Goal: Task Accomplishment & Management: Use online tool/utility

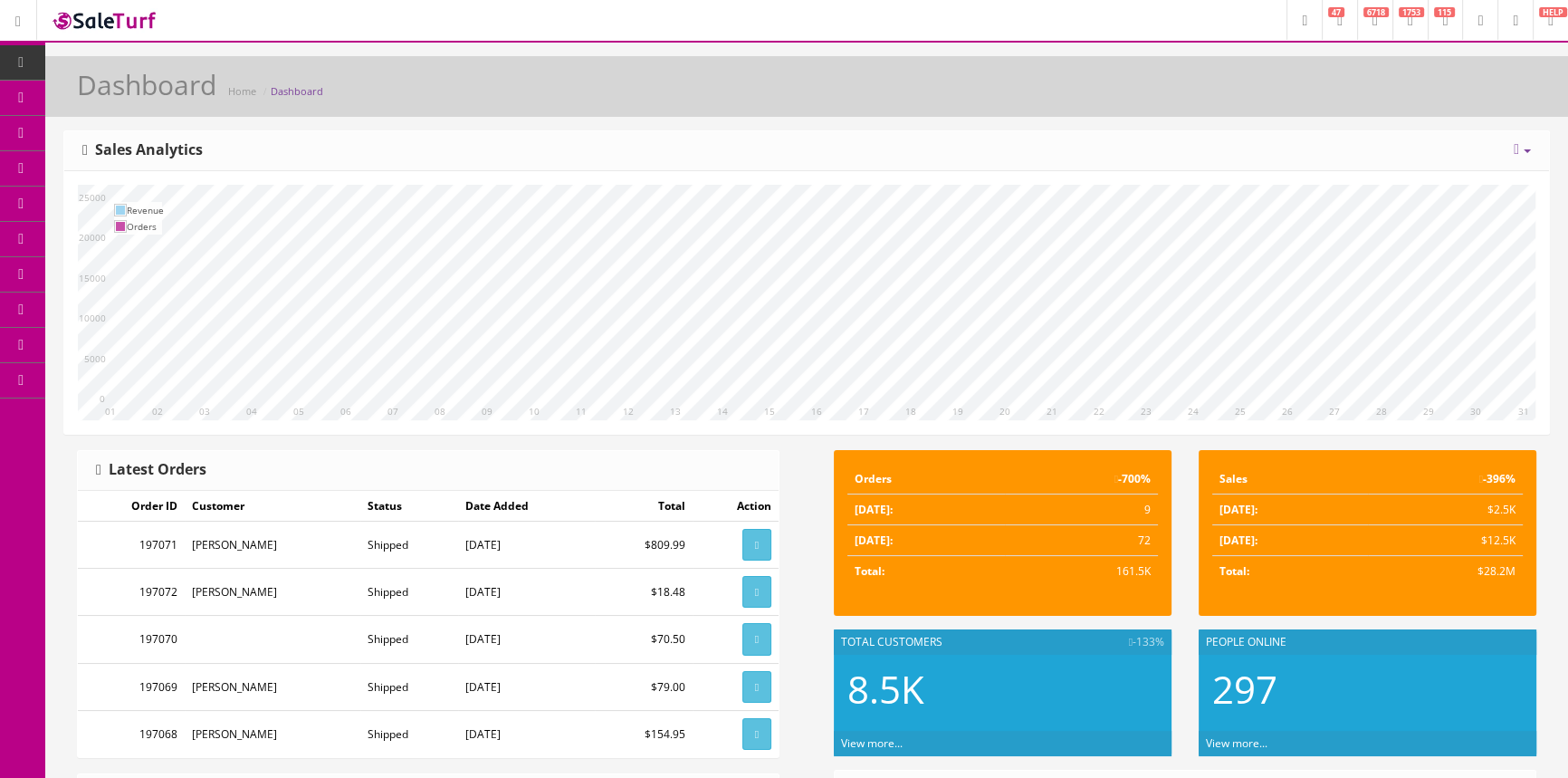
click at [117, 92] on link "Products" at bounding box center [141, 98] width 190 height 35
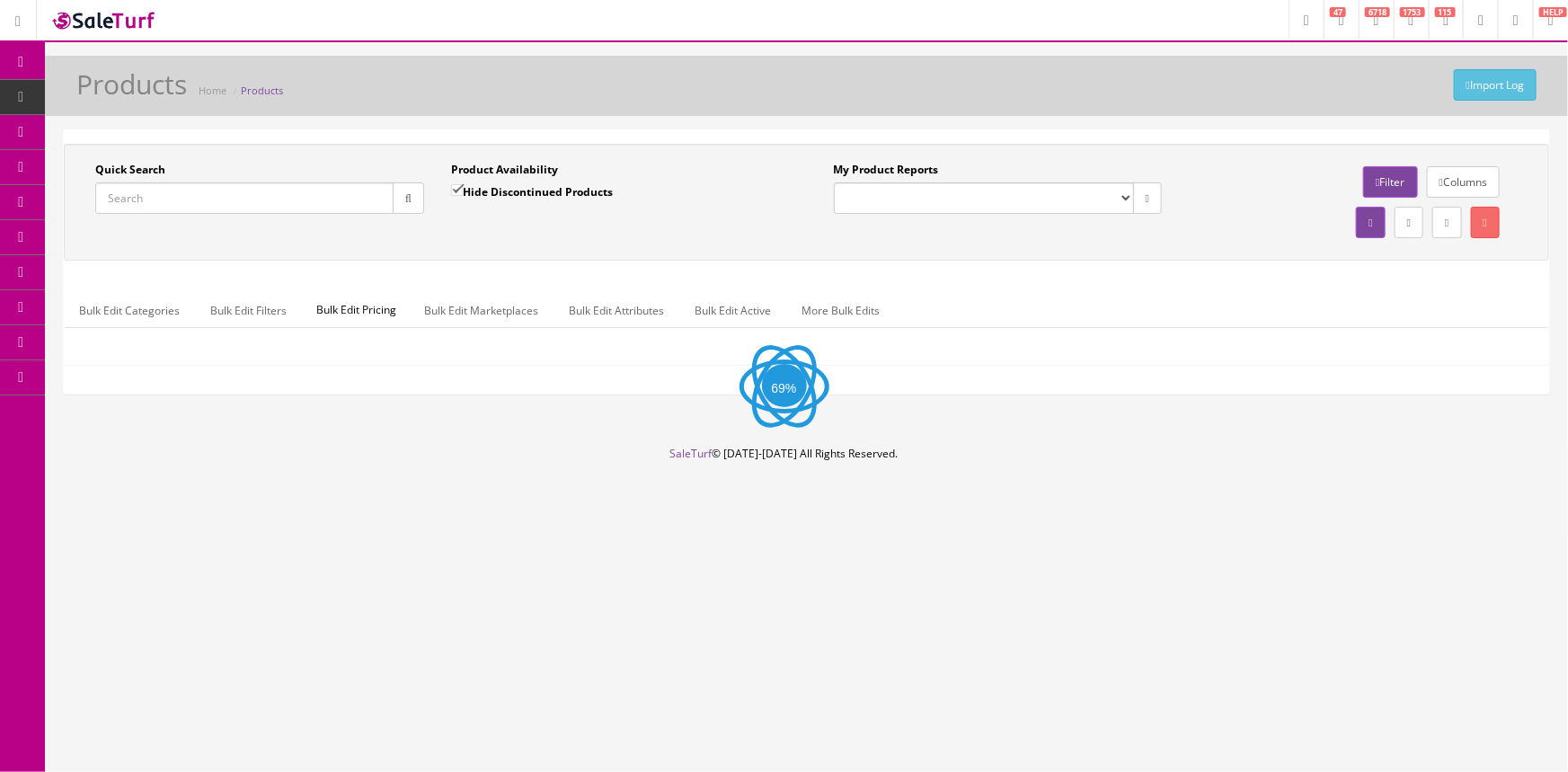
click at [155, 199] on span "Order List" at bounding box center [131, 201] width 49 height 15
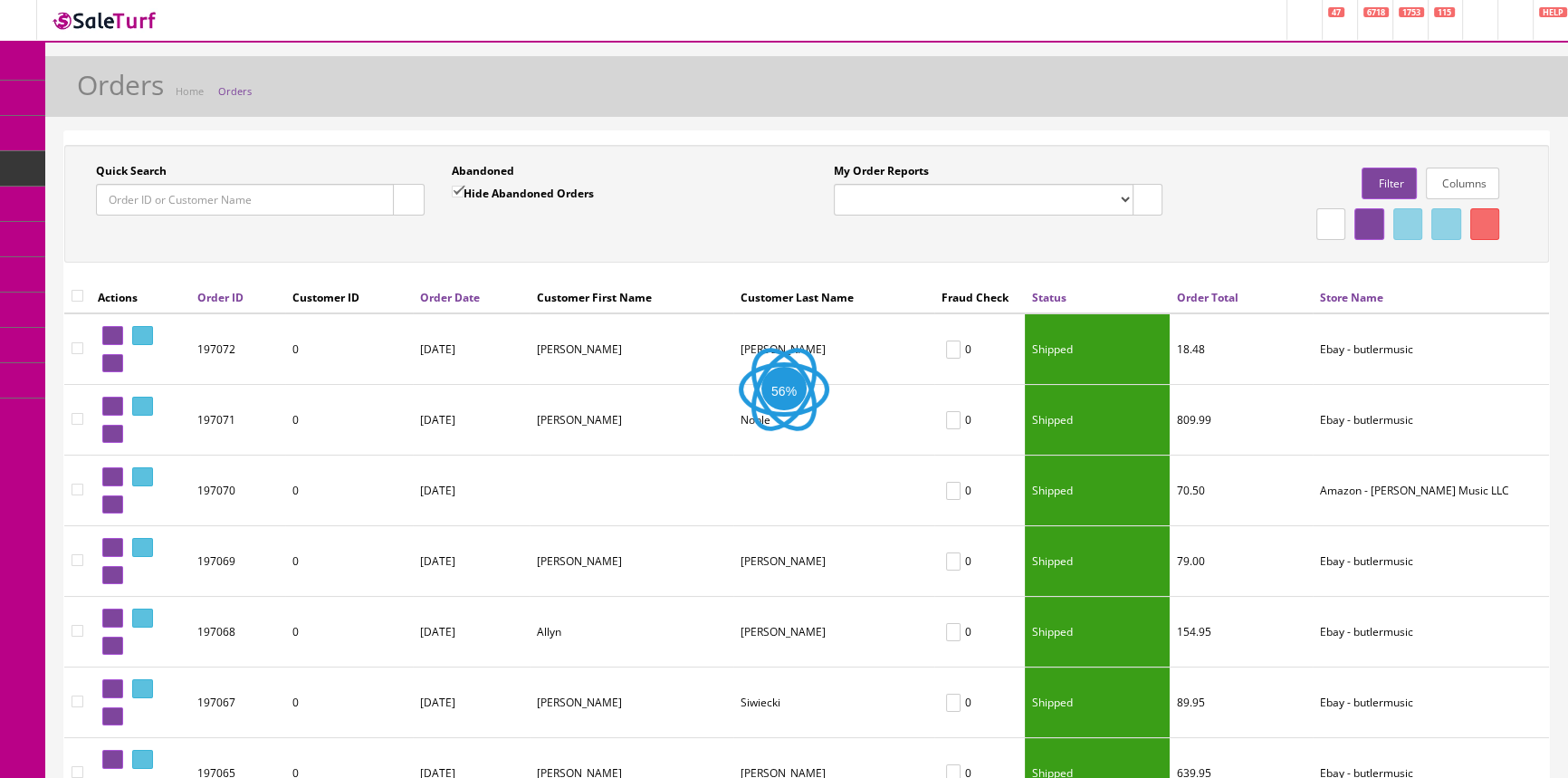
click at [273, 194] on input "Quick Search" at bounding box center [245, 199] width 298 height 32
paste input "197021"
type input "197021"
click at [406, 198] on icon "button" at bounding box center [409, 199] width 7 height 11
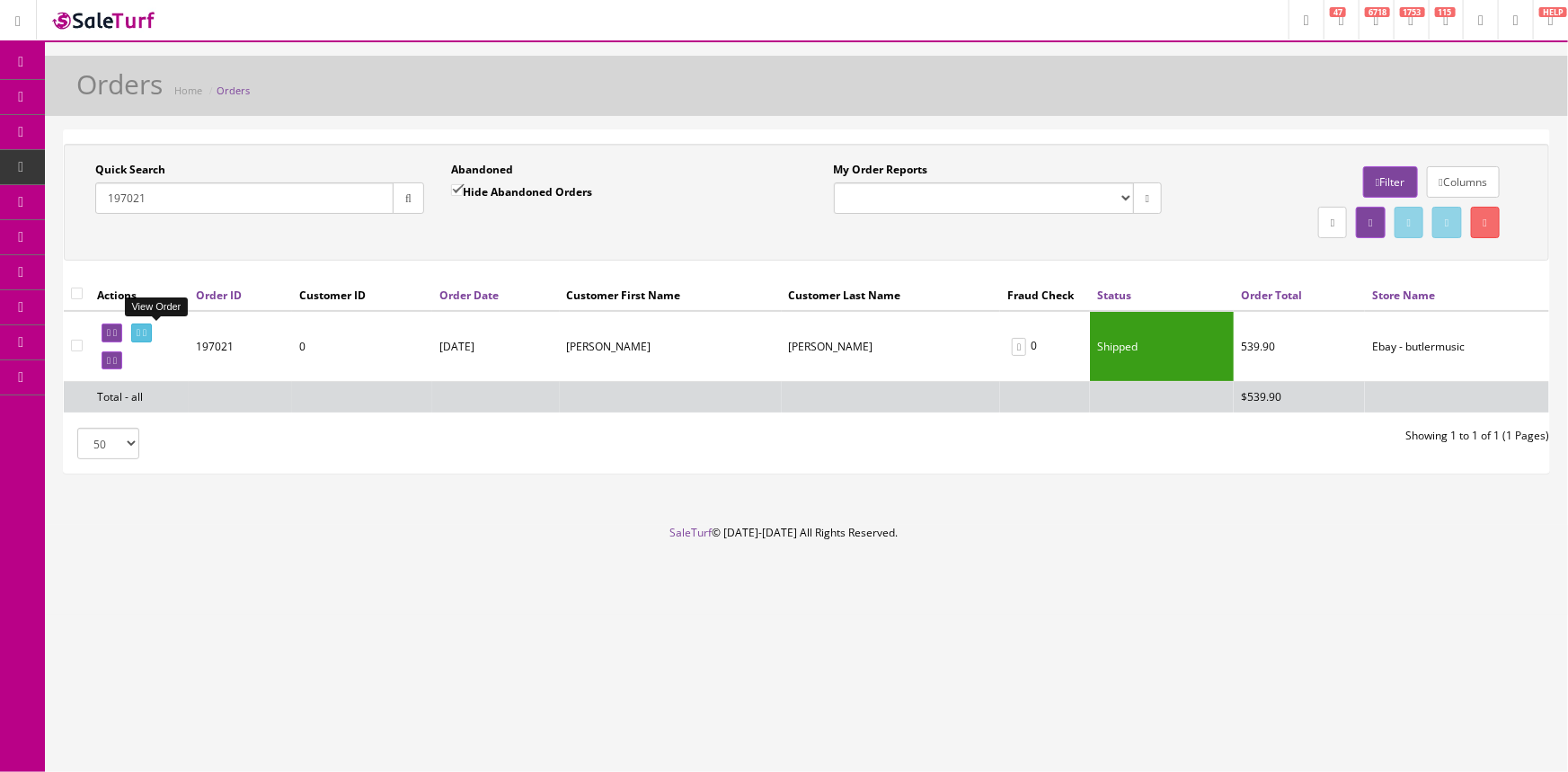
click at [140, 333] on icon at bounding box center [139, 333] width 4 height 10
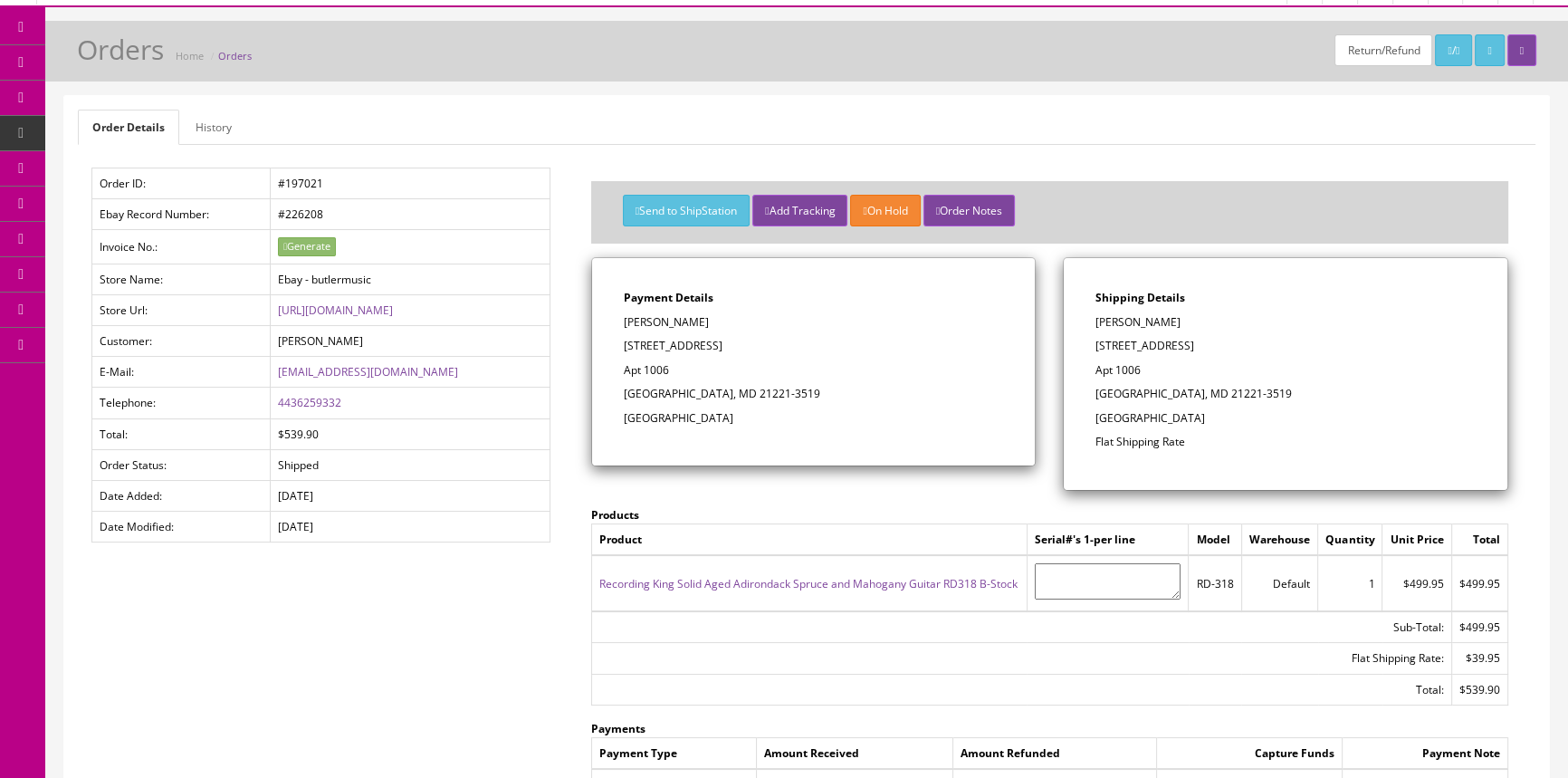
scroll to position [34, 0]
click at [138, 53] on link "Products" at bounding box center [141, 64] width 190 height 35
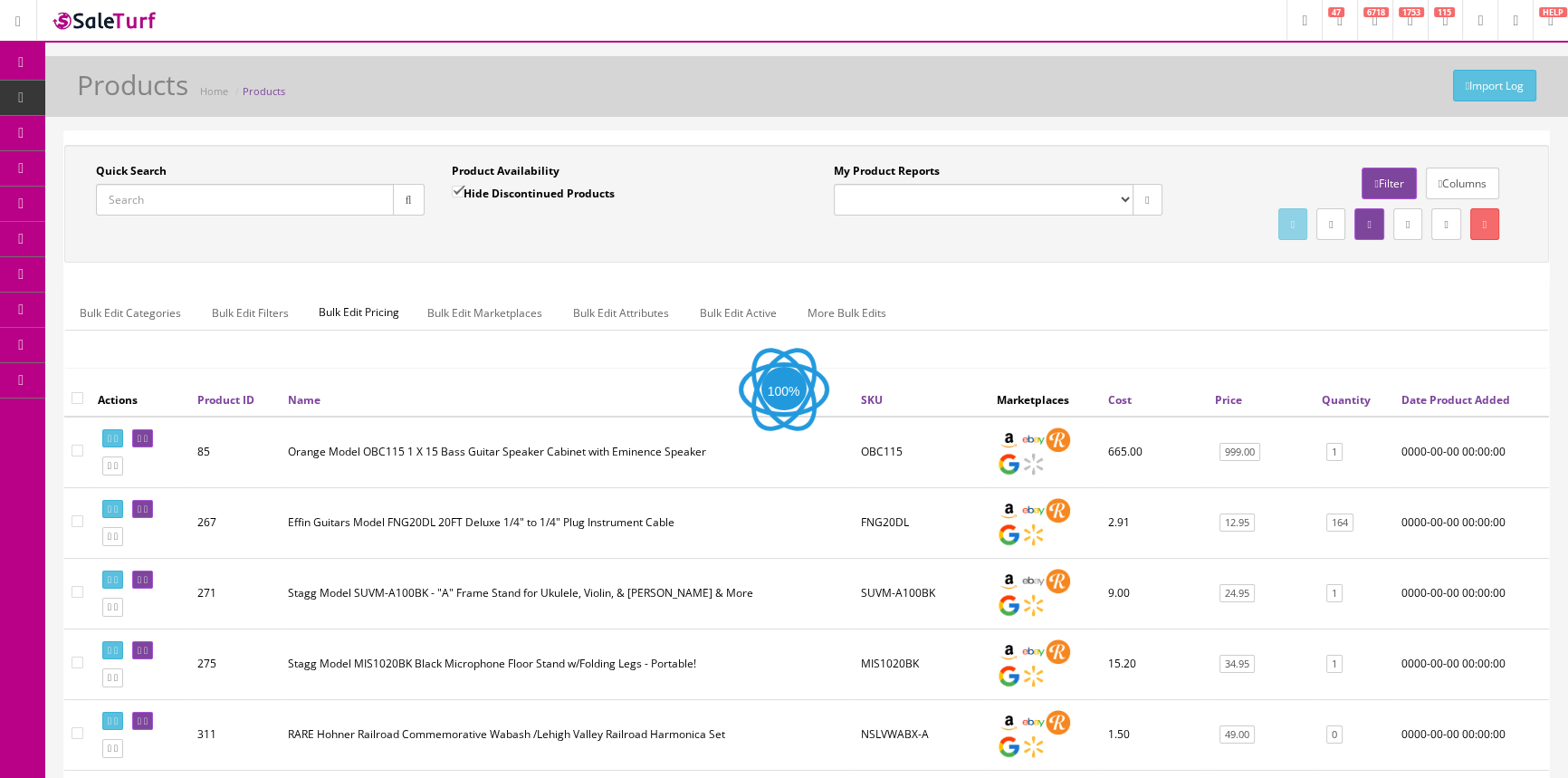
click at [195, 197] on input "Quick Search" at bounding box center [245, 199] width 298 height 32
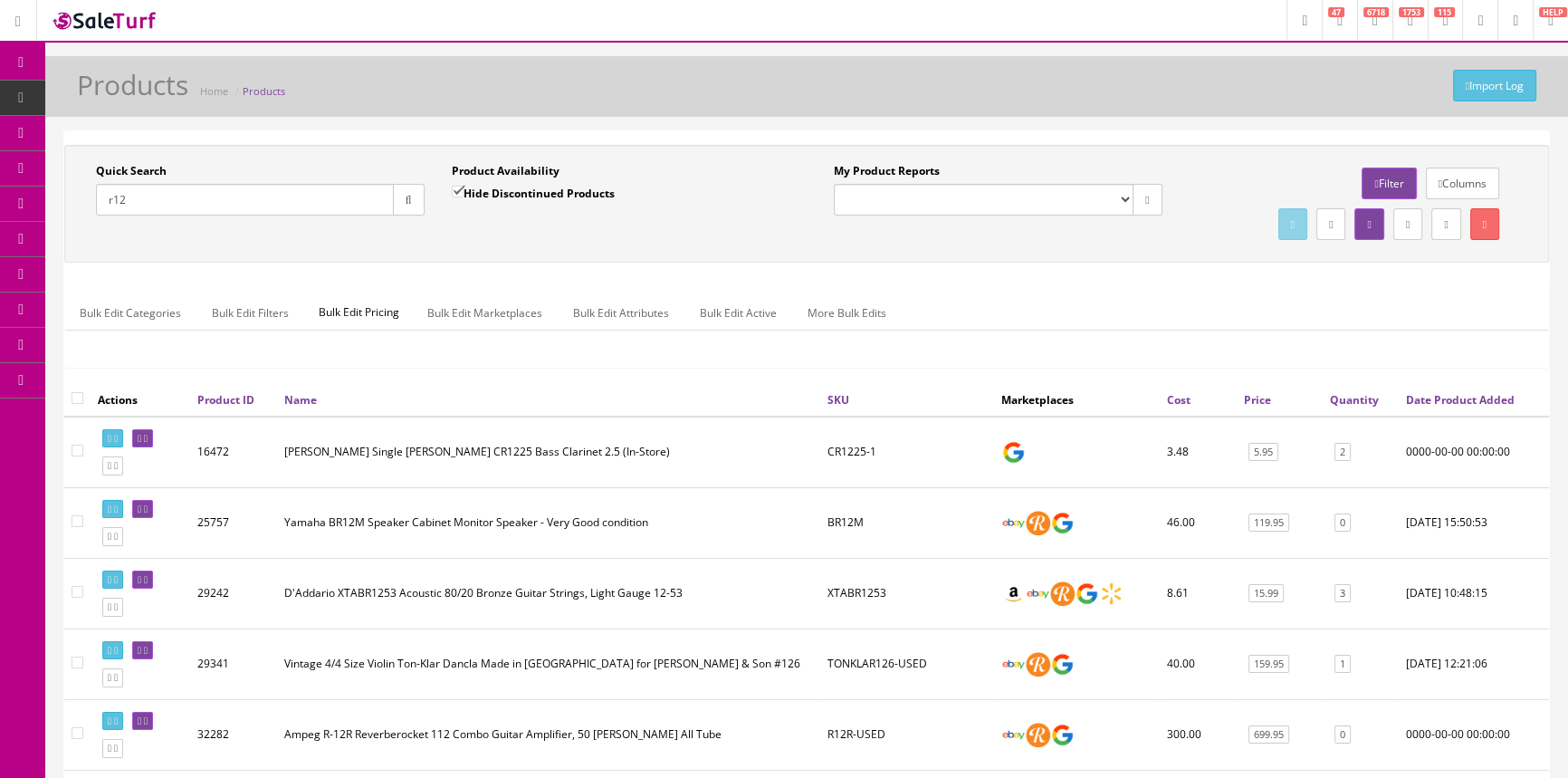
type input "r12"
click at [455, 187] on input "Hide Discontinued Products" at bounding box center [457, 191] width 12 height 12
checkbox input "false"
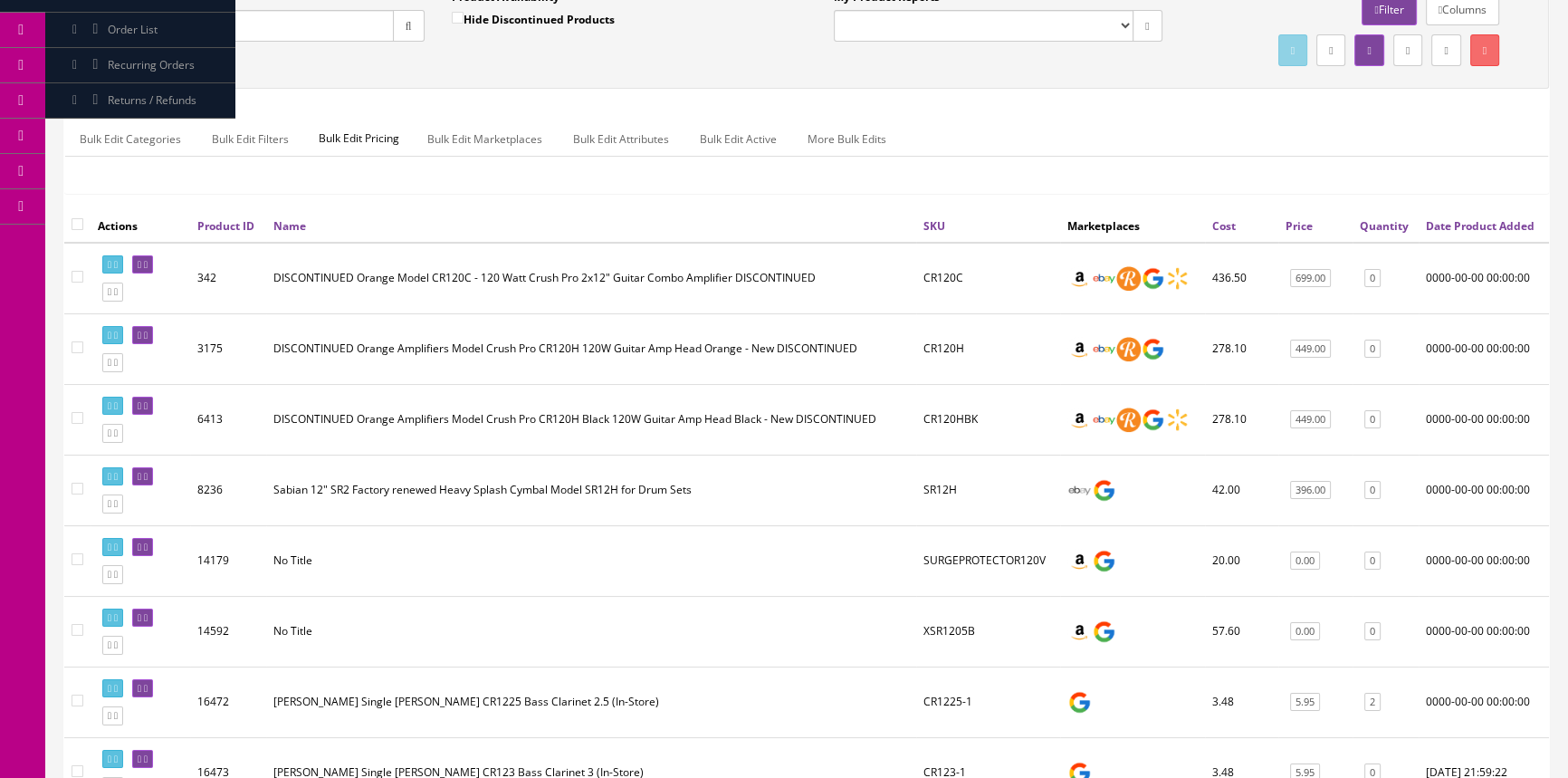
scroll to position [164, 0]
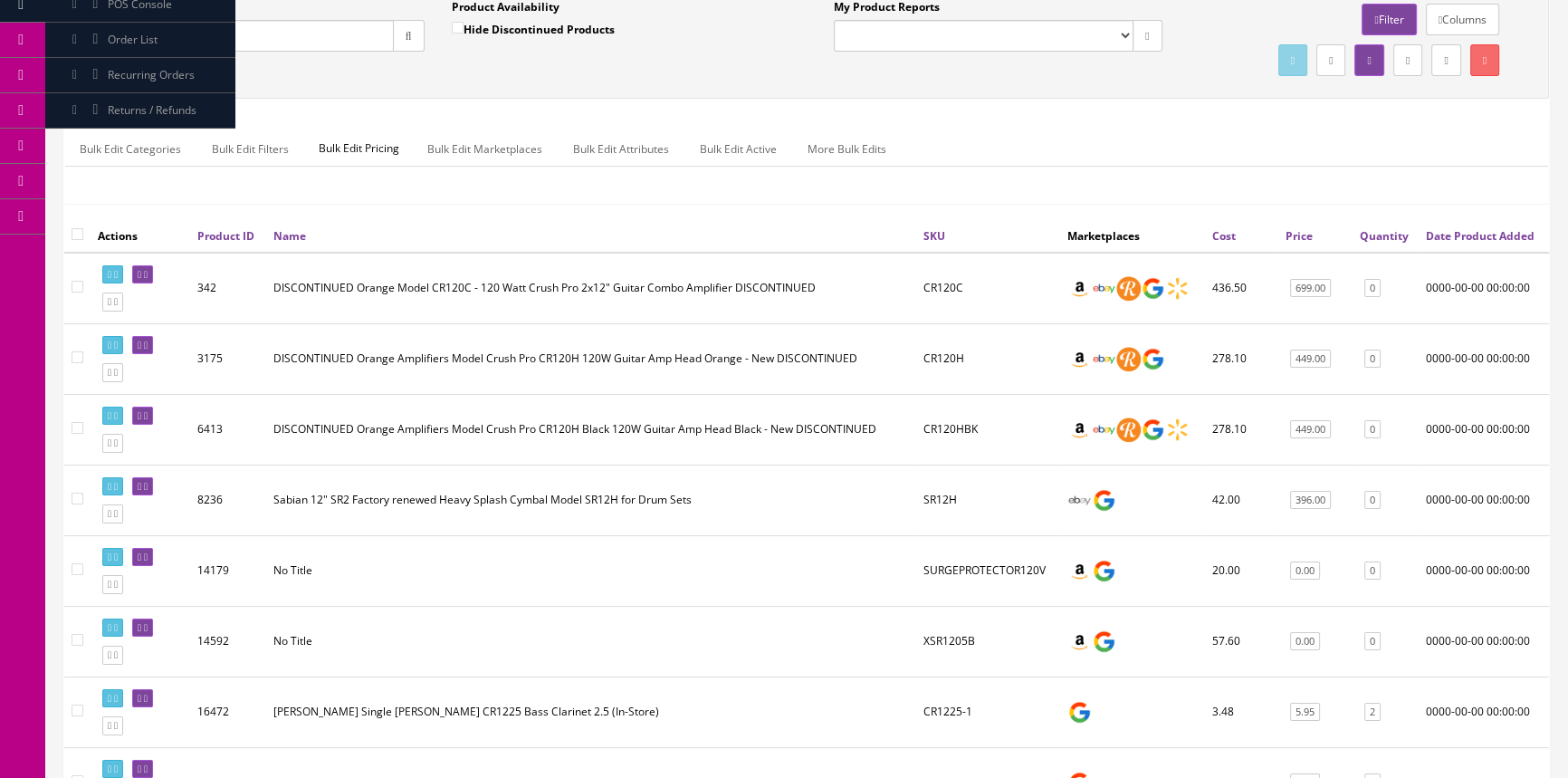
click at [358, 36] on input "r12" at bounding box center [245, 36] width 298 height 32
type input "r"
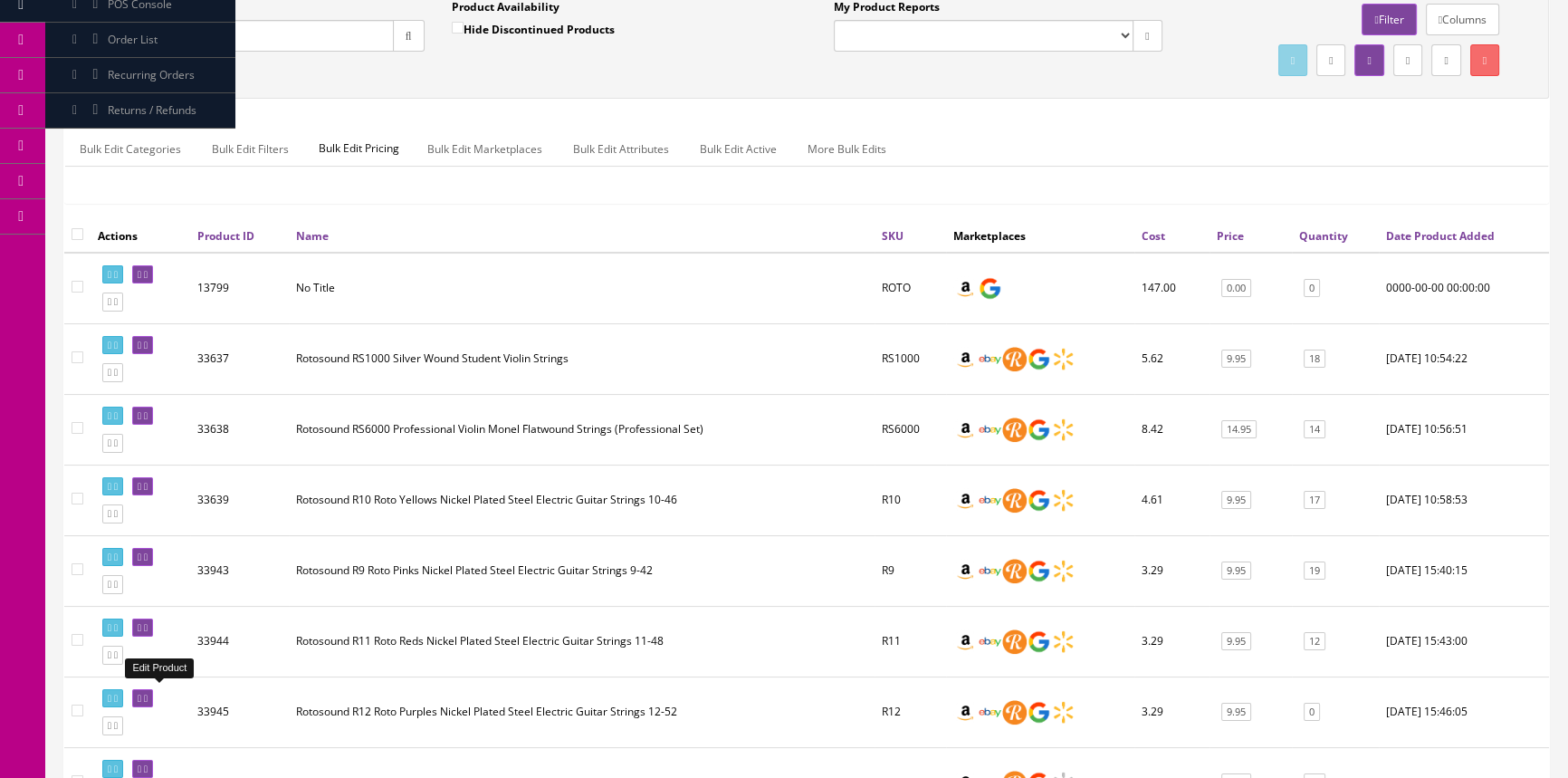
type input "roto sound"
click at [141, 693] on icon at bounding box center [140, 698] width 4 height 10
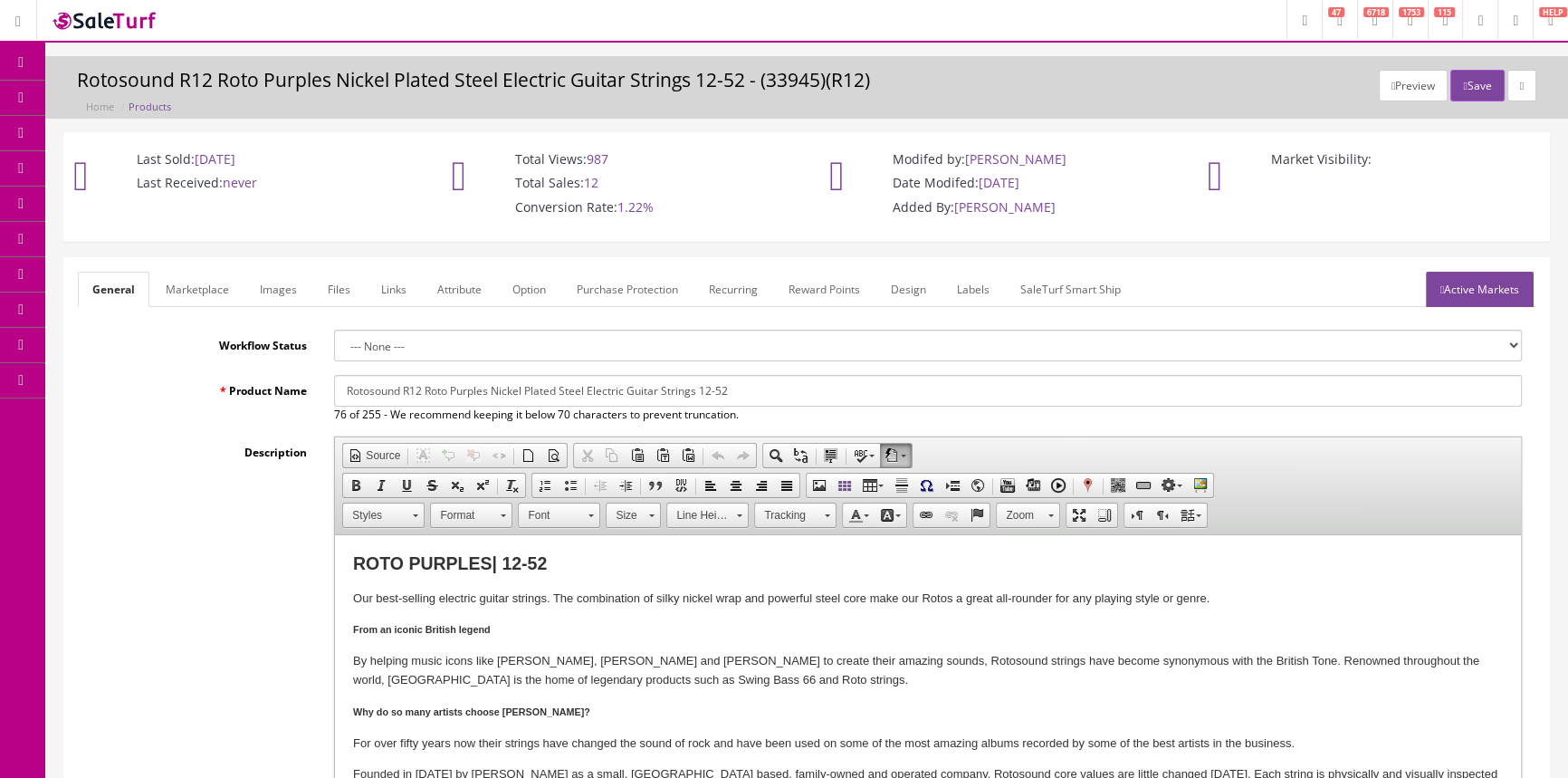
click at [77, 100] on link "Products" at bounding box center [141, 98] width 190 height 35
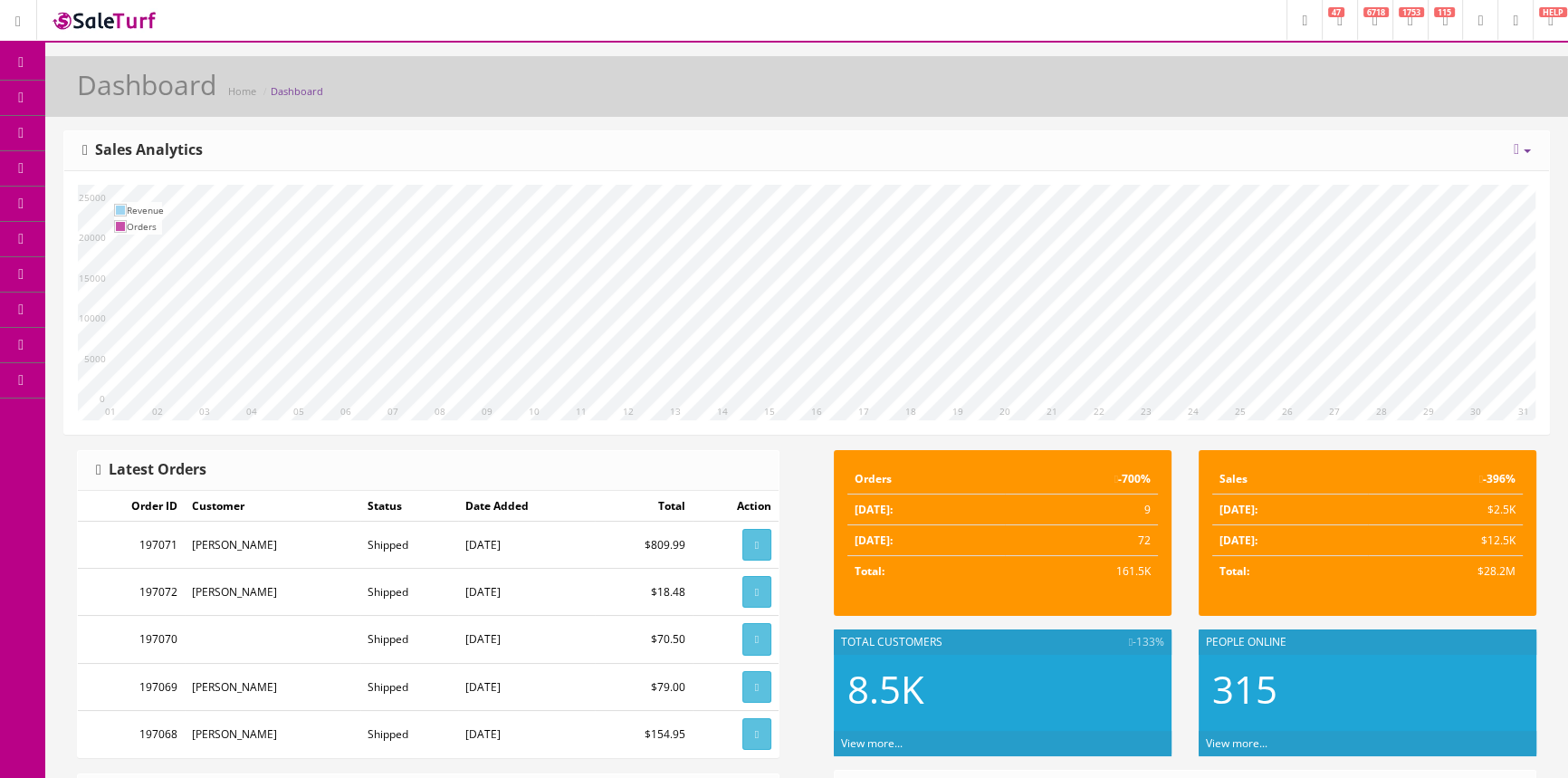
click at [96, 99] on icon at bounding box center [96, 96] width 19 height 15
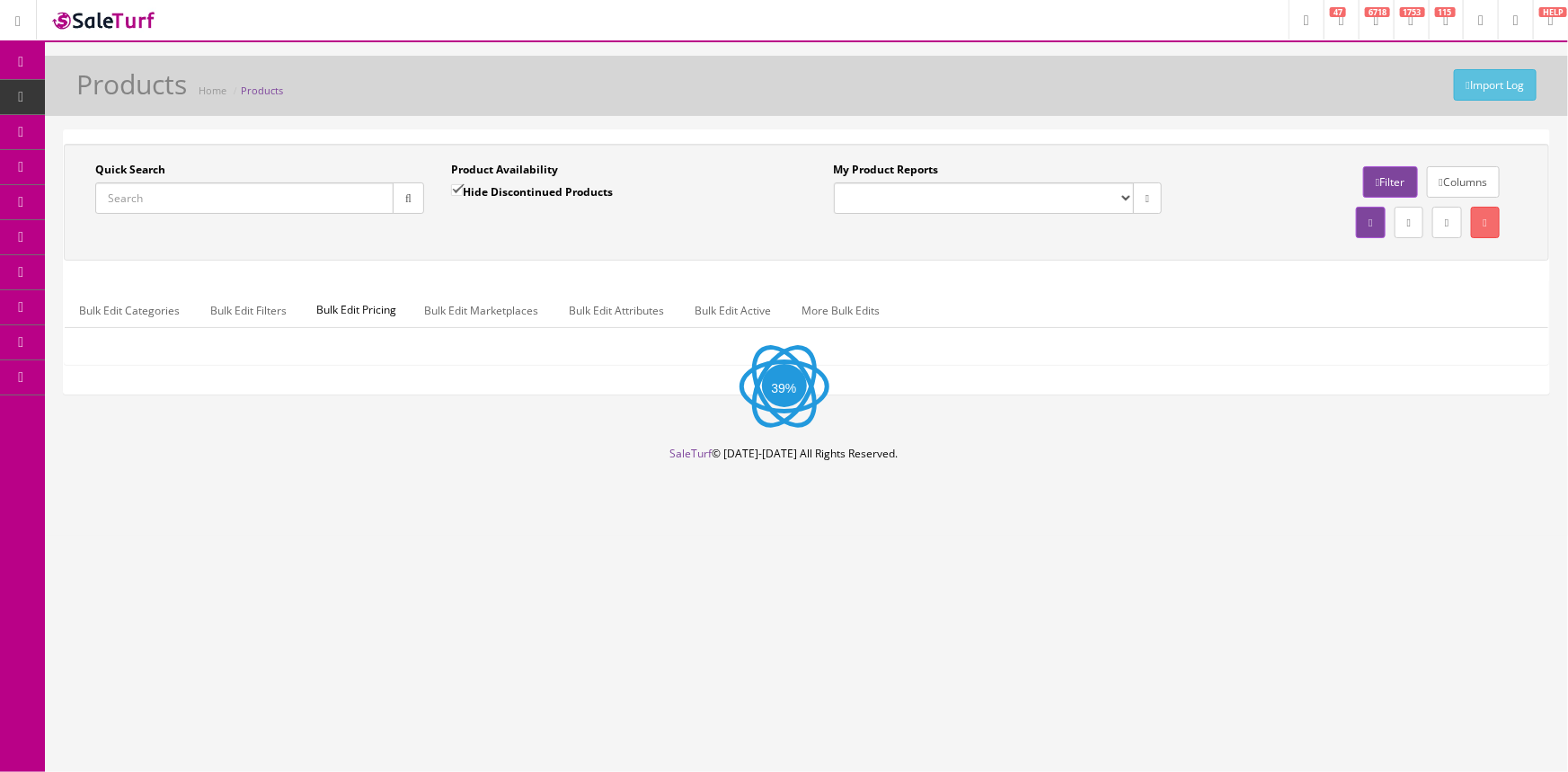
click at [140, 191] on input "Quick Search" at bounding box center [245, 198] width 299 height 32
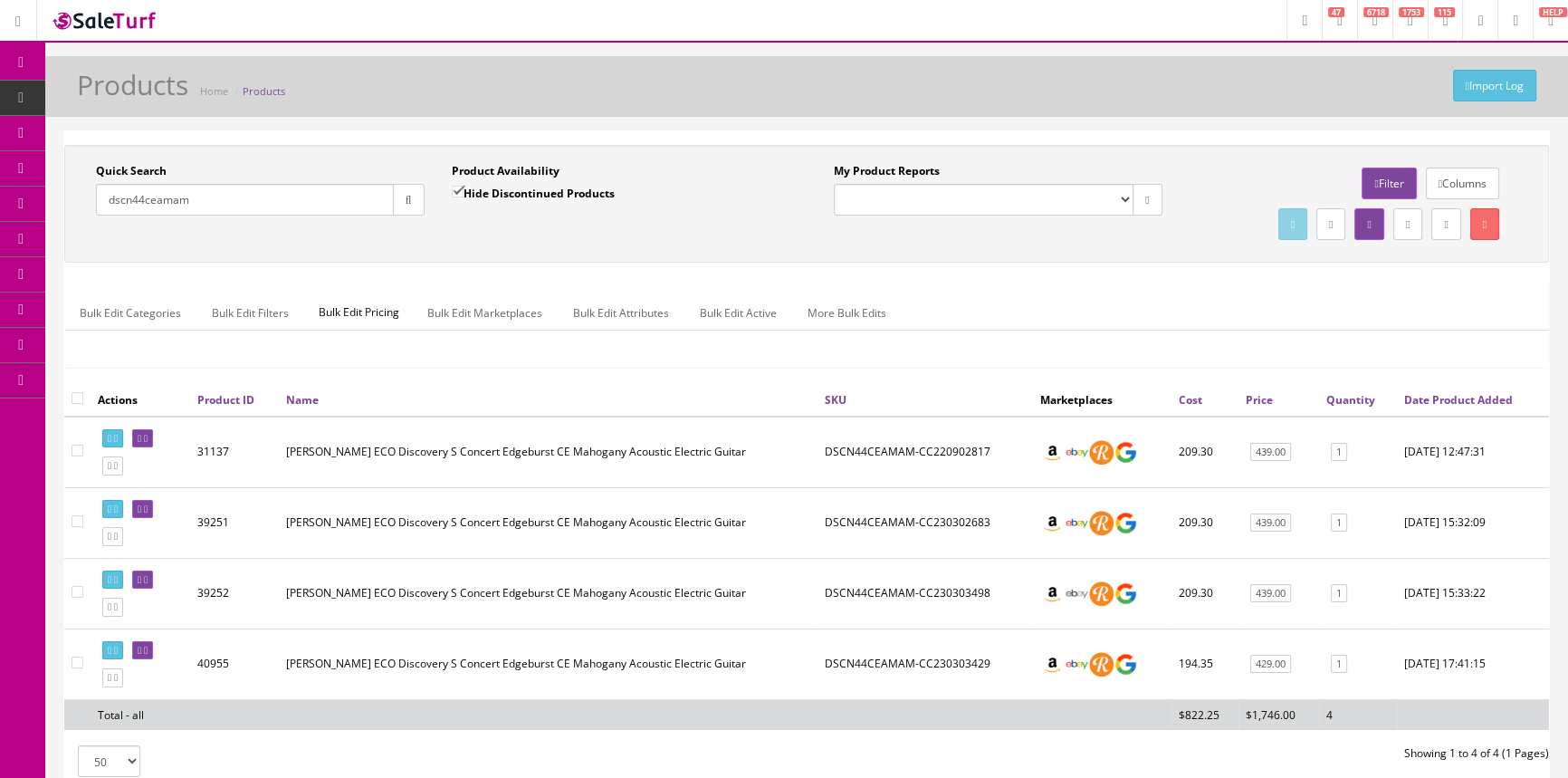
type input "dscn44ceamam"
drag, startPoint x: 824, startPoint y: 661, endPoint x: 992, endPoint y: 672, distance: 168.4
click at [992, 672] on td "DSCN44CEAMAM-CC230303429" at bounding box center [925, 663] width 216 height 71
copy td "DSCN44CEAMAM-CC230303429"
click at [141, 648] on icon at bounding box center [140, 651] width 4 height 10
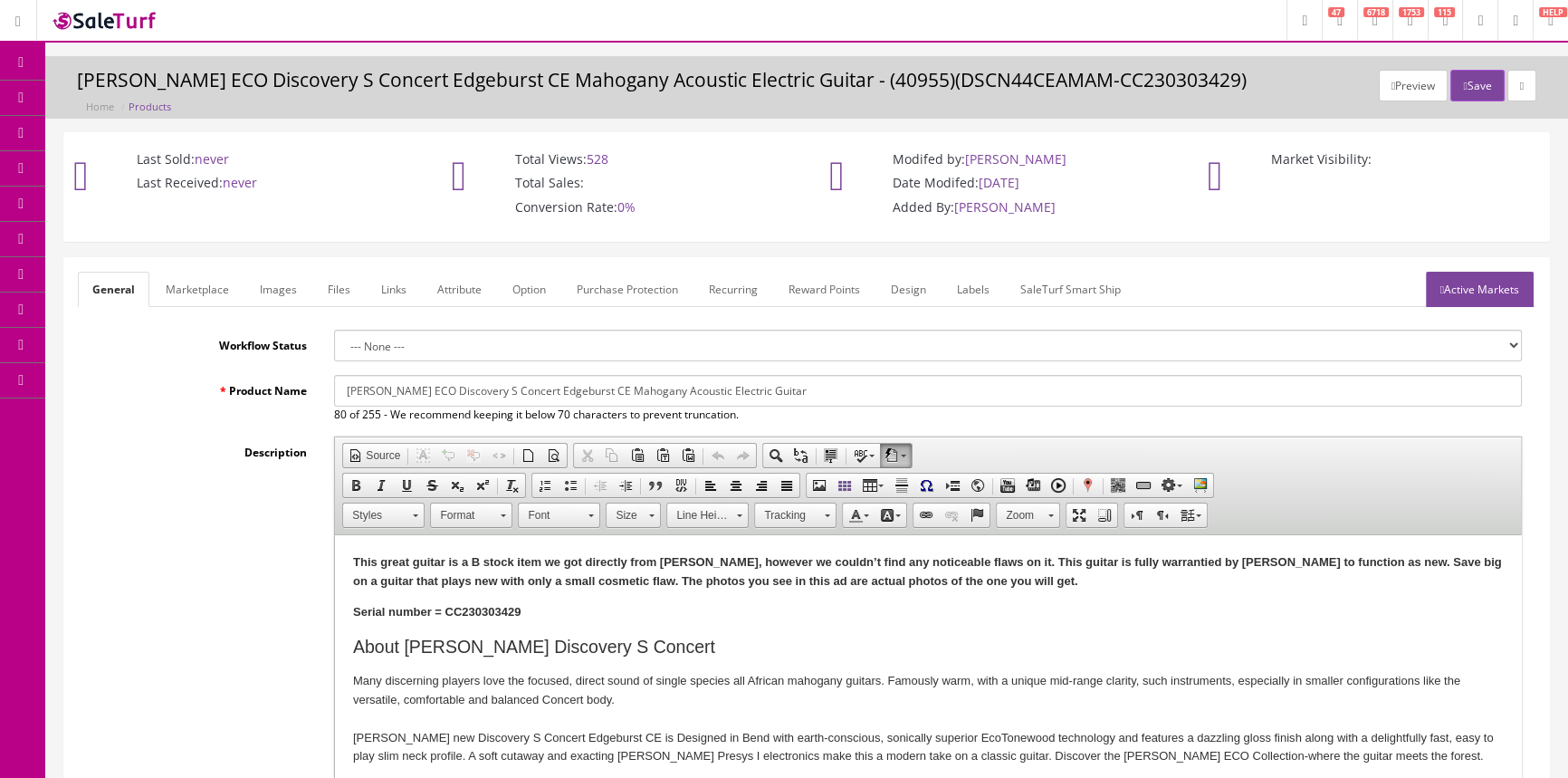
click at [207, 282] on link "Marketplace" at bounding box center [197, 289] width 92 height 35
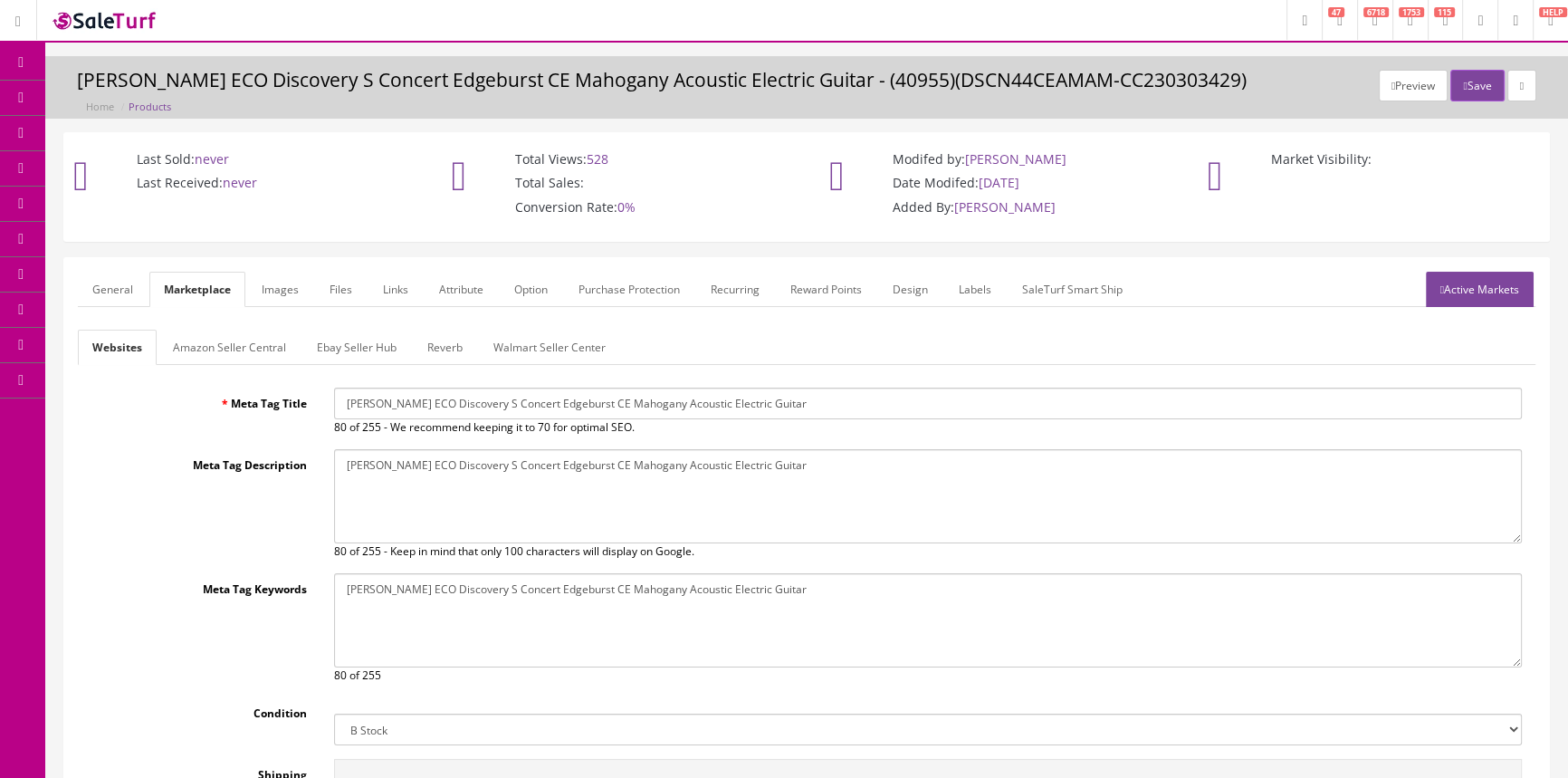
click at [123, 284] on link "General" at bounding box center [113, 289] width 70 height 35
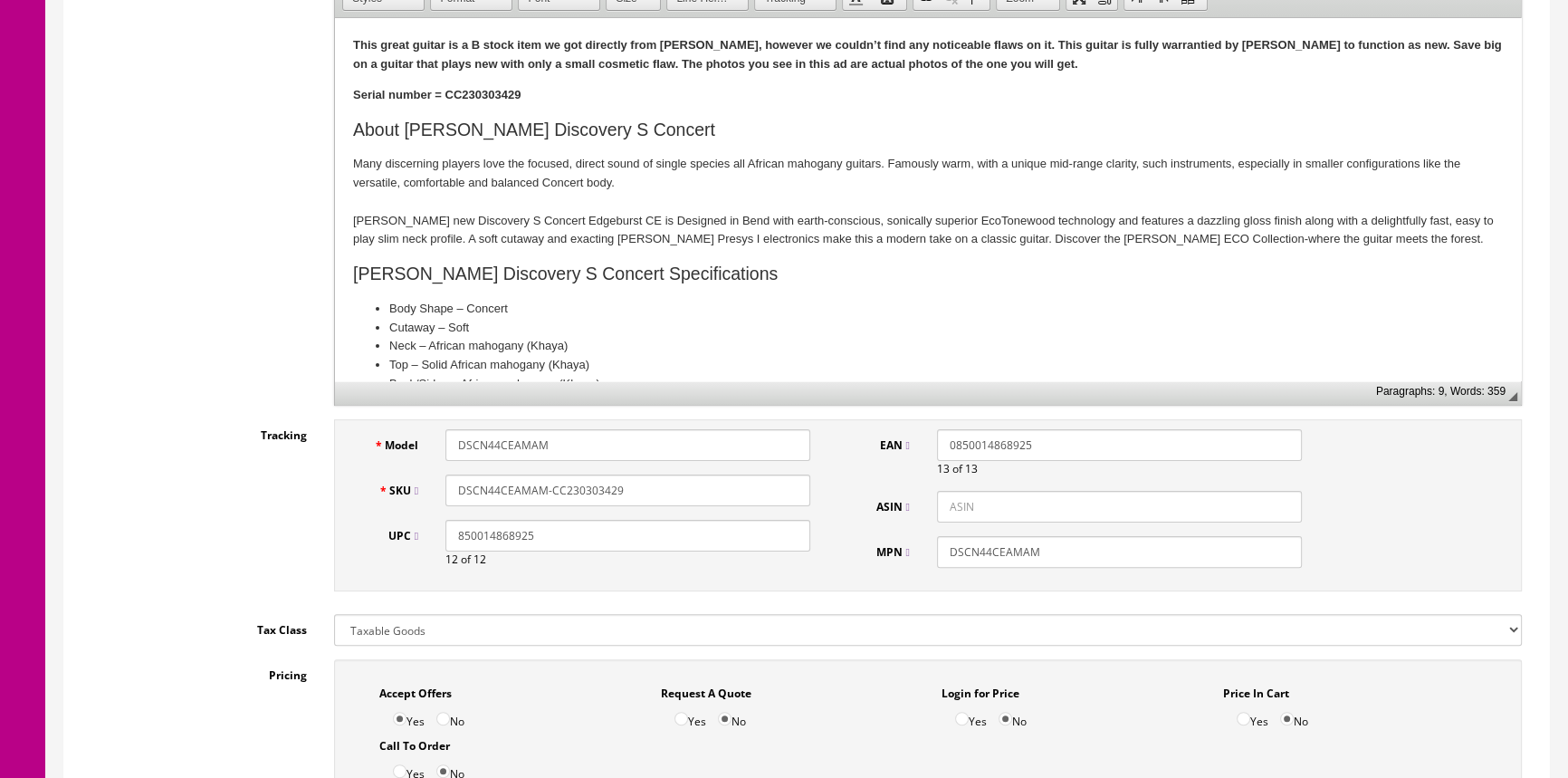
scroll to position [493, 0]
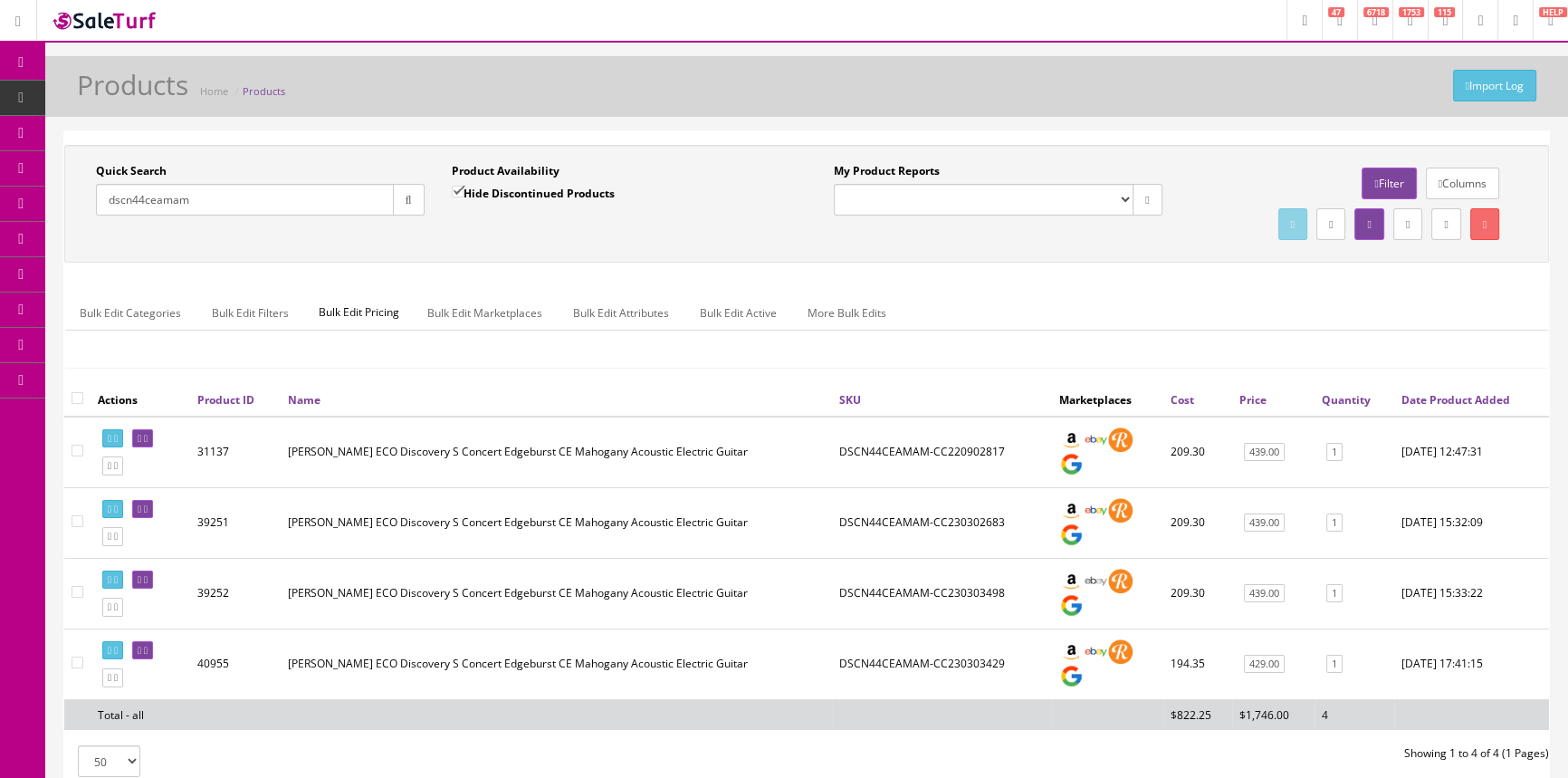
click at [222, 208] on input "dscn44ceamam" at bounding box center [245, 199] width 298 height 32
type input "d"
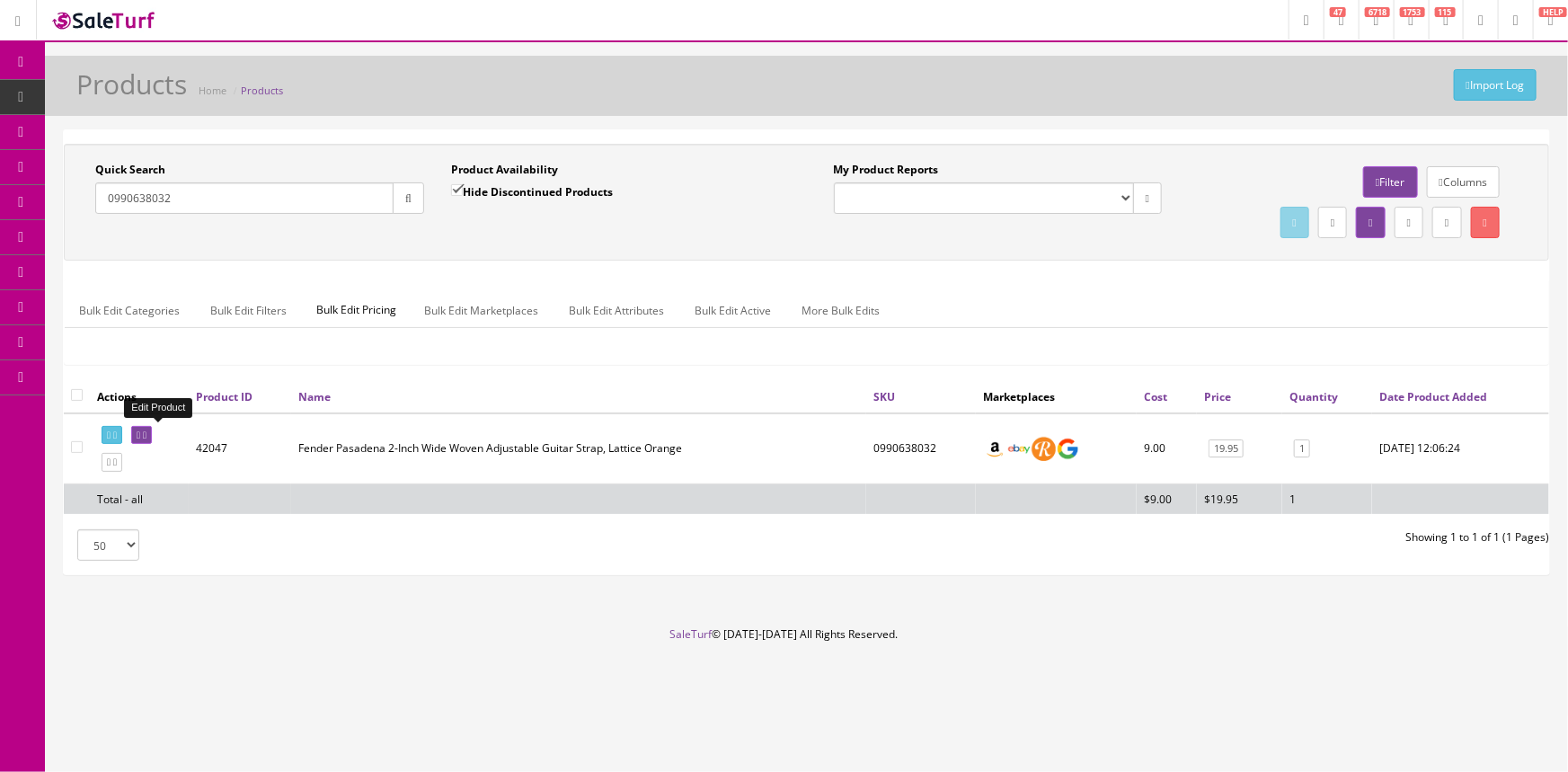
type input "0990638032"
click at [146, 435] on icon at bounding box center [145, 436] width 4 height 10
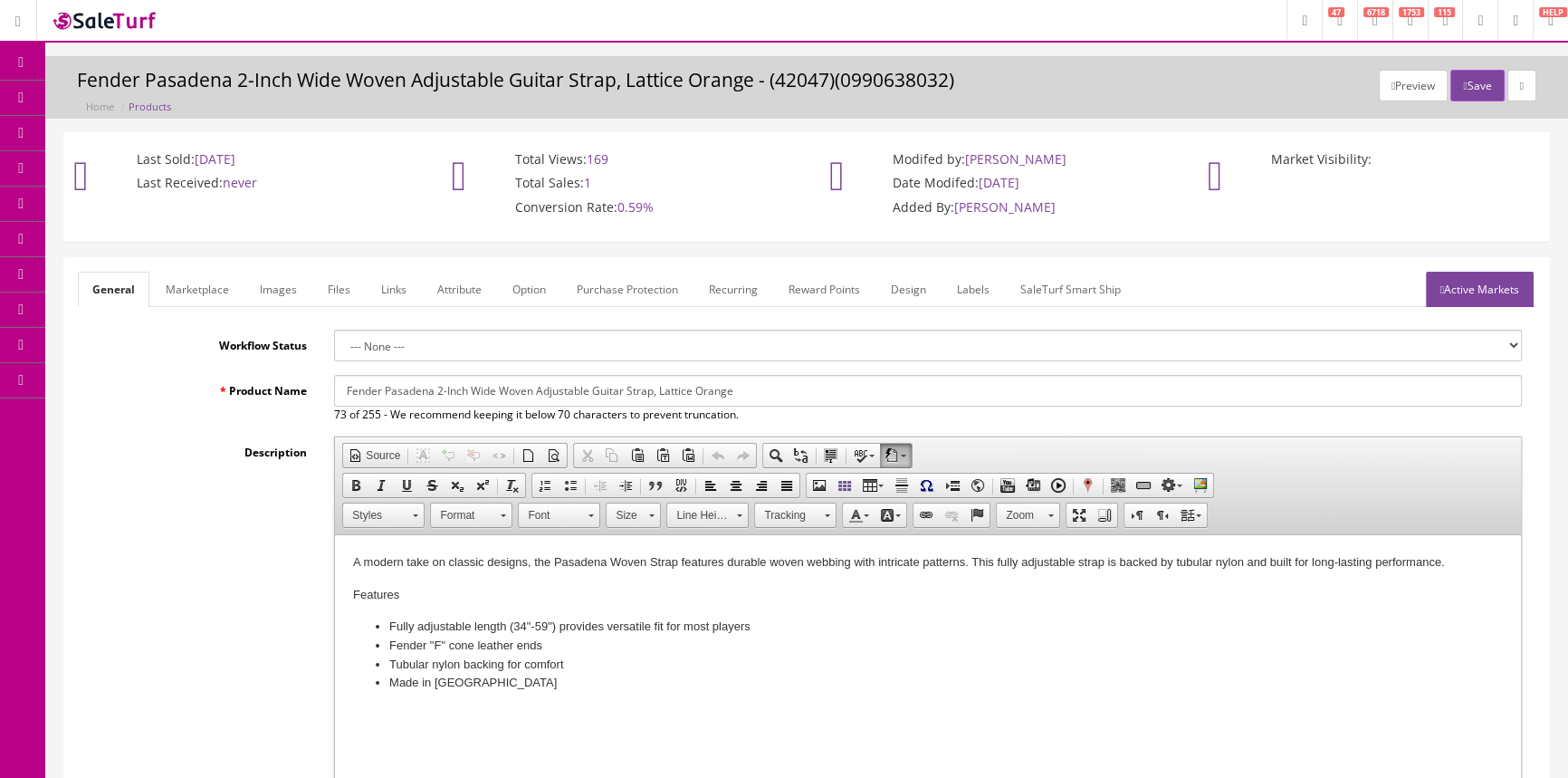
click at [281, 290] on link "Images" at bounding box center [279, 289] width 66 height 35
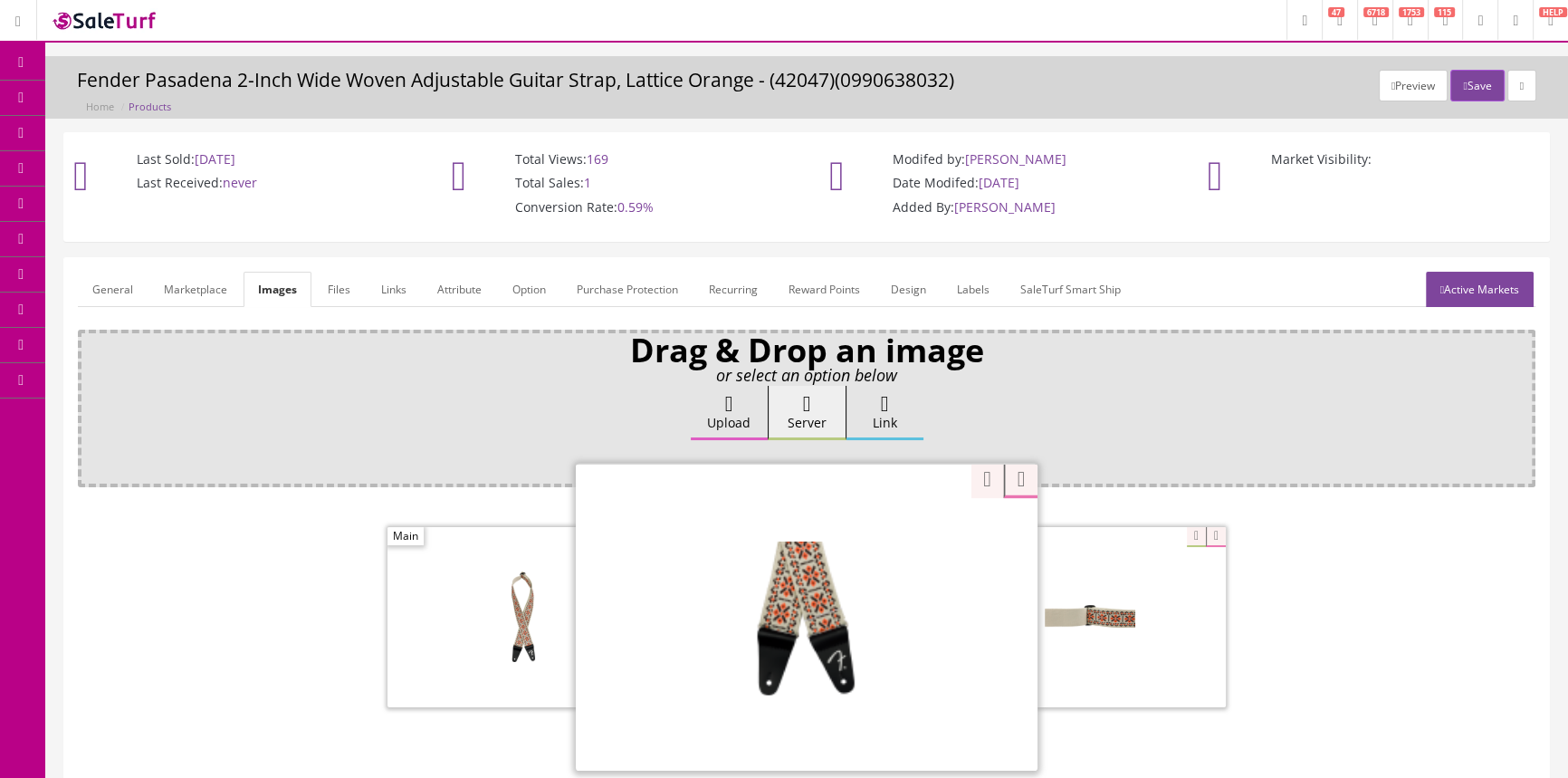
click at [898, 530] on div "Zoom" at bounding box center [806, 616] width 461 height 308
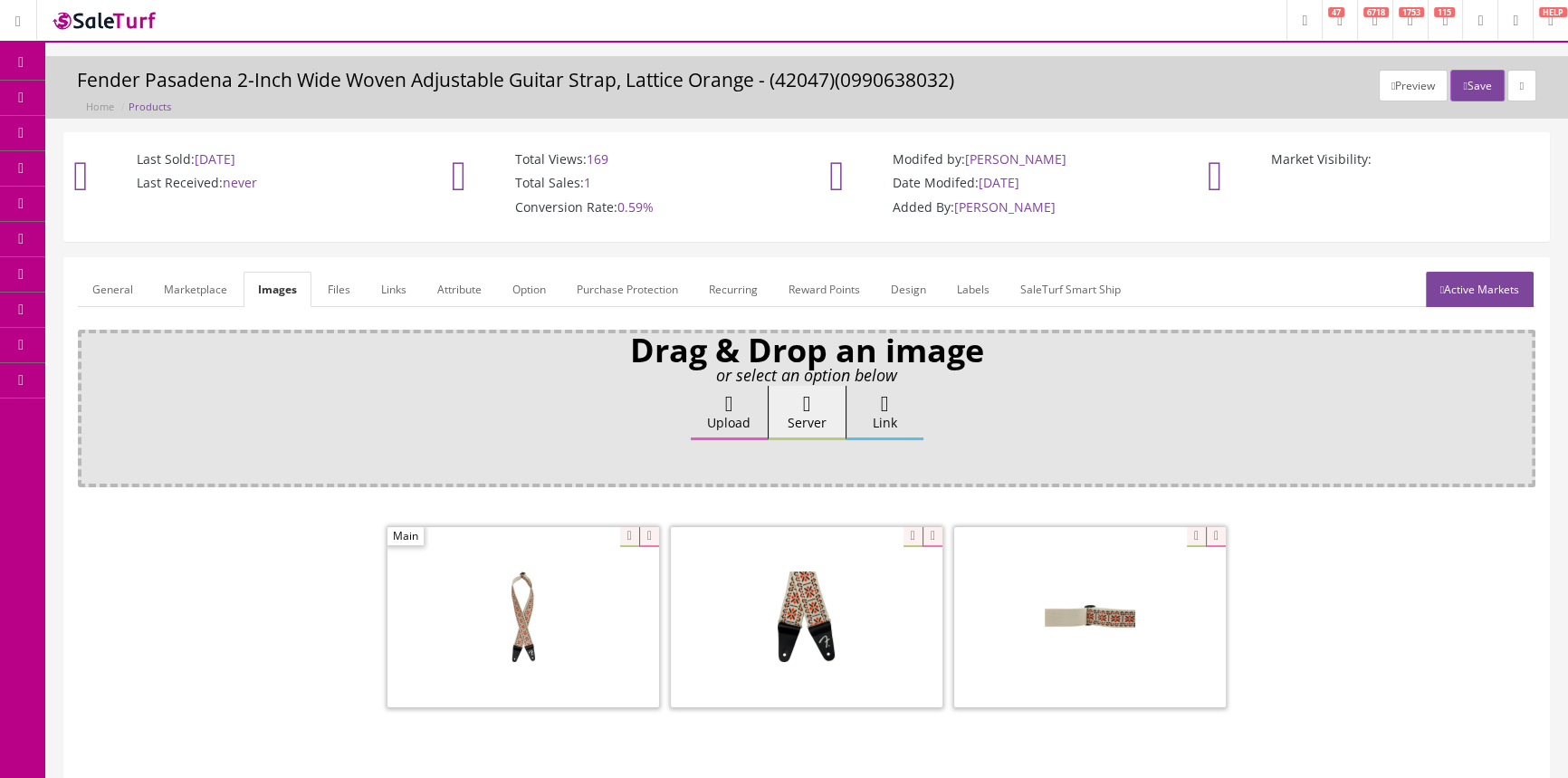
click at [141, 96] on span "Products" at bounding box center [130, 97] width 45 height 16
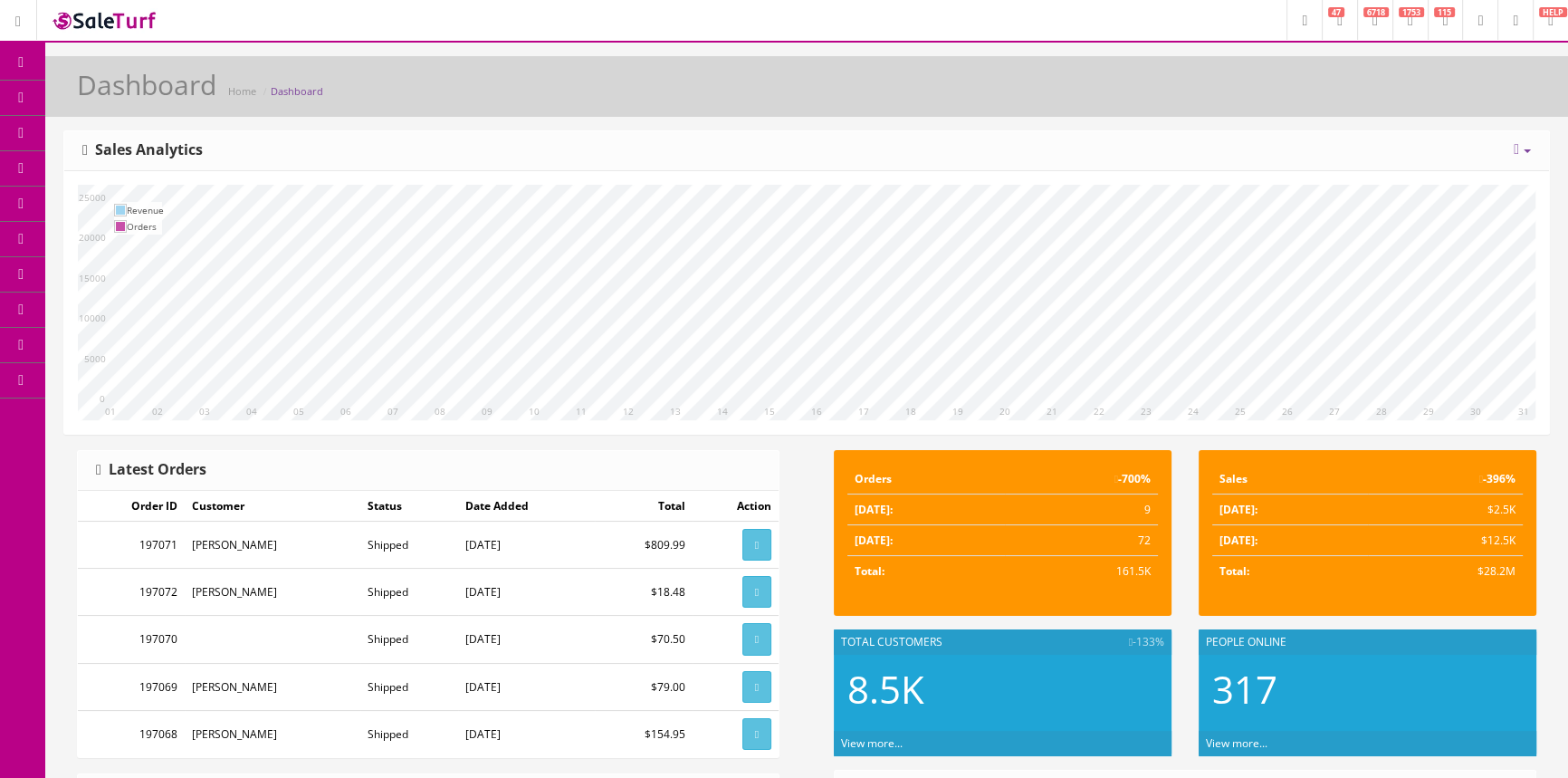
click at [152, 90] on span "Products" at bounding box center [130, 97] width 45 height 16
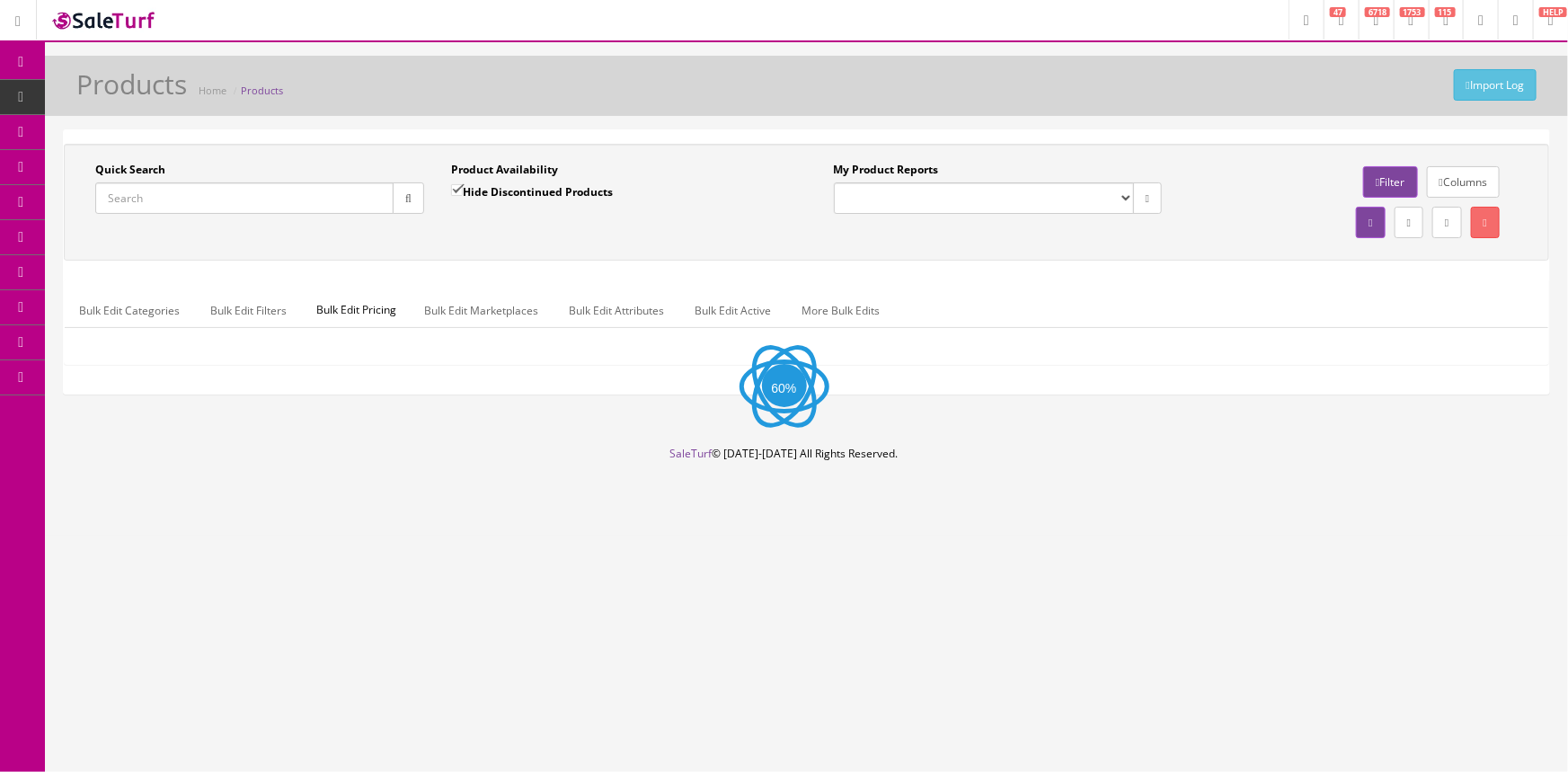
click at [195, 198] on input "Quick Search" at bounding box center [245, 198] width 299 height 32
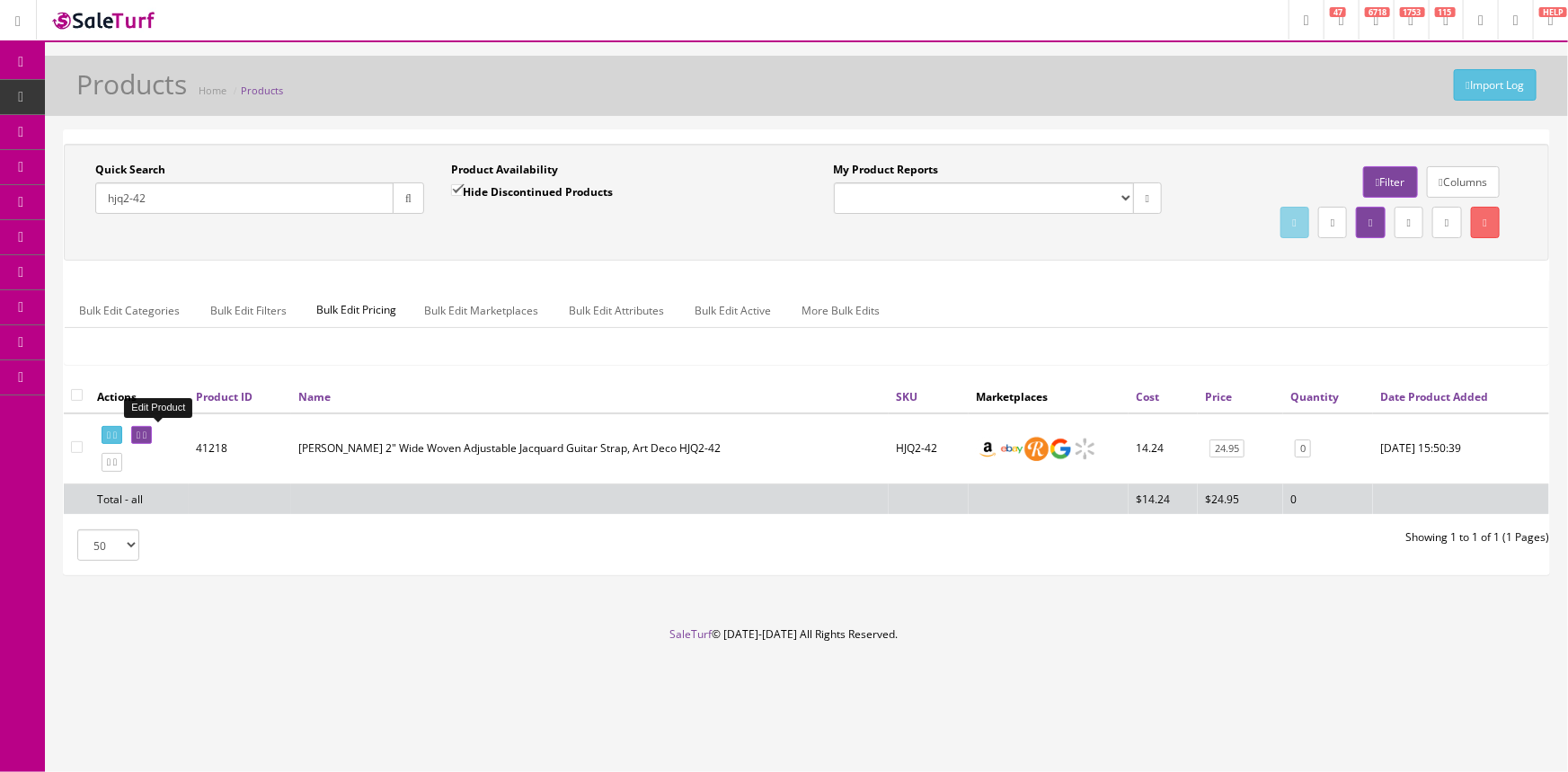
type input "hjq2-42"
click at [152, 439] on link at bounding box center [141, 436] width 20 height 19
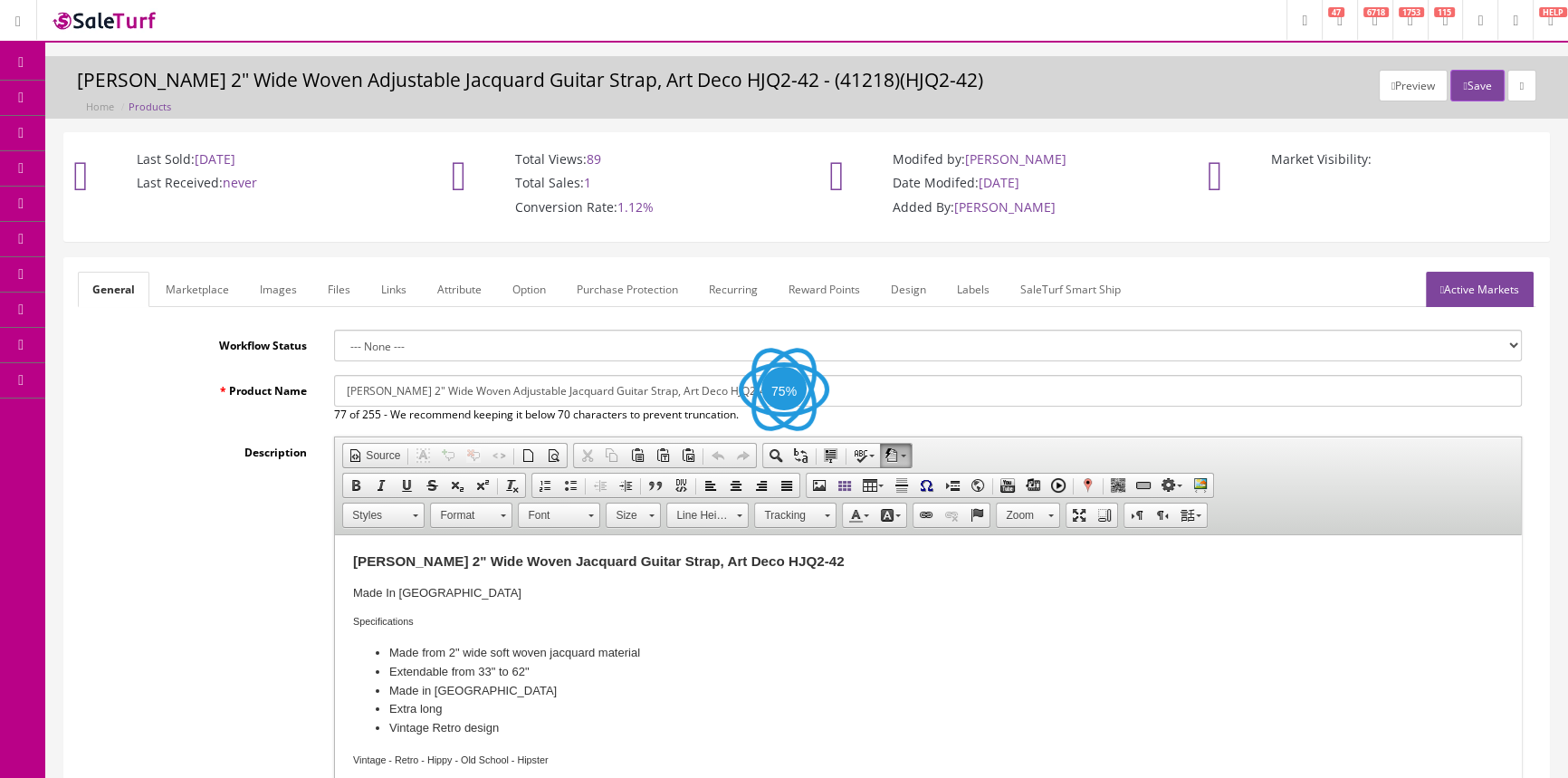
click at [264, 296] on link "Images" at bounding box center [279, 289] width 66 height 35
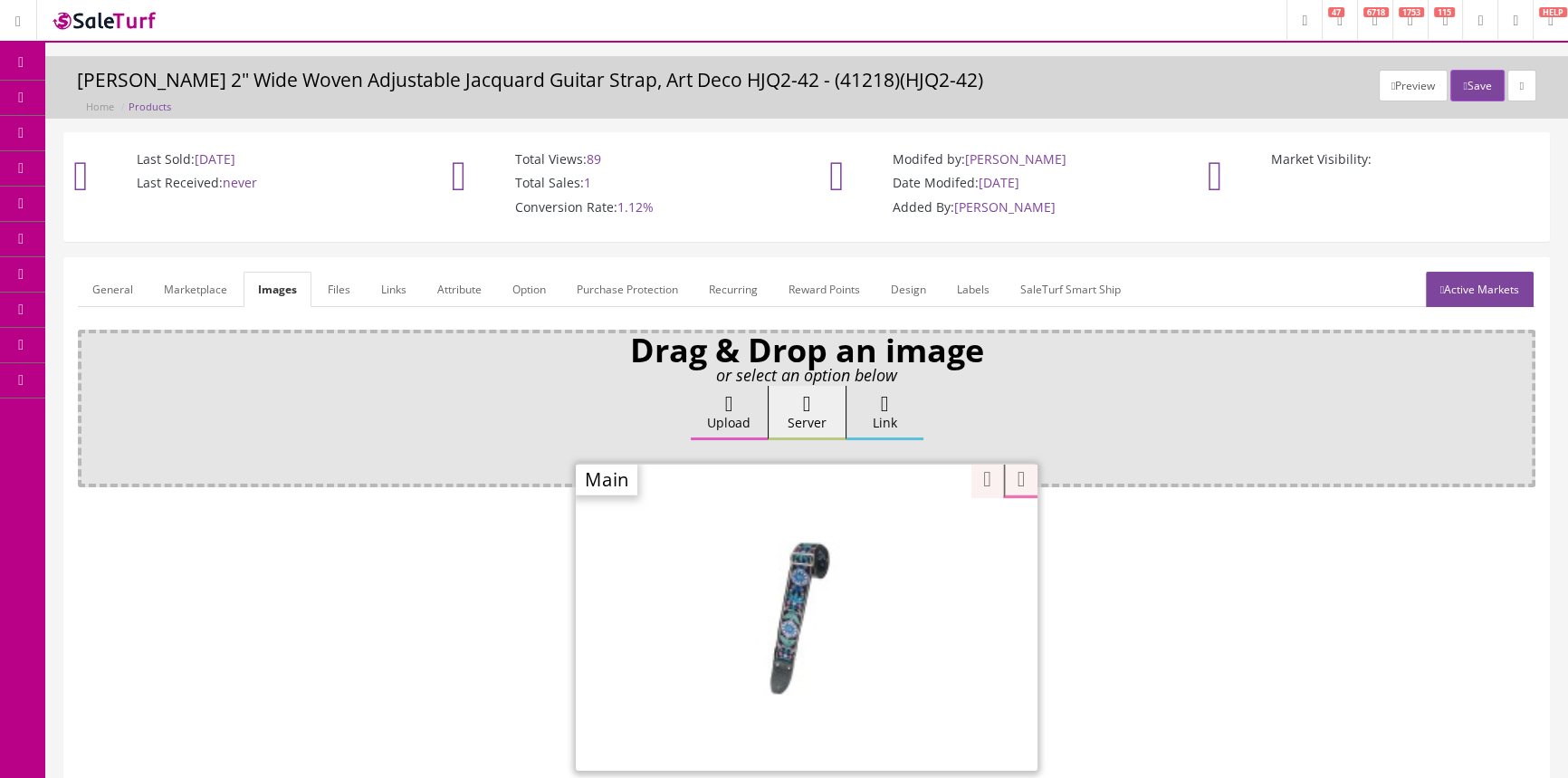
click at [904, 534] on div "Zoom" at bounding box center [806, 616] width 461 height 308
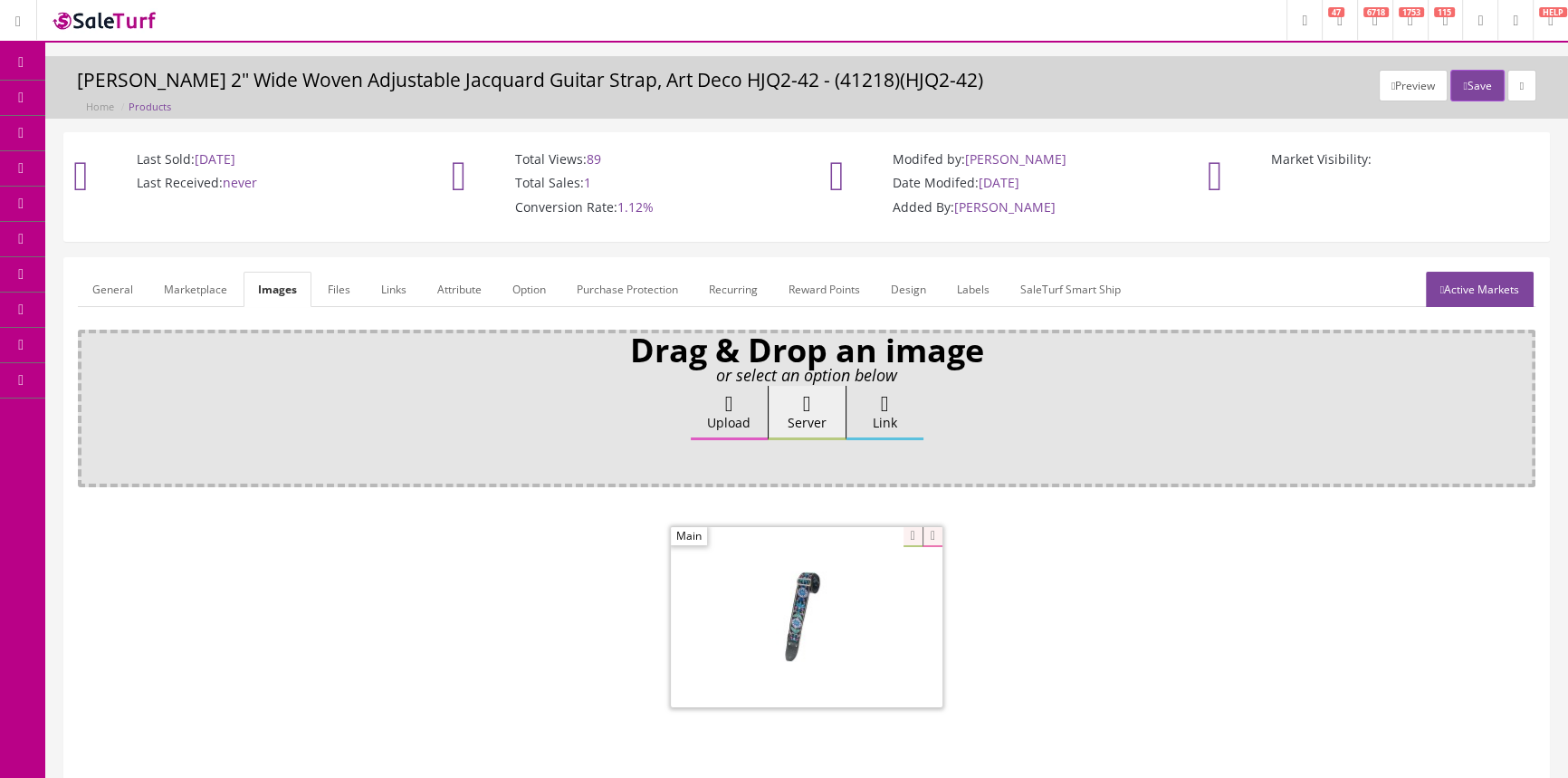
click at [127, 91] on span "Products" at bounding box center [130, 97] width 45 height 16
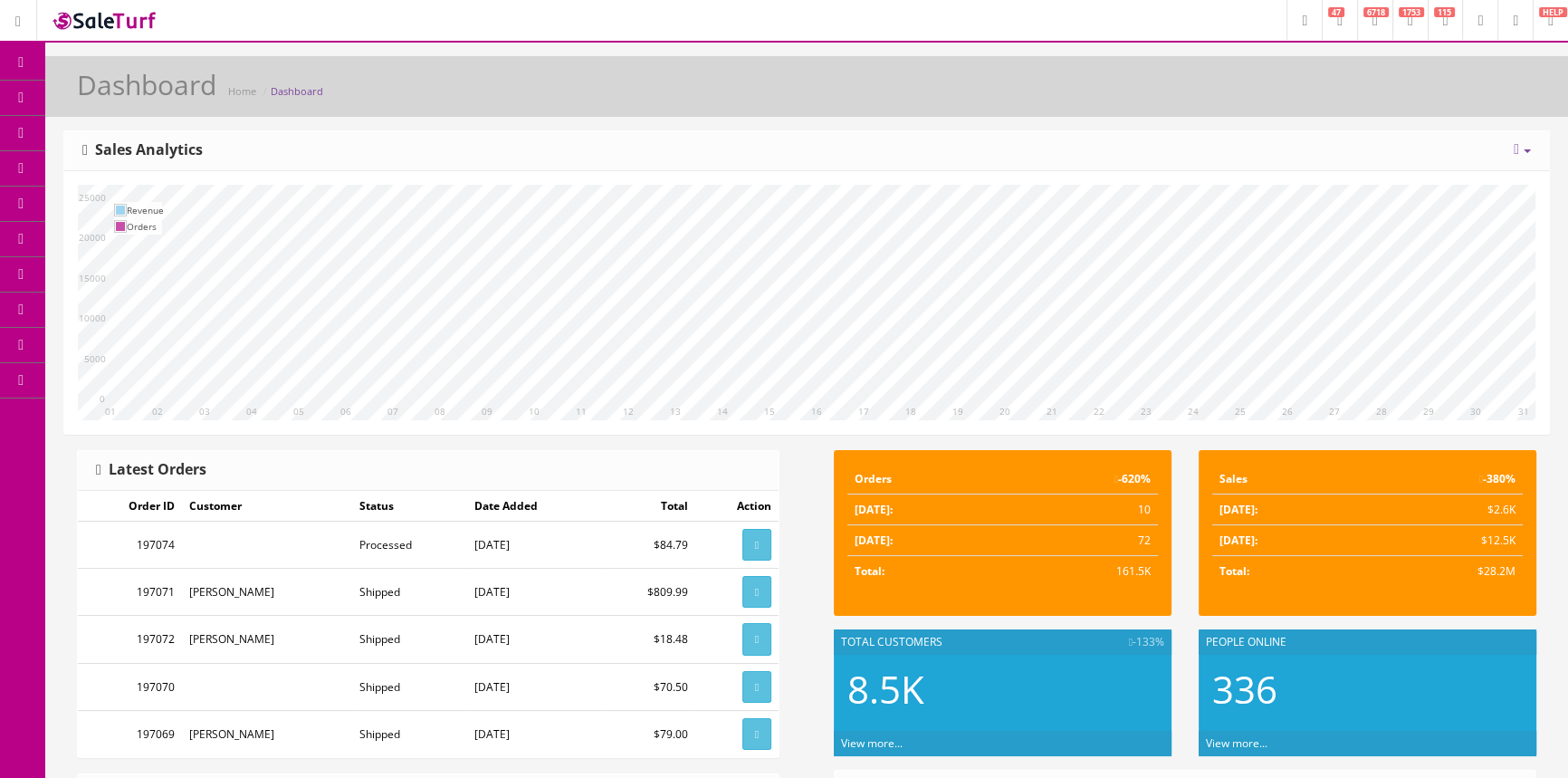
click at [171, 86] on link "Products" at bounding box center [141, 98] width 190 height 35
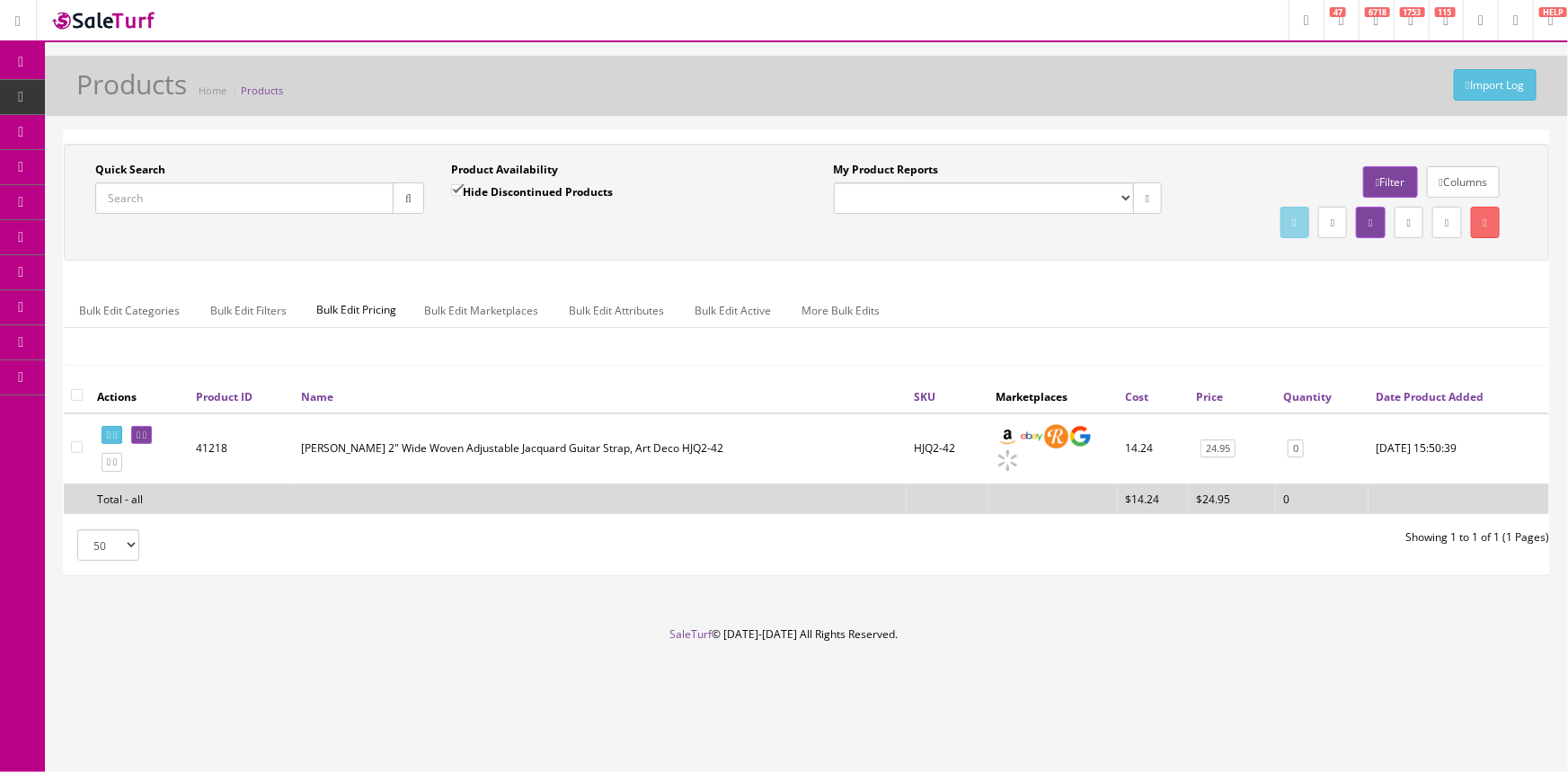
click at [317, 201] on input "Quick Search" at bounding box center [245, 198] width 299 height 32
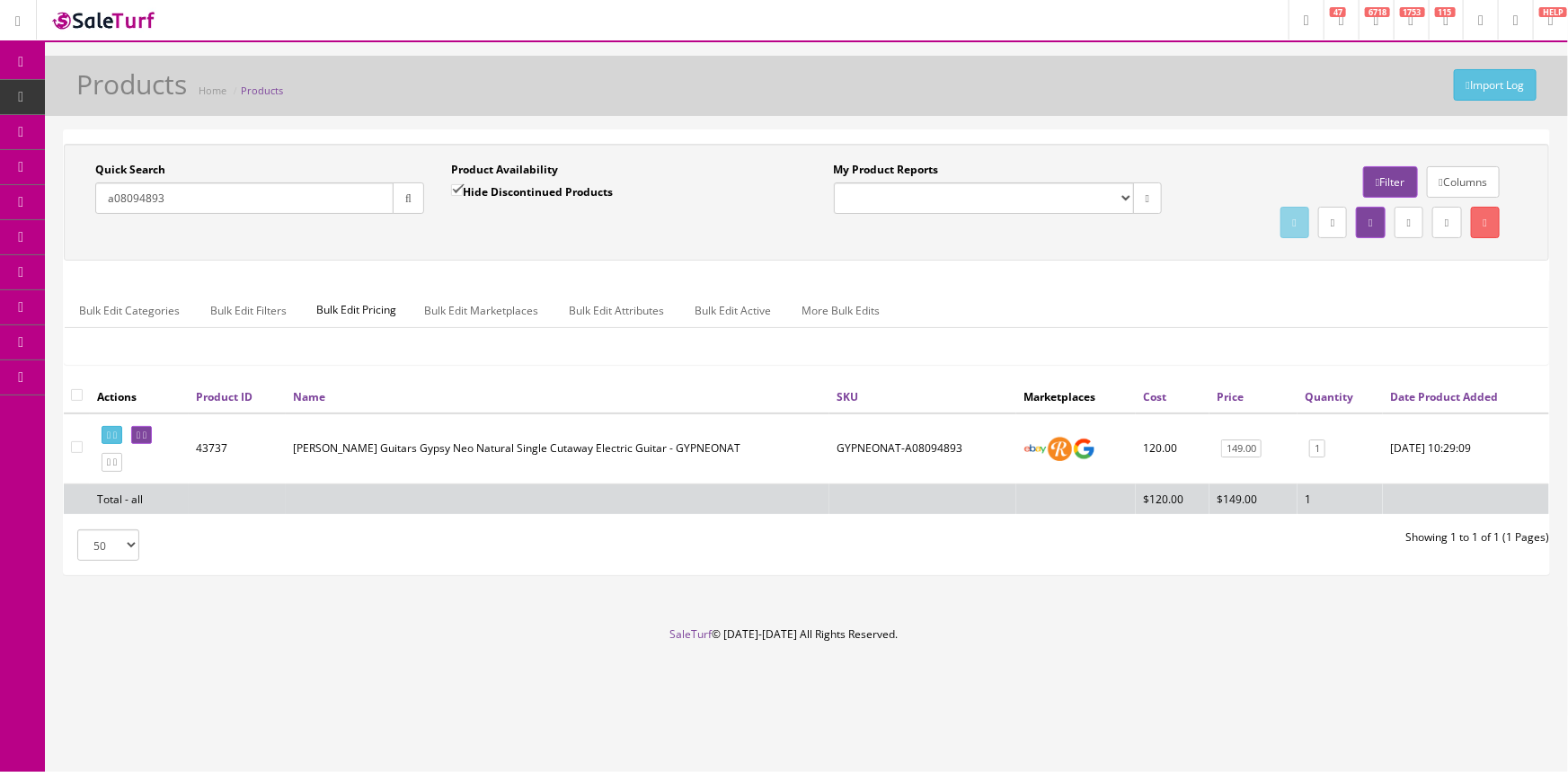
type input "a08094893"
click at [140, 431] on icon at bounding box center [139, 436] width 4 height 10
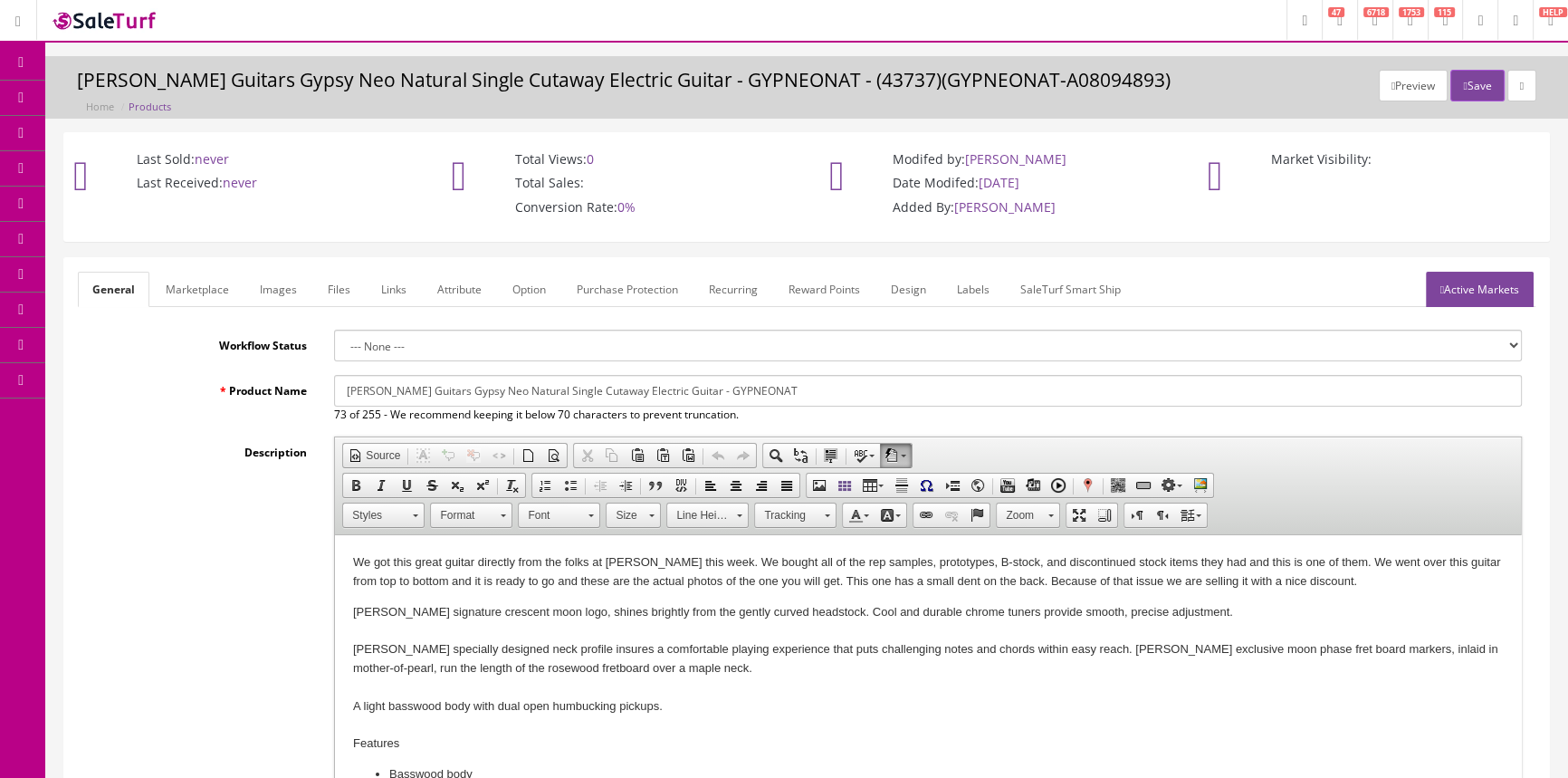
click at [971, 288] on link "Labels" at bounding box center [973, 289] width 61 height 35
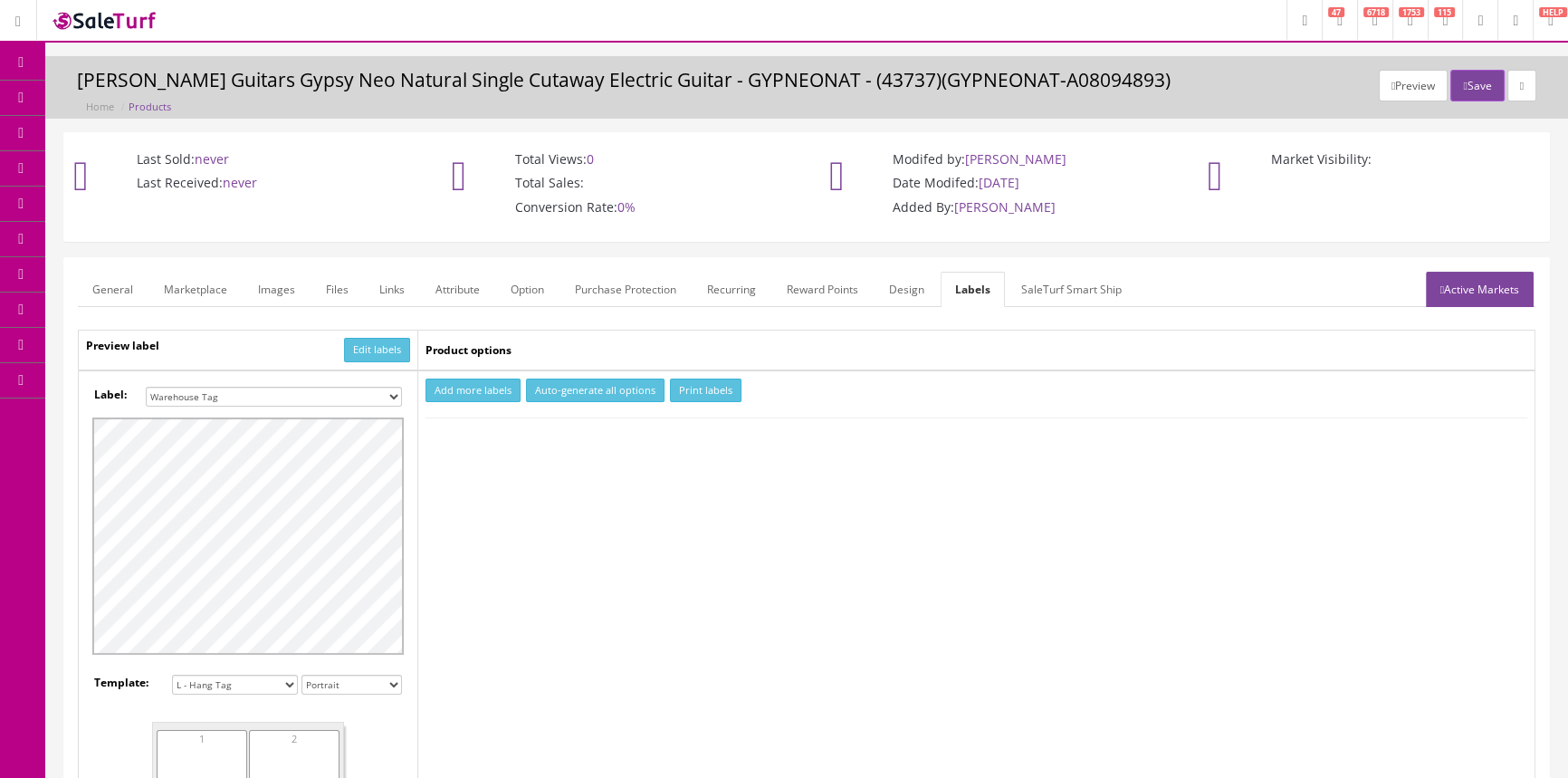
click at [393, 392] on select "Small Label 2 x 1 Label Shoe label 100 barcodes Dymo Label 2 X 1 Sticker Labels…" at bounding box center [274, 396] width 256 height 20
select select "16"
click at [146, 387] on select "Small Label 2 x 1 Label Shoe label 100 barcodes Dymo Label 2 X 1 Sticker Labels…" at bounding box center [274, 396] width 256 height 20
click at [487, 387] on button "Add more labels" at bounding box center [473, 390] width 95 height 24
type input "1"
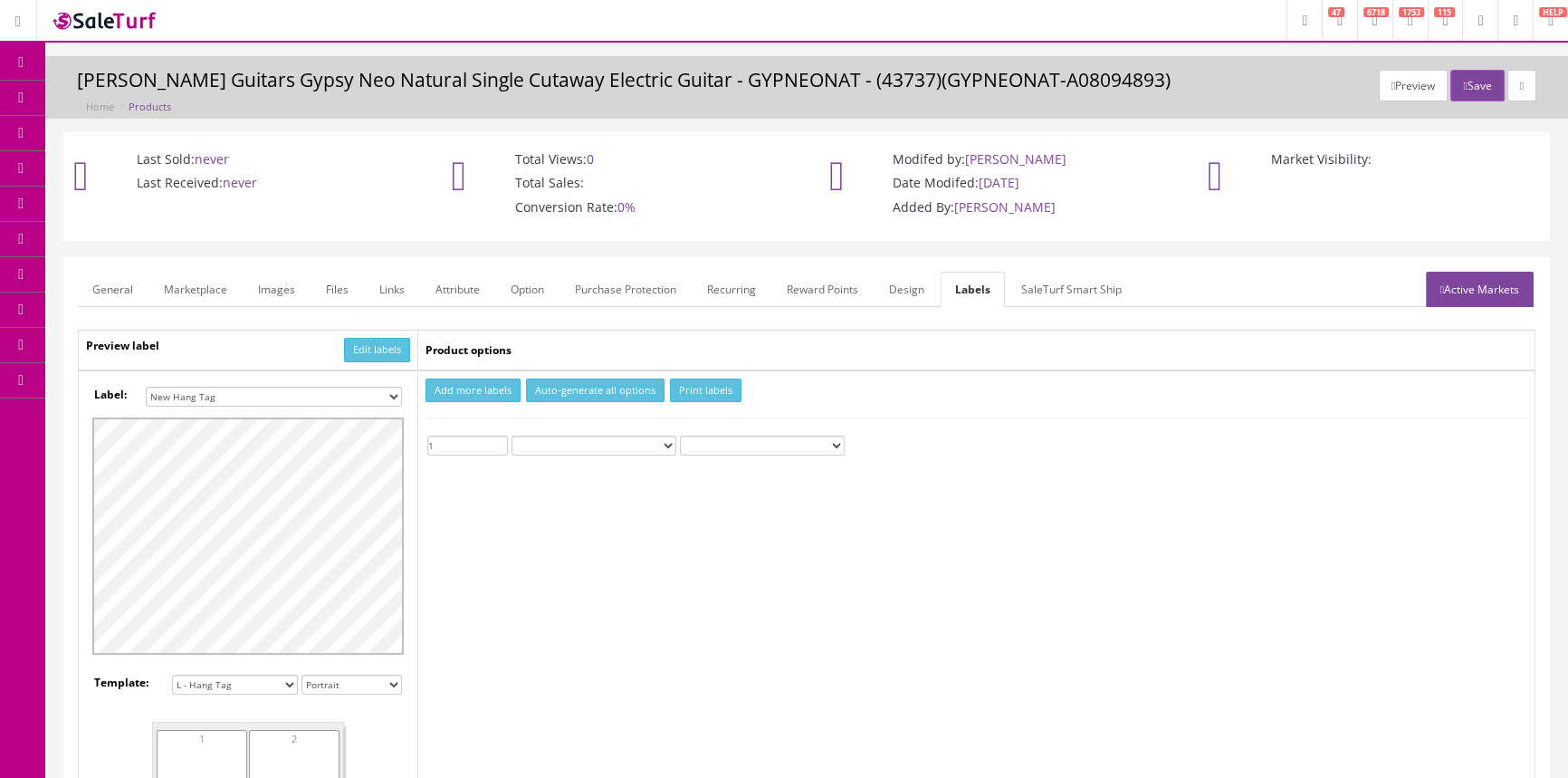
click at [497, 439] on input "1" at bounding box center [467, 445] width 81 height 20
click at [717, 392] on button "Print labels" at bounding box center [706, 390] width 72 height 24
click at [150, 97] on span "Products" at bounding box center [130, 97] width 45 height 16
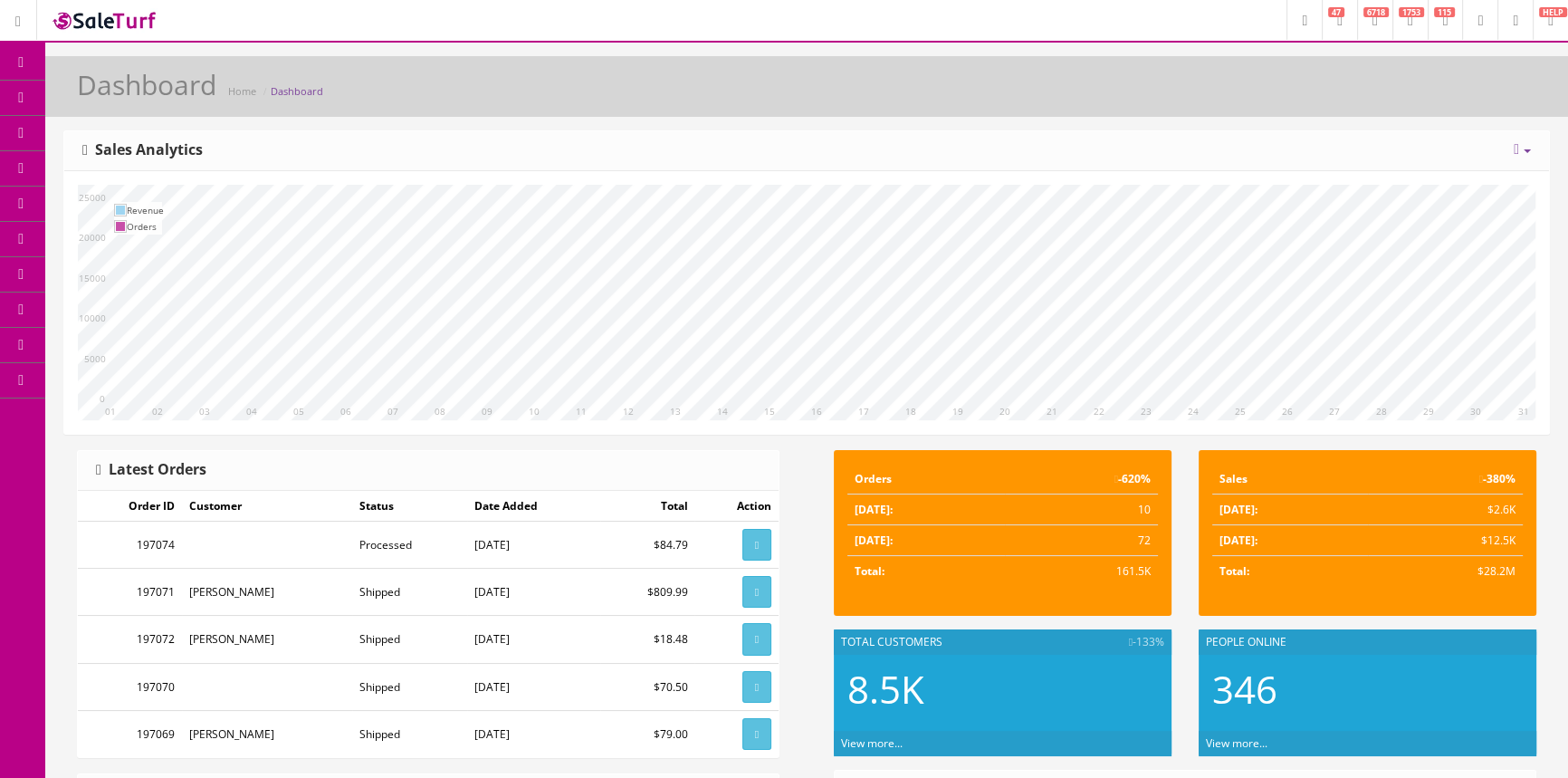
click at [130, 100] on span "Products" at bounding box center [130, 97] width 45 height 16
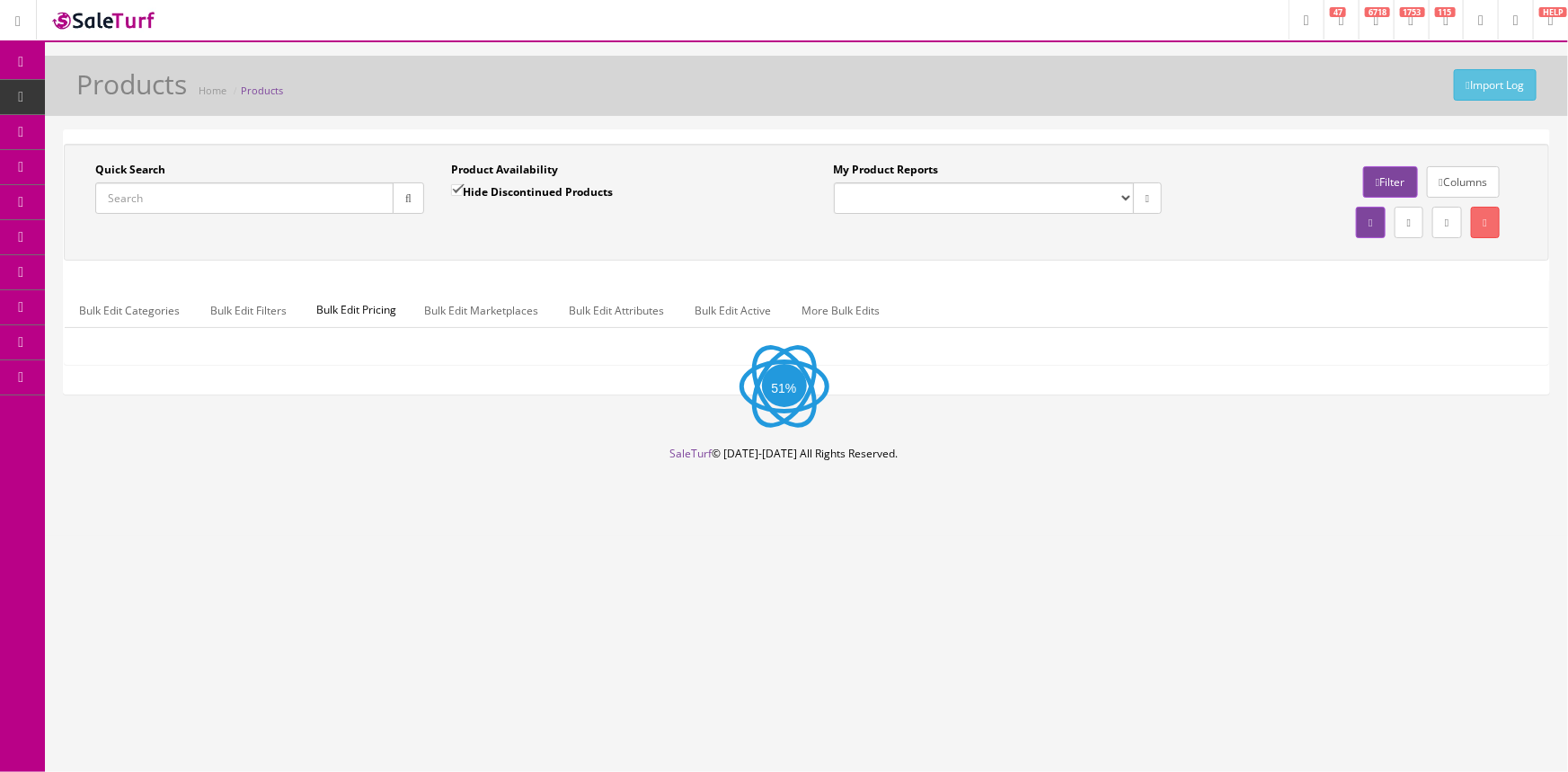
click at [227, 191] on input "Quick Search" at bounding box center [245, 198] width 299 height 32
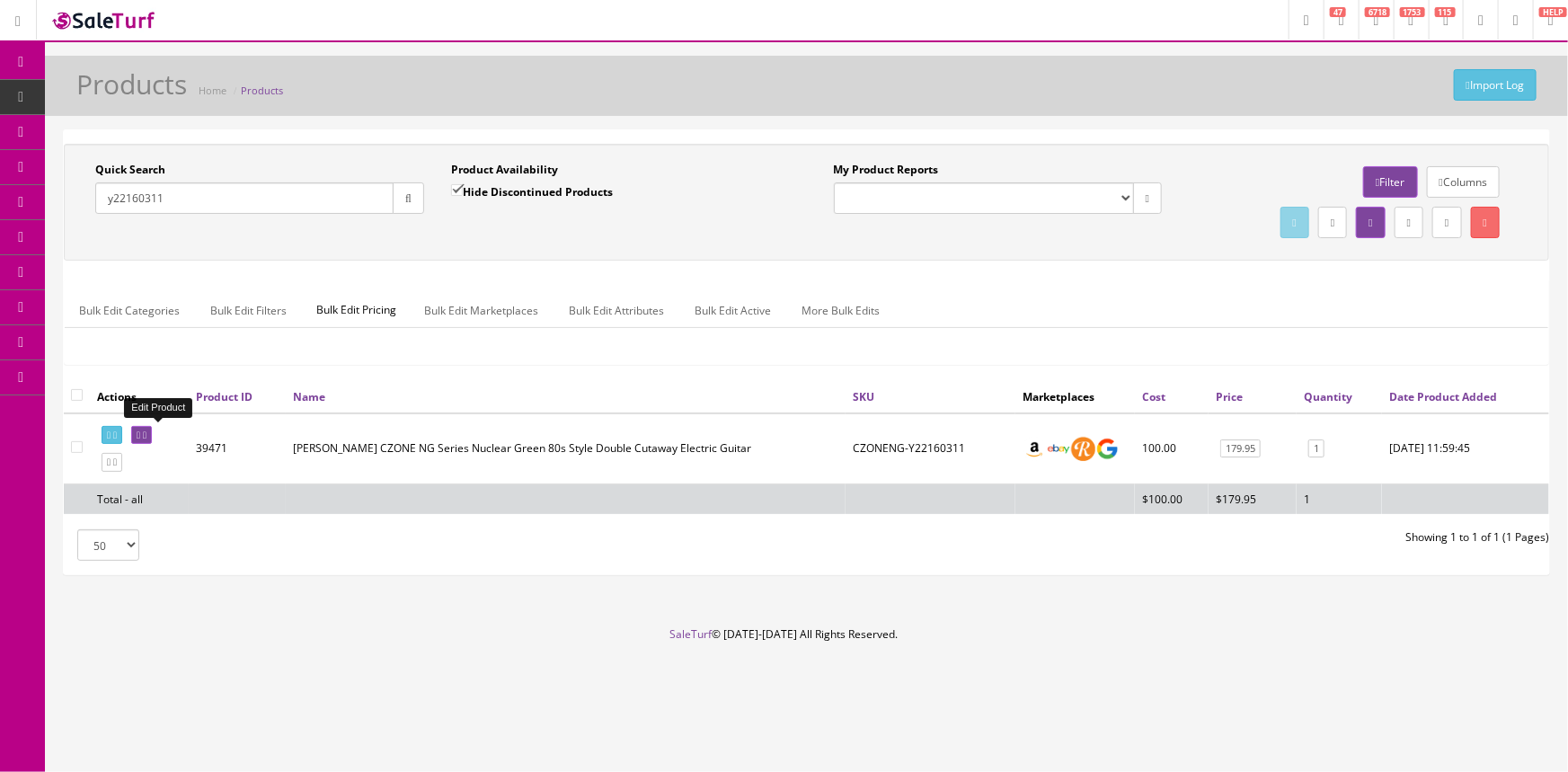
type input "y22160311"
click at [140, 431] on icon at bounding box center [139, 436] width 4 height 10
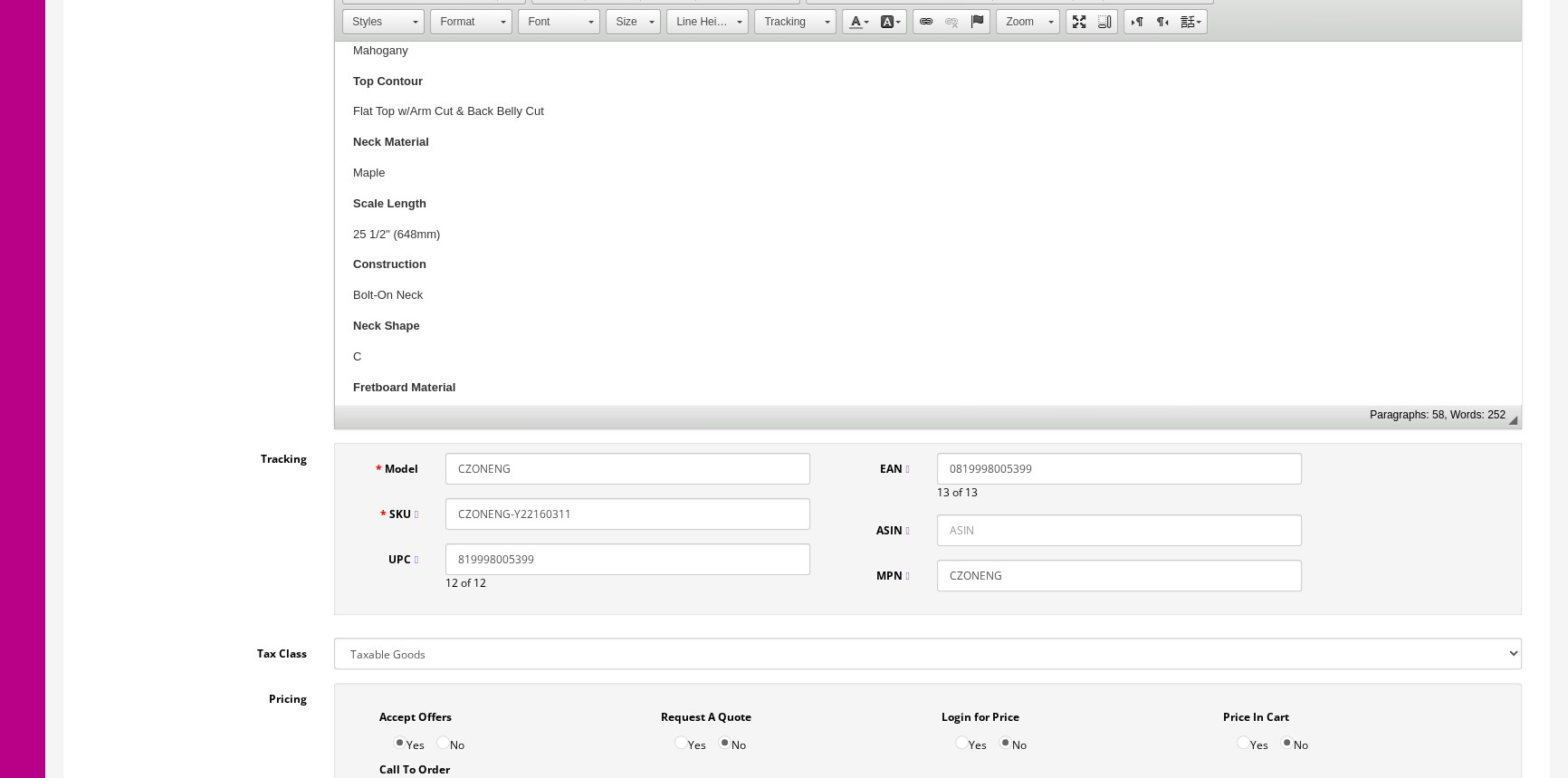
scroll to position [823, 0]
click at [617, 513] on input "CZONENG-Y22160311" at bounding box center [628, 514] width 365 height 32
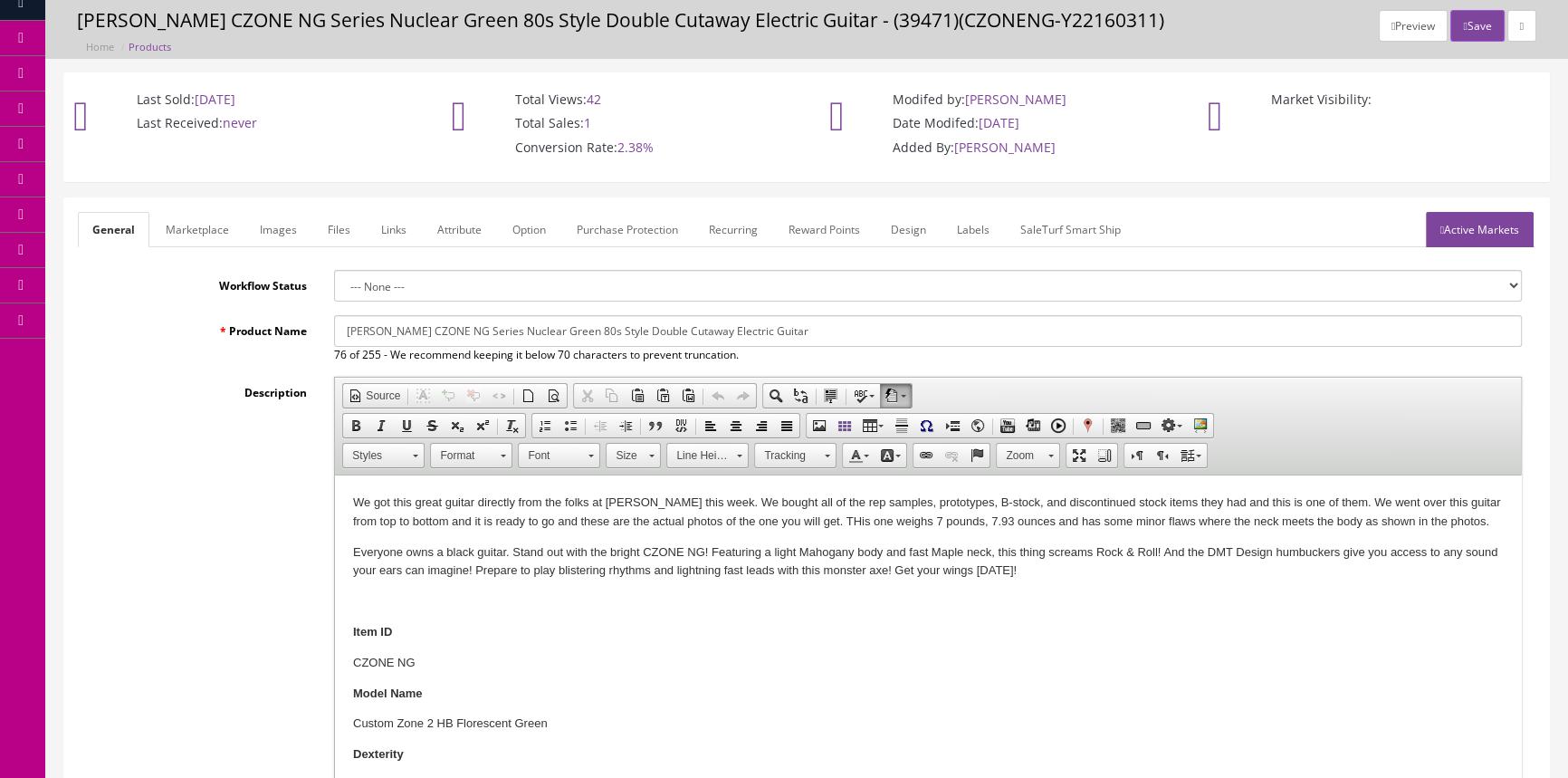
scroll to position [0, 0]
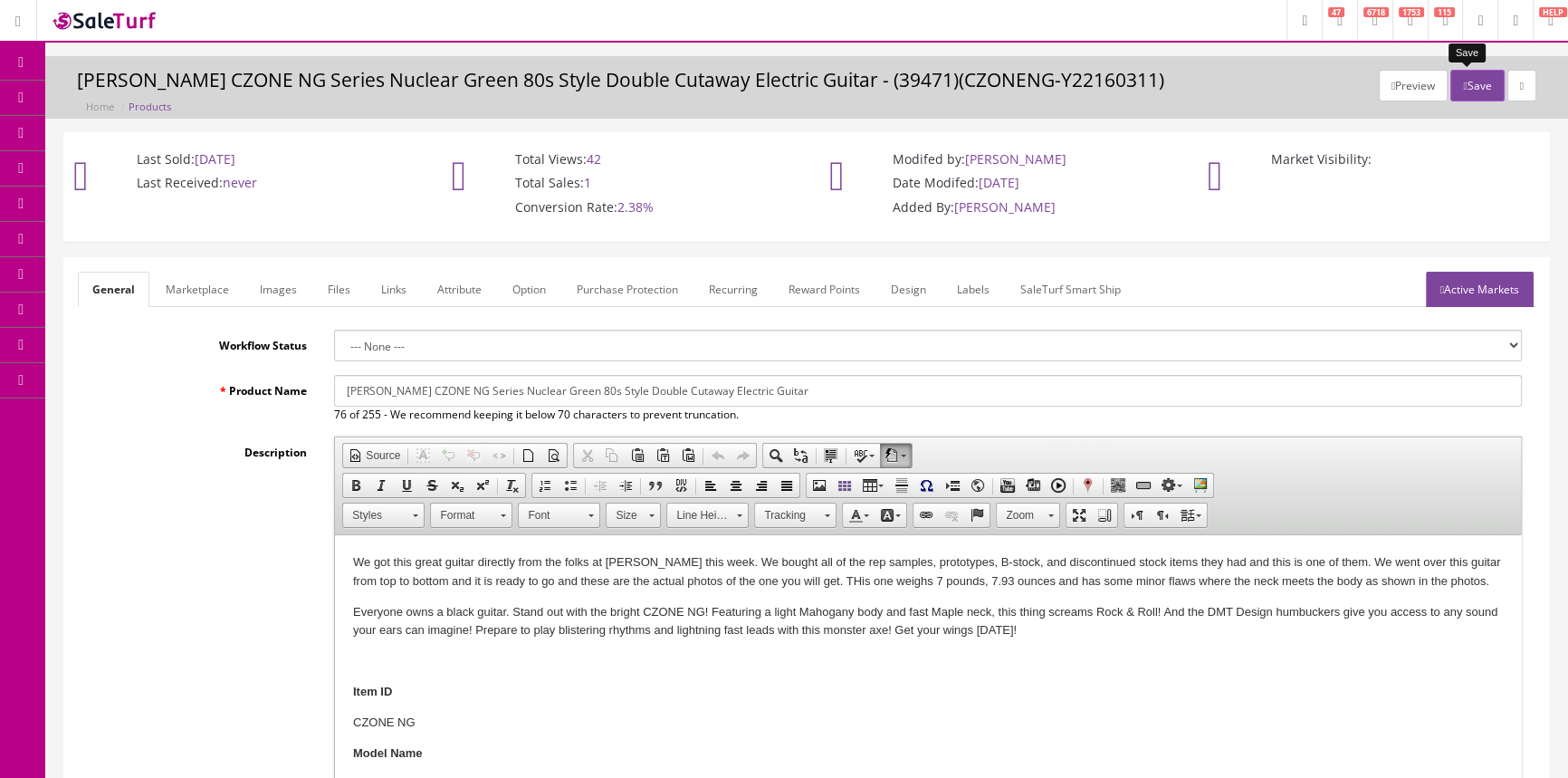
type input "CZONENG-Y22160377"
click at [1466, 80] on button "Save" at bounding box center [1477, 85] width 53 height 32
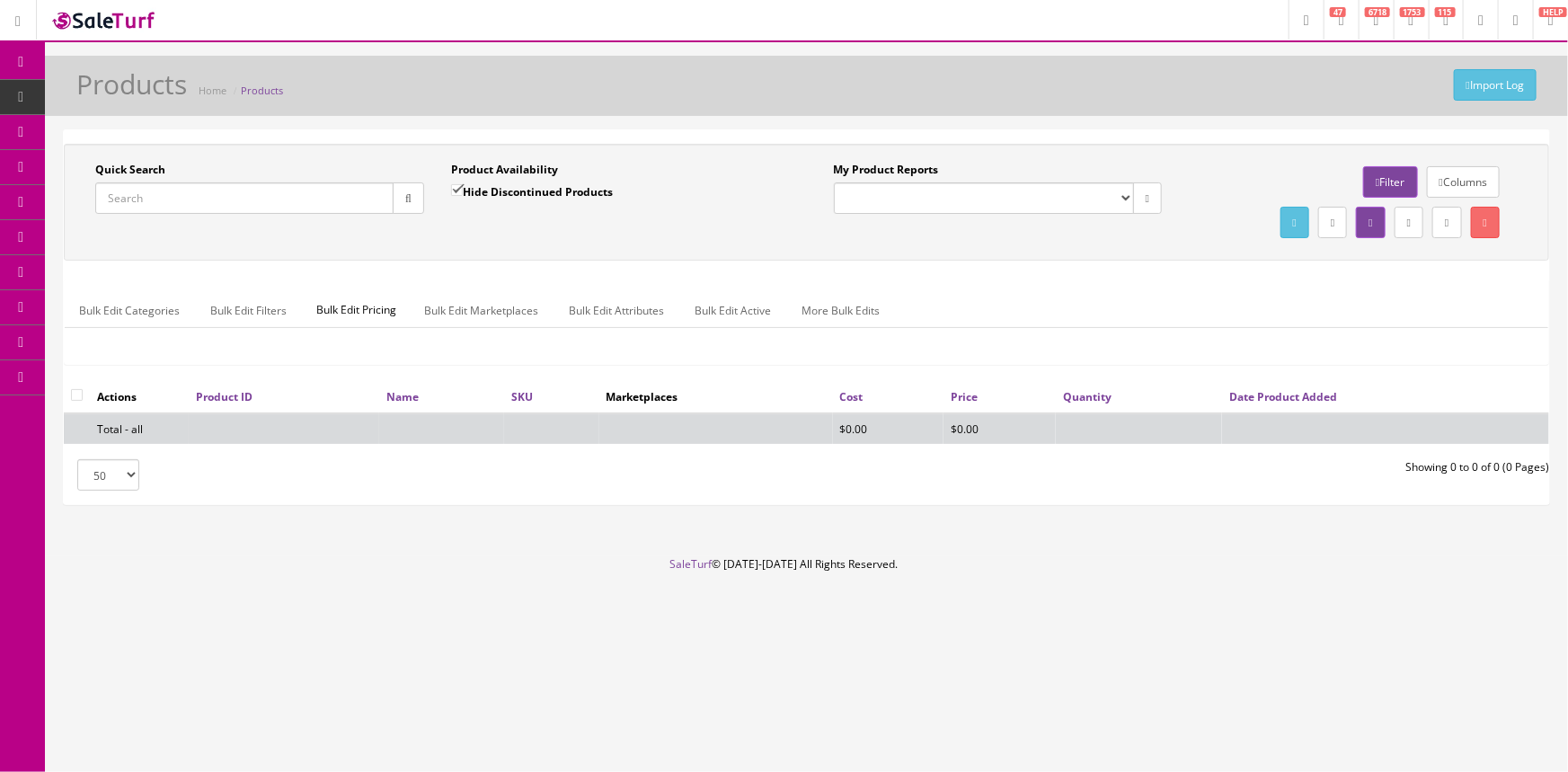
click at [332, 189] on input "Quick Search" at bounding box center [245, 198] width 299 height 32
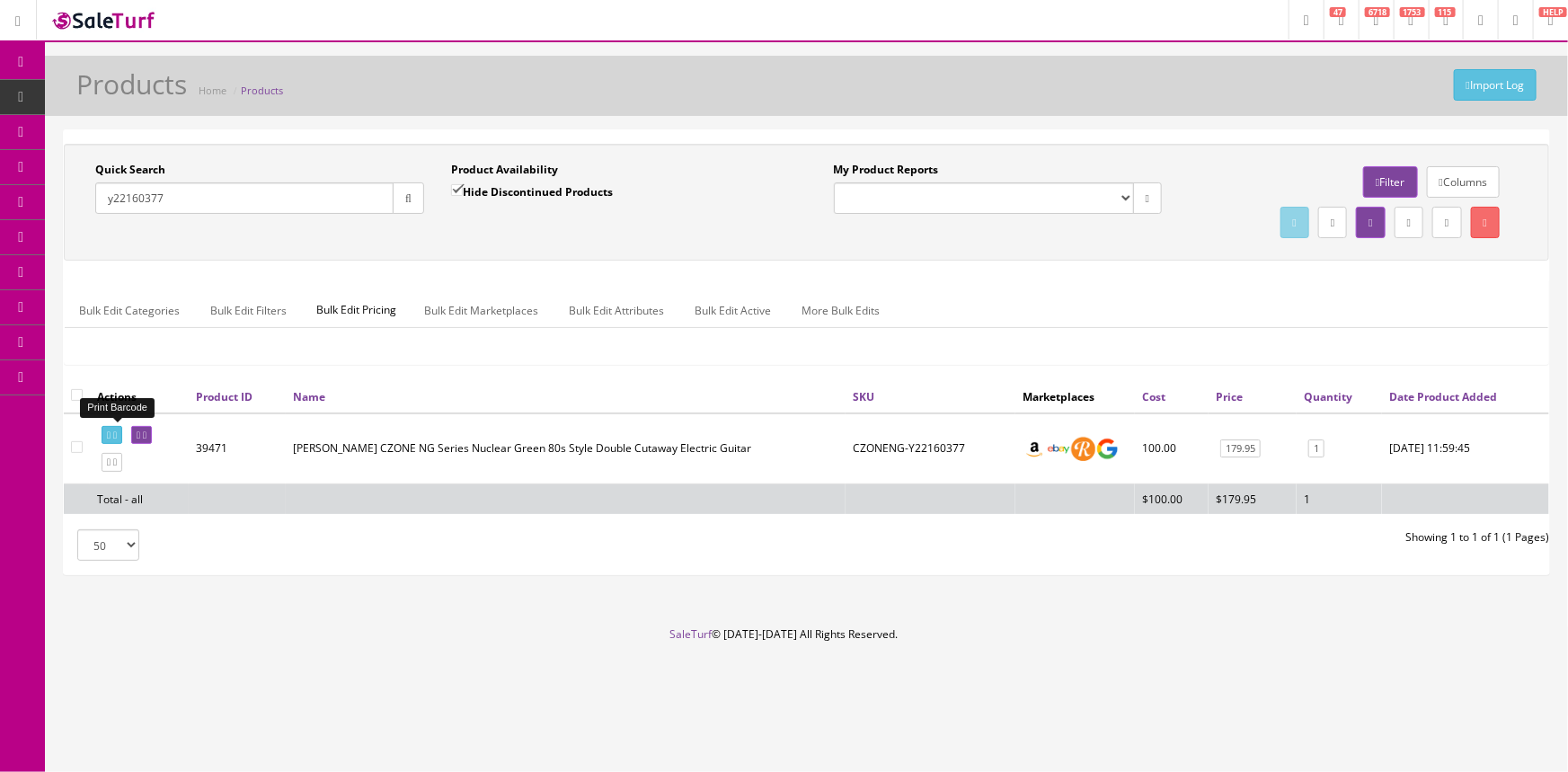
type input "y22160377"
click at [111, 431] on icon at bounding box center [109, 436] width 4 height 10
click at [140, 431] on icon at bounding box center [139, 436] width 4 height 10
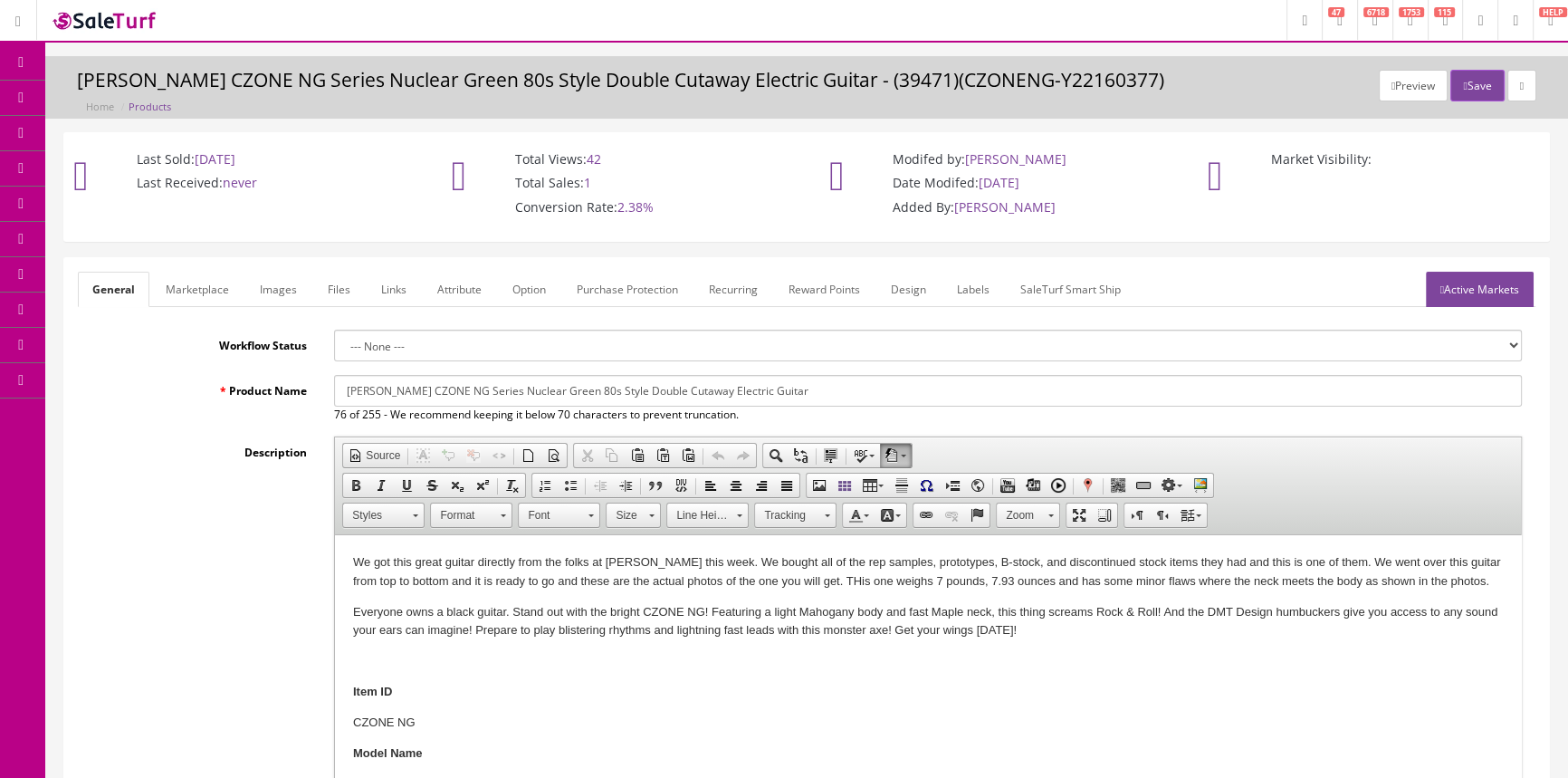
click at [969, 289] on link "Labels" at bounding box center [973, 289] width 61 height 35
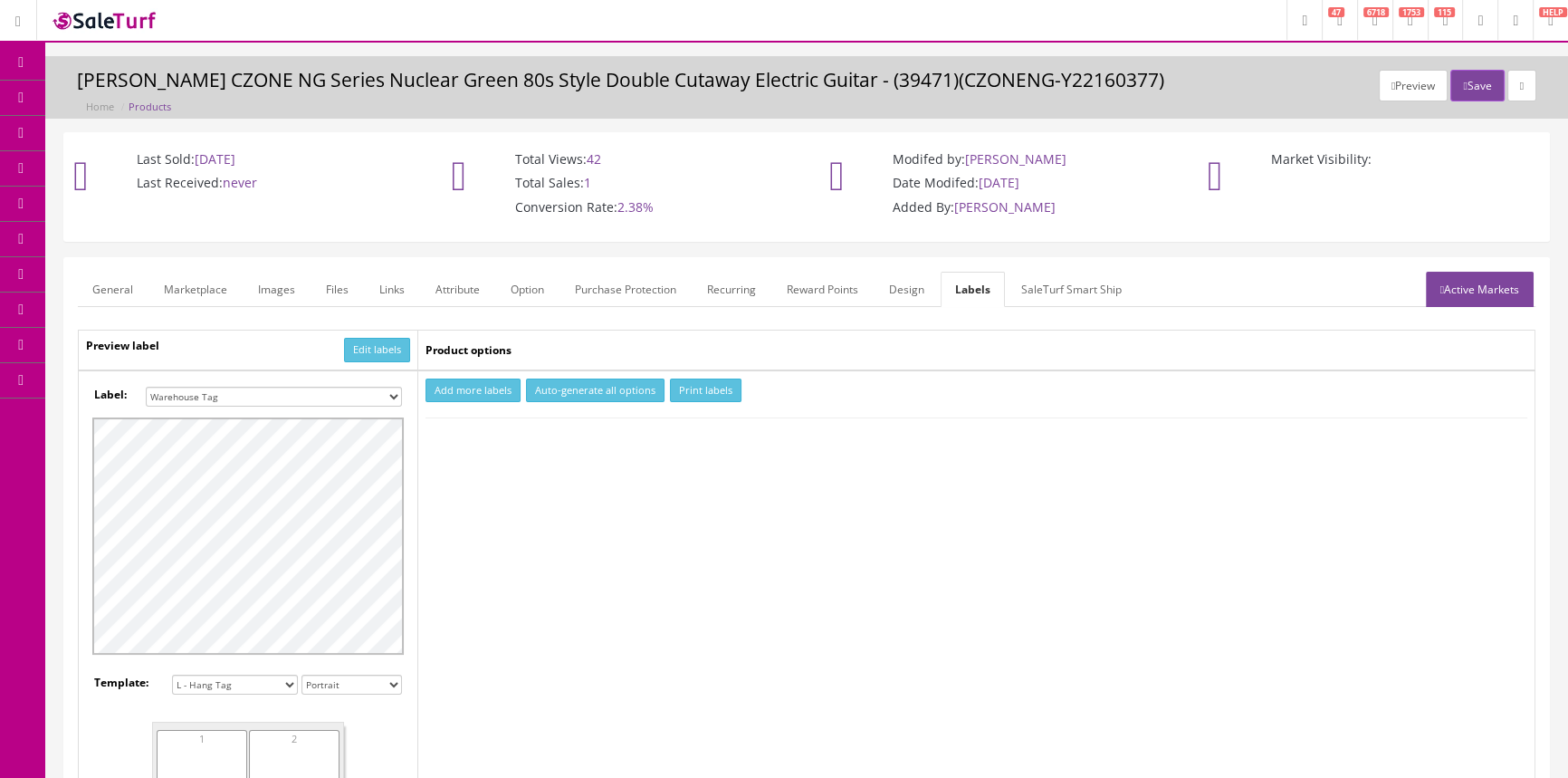
click at [397, 392] on select "Small Label 2 x 1 Label Shoe label 100 barcodes Dymo Label 2 X 1 Sticker Labels…" at bounding box center [274, 396] width 256 height 20
select select "16"
click at [146, 387] on select "Small Label 2 x 1 Label Shoe label 100 barcodes Dymo Label 2 X 1 Sticker Labels…" at bounding box center [274, 396] width 256 height 20
click at [488, 391] on button "Add more labels" at bounding box center [473, 390] width 95 height 24
type input "1"
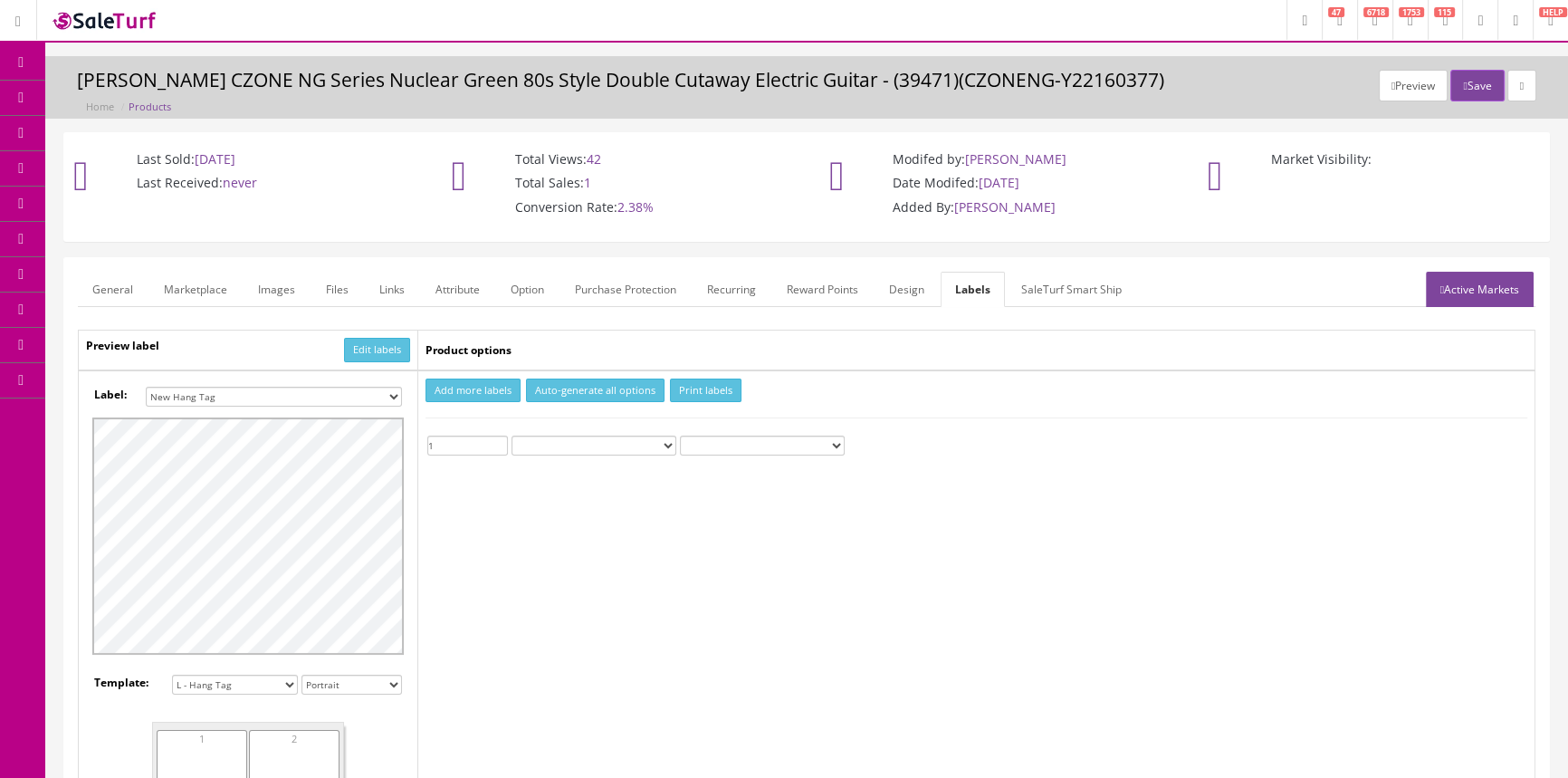
click at [496, 441] on input "1" at bounding box center [467, 445] width 81 height 20
click at [702, 390] on button "Print labels" at bounding box center [706, 390] width 72 height 24
click at [186, 160] on link "POS Console" at bounding box center [141, 169] width 190 height 35
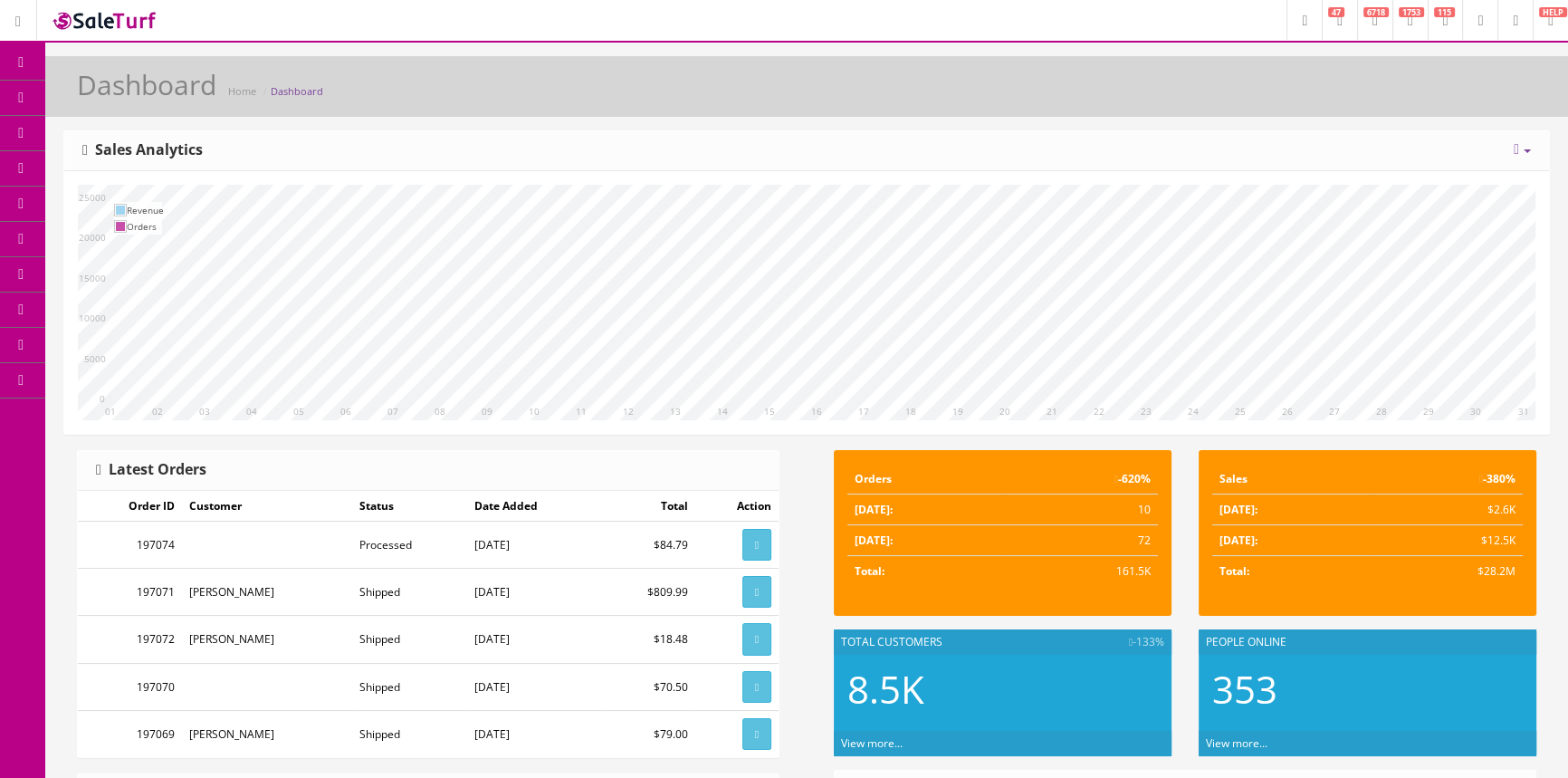
click at [161, 166] on span "POS Console" at bounding box center [140, 168] width 64 height 16
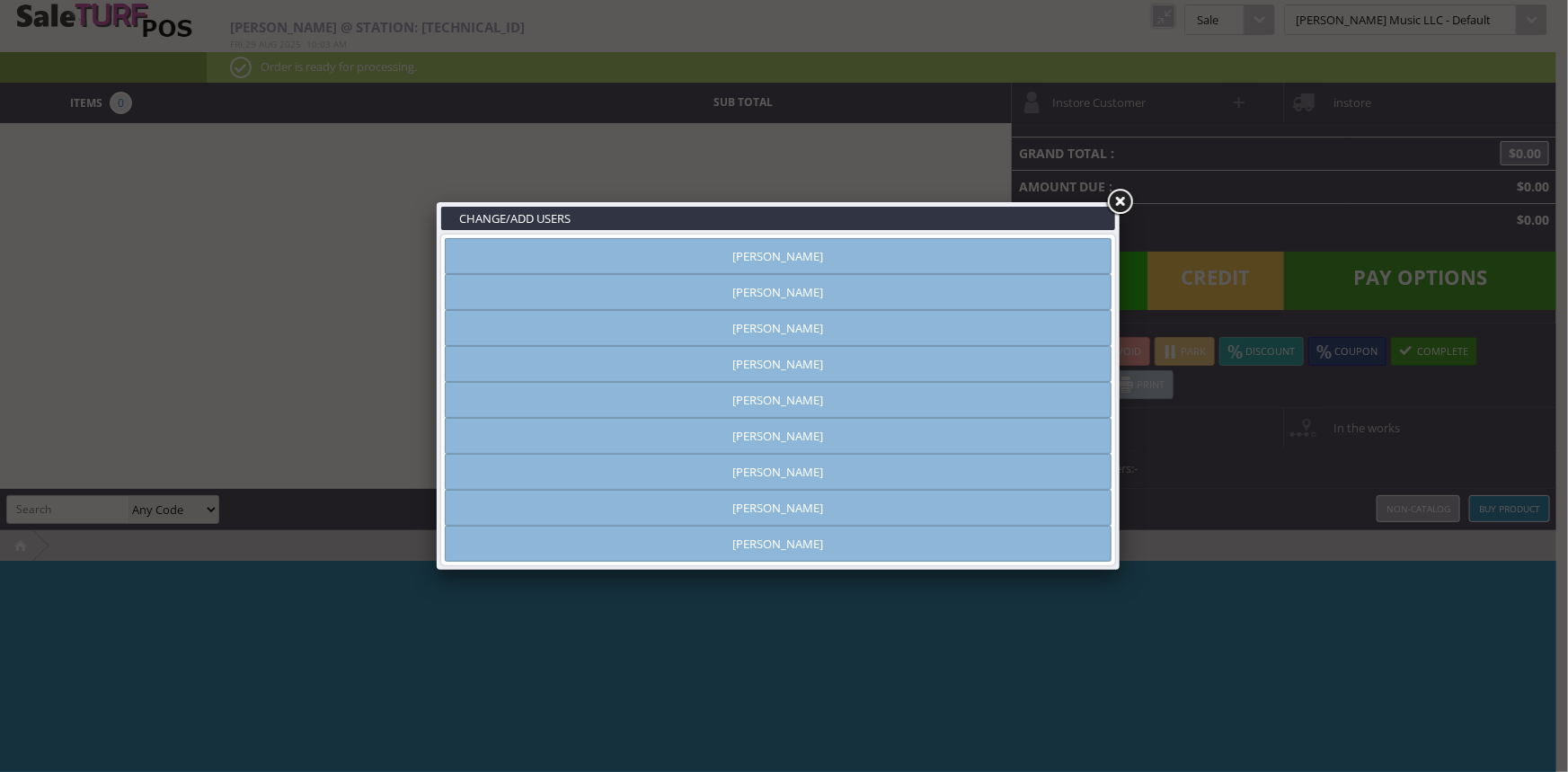
type input "[PERSON_NAME]"
click at [1048, 251] on link "[PERSON_NAME]" at bounding box center [778, 255] width 667 height 36
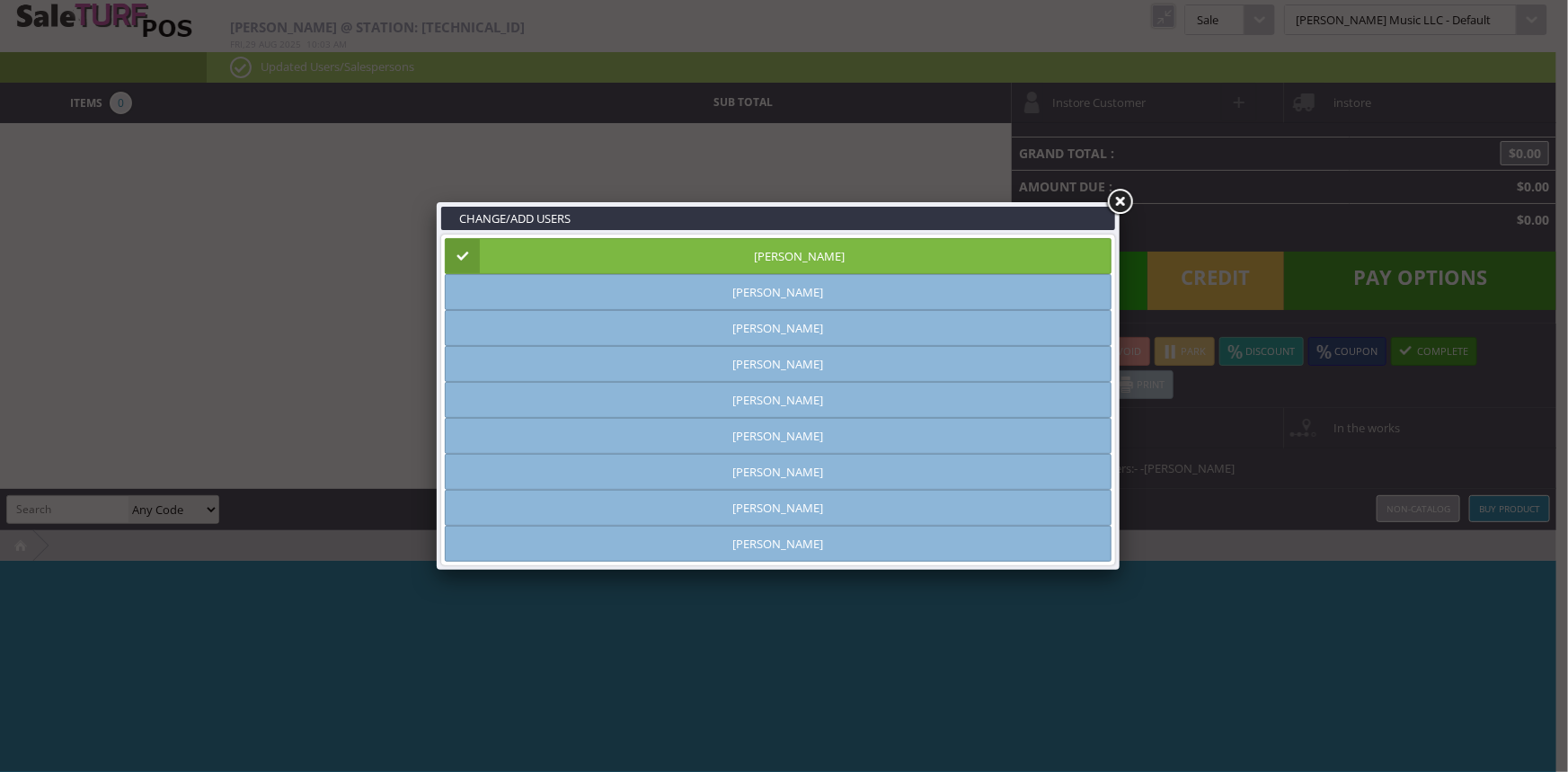
click at [1120, 205] on link at bounding box center [1120, 202] width 33 height 33
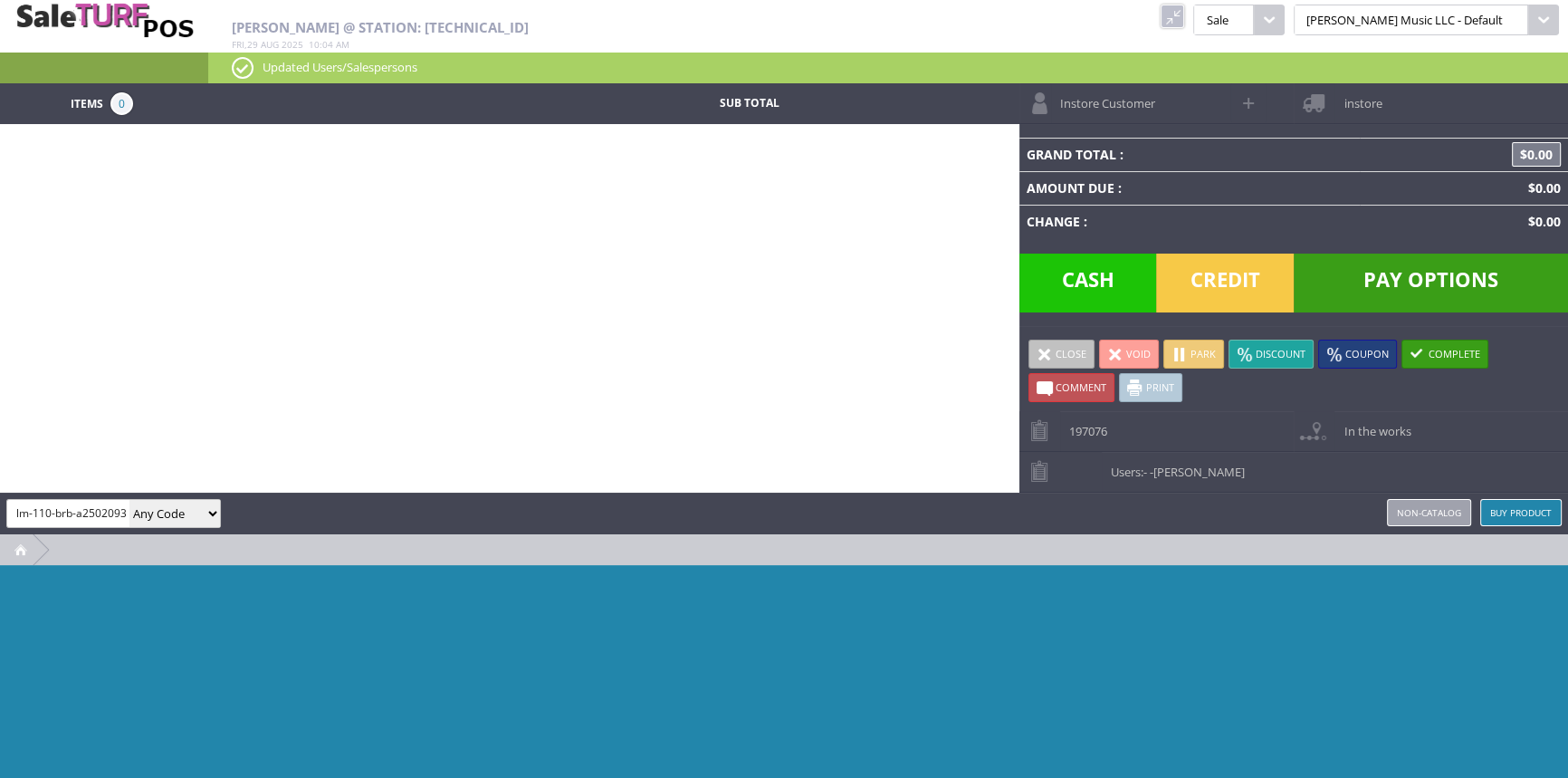
scroll to position [0, 6]
type input "lm-110-brb-a25020935"
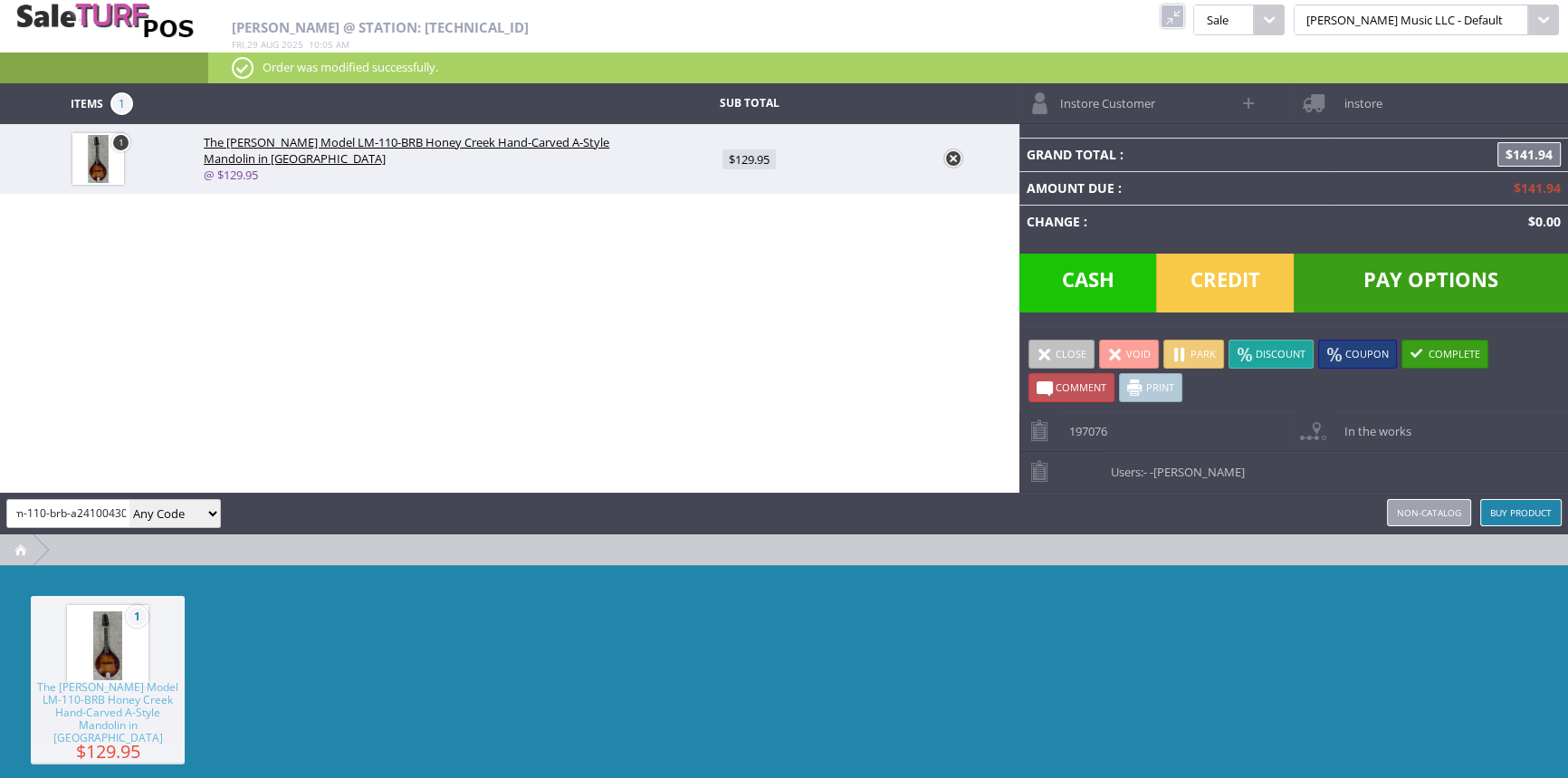
type input "lm-110-brb-a24100430"
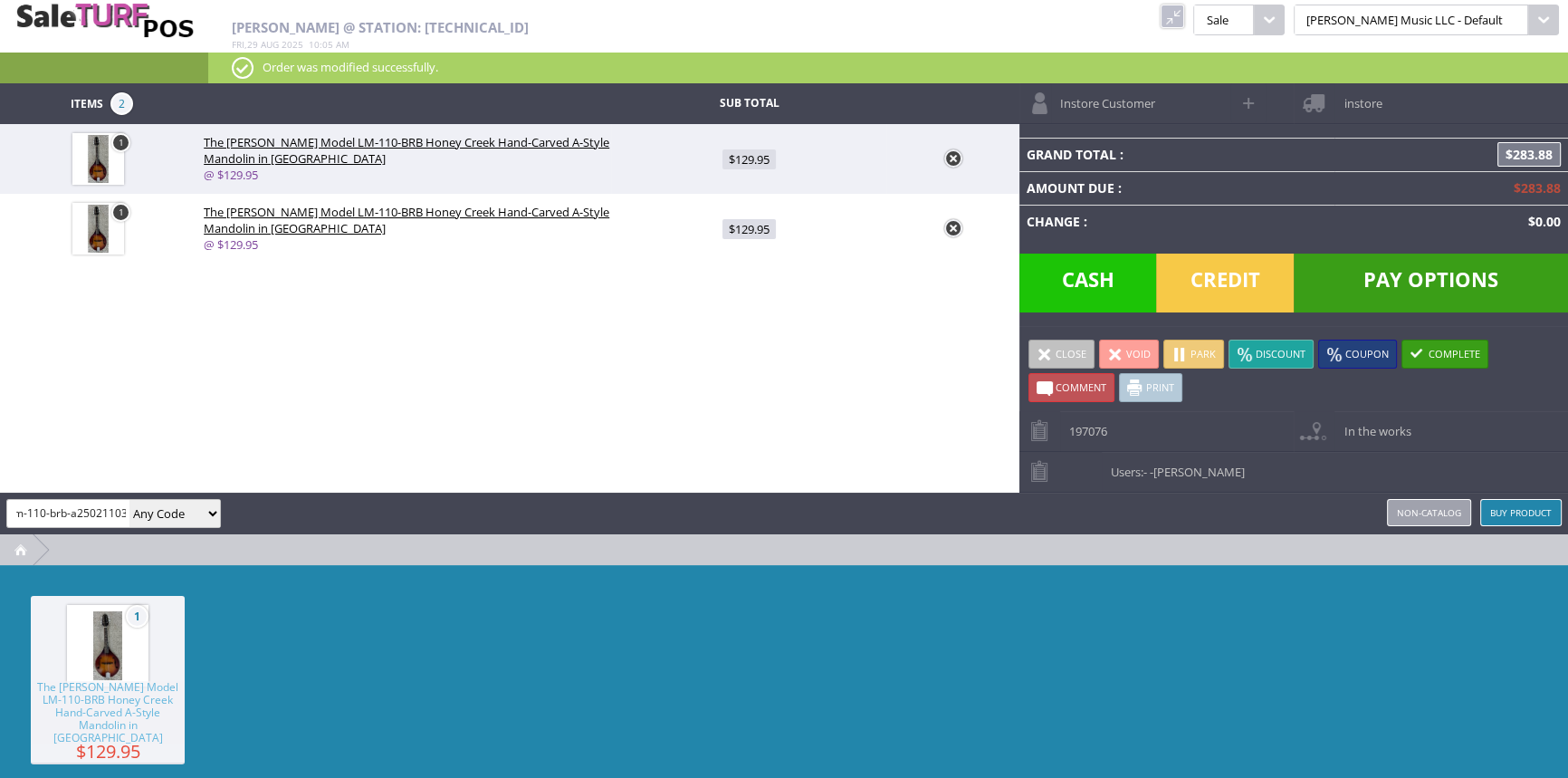
type input "lm-110-brb-a25021103"
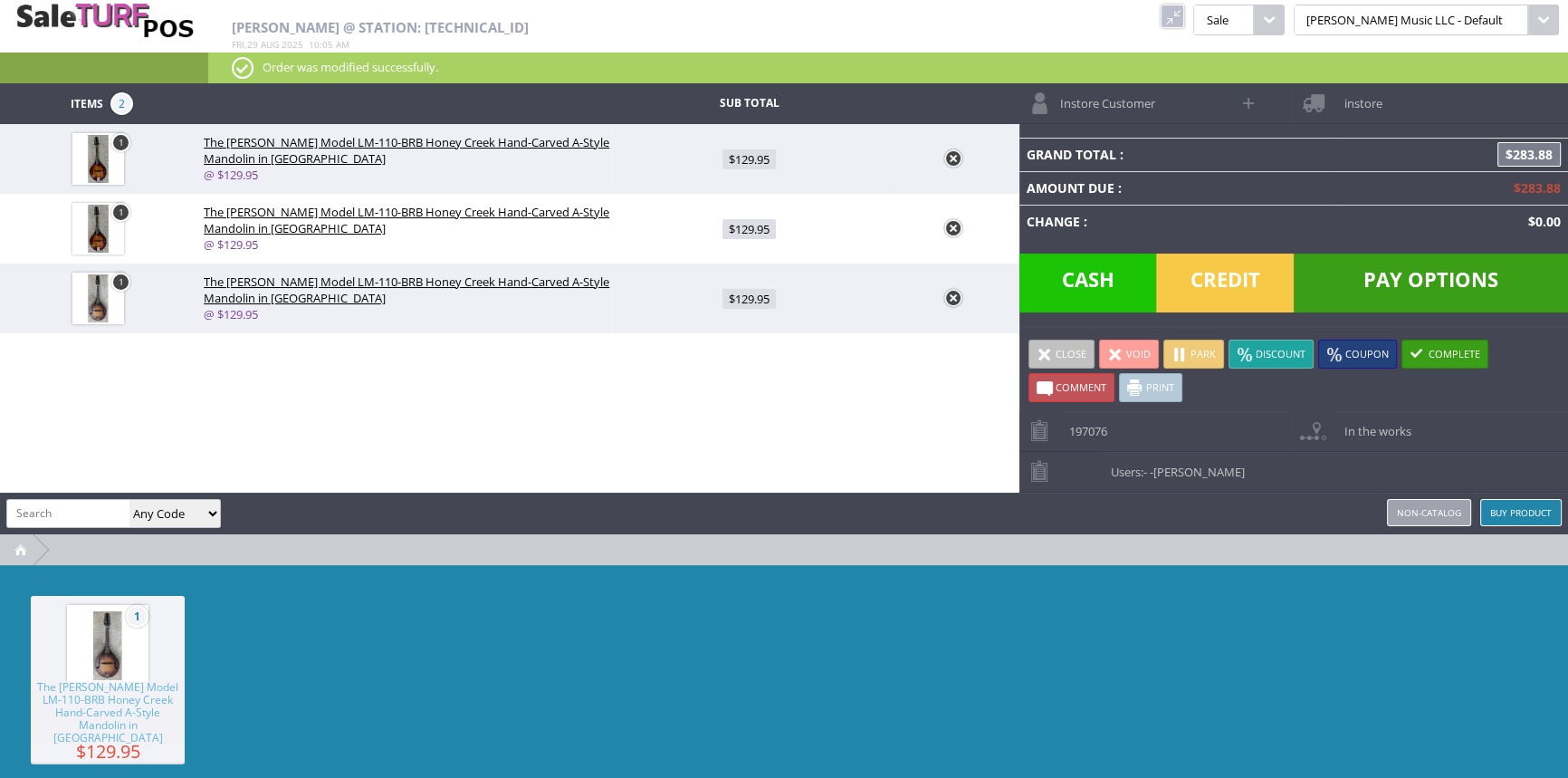
scroll to position [0, 0]
type input "g"
click at [1371, 355] on link "Coupon" at bounding box center [1356, 355] width 79 height 29
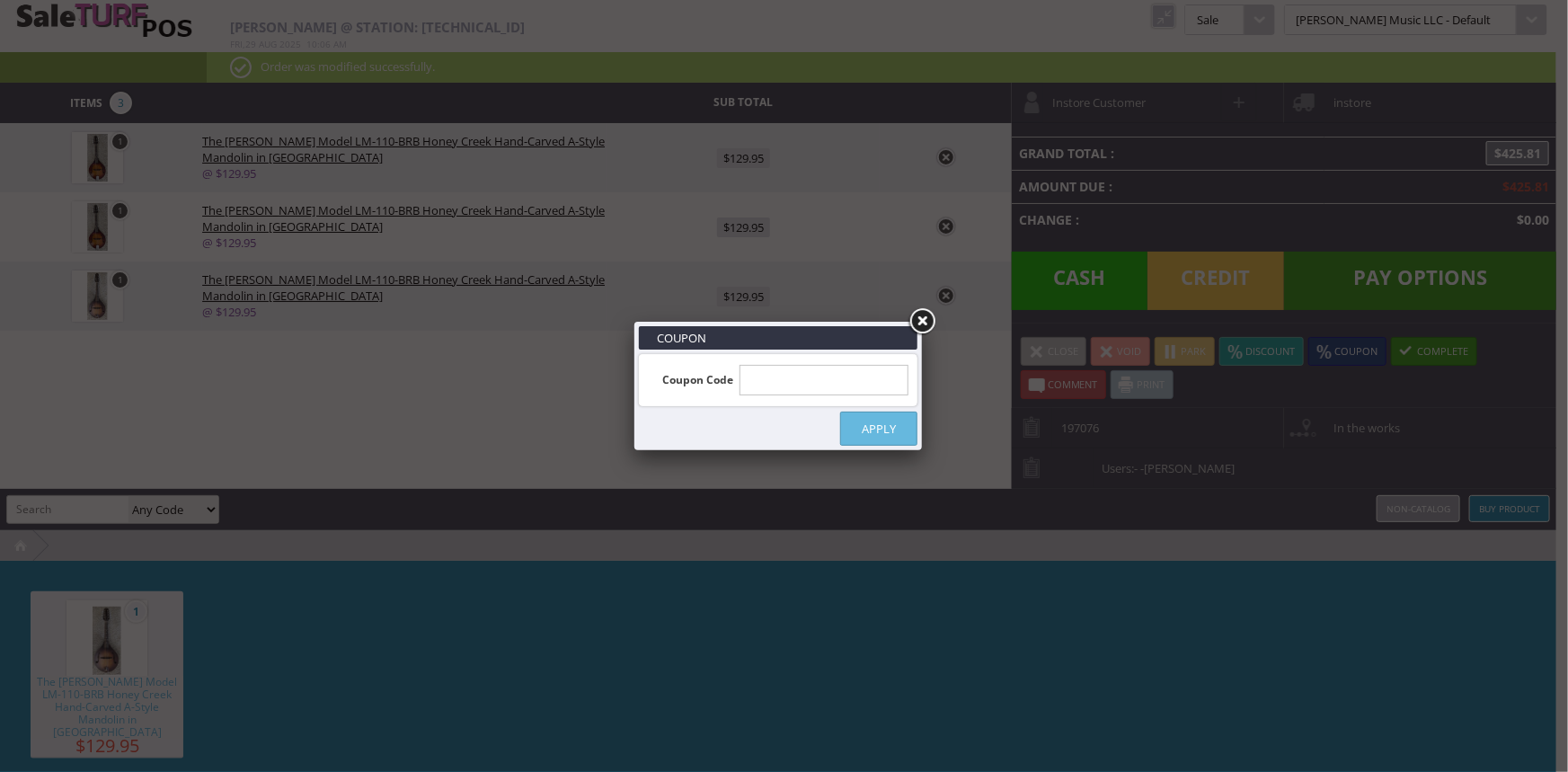
click at [783, 386] on input "text" at bounding box center [824, 381] width 170 height 31
type input "g"
type input "GEAR10"
click at [869, 430] on link "Apply" at bounding box center [879, 428] width 77 height 34
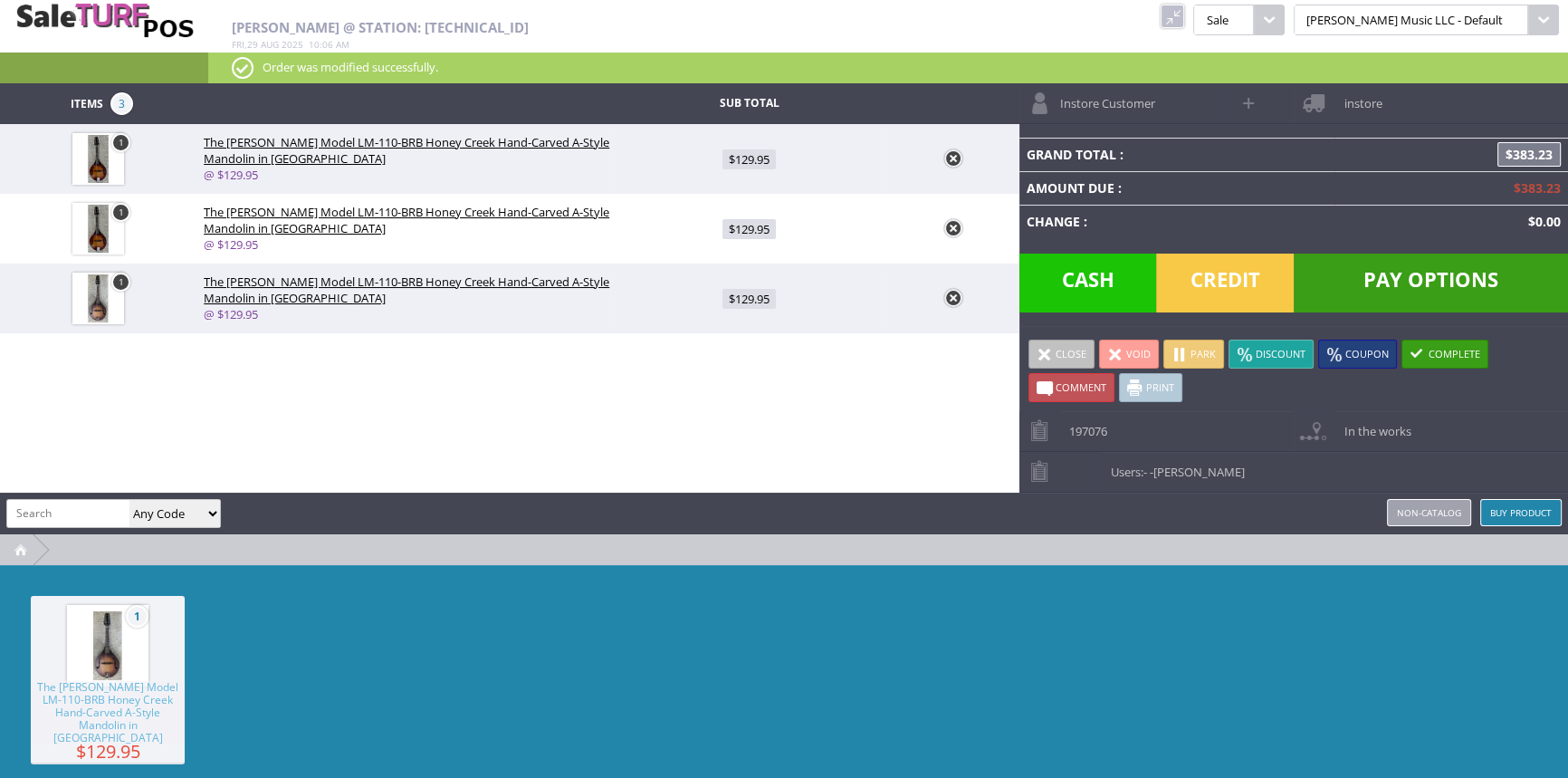
click at [1523, 159] on span "$383.23" at bounding box center [1528, 153] width 63 height 24
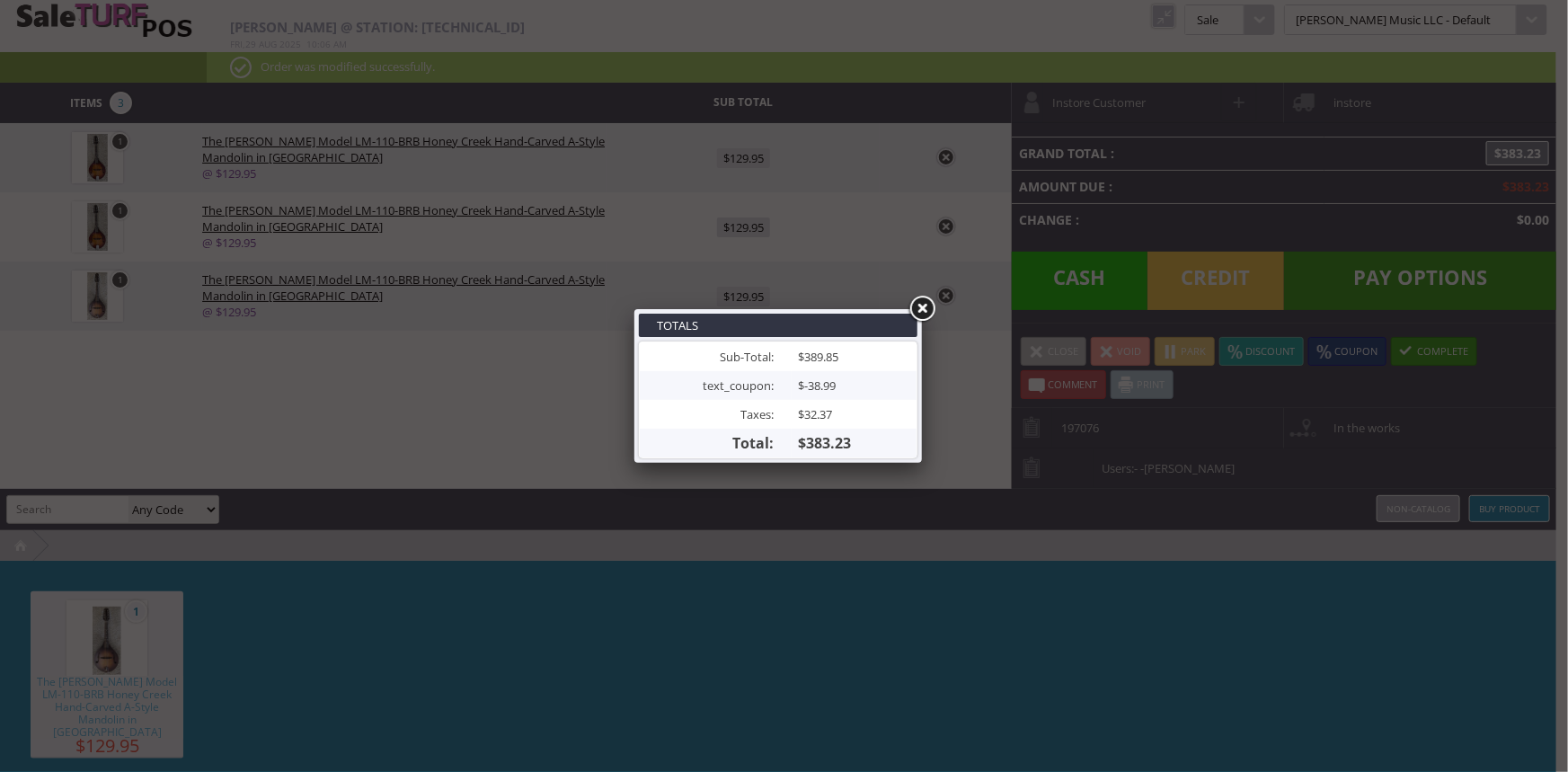
click at [923, 310] on link at bounding box center [922, 309] width 33 height 33
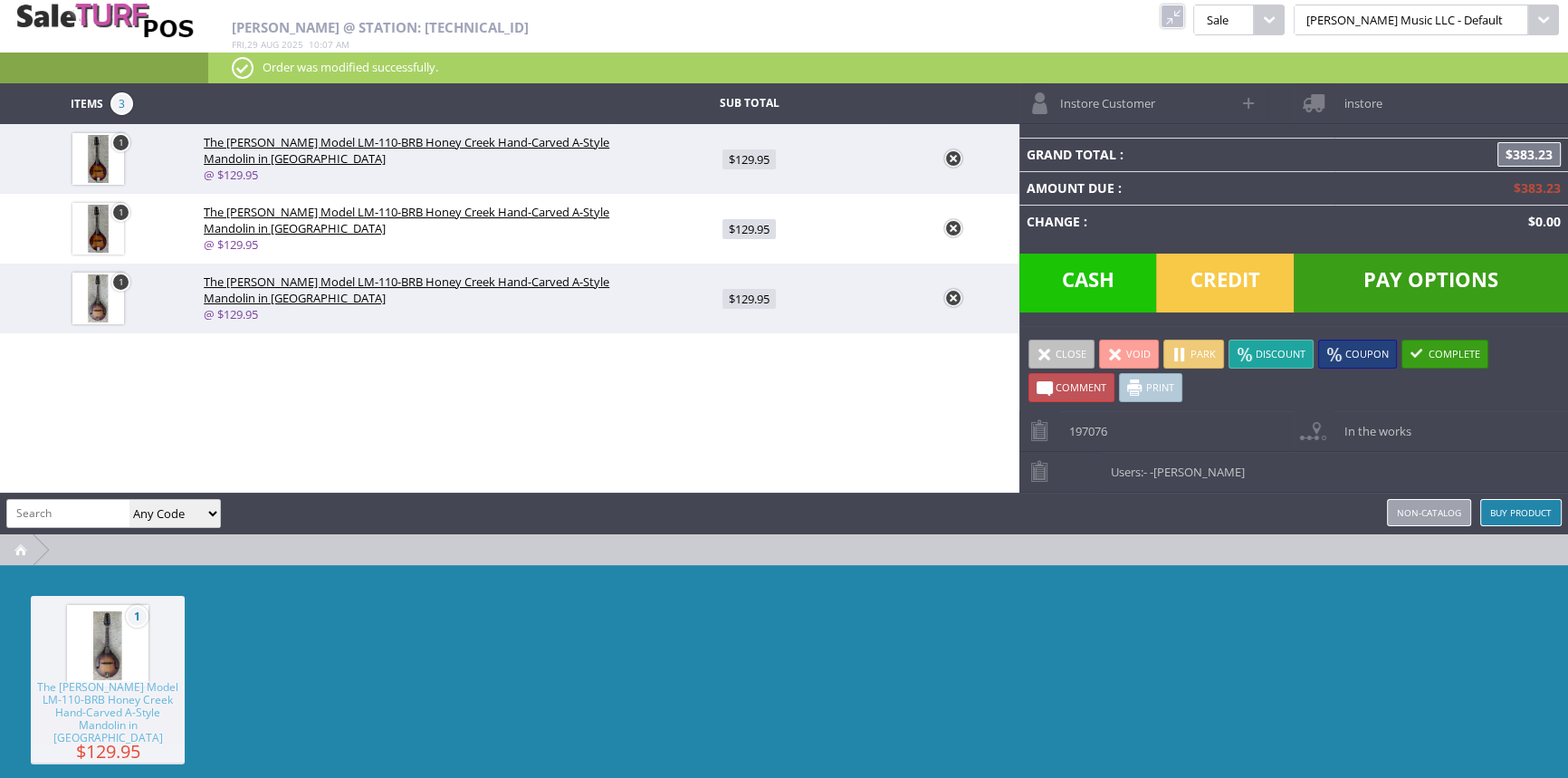
click at [1247, 102] on span at bounding box center [1249, 102] width 20 height 20
select select "6"
select select "1"
select select "6"
select select "1"
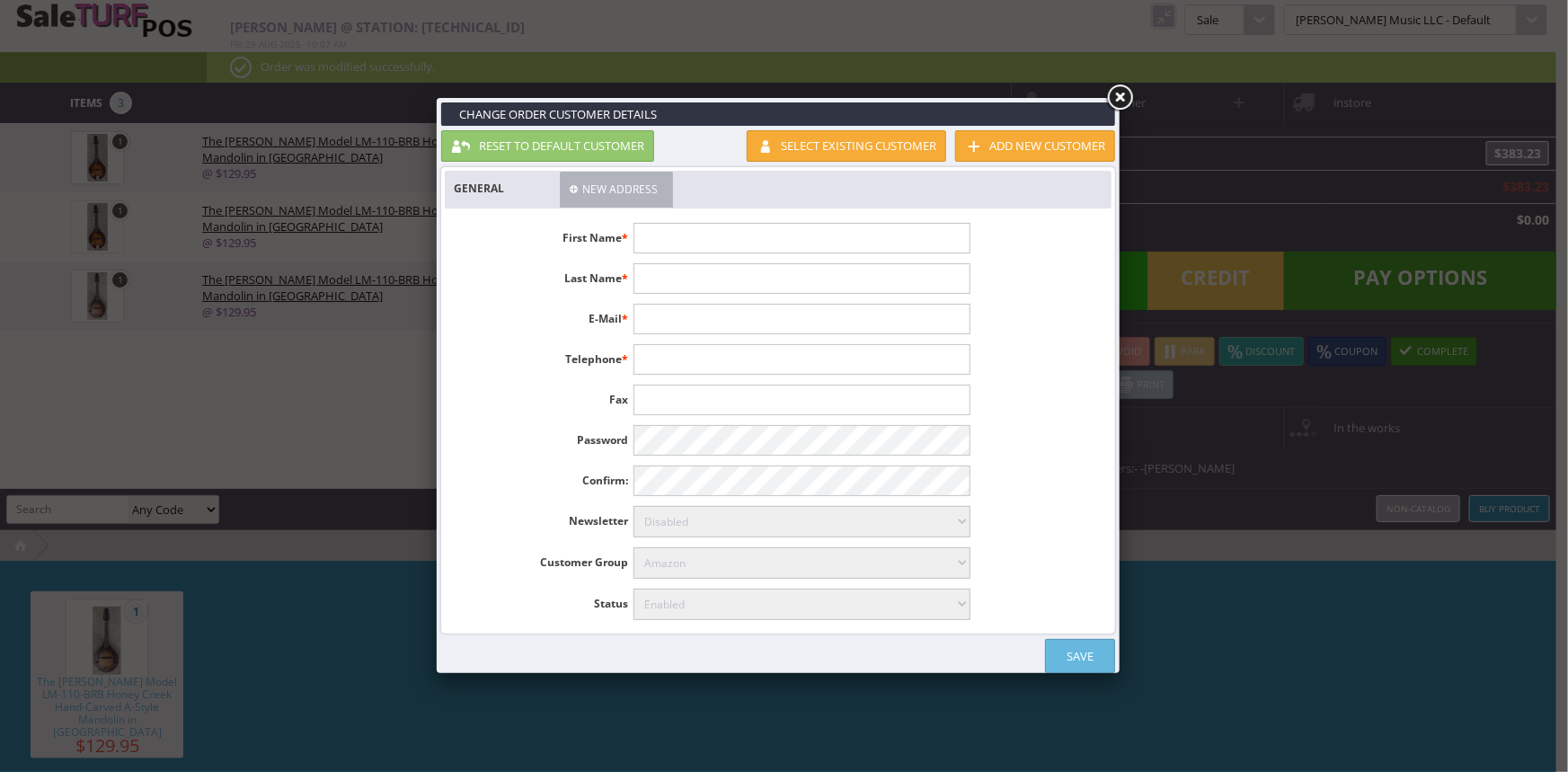
drag, startPoint x: 778, startPoint y: 236, endPoint x: 798, endPoint y: 233, distance: 20.2
click at [789, 235] on input "text" at bounding box center [801, 238] width 336 height 31
type input "l"
type input "Larry"
type input "Corley"
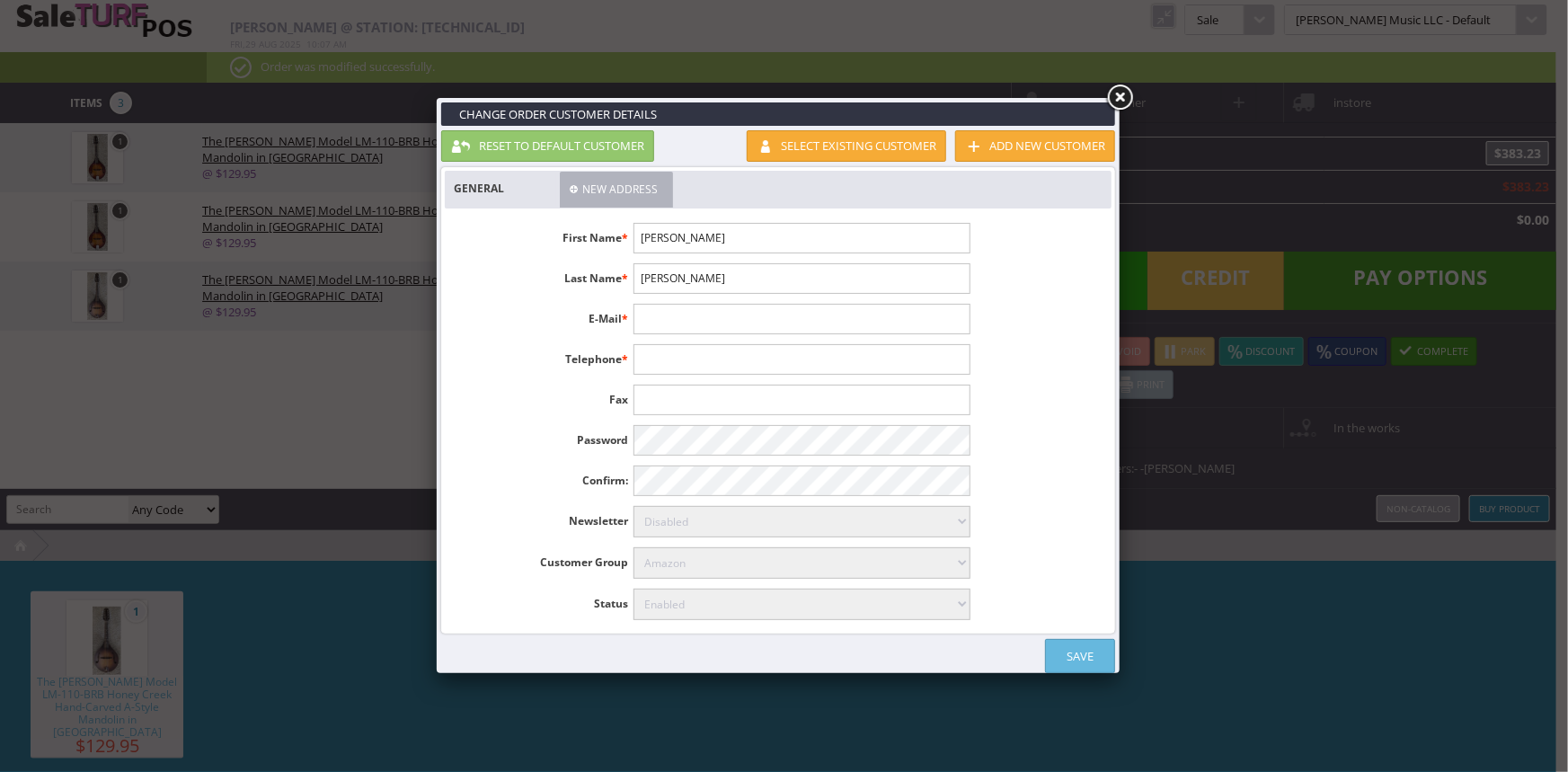
click at [837, 282] on input "Corley" at bounding box center [801, 279] width 336 height 31
click at [820, 314] on input "text" at bounding box center [801, 319] width 336 height 31
click at [669, 315] on input "pap_Papo4@yahoo.com" at bounding box center [801, 319] width 336 height 31
type input "pap_papo4@yahoo.com"
click at [781, 359] on input "text" at bounding box center [801, 359] width 336 height 31
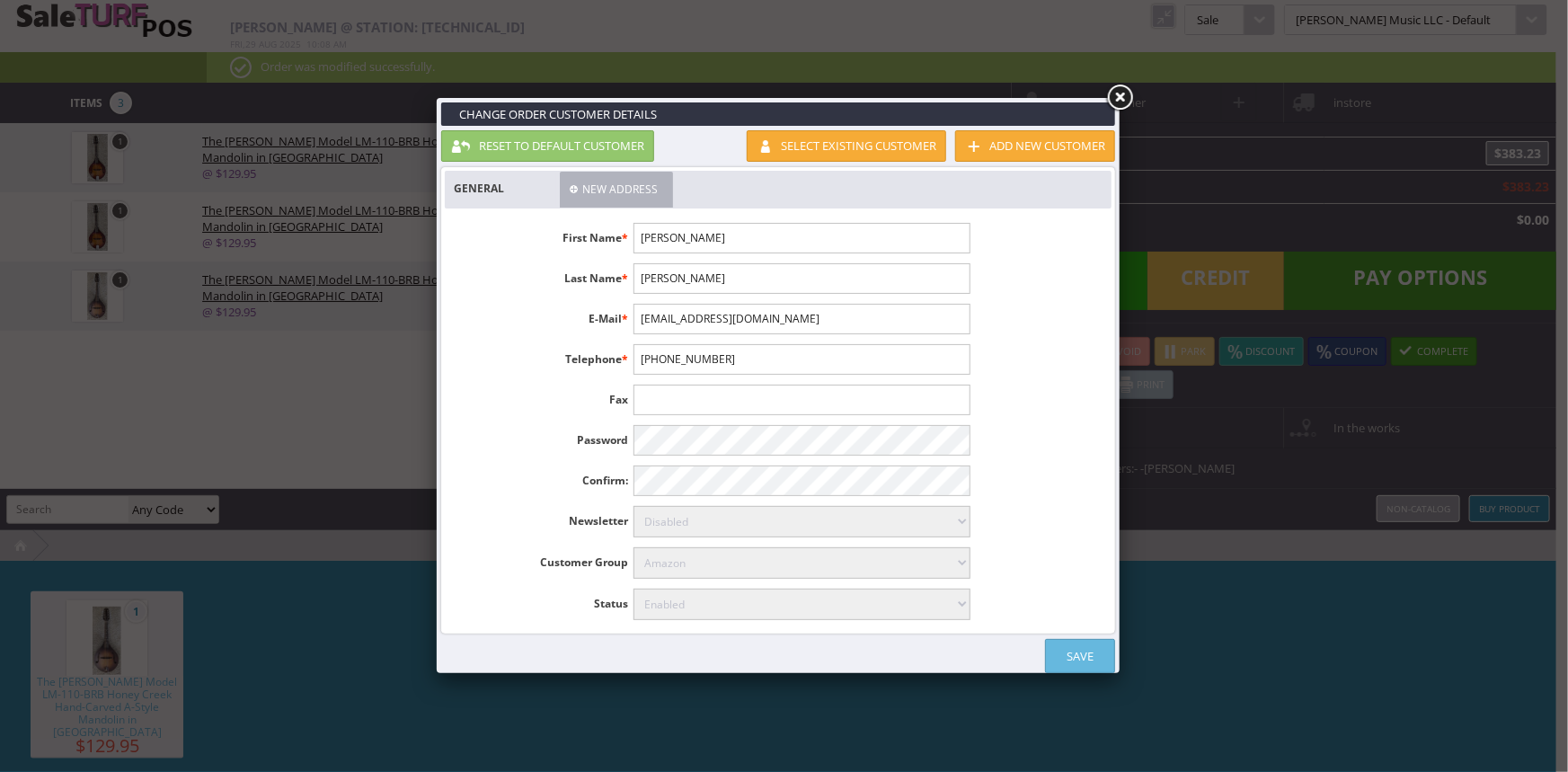
type input "334-648-6602"
click at [1090, 656] on link "Save" at bounding box center [1079, 655] width 70 height 34
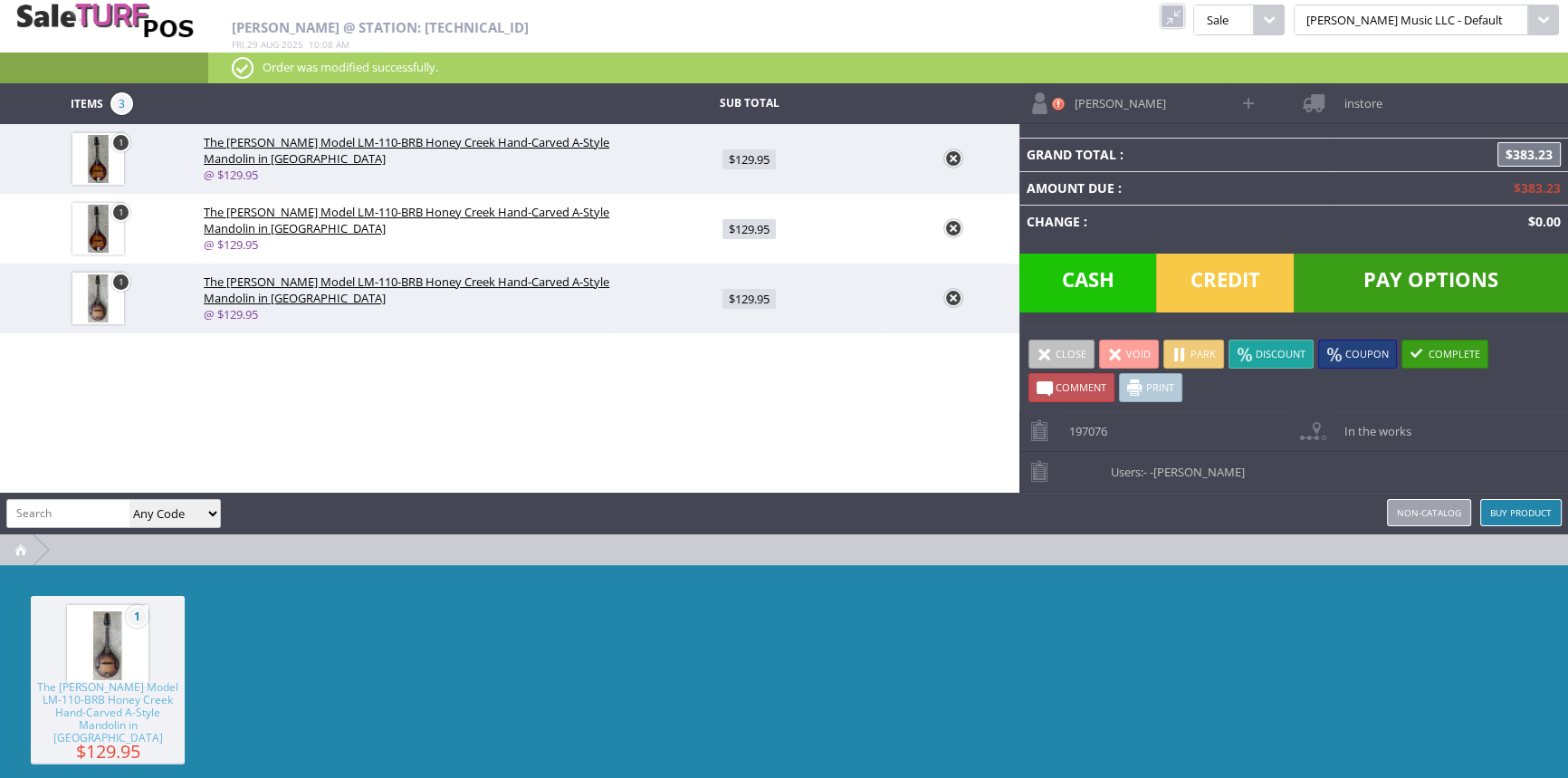
click at [1358, 99] on span "instore" at bounding box center [1357, 97] width 47 height 28
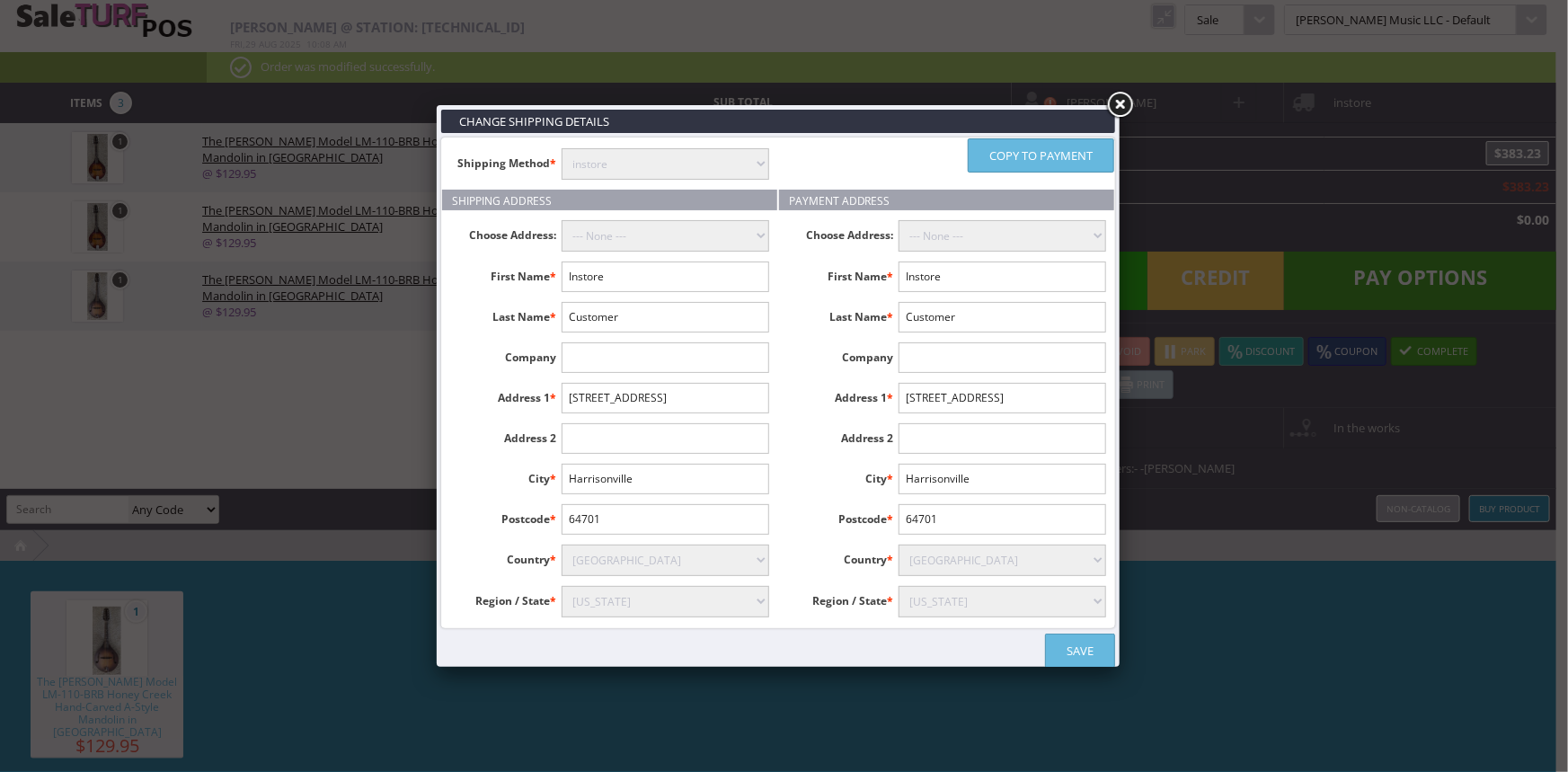
click at [705, 169] on select "instore Free Shipping (2-7days) ($0) Per Item Shipping ($3) text_description ($…" at bounding box center [665, 164] width 207 height 32
select select "free.free"
click at [562, 148] on select "instore Free Shipping (2-7days) ($0) Per Item Shipping ($3) text_description ($…" at bounding box center [665, 164] width 207 height 32
click at [670, 279] on input "Instore" at bounding box center [665, 277] width 207 height 31
type input "I"
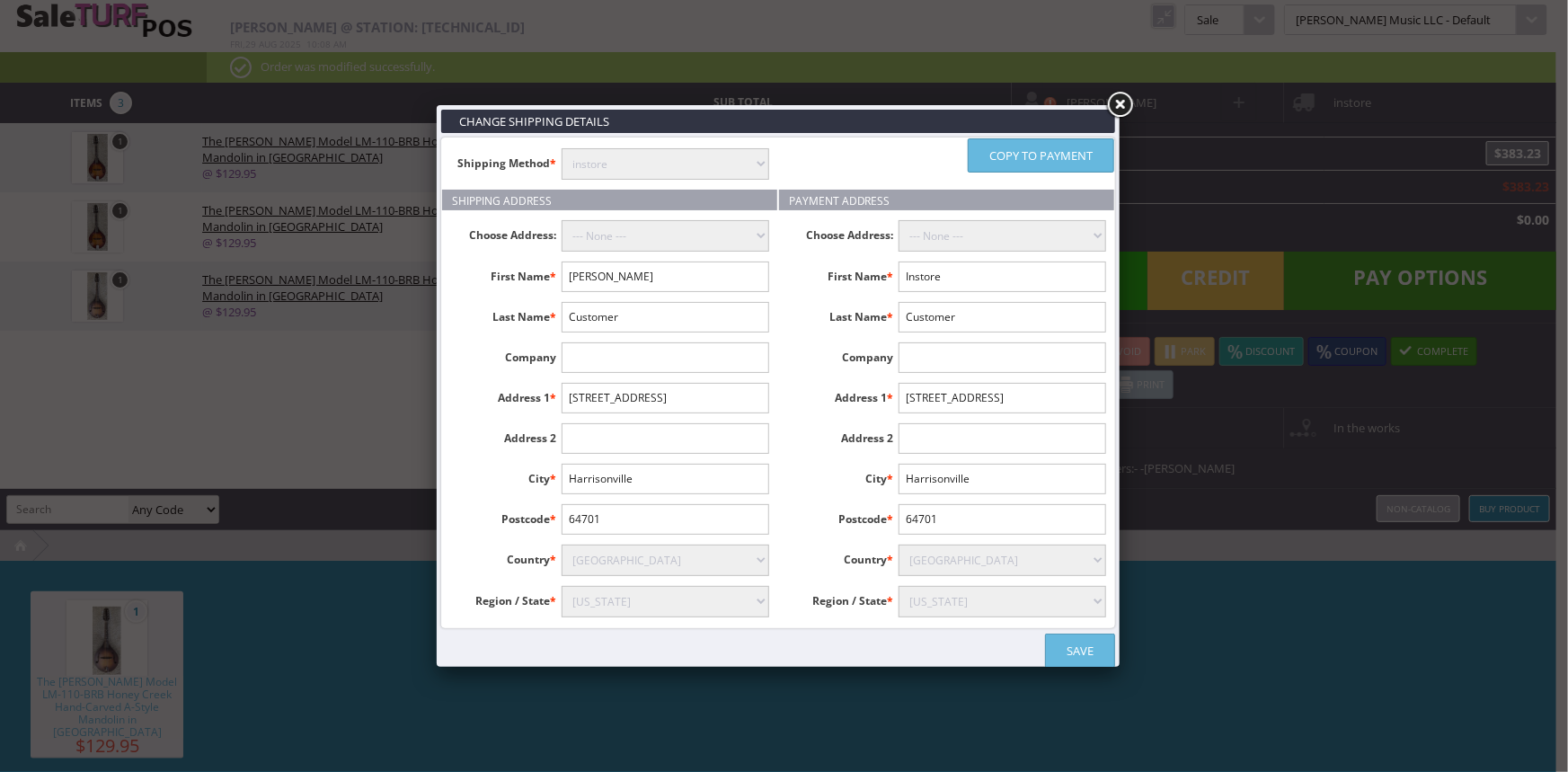
type input "Larry"
type input "Corley"
type input "135 May Berry Lane"
type input "Dothan"
type input "36305"
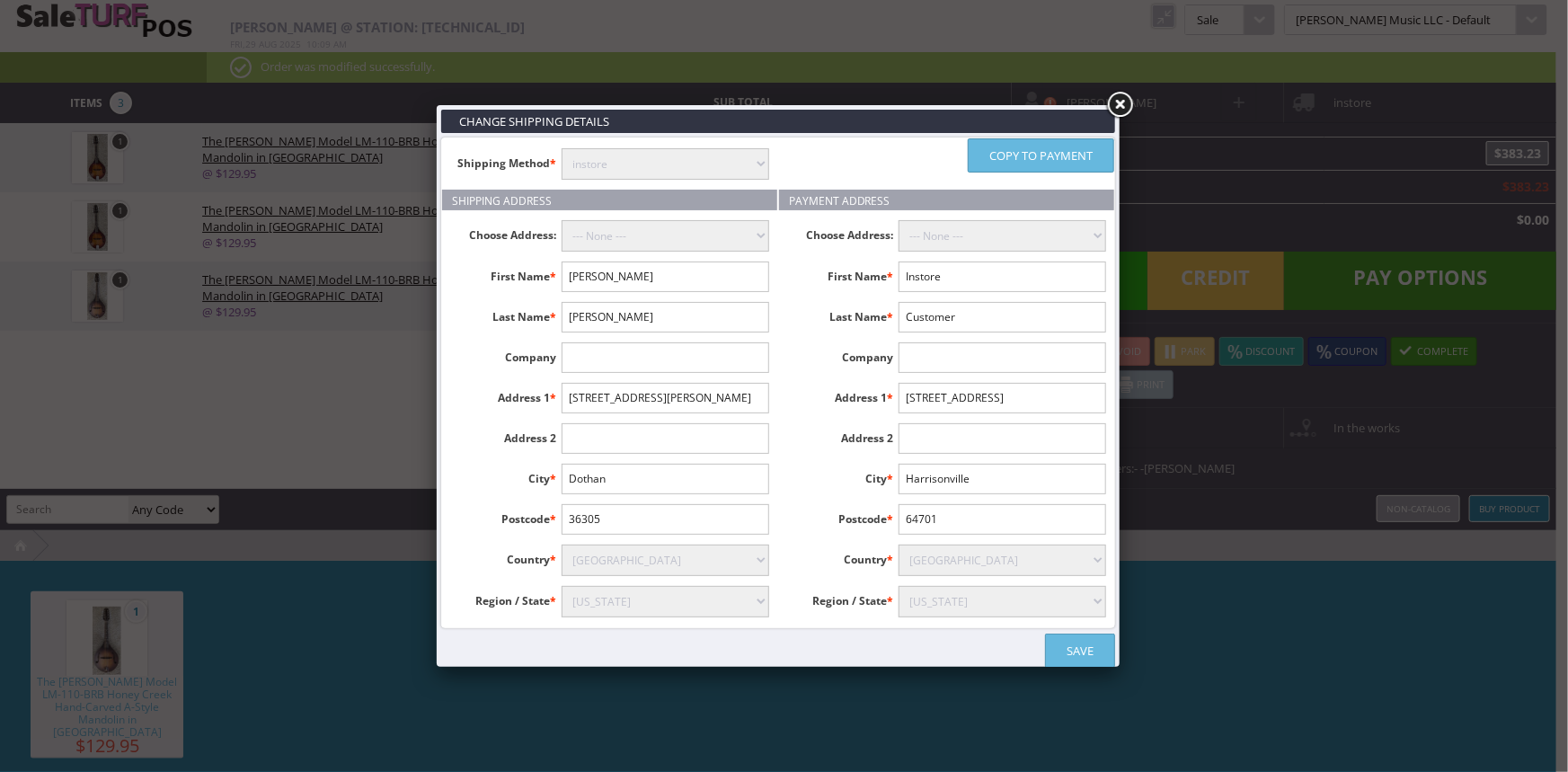
select select "3613"
click at [1045, 145] on link "Copy to payment" at bounding box center [1041, 155] width 146 height 34
type input "Larry"
type input "Corley"
type input "135 May Berry Lane"
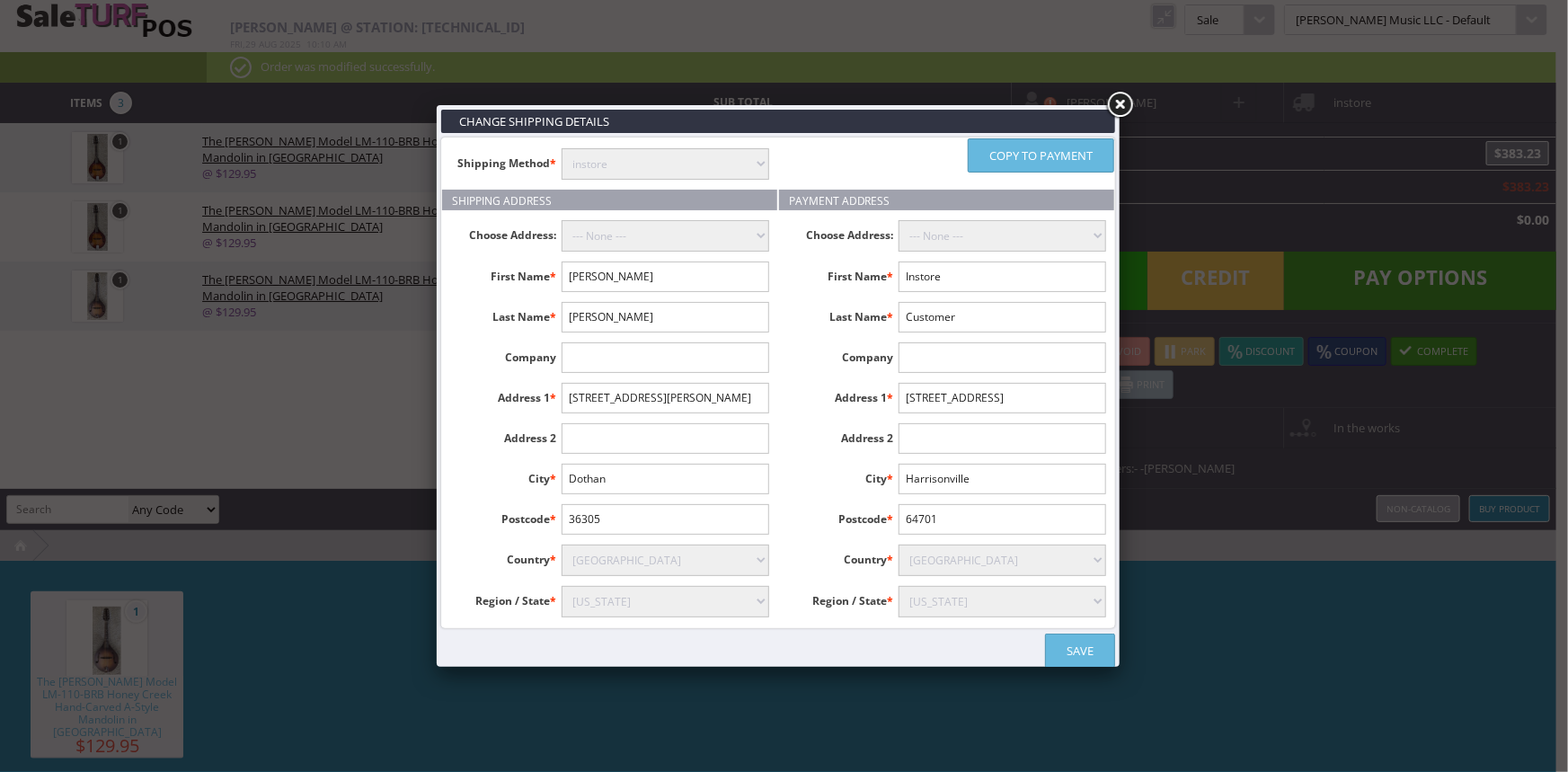
type input "Dothan"
type input "36305"
select select "3613"
click at [1071, 647] on link "Save" at bounding box center [1079, 650] width 70 height 34
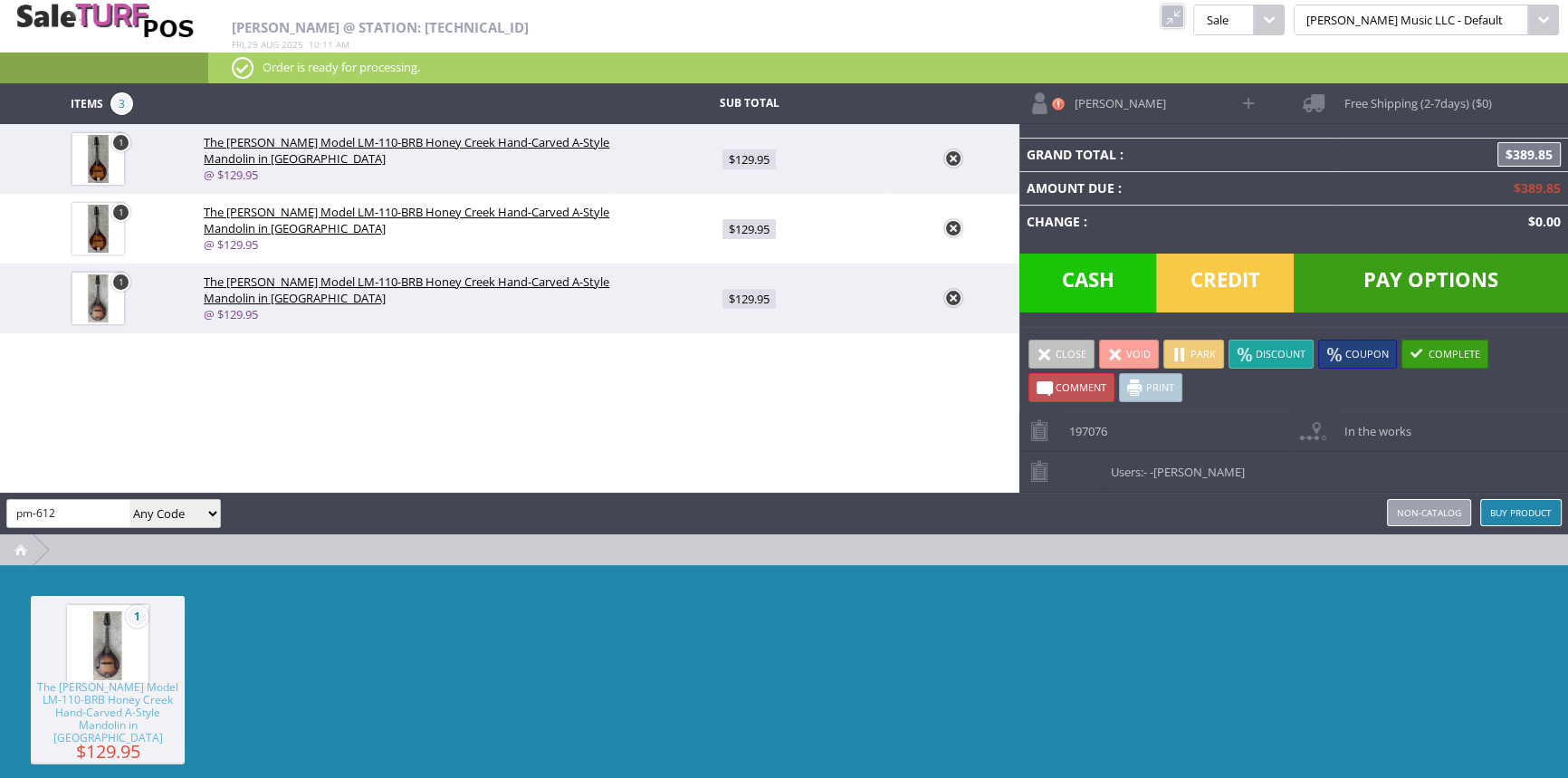
type input "pm-612"
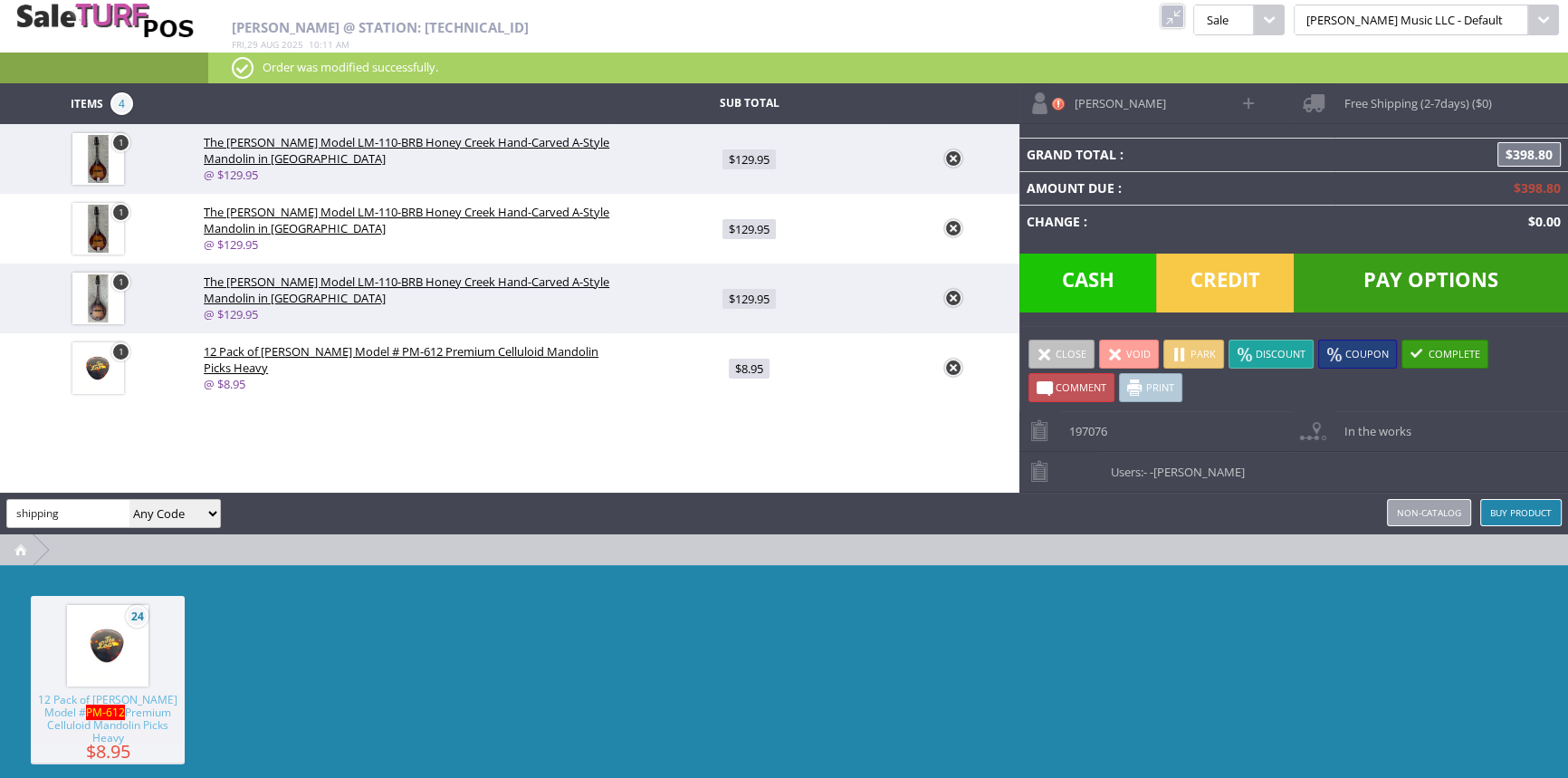
type input "shipping"
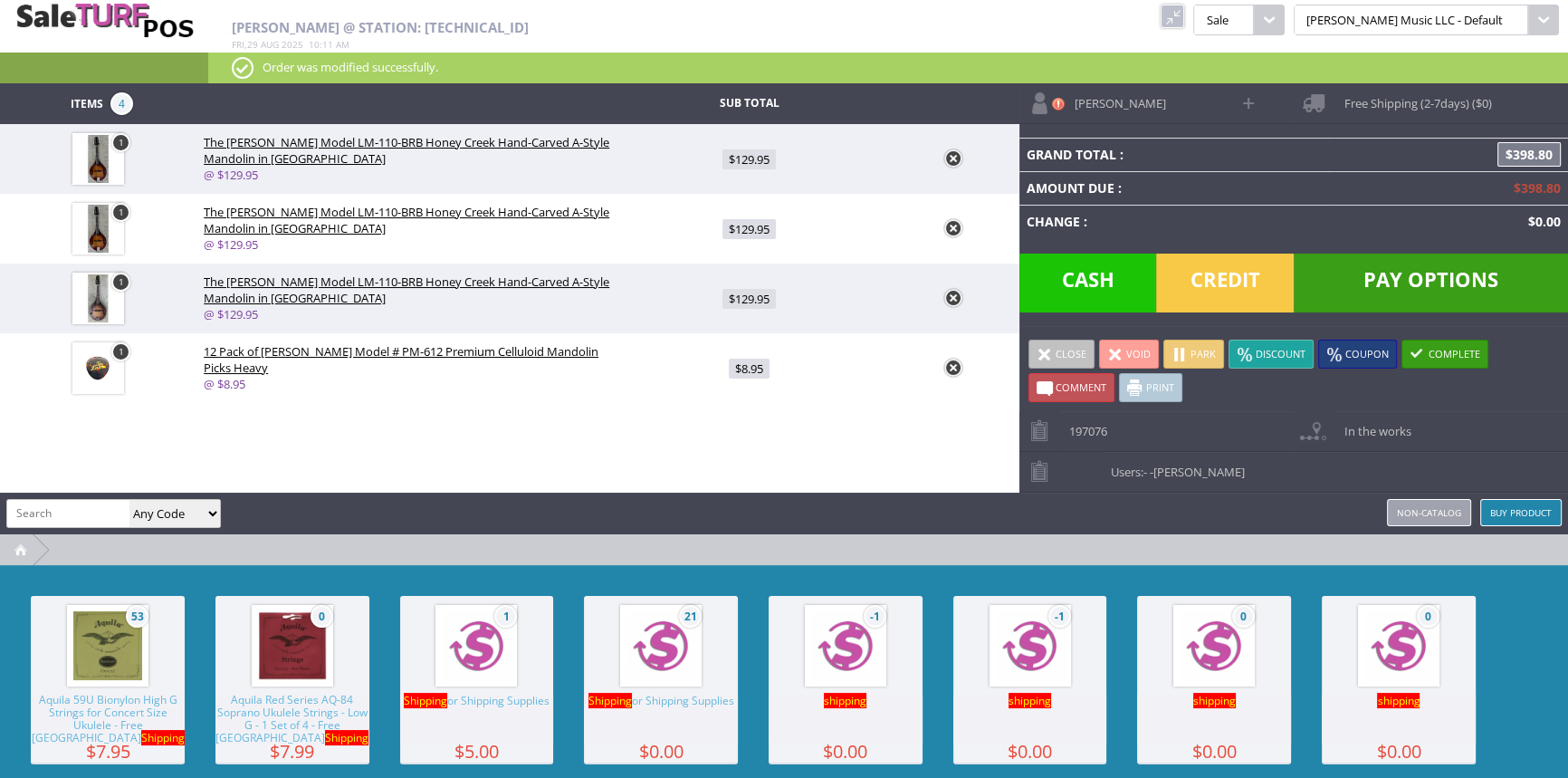
click at [680, 628] on img at bounding box center [660, 645] width 69 height 69
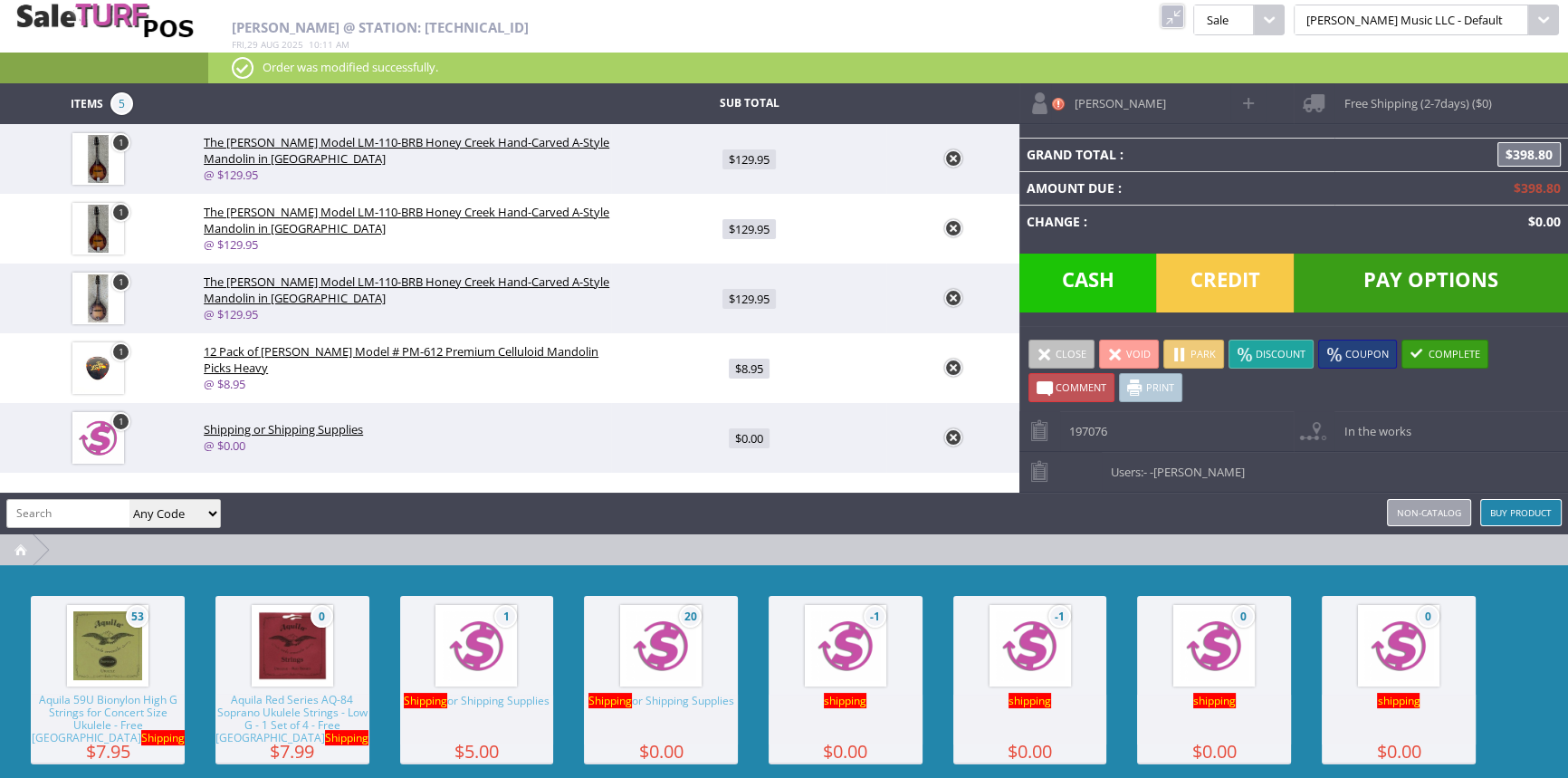
click at [740, 442] on span "$0.00" at bounding box center [749, 438] width 41 height 20
type input "0"
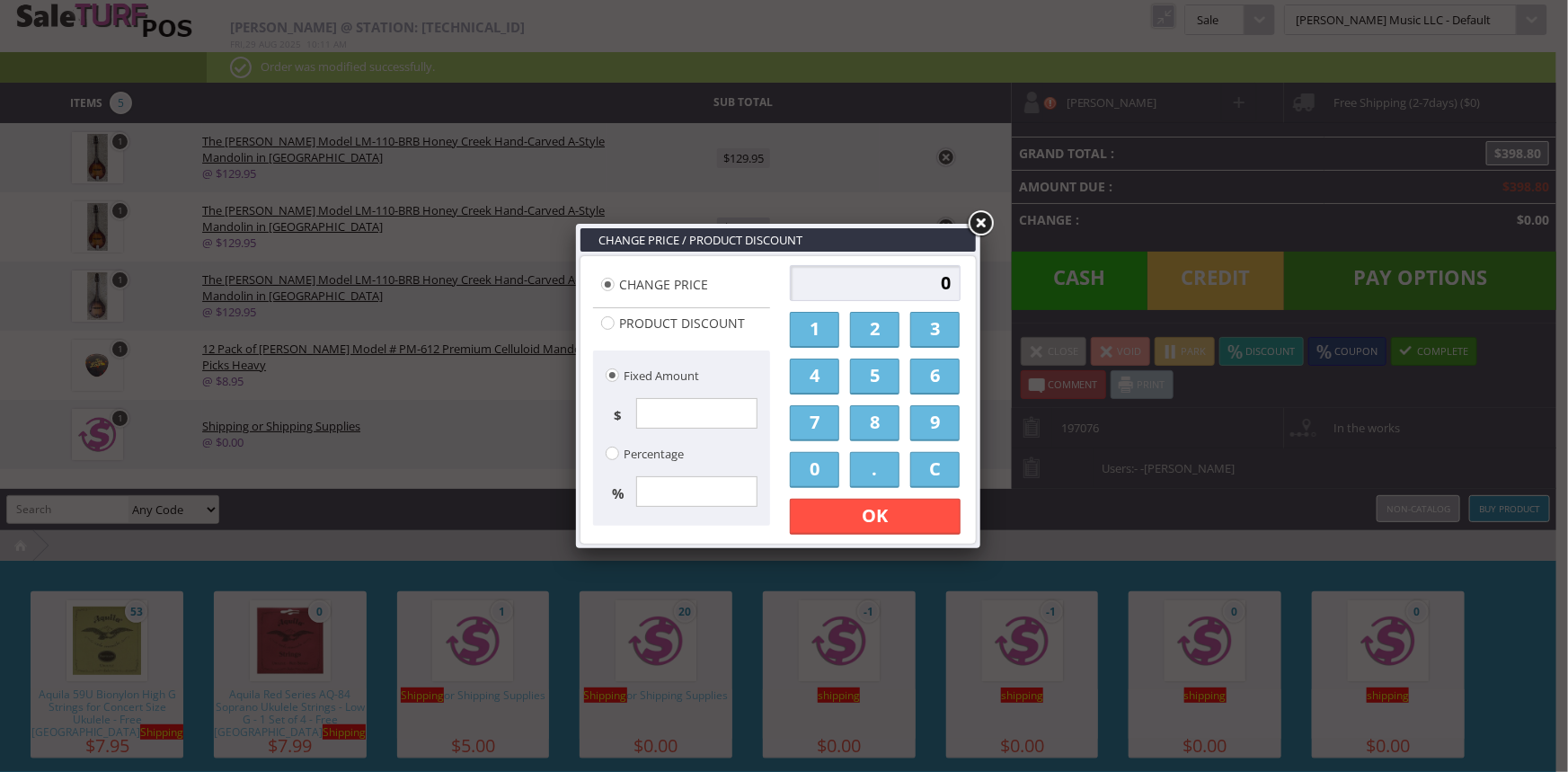
click at [887, 280] on input "0" at bounding box center [874, 282] width 171 height 36
type input "30.00"
click at [920, 527] on link "OK" at bounding box center [874, 516] width 171 height 36
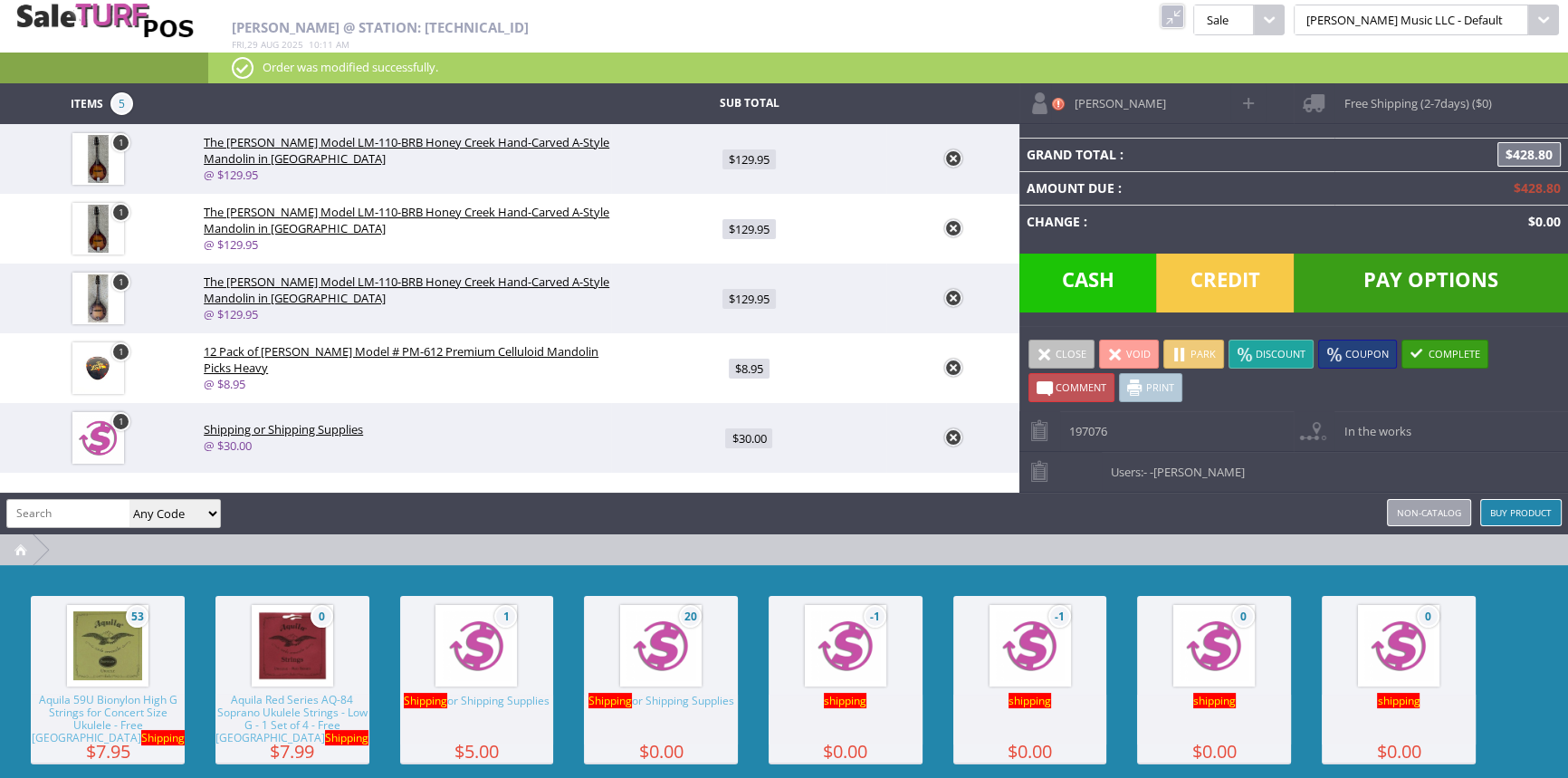
click at [742, 370] on span "$8.95" at bounding box center [749, 368] width 41 height 20
type input "8.95"
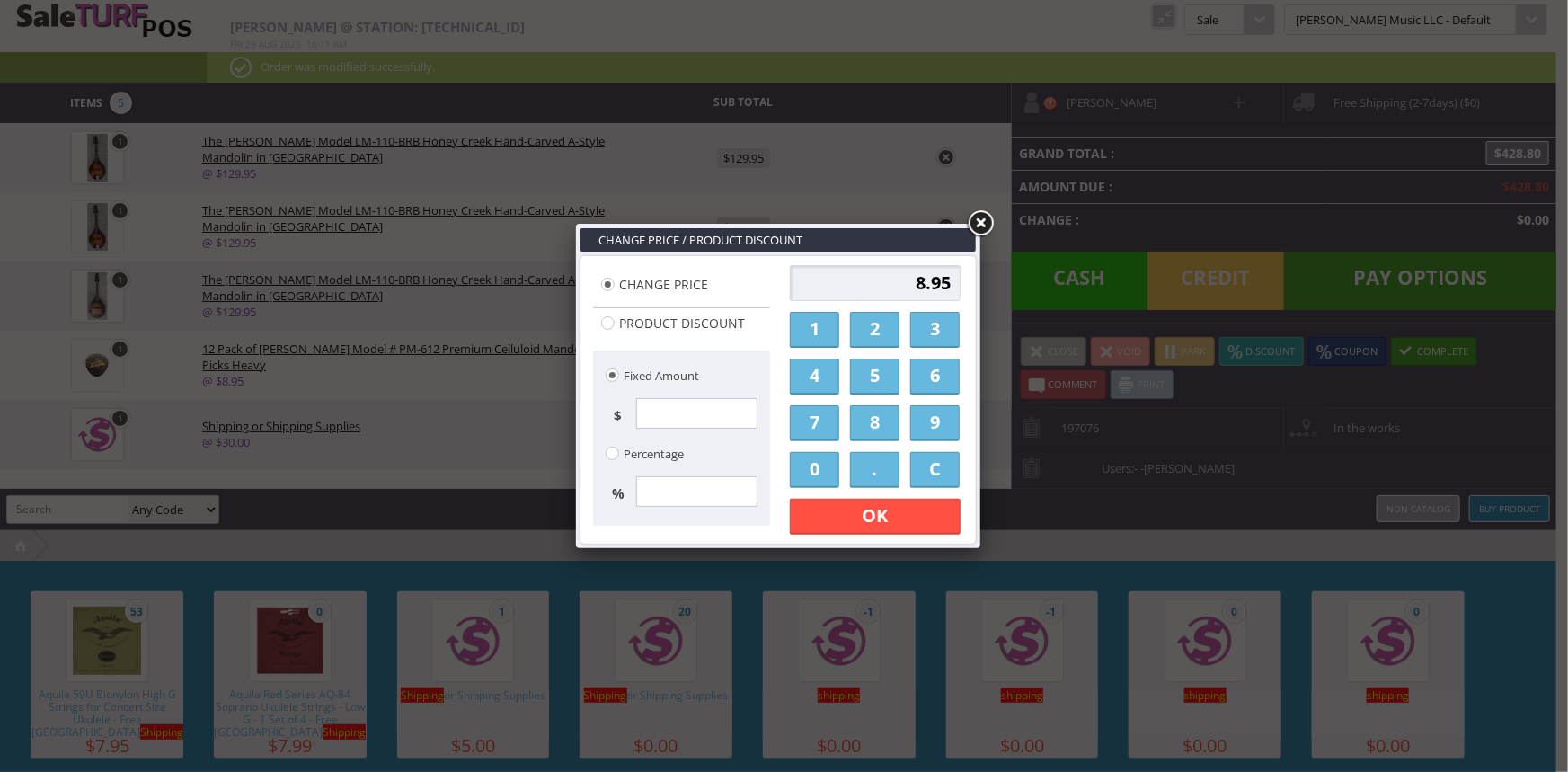
click at [900, 281] on input "8.95" at bounding box center [874, 282] width 171 height 36
type input "4.95"
click at [879, 511] on link "OK" at bounding box center [874, 516] width 171 height 36
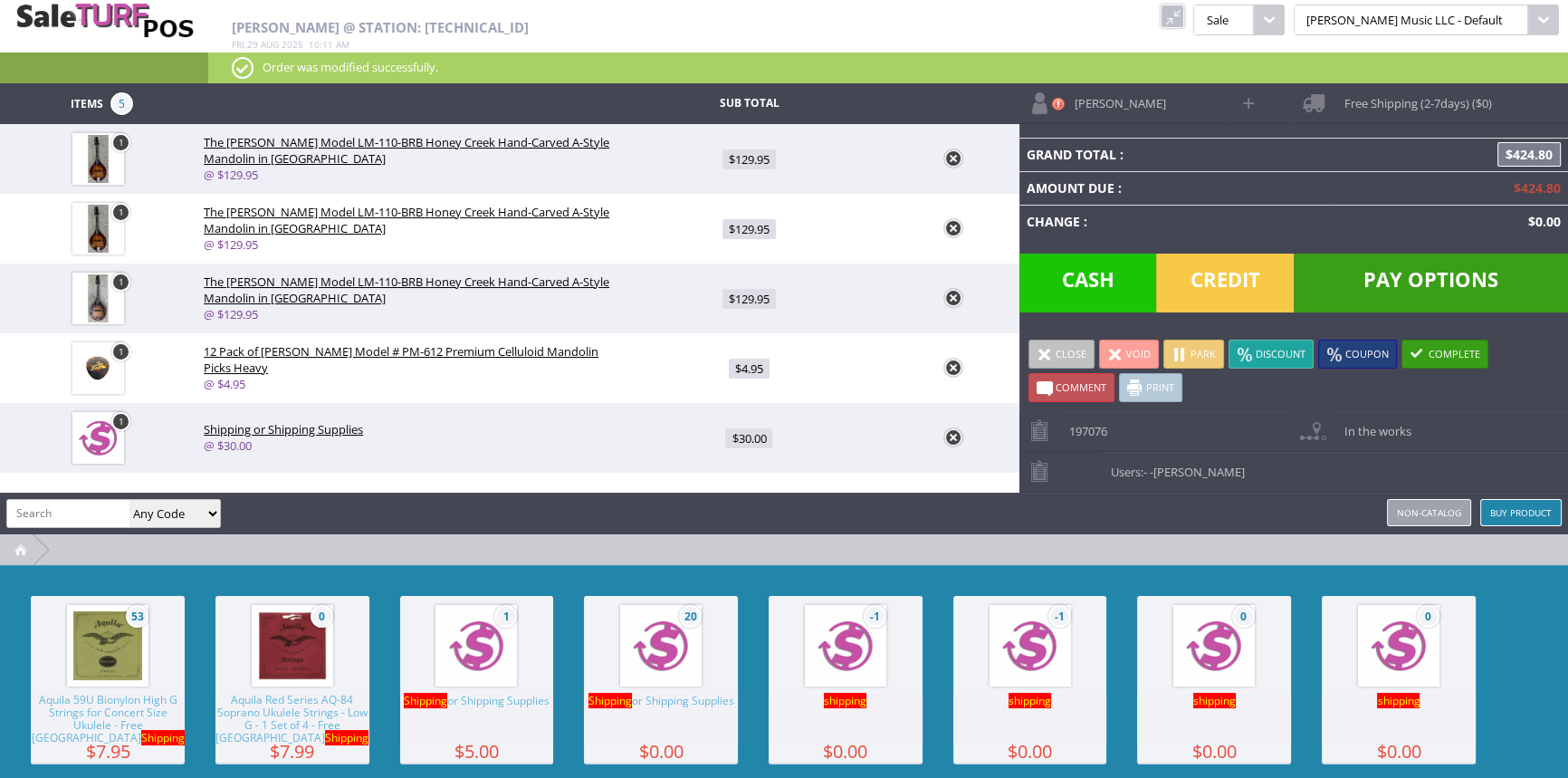
click at [1400, 97] on span "Free Shipping (2-7days) ($0)" at bounding box center [1412, 97] width 156 height 28
select select "3613"
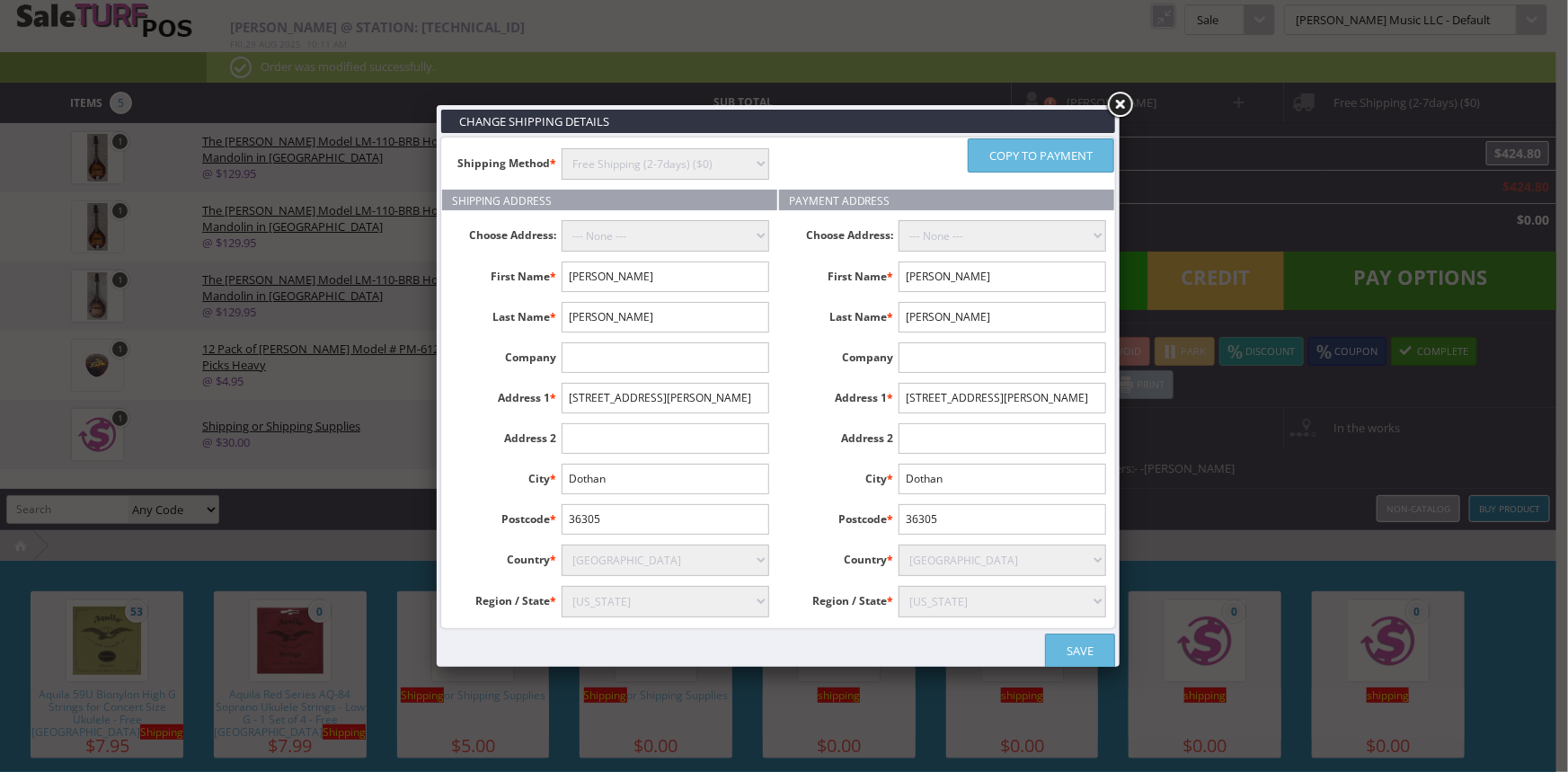
click at [759, 152] on select "instore Free Shipping (2-7days) ($0) Per Item Shipping ($4) text_description ($…" at bounding box center [665, 164] width 207 height 32
click at [562, 148] on select "instore Free Shipping (2-7days) ($0) Per Item Shipping ($4) text_description ($…" at bounding box center [665, 164] width 207 height 32
click at [1091, 645] on link "Save" at bounding box center [1079, 650] width 70 height 34
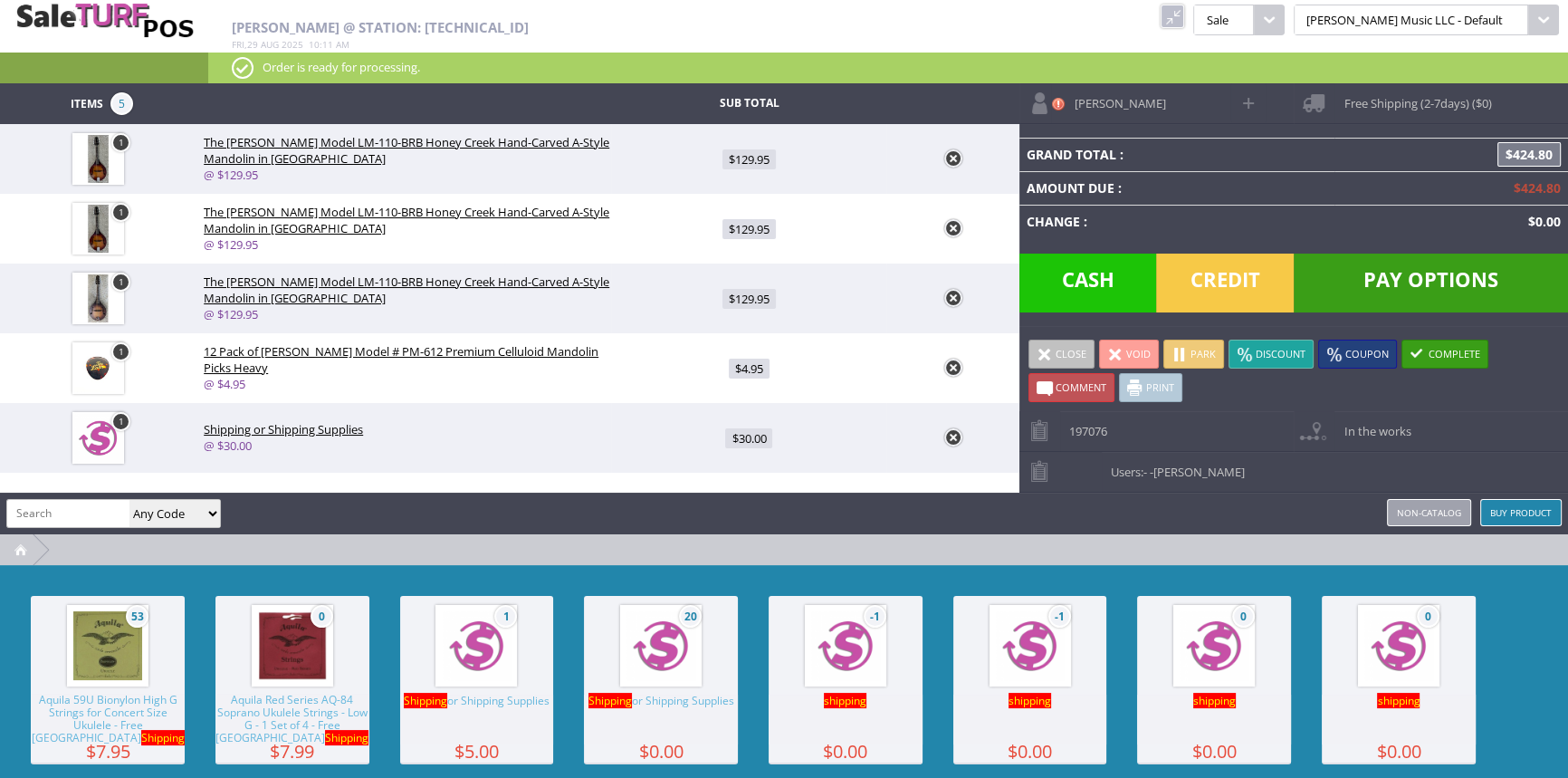
click at [1530, 156] on span "$424.80" at bounding box center [1528, 153] width 63 height 24
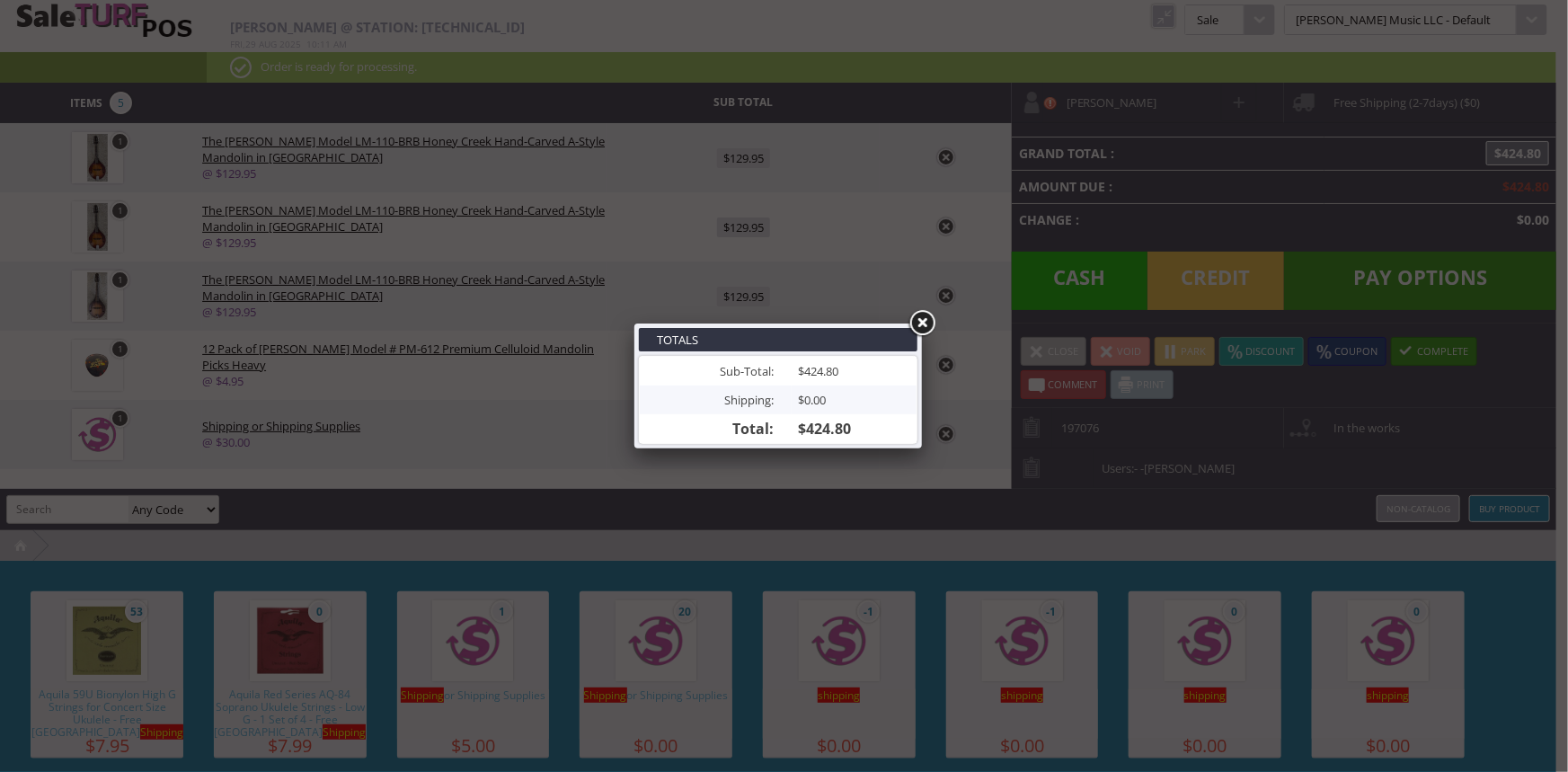
click at [925, 320] on link at bounding box center [922, 324] width 33 height 33
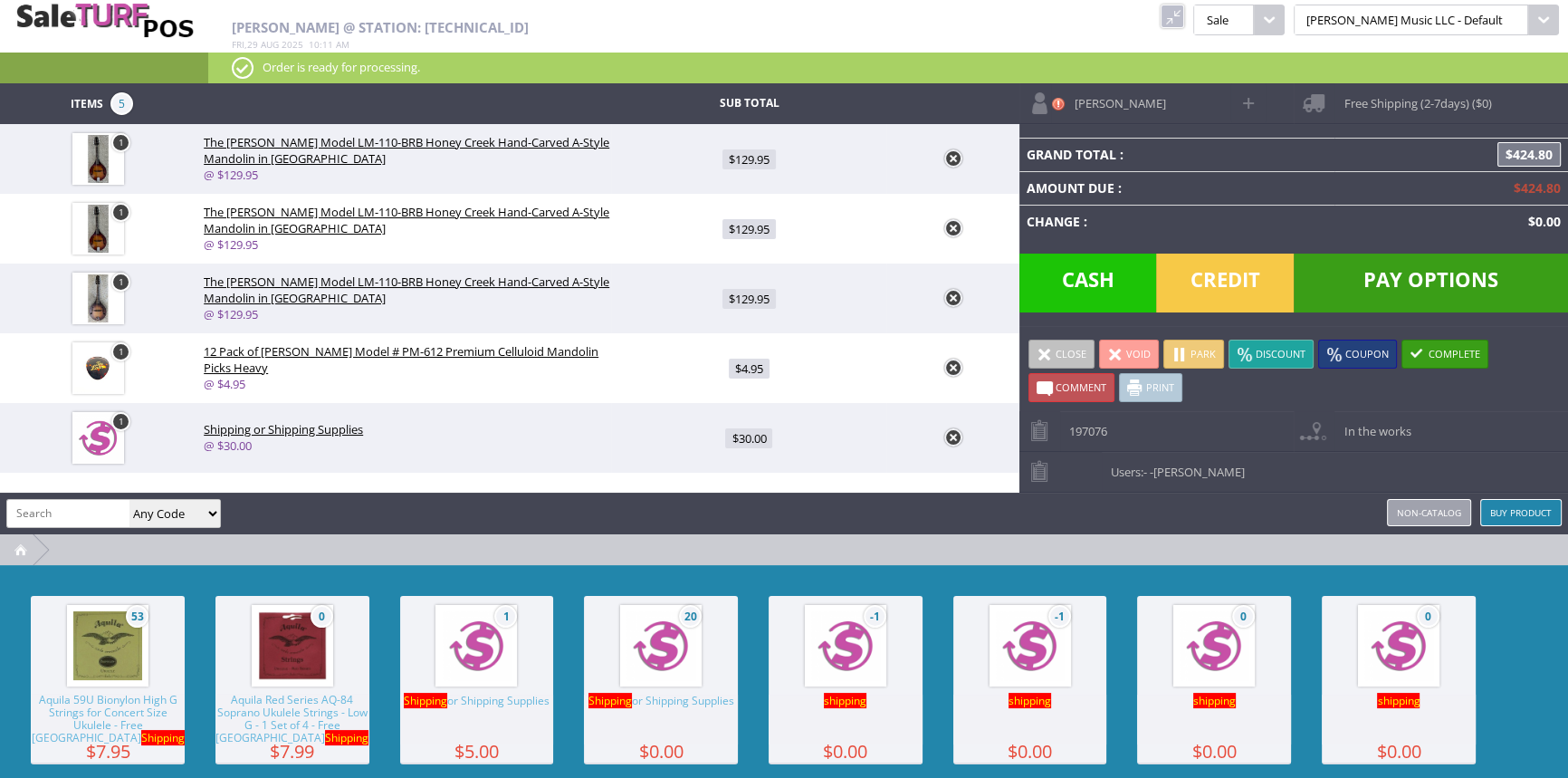
click at [1357, 354] on link "Coupon" at bounding box center [1356, 355] width 79 height 29
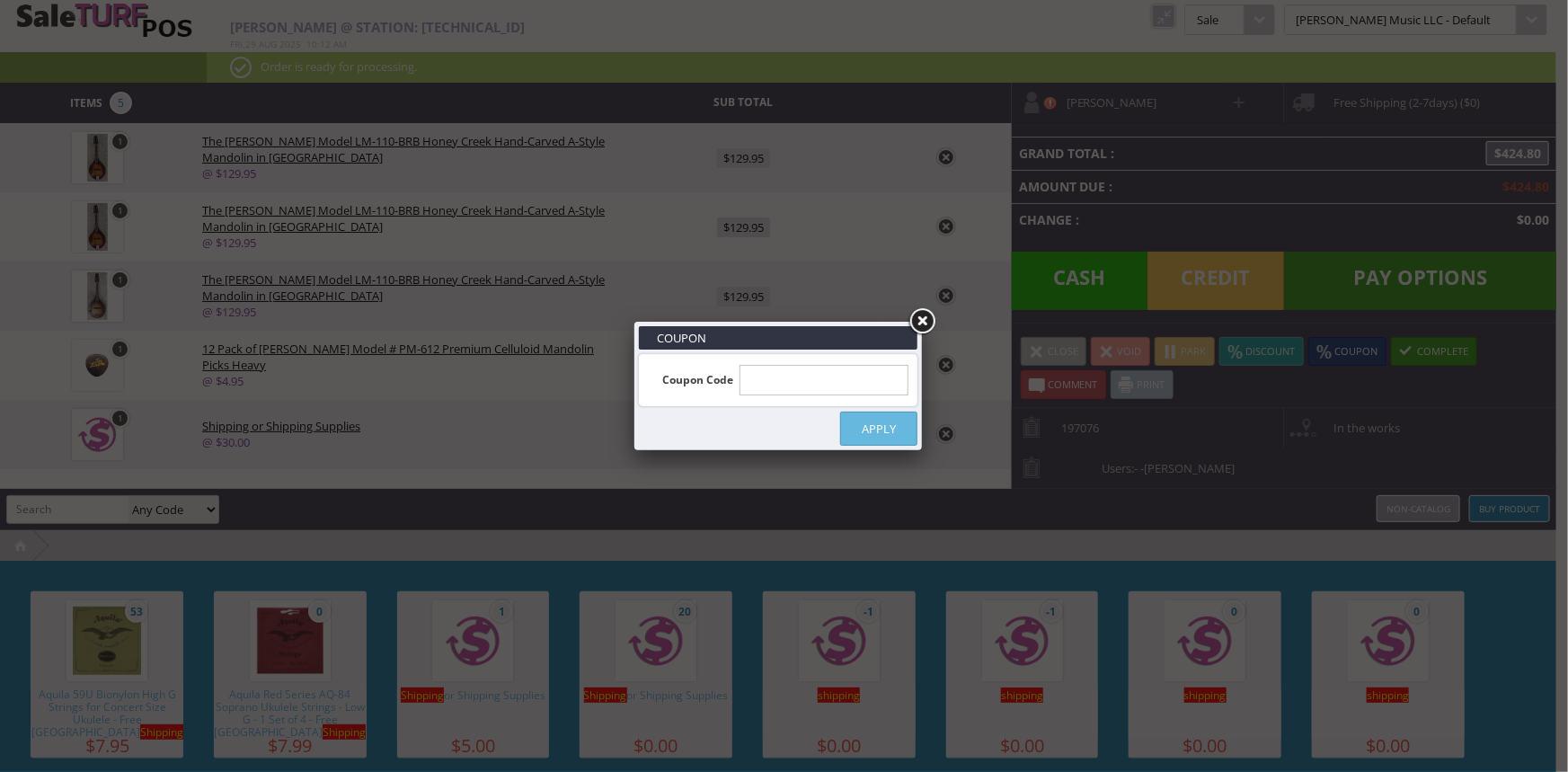
click at [816, 378] on input "text" at bounding box center [824, 381] width 170 height 31
type input "g"
type input "GEAR10"
click at [884, 429] on link "Apply" at bounding box center [879, 428] width 77 height 34
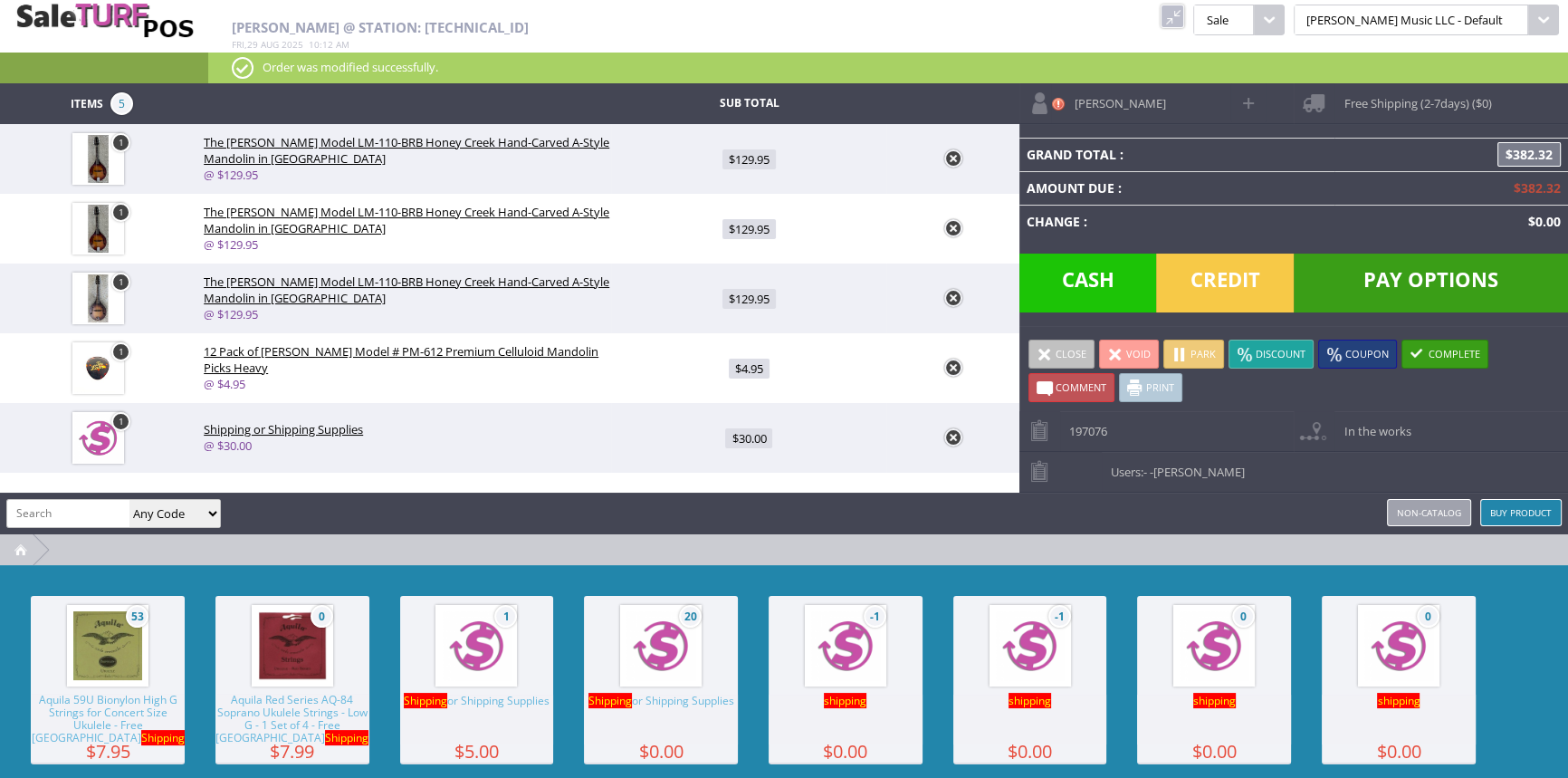
click at [1520, 155] on span "$382.32" at bounding box center [1528, 153] width 63 height 24
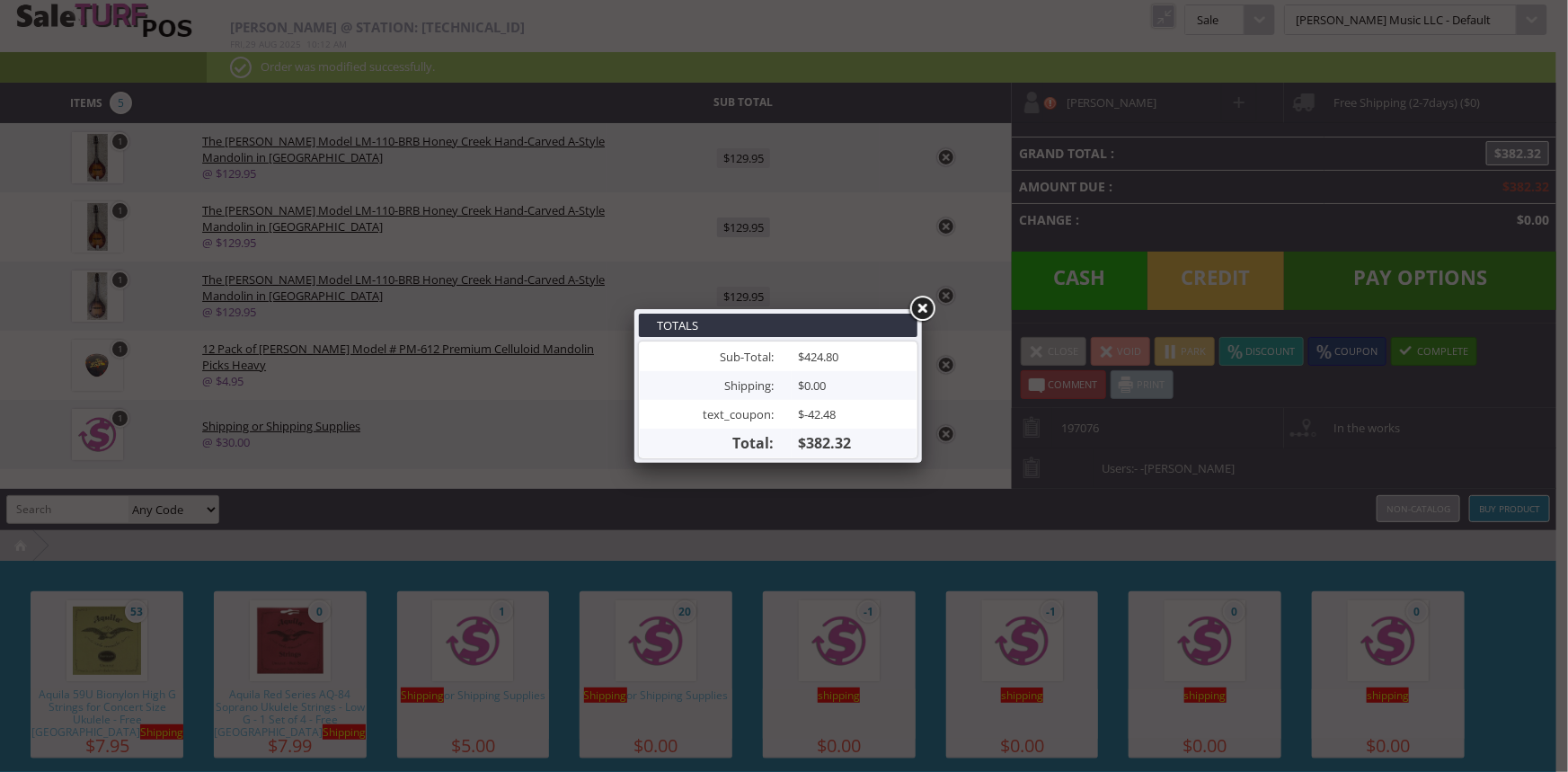
click at [927, 306] on link at bounding box center [922, 309] width 33 height 33
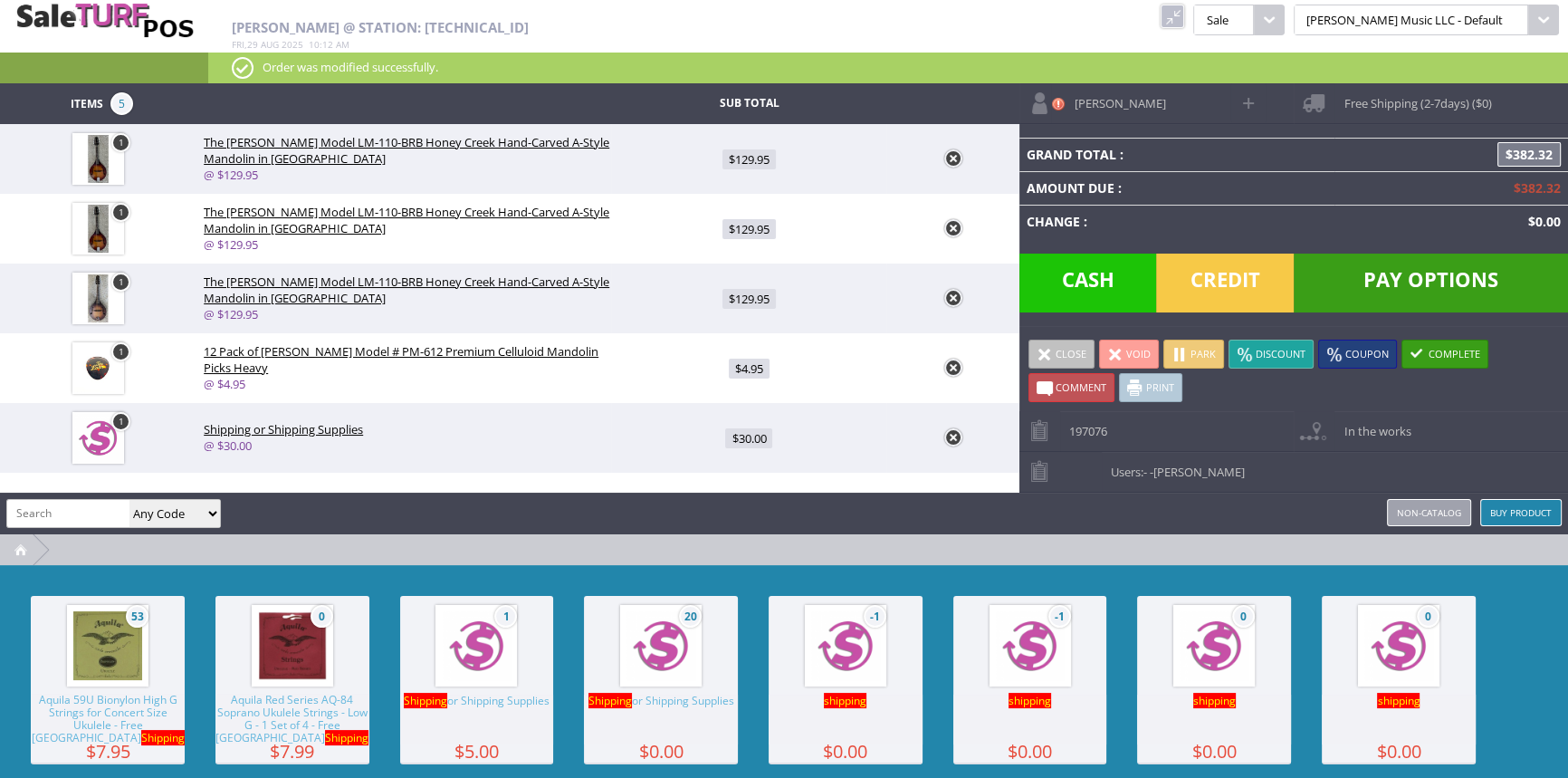
click at [1405, 283] on span "Pay Options" at bounding box center [1430, 283] width 274 height 59
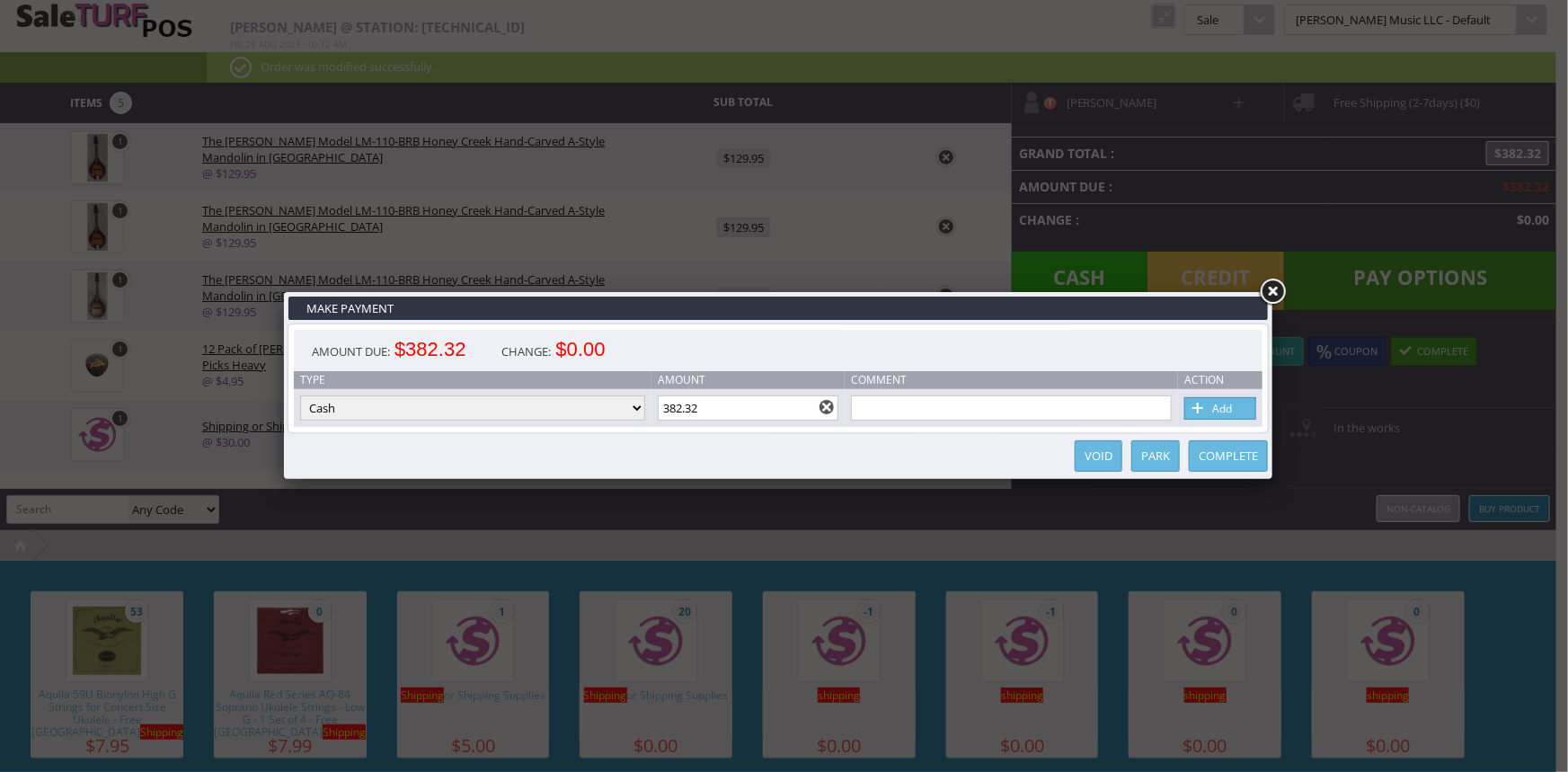
click at [638, 407] on select "Cash Credit Card Cheque or Money Order" at bounding box center [472, 408] width 345 height 25
select select "credit_card"
click at [300, 396] on select "Cash Credit Card Cheque or Money Order" at bounding box center [472, 408] width 345 height 25
click at [1253, 413] on link "Add" at bounding box center [1220, 408] width 72 height 22
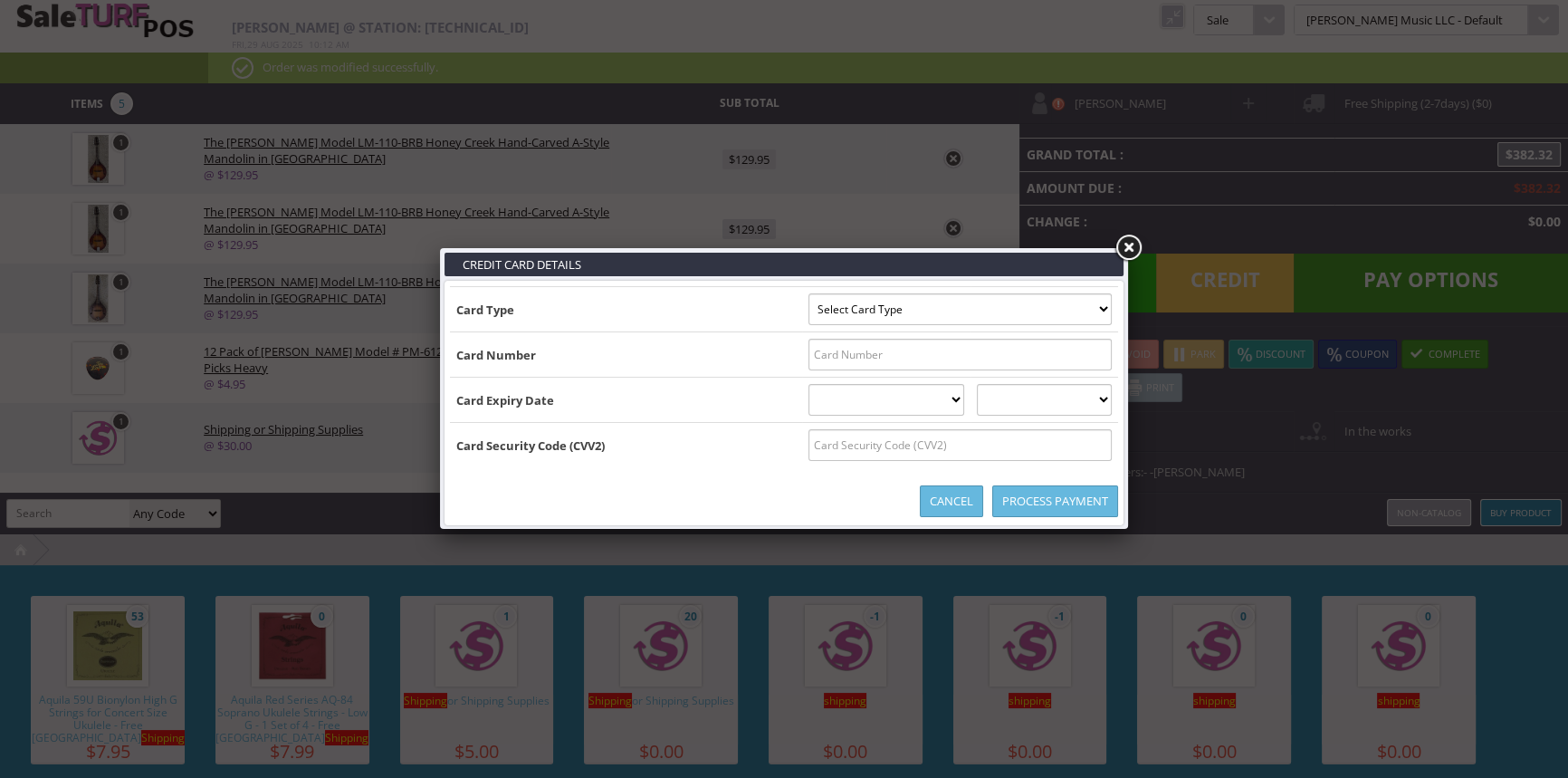
click at [1101, 308] on select "Select Card Type Visa MasterCard Discover Card American Express Maestro Solo" at bounding box center [960, 309] width 303 height 32
select select "MASTERCARD"
click at [809, 293] on select "Select Card Type Visa MasterCard Discover Card American Express Maestro Solo" at bounding box center [960, 309] width 303 height 32
click at [1083, 355] on input "text" at bounding box center [960, 355] width 303 height 32
type input "5178058427166742"
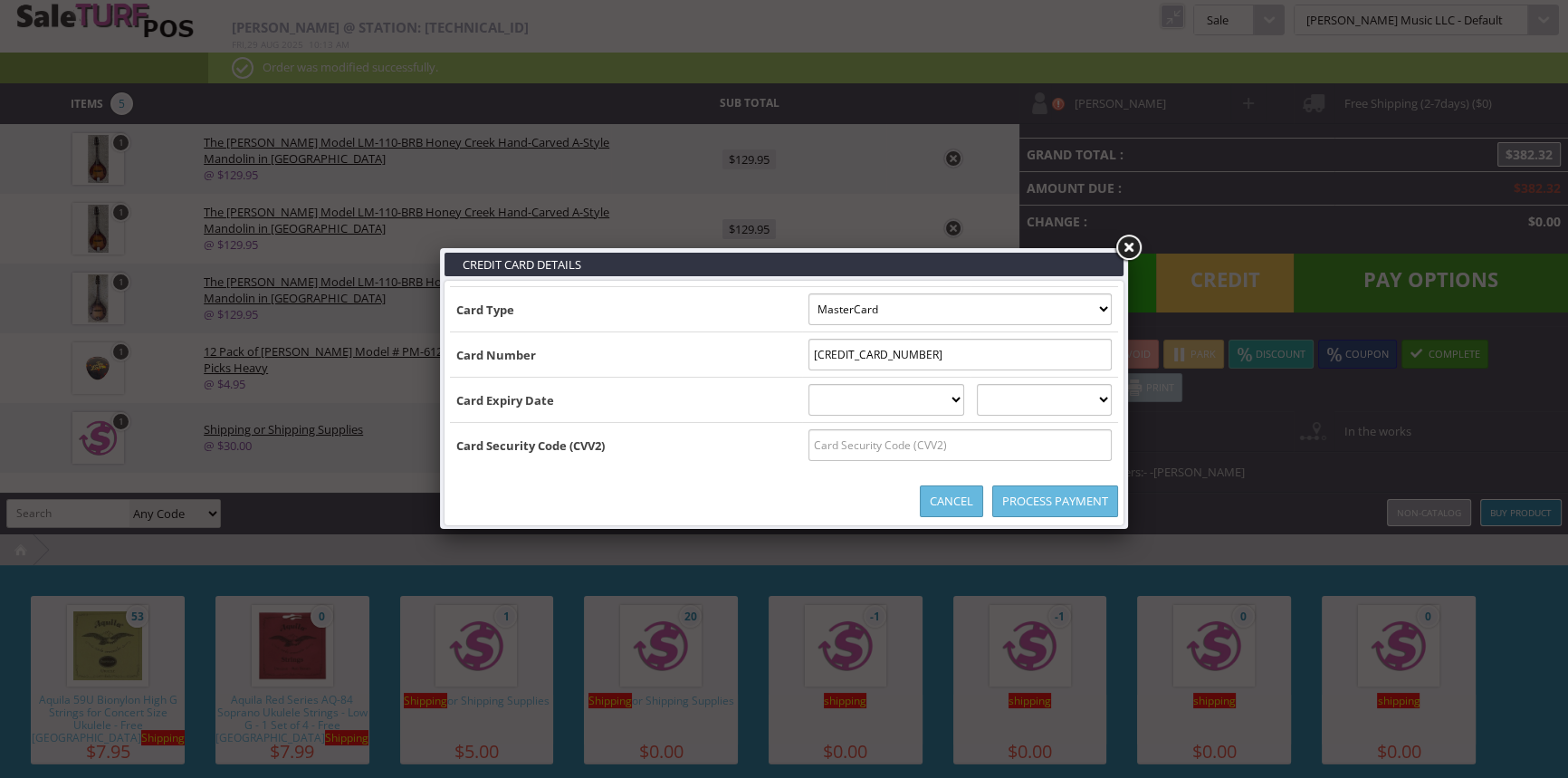
click at [911, 393] on select "01 January 02 February 03 March 04 April 05 May 06 June 07 July 08 August 09 Se…" at bounding box center [886, 399] width 156 height 32
select select "08"
click at [809, 384] on select "01 January 02 February 03 March 04 April 05 May 06 June 07 July 08 August 09 Se…" at bounding box center [886, 399] width 156 height 32
click at [1041, 397] on select "2025 2026 2027 2028 2029 2030 2031 2032 2033 2034 2035" at bounding box center [1044, 399] width 135 height 32
select select "2026"
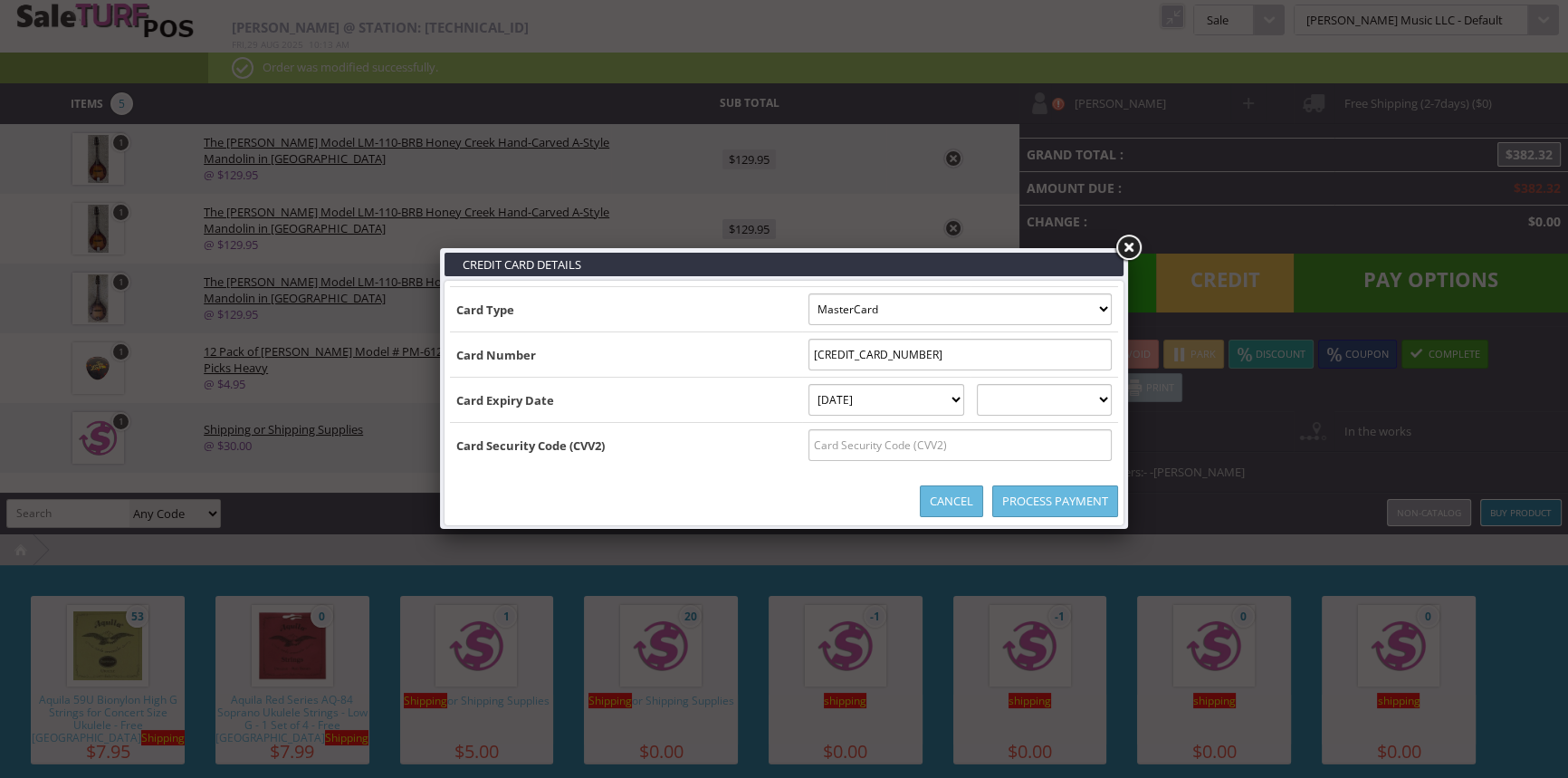
click at [995, 384] on select "2025 2026 2027 2028 2029 2030 2031 2032 2033 2034 2035" at bounding box center [1044, 399] width 135 height 32
click at [1045, 451] on input "text" at bounding box center [960, 445] width 303 height 32
type input "630"
click at [1068, 507] on link "Process Payment" at bounding box center [1055, 501] width 126 height 32
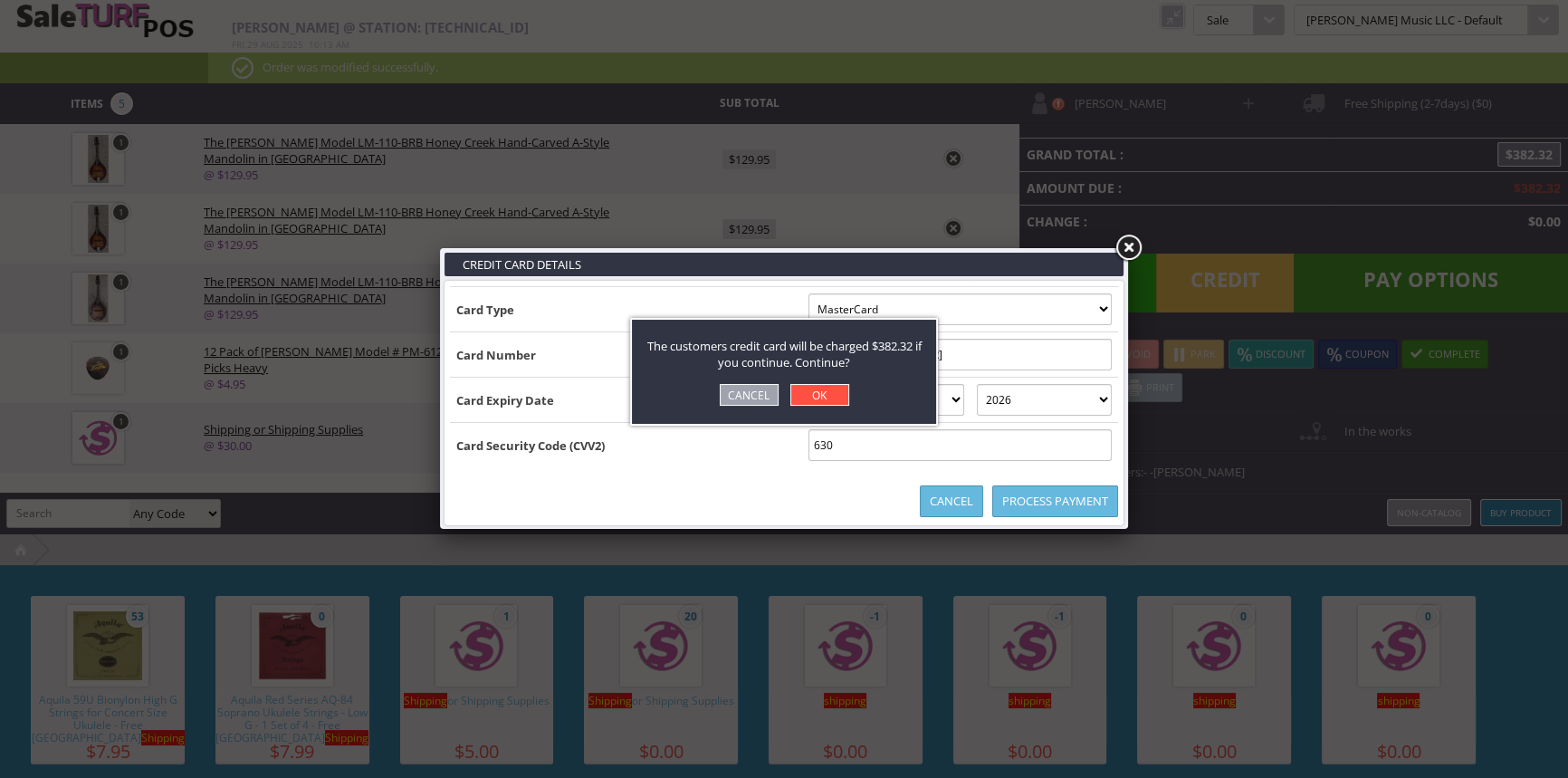
click at [814, 389] on link "OK" at bounding box center [819, 394] width 59 height 21
select select "cash"
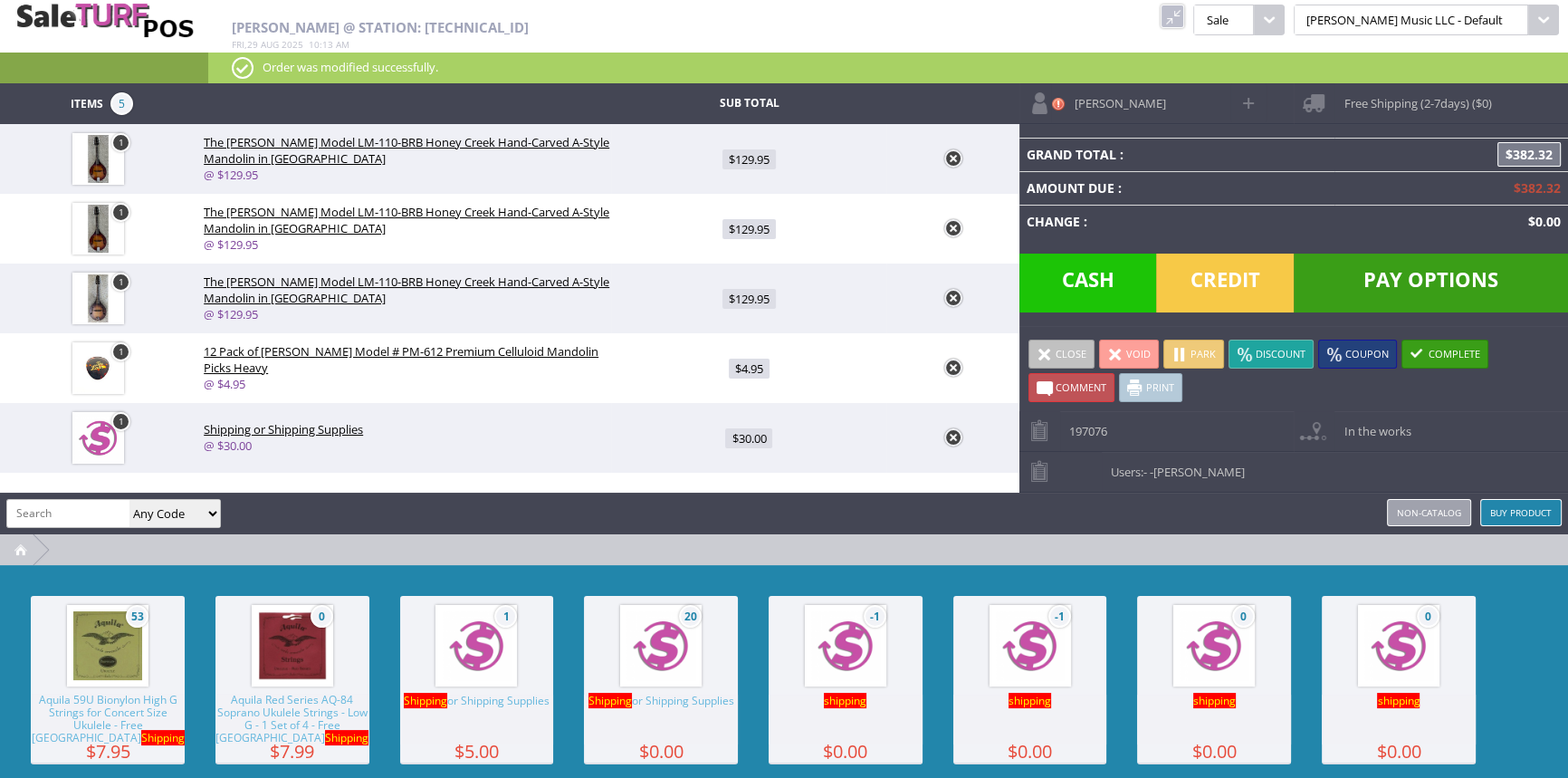
type input "0"
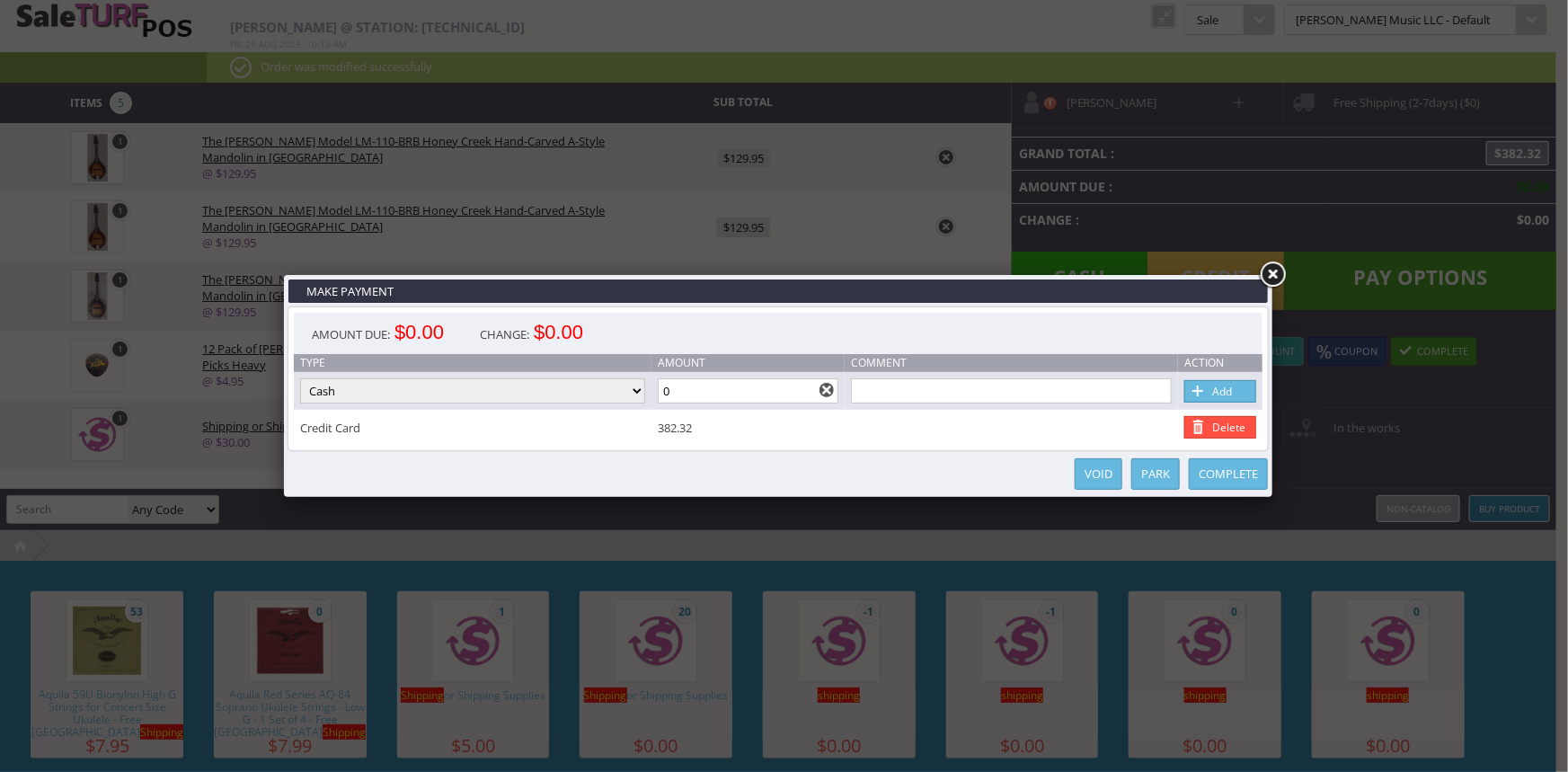
click at [1222, 474] on link "Complete" at bounding box center [1228, 473] width 79 height 32
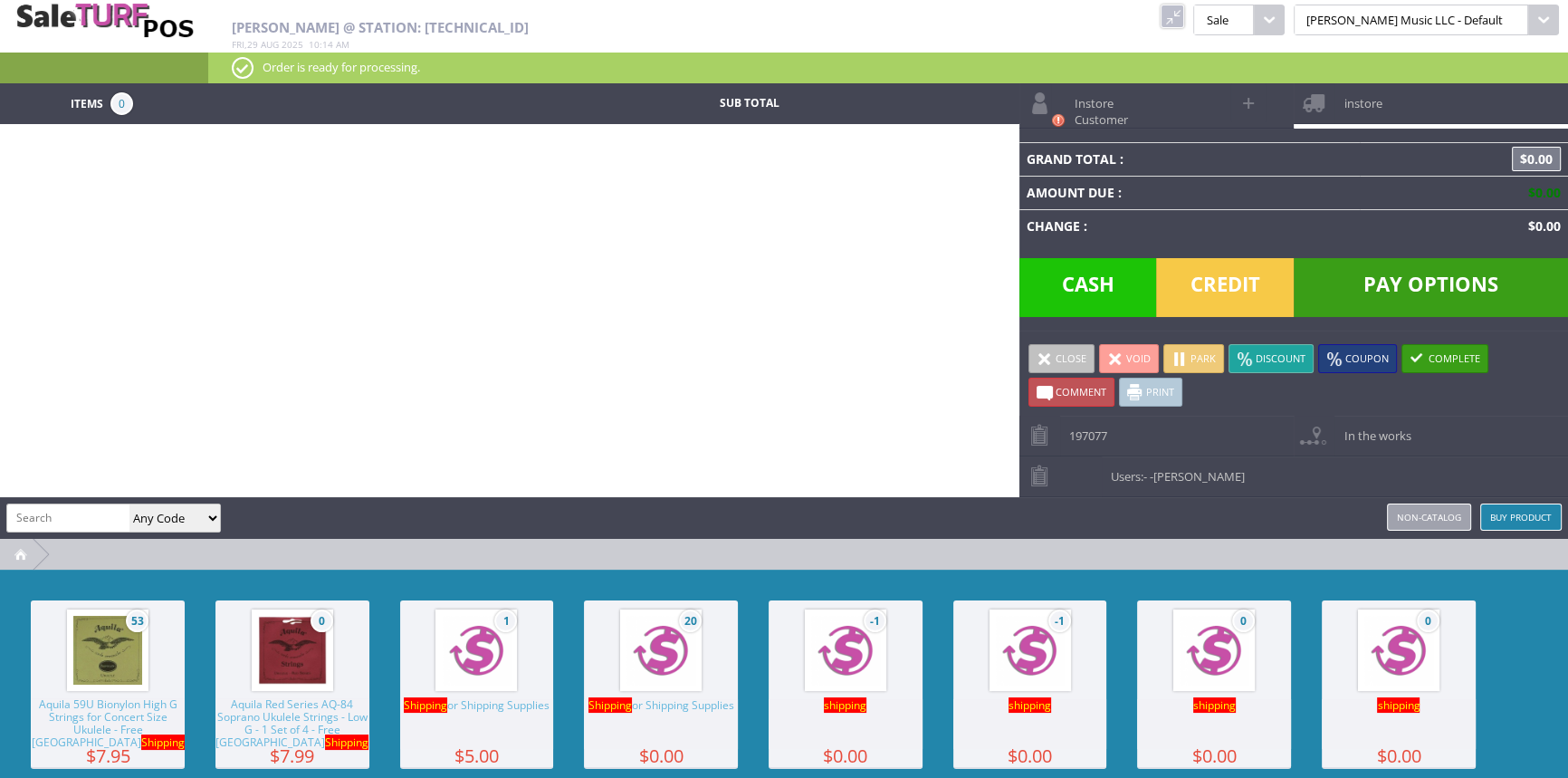
click at [1184, 12] on link at bounding box center [1172, 17] width 23 height 23
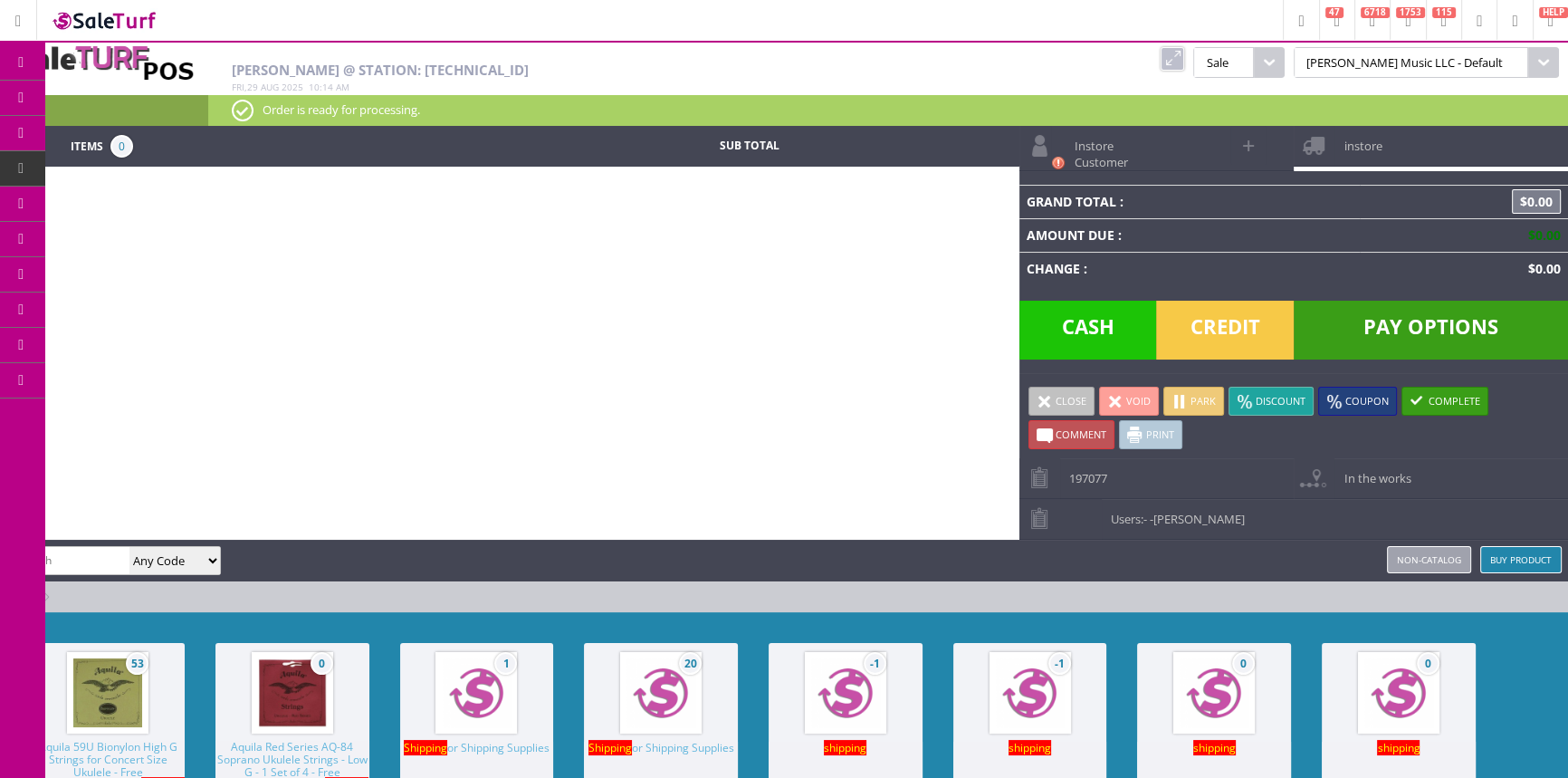
click at [148, 203] on span "Order List" at bounding box center [134, 204] width 53 height 17
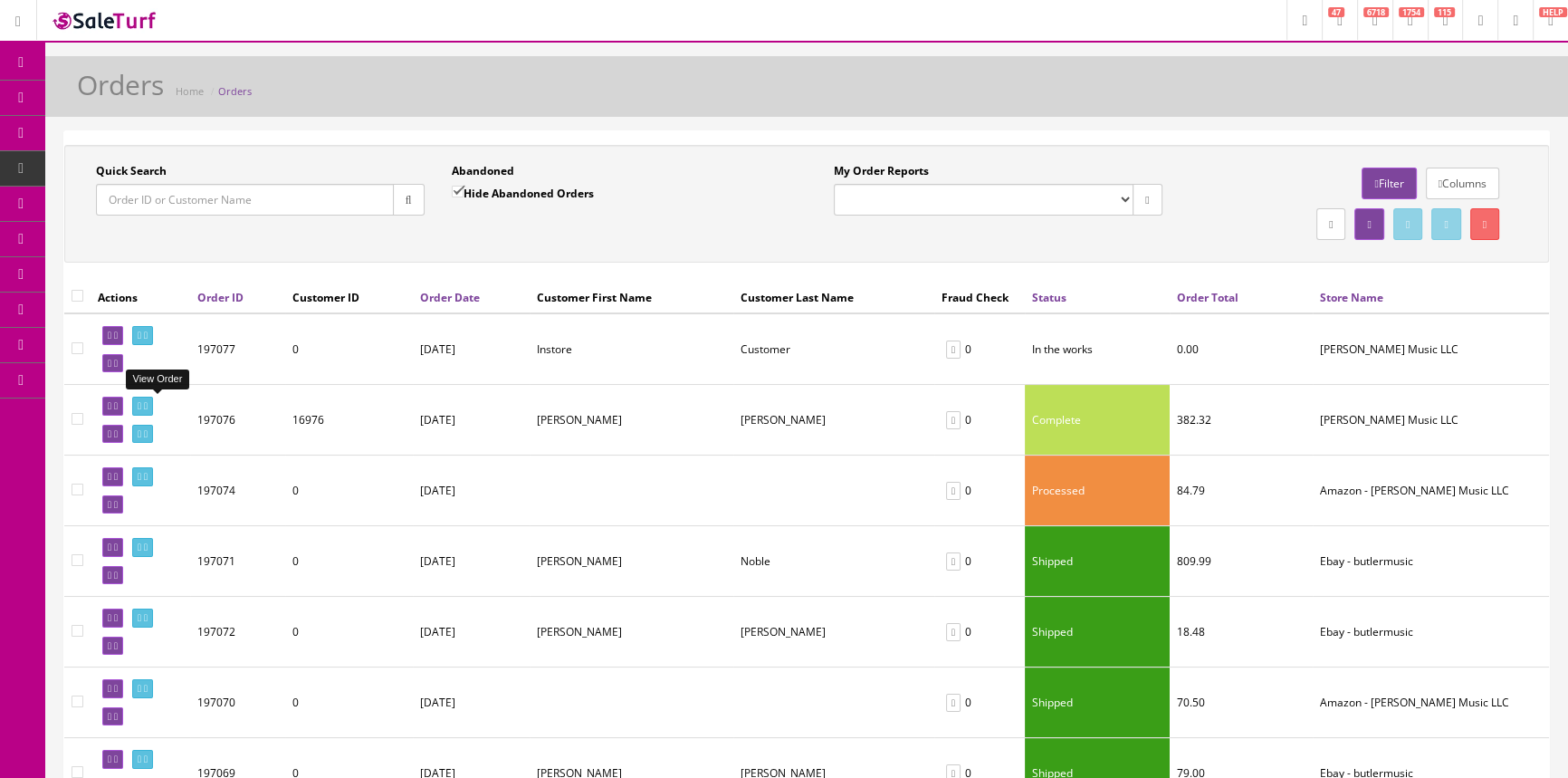
click at [141, 403] on icon at bounding box center [140, 406] width 4 height 10
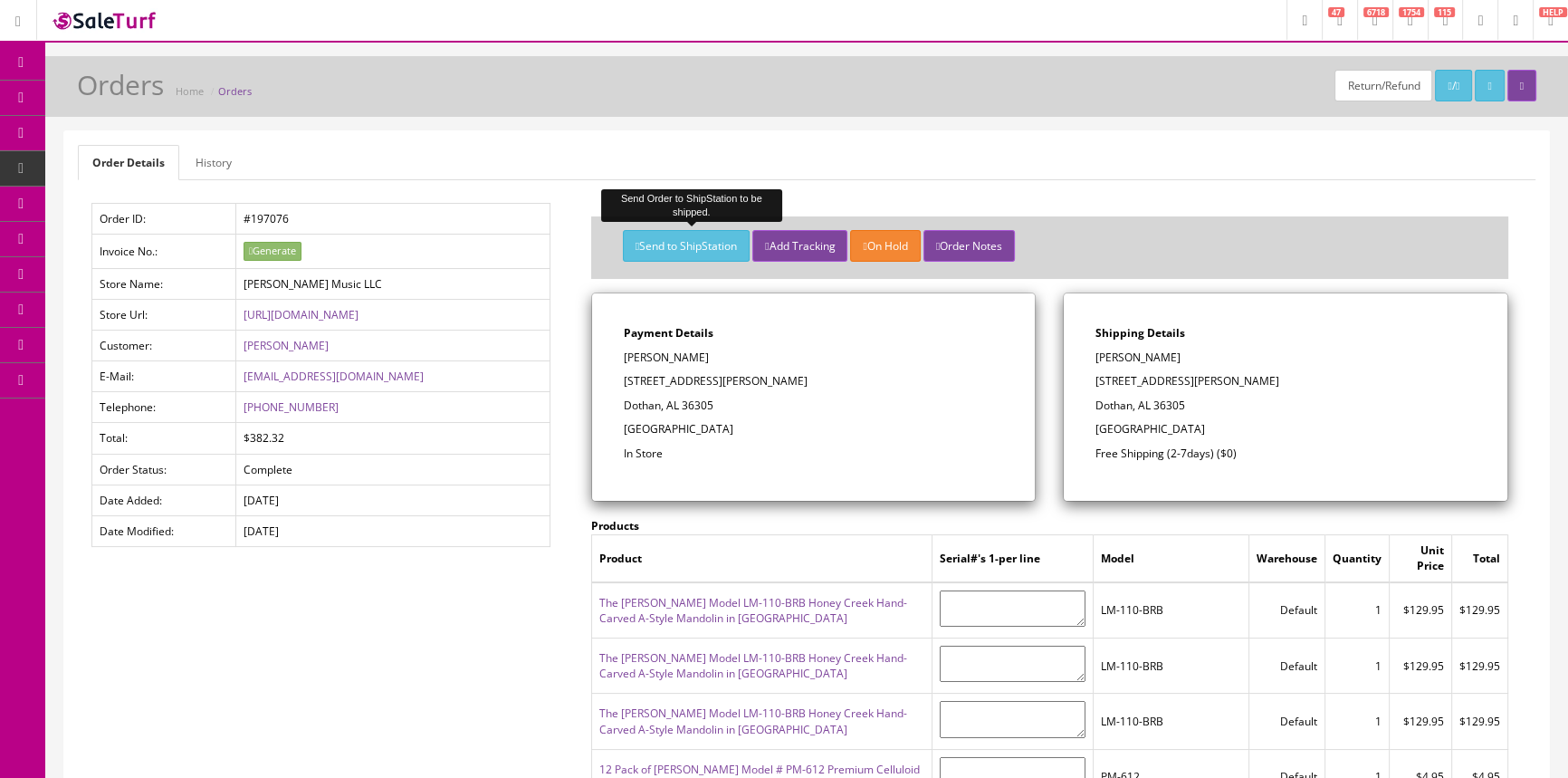
click at [713, 241] on button "Send to ShipStation" at bounding box center [685, 246] width 127 height 32
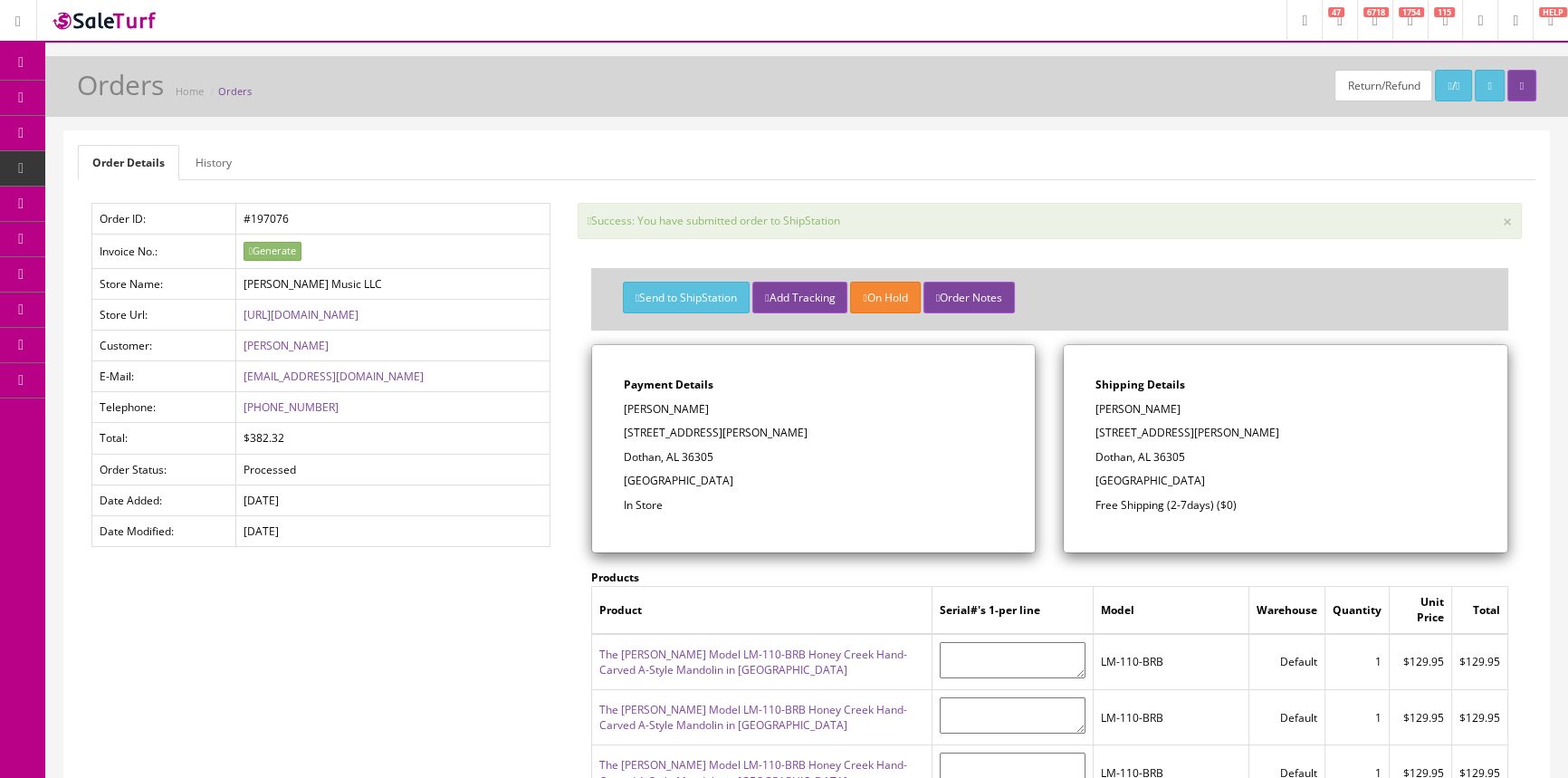
click at [100, 97] on icon at bounding box center [96, 96] width 19 height 15
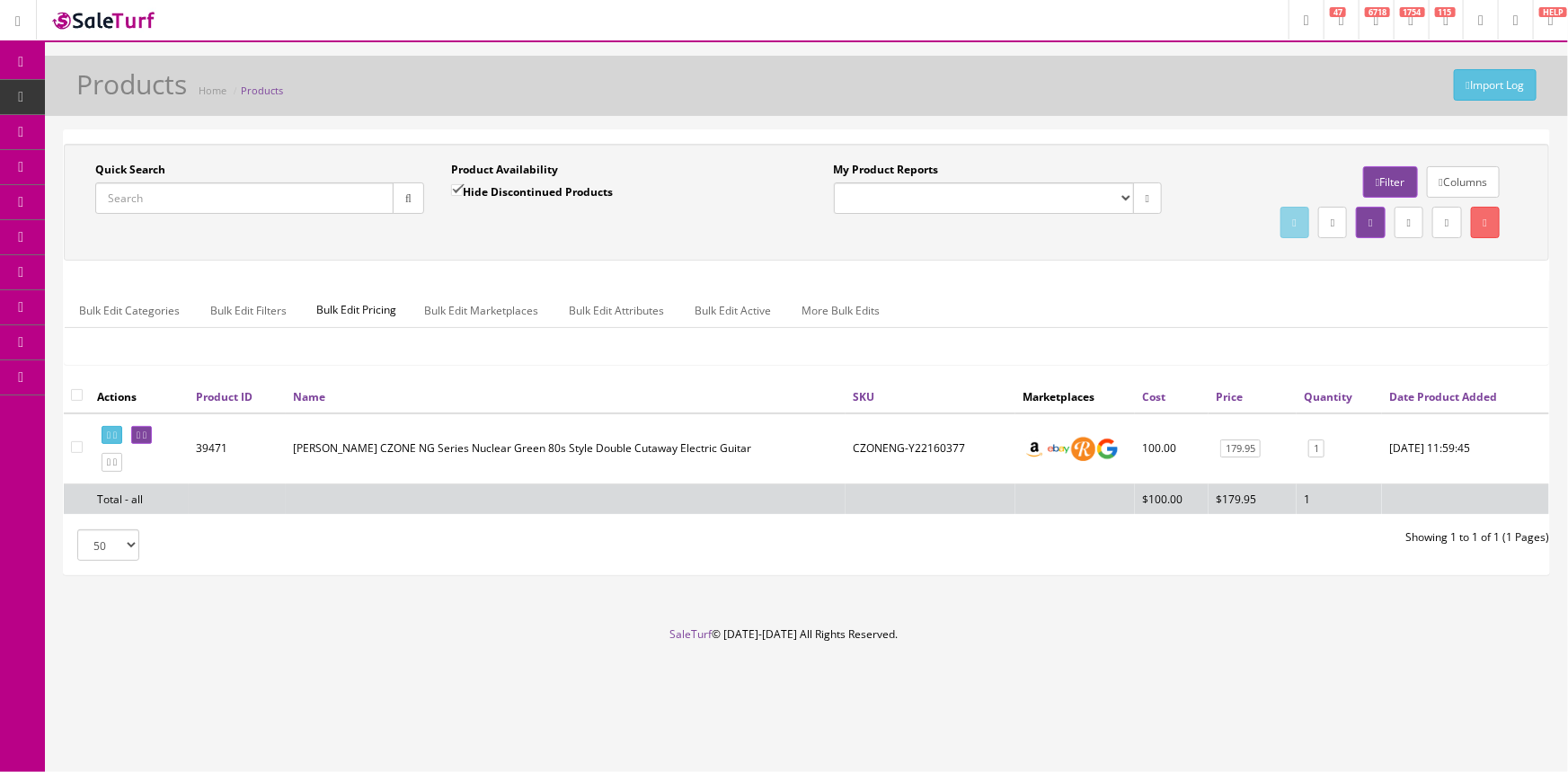
click at [104, 162] on icon at bounding box center [95, 166] width 19 height 14
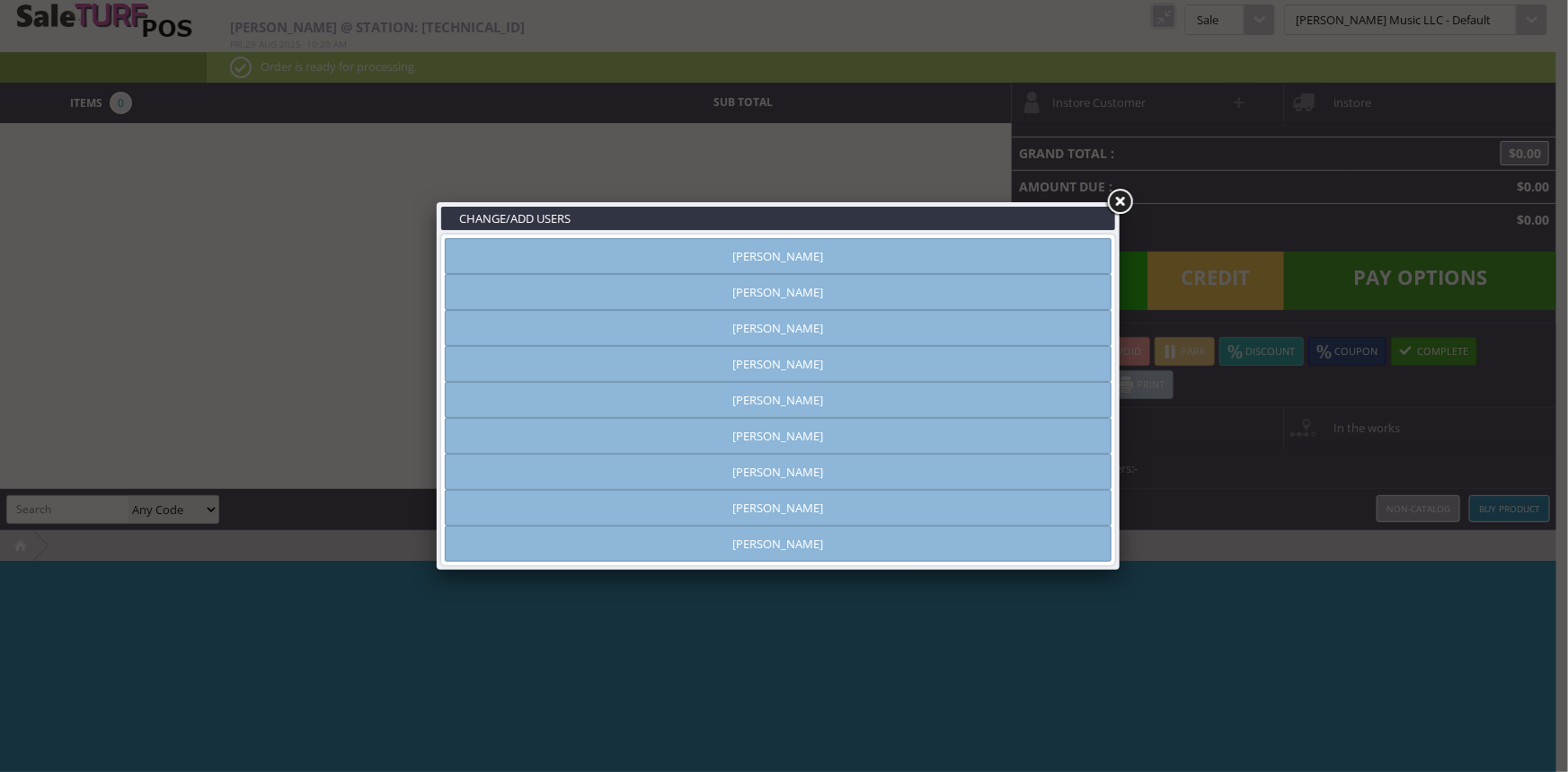
type input "[PERSON_NAME]"
click at [883, 301] on link "[PERSON_NAME]" at bounding box center [778, 291] width 667 height 36
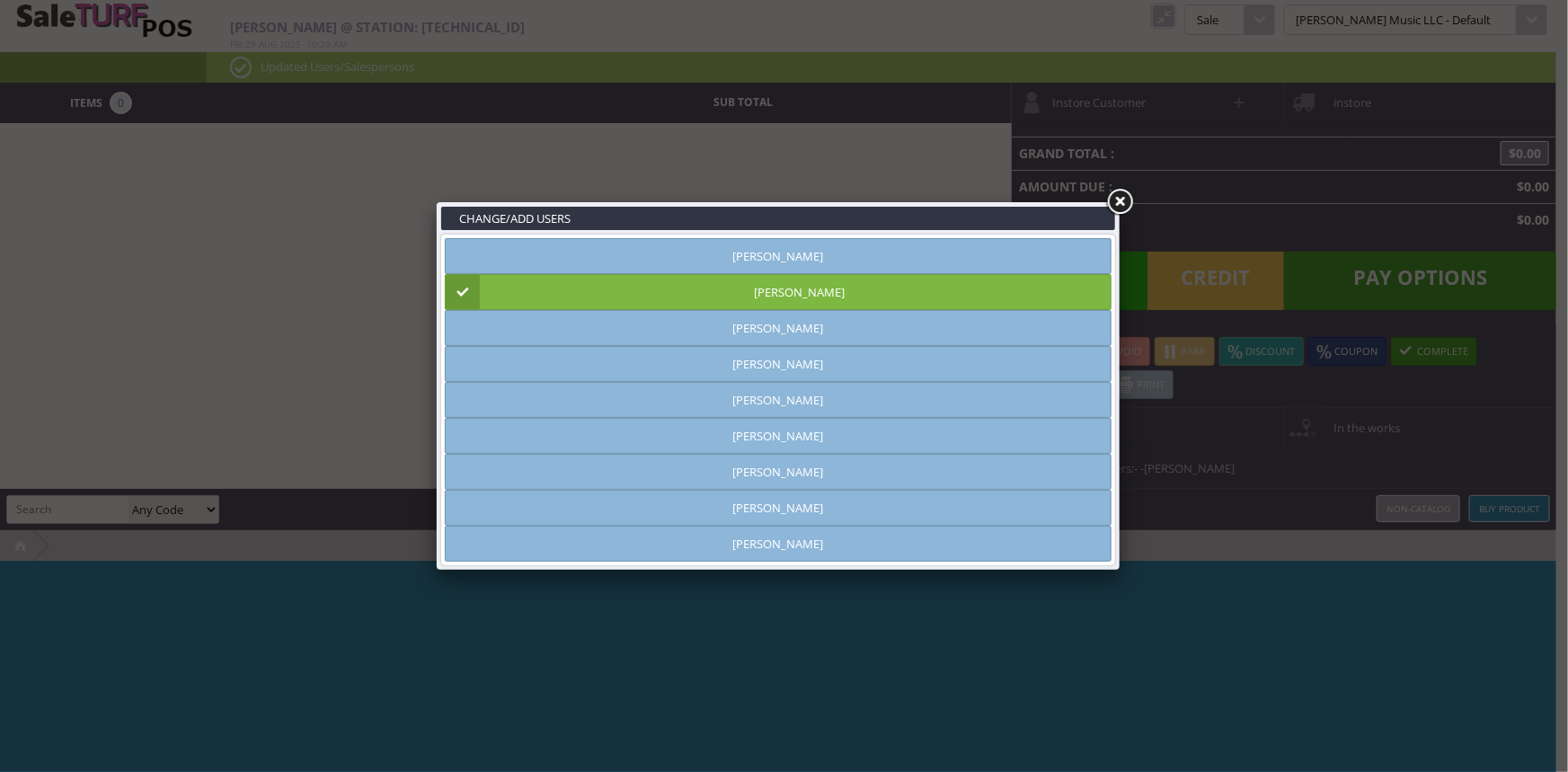
click at [1120, 195] on link at bounding box center [1120, 202] width 33 height 33
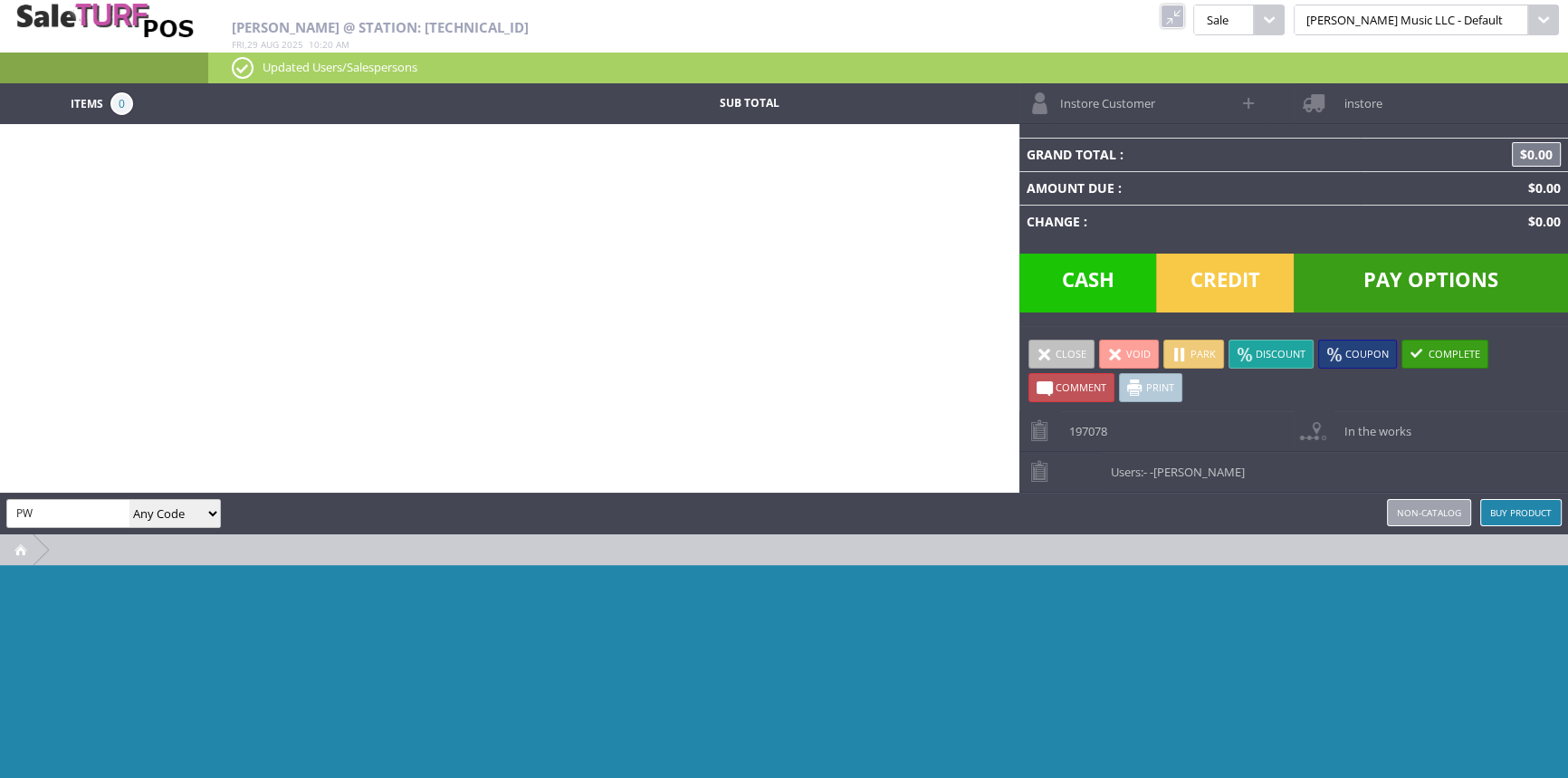
type input "PW"
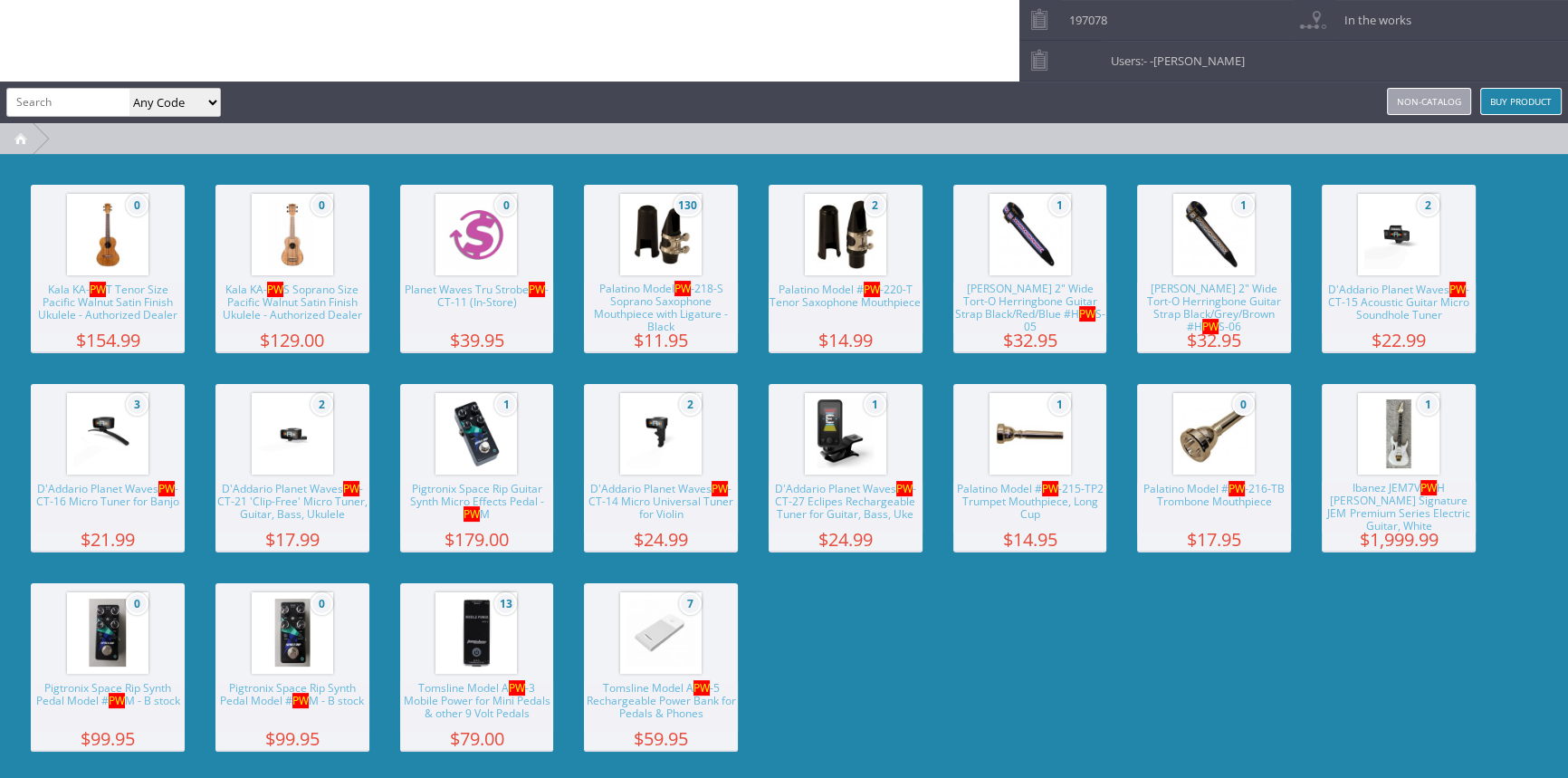
scroll to position [413, 0]
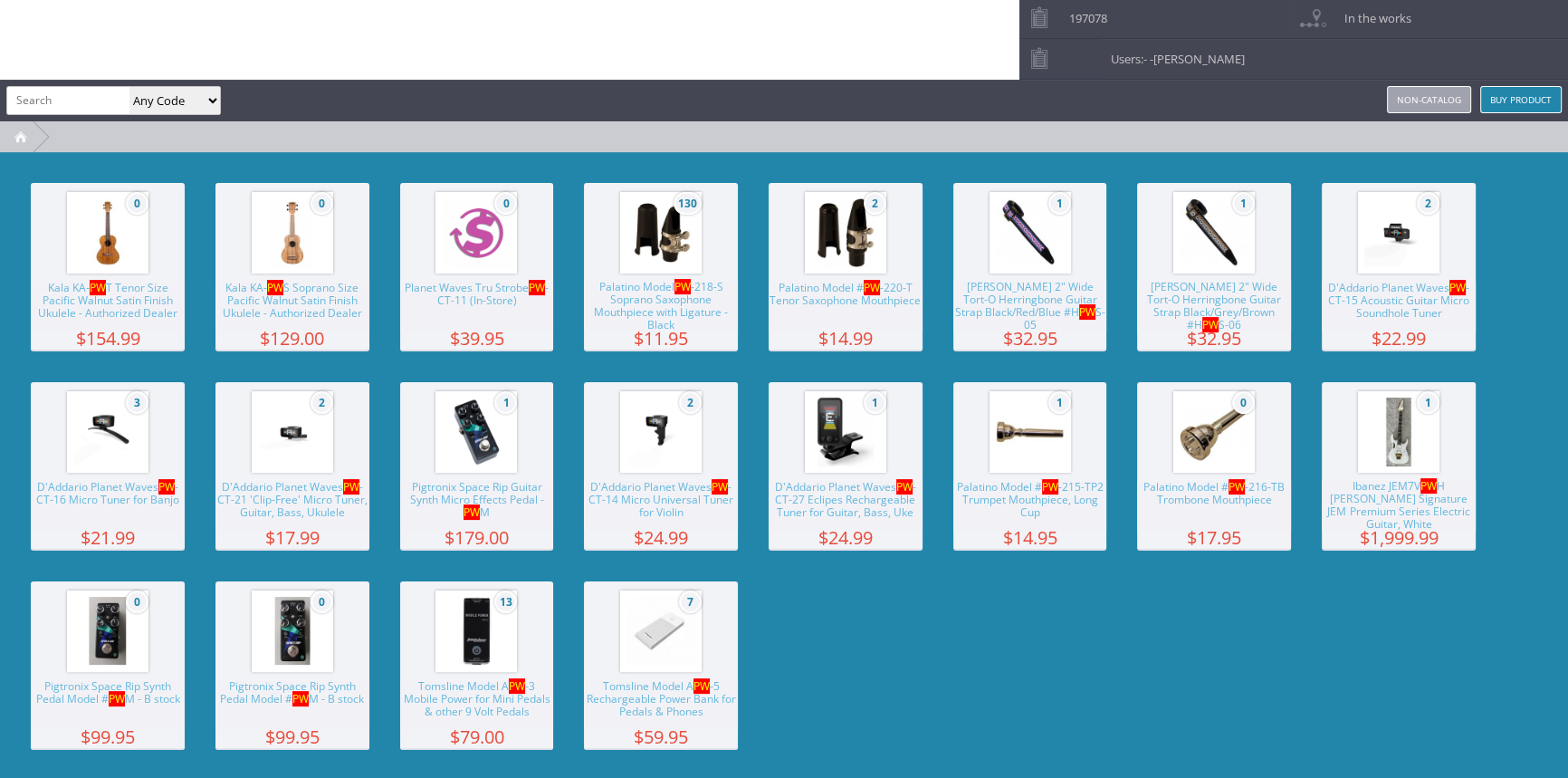
click at [55, 100] on input "search" at bounding box center [68, 100] width 122 height 26
type input "pw-hprp"
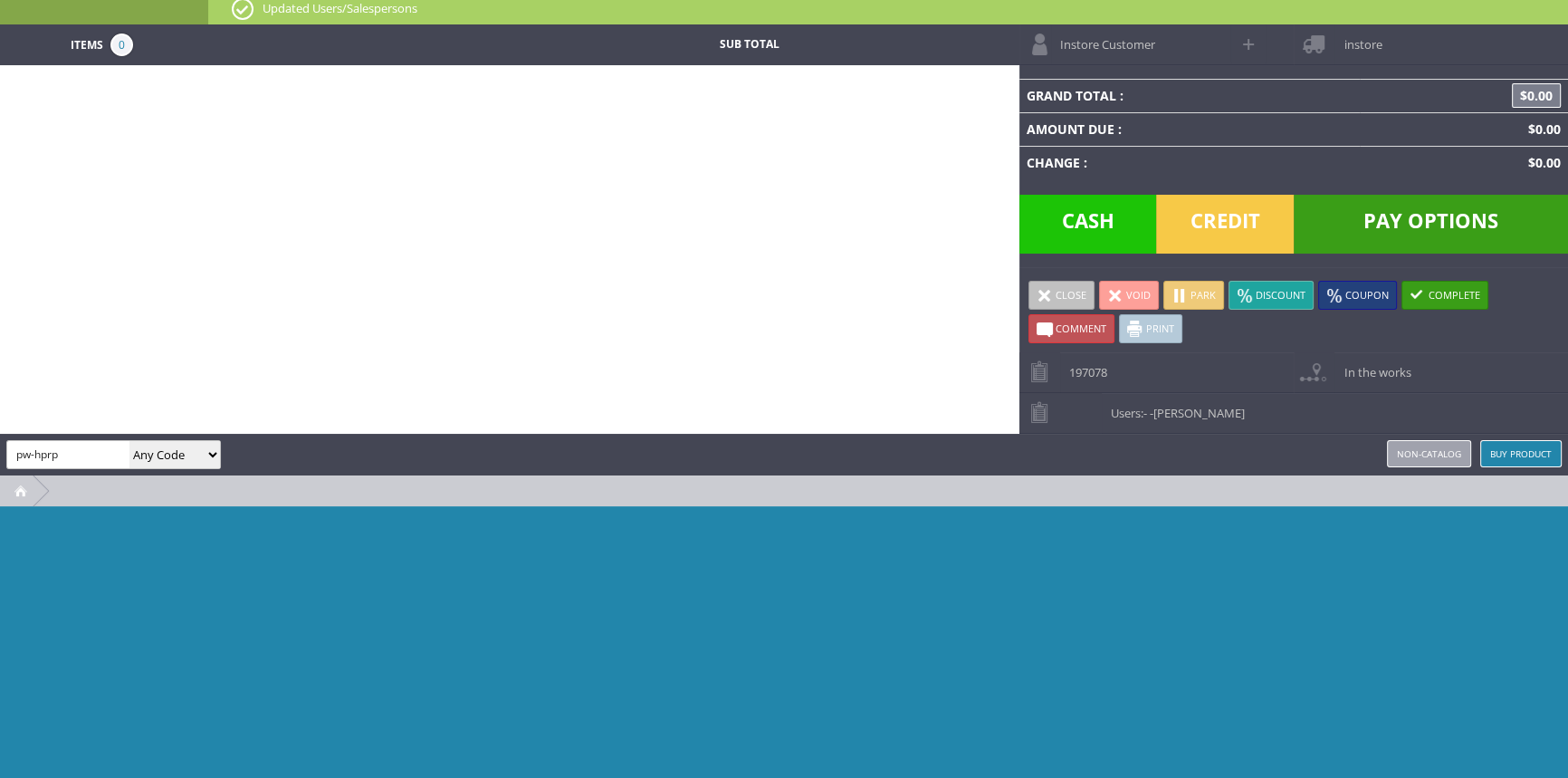
scroll to position [56, 0]
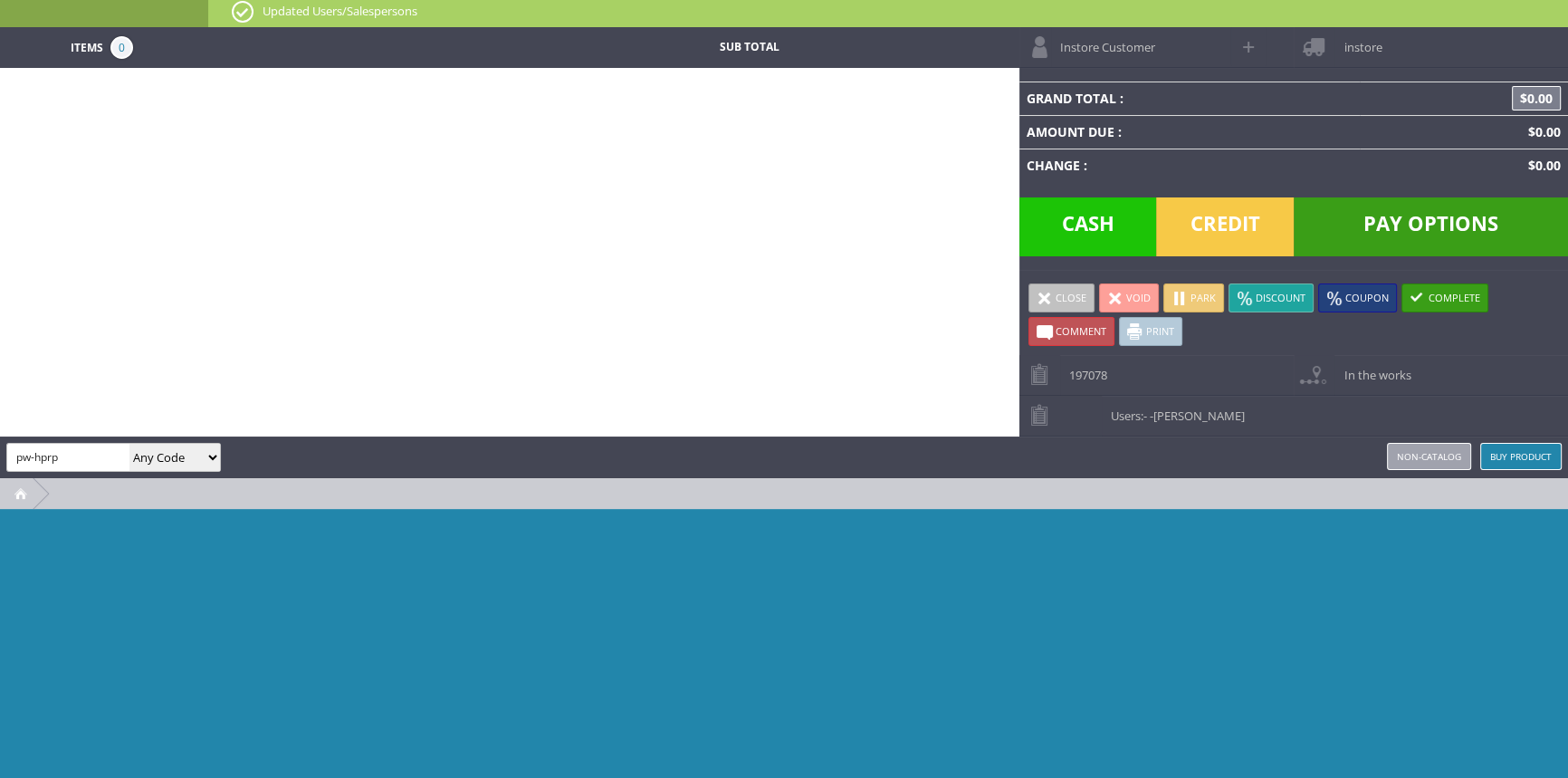
drag, startPoint x: 75, startPoint y: 455, endPoint x: 0, endPoint y: 416, distance: 84.5
click at [0, 416] on div "Items 0 Sub Total Instore Customer instore Grand Total : $0.00 Amount Due : $0.…" at bounding box center [784, 404] width 1568 height 754
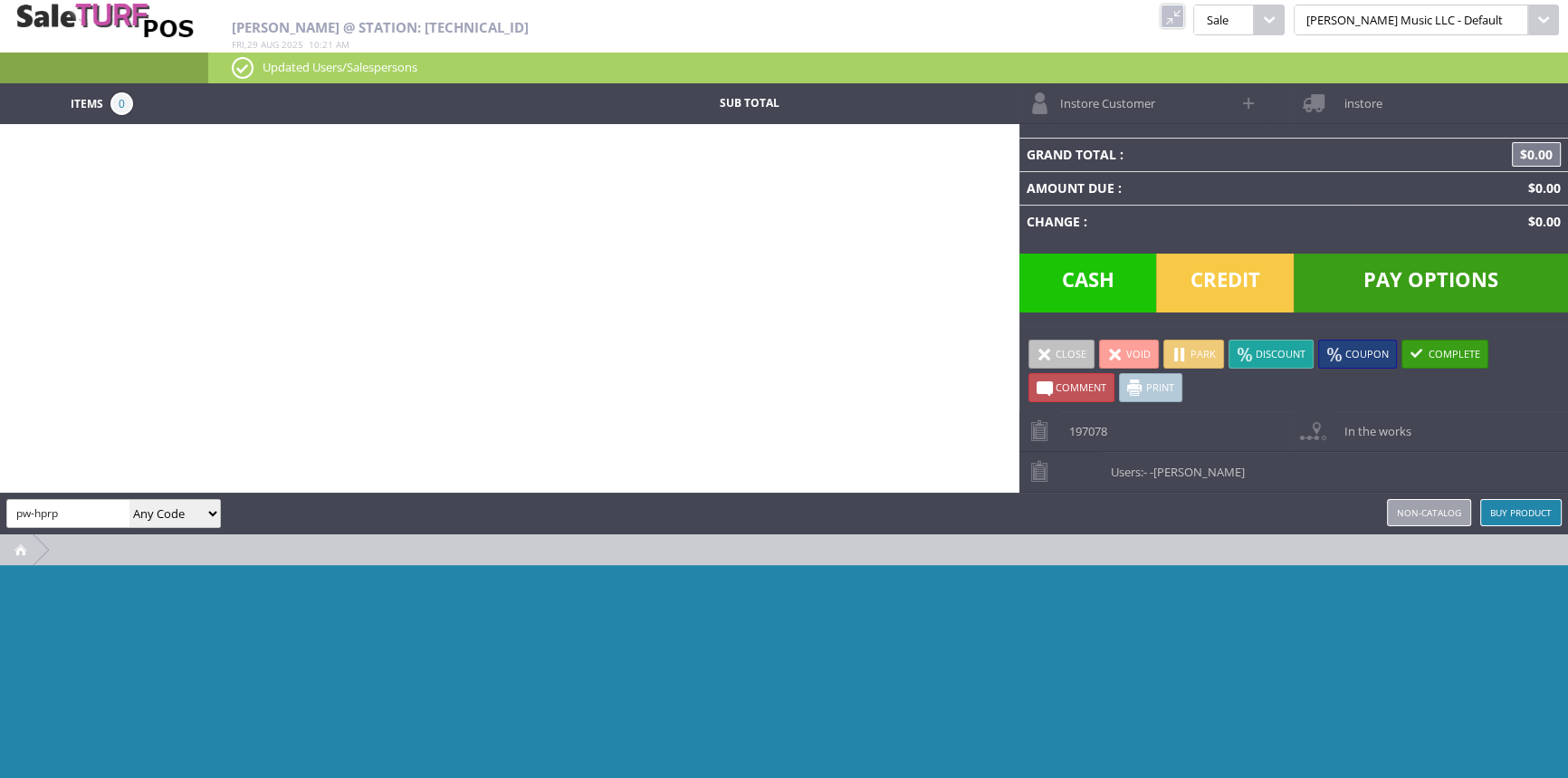
click at [1184, 18] on link at bounding box center [1172, 17] width 23 height 23
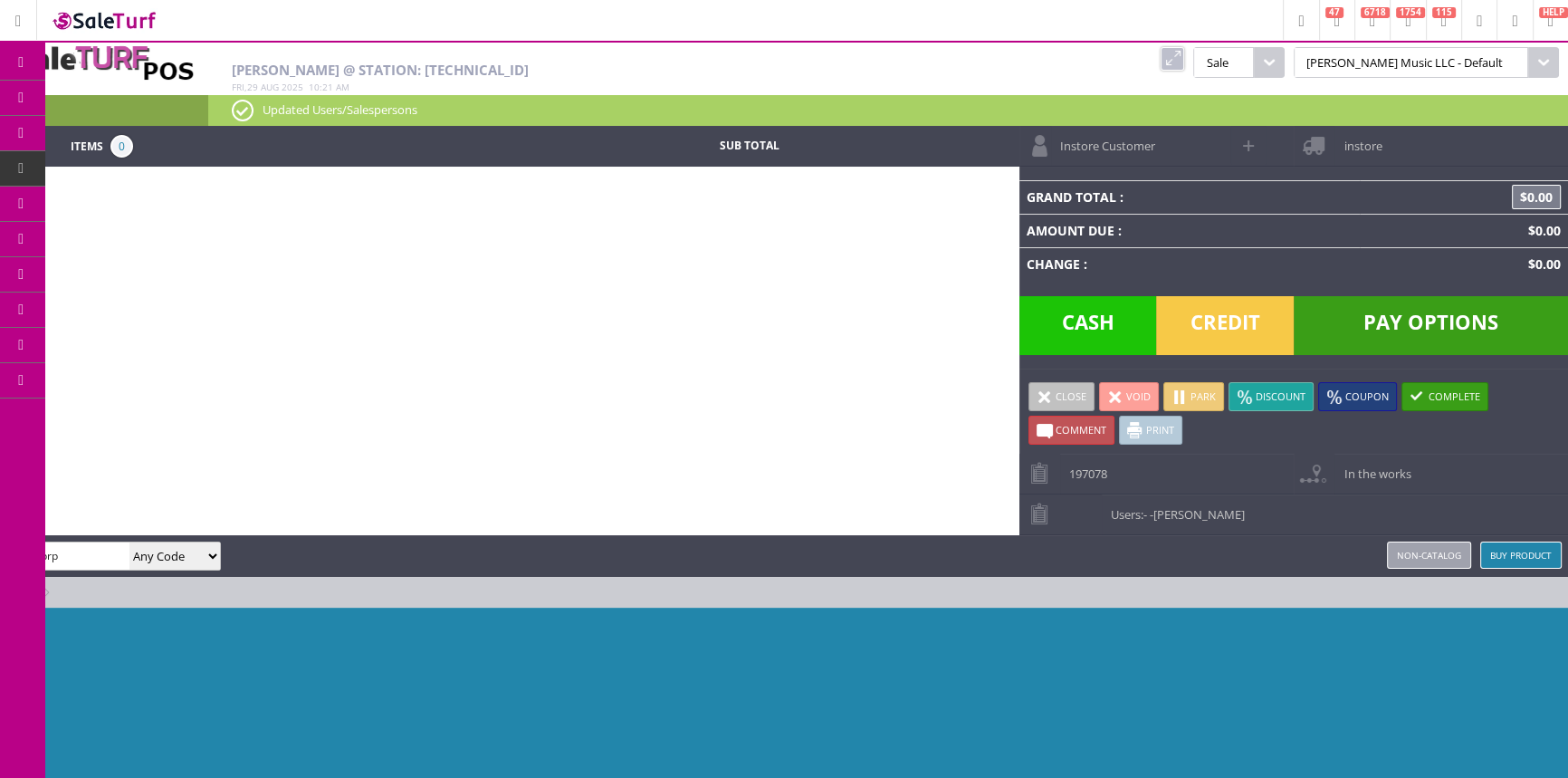
click at [111, 111] on link "Products" at bounding box center [141, 98] width 190 height 36
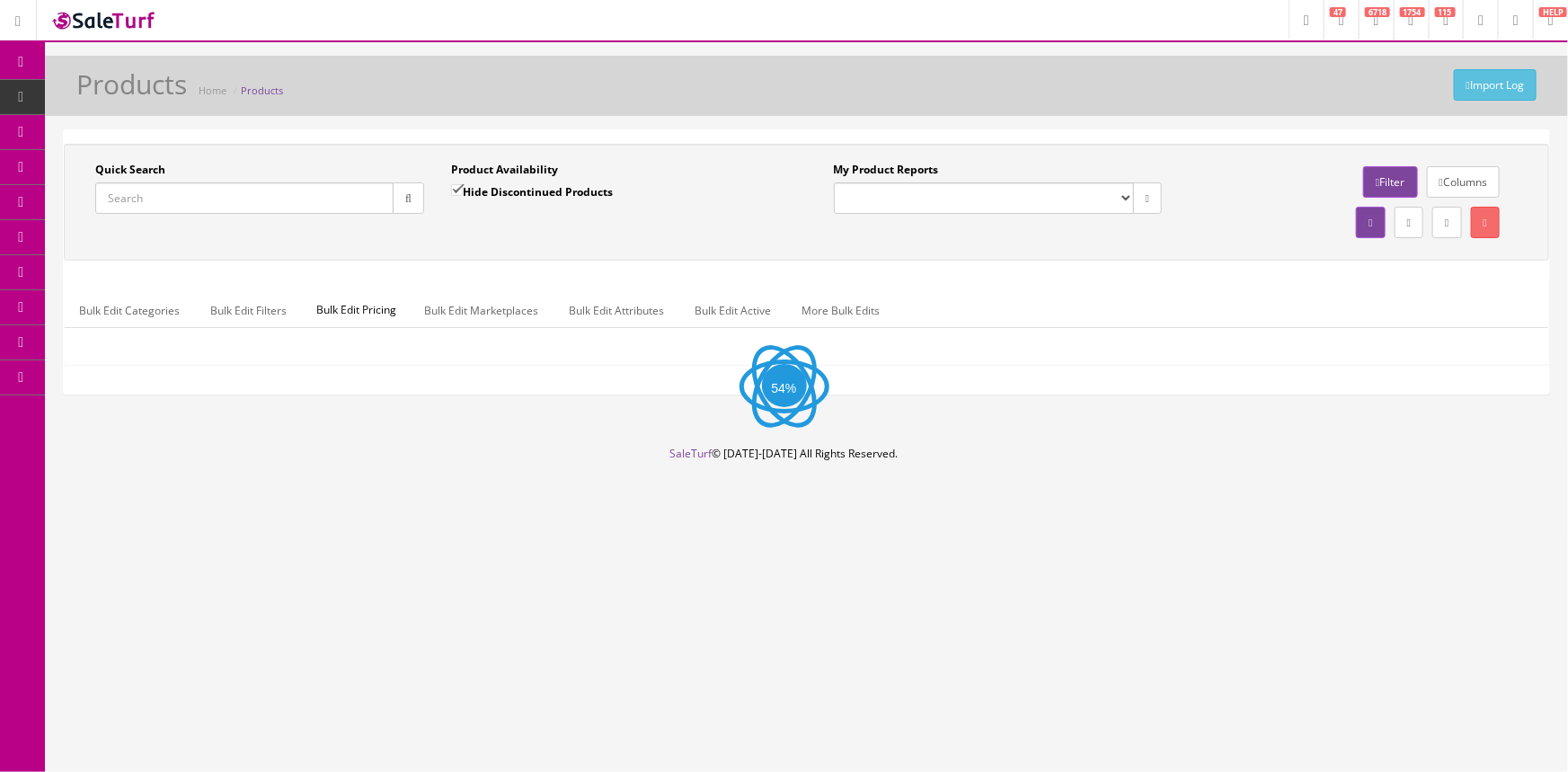
click at [126, 196] on input "Quick Search" at bounding box center [245, 198] width 299 height 32
paste input "pw-hprp"
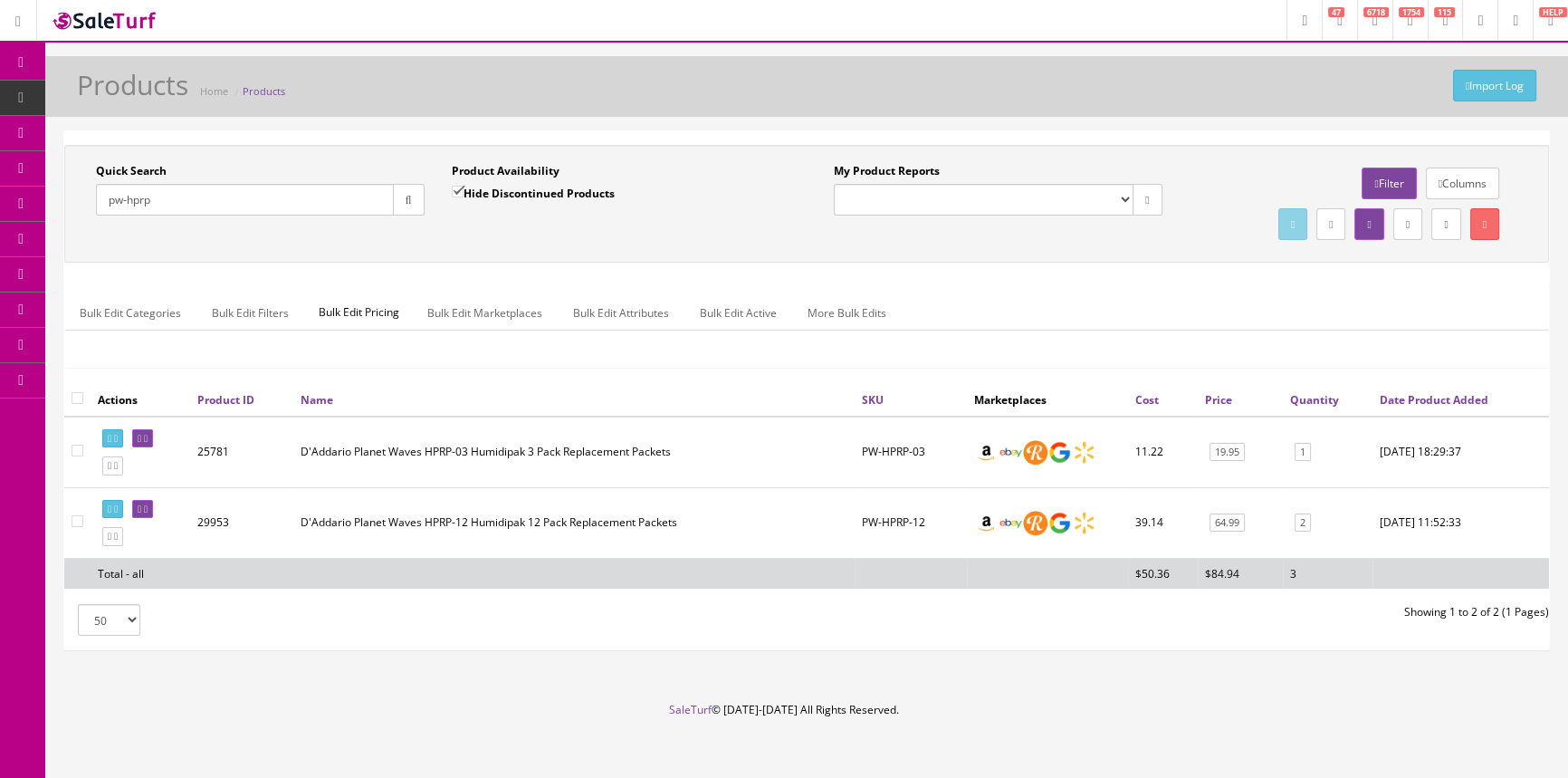
type input "pw-hprp"
drag, startPoint x: 938, startPoint y: 457, endPoint x: 827, endPoint y: 447, distance: 111.4
click at [822, 454] on tr "25781 D'Addario Planet Waves HPRP-03 Humidipak 3 Pack Replacement Packets PW-HP…" at bounding box center [806, 453] width 1485 height 72
copy tr "PW-HPRP-03"
click at [129, 176] on link "POS Console" at bounding box center [141, 169] width 190 height 35
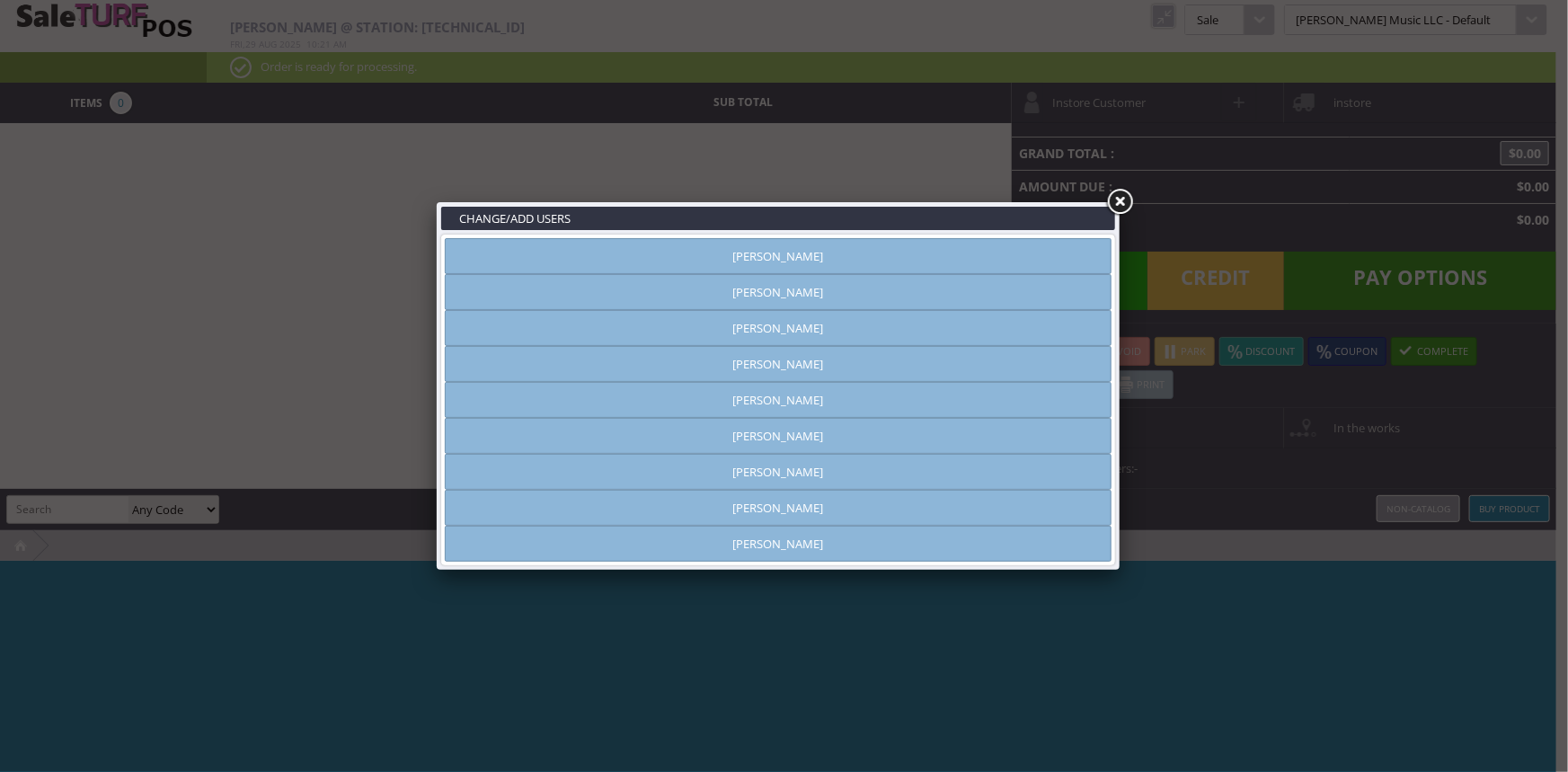
type input "[PERSON_NAME]"
click at [630, 291] on link "Andrew Nelson" at bounding box center [778, 291] width 667 height 36
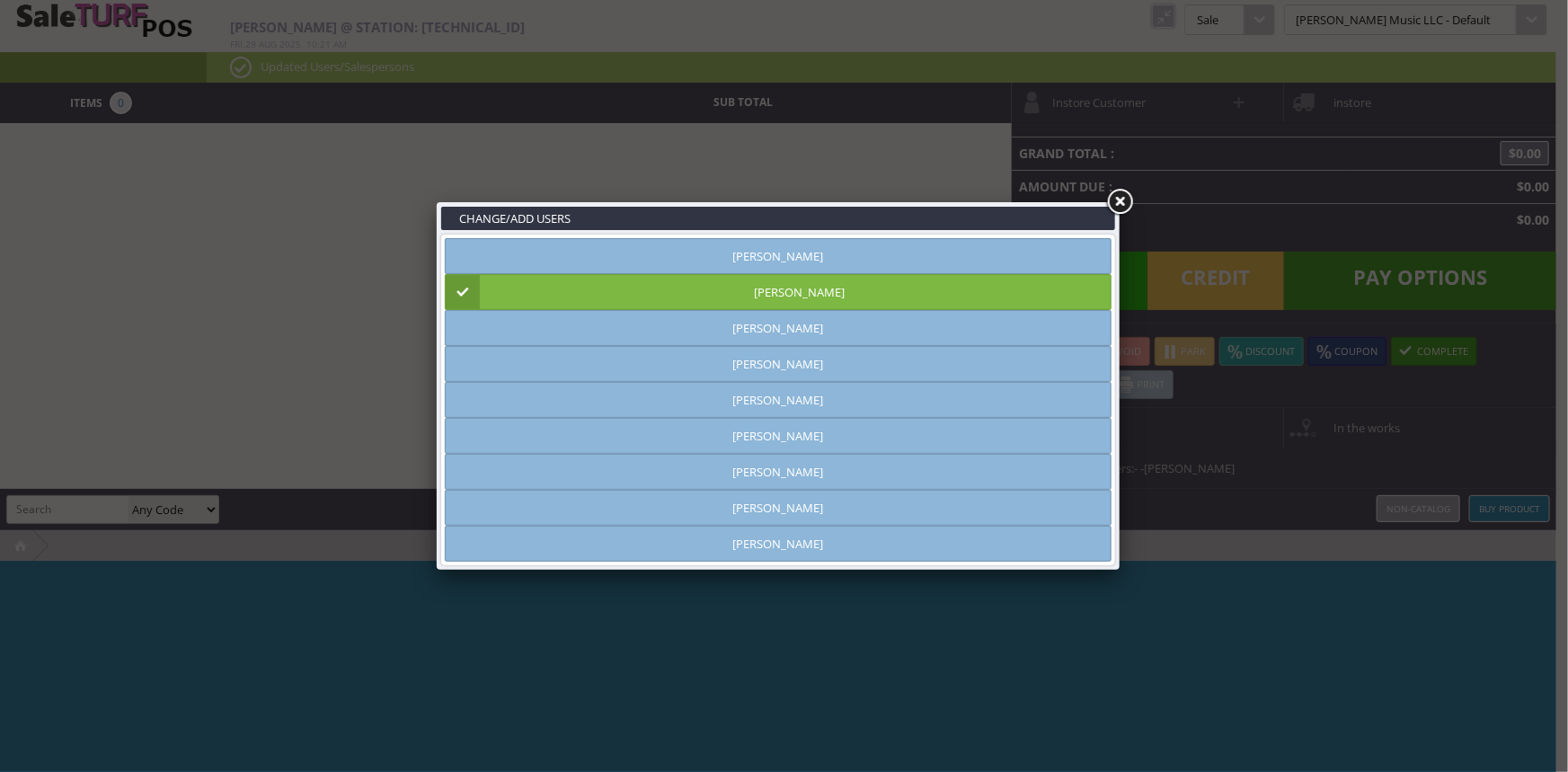
drag, startPoint x: 1117, startPoint y: 200, endPoint x: 324, endPoint y: 341, distance: 805.4
click at [1117, 201] on link at bounding box center [1120, 202] width 33 height 33
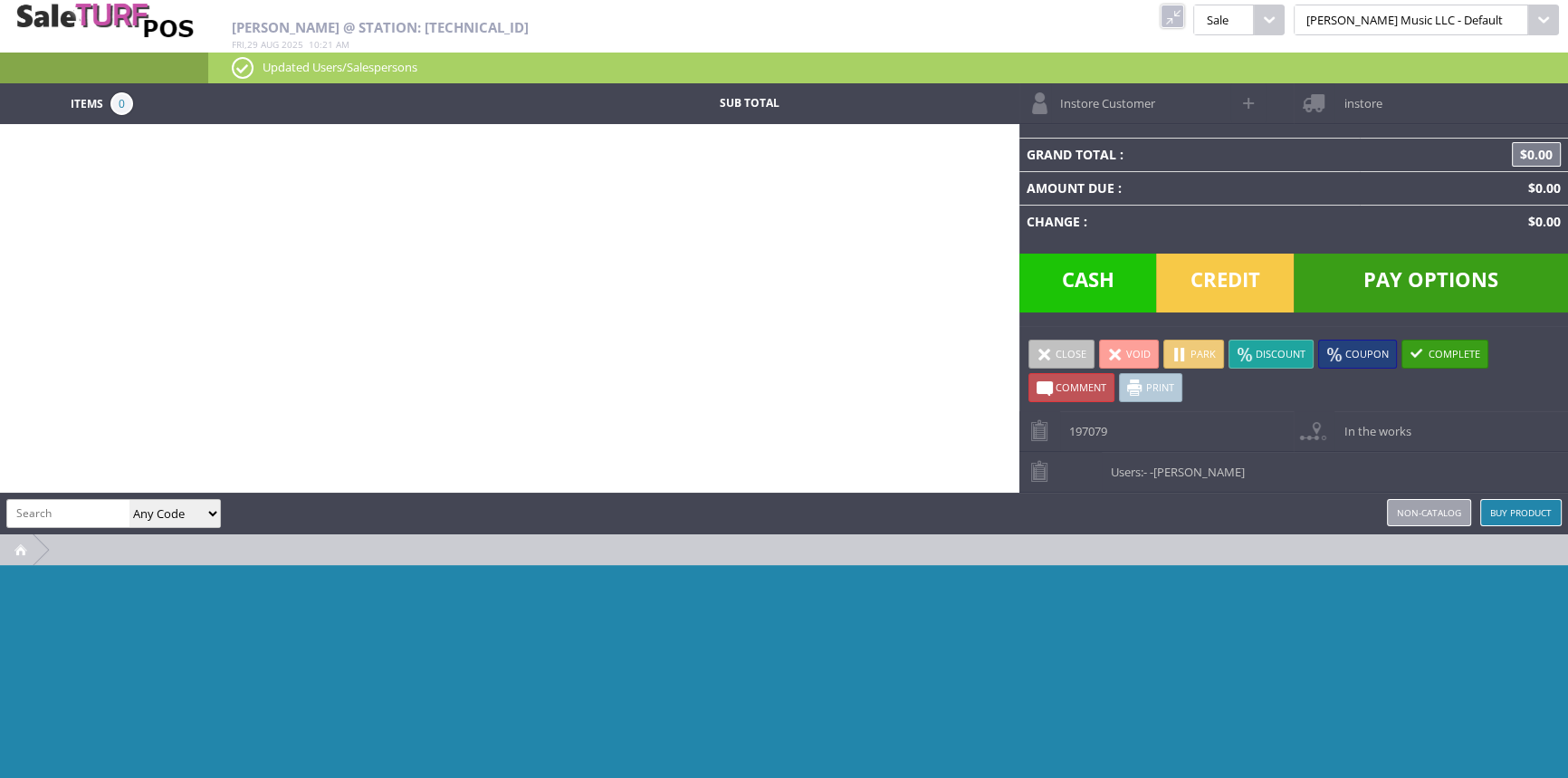
paste input "PW-HPRP-03"
type input "PW-HPRP-03"
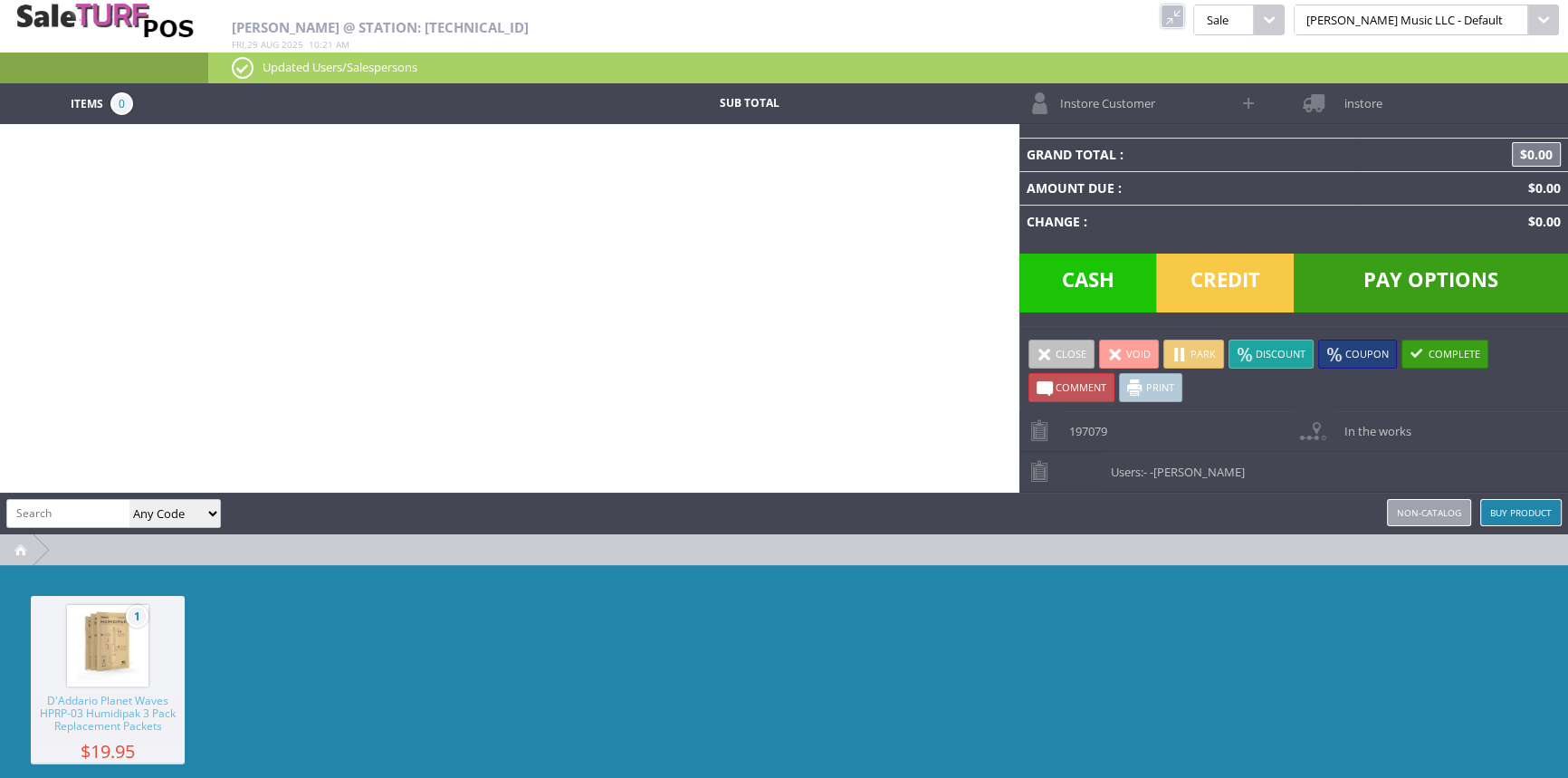
click at [117, 663] on img at bounding box center [108, 645] width 69 height 69
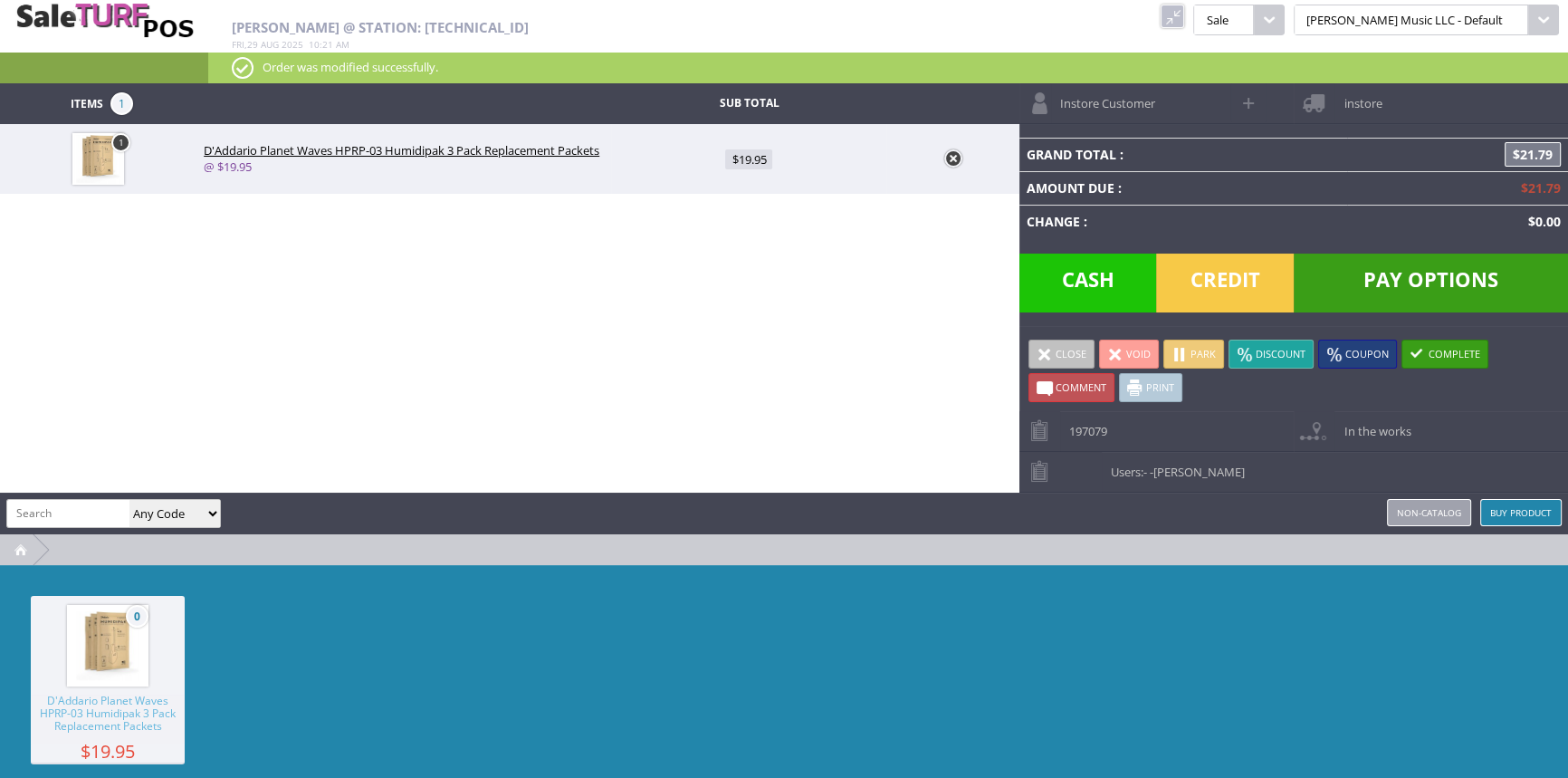
click at [1234, 249] on div "Grand Total : $21.79 Amount Due : $21.79 Change : $0.00" at bounding box center [1293, 195] width 549 height 116
click at [1229, 304] on span "Credit" at bounding box center [1225, 283] width 138 height 59
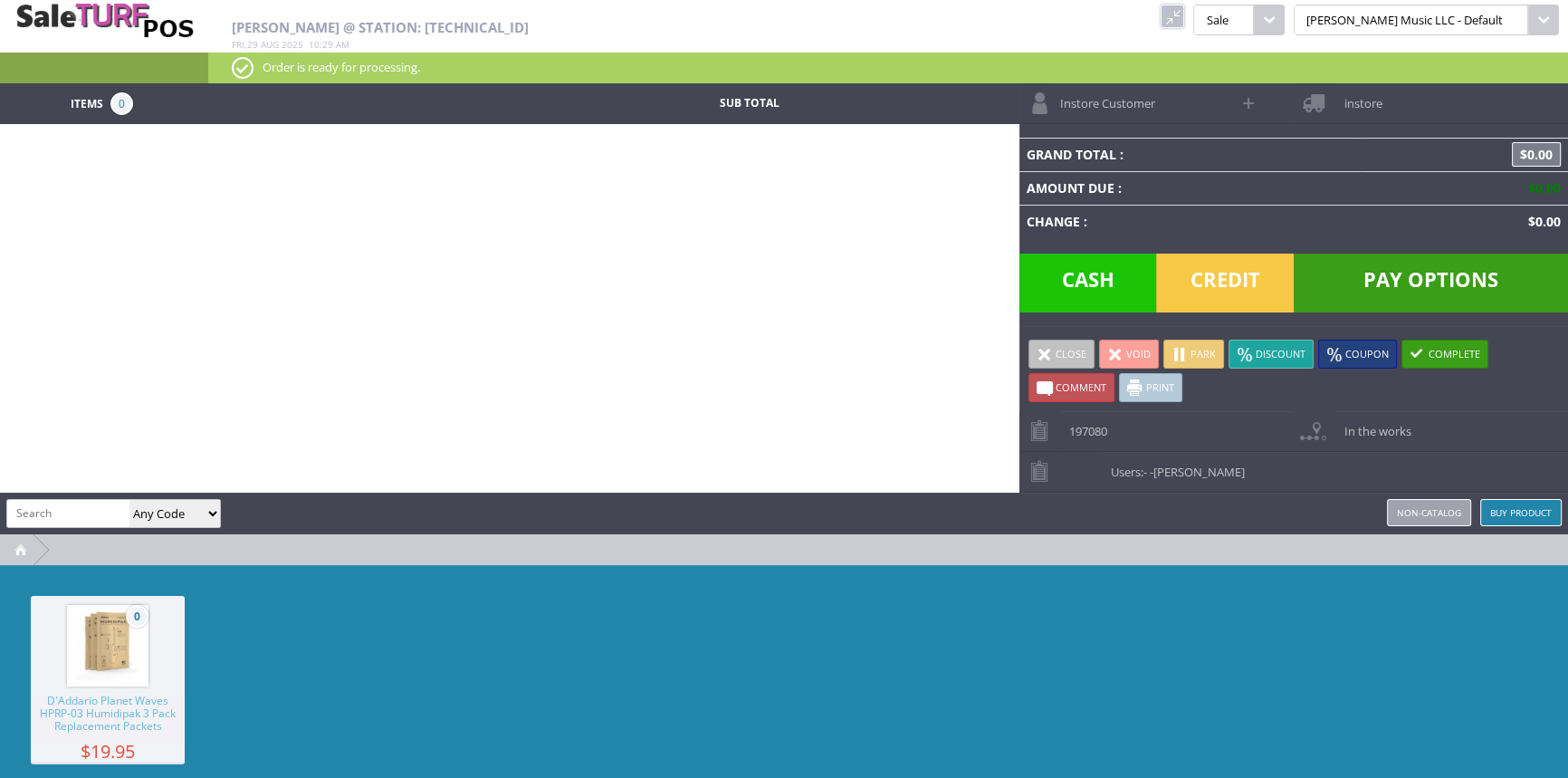
click at [1184, 16] on link at bounding box center [1172, 17] width 23 height 23
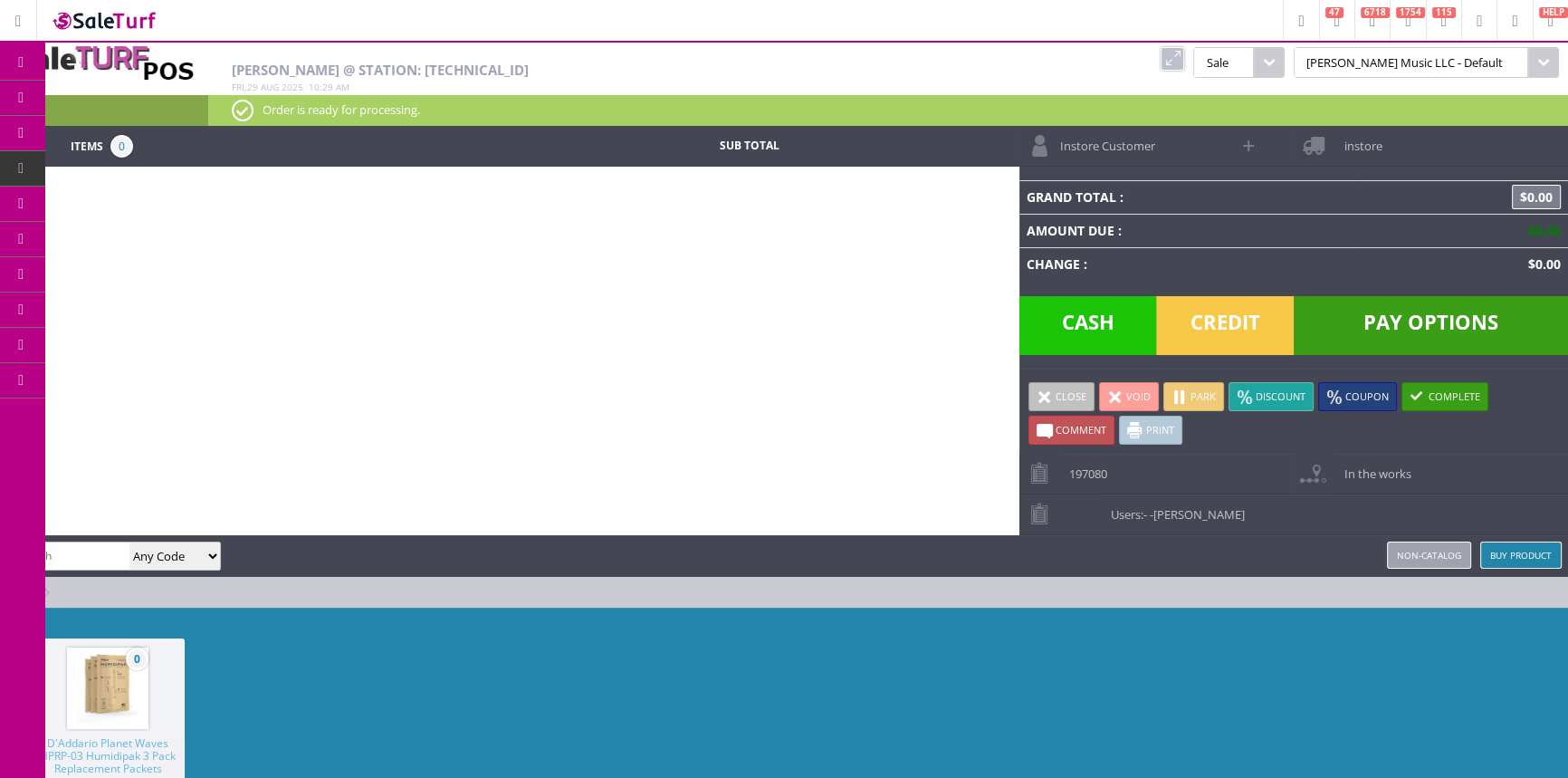
click at [134, 101] on span "Products" at bounding box center [132, 97] width 49 height 17
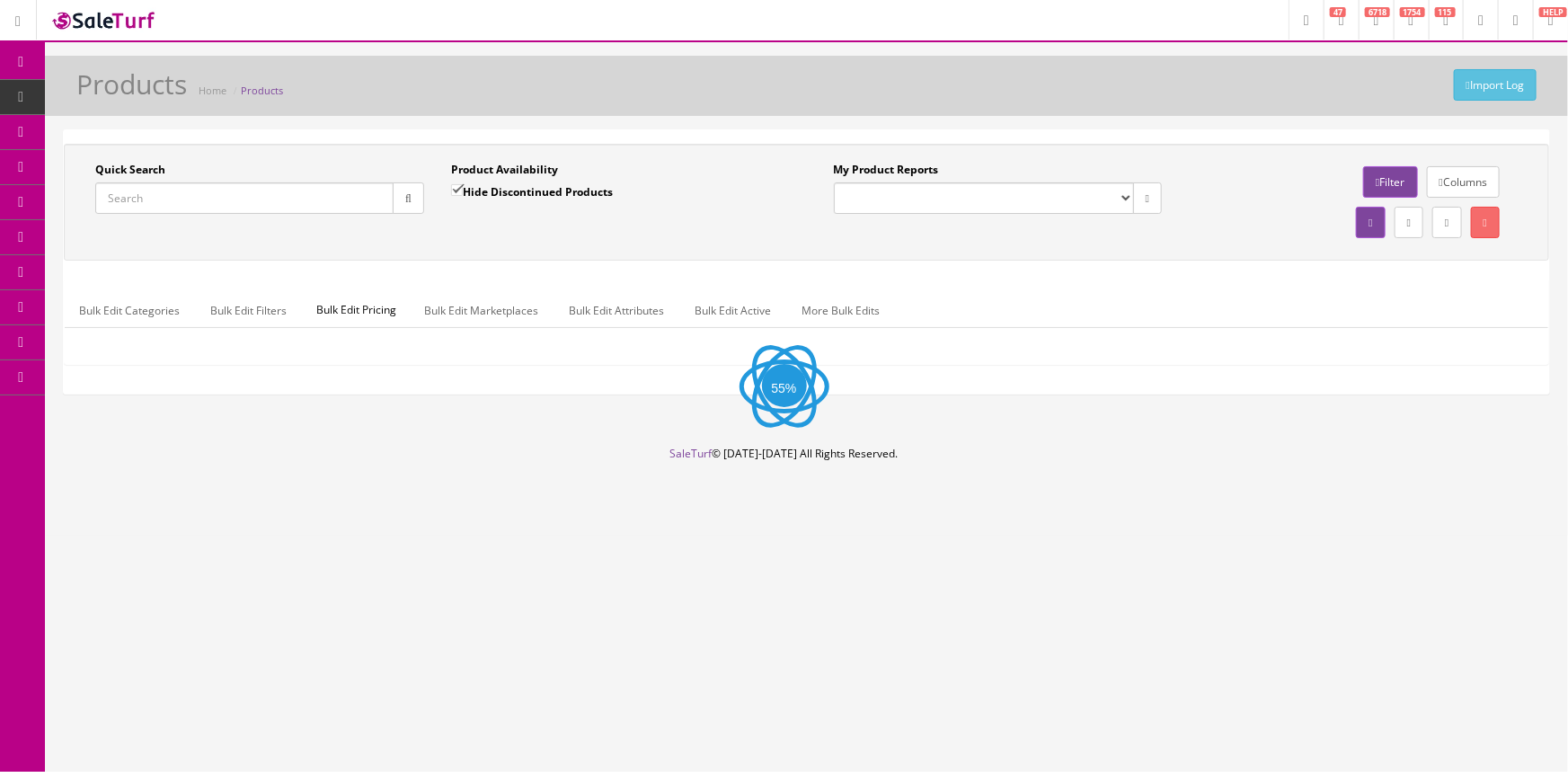
click at [223, 192] on input "Quick Search" at bounding box center [245, 198] width 299 height 32
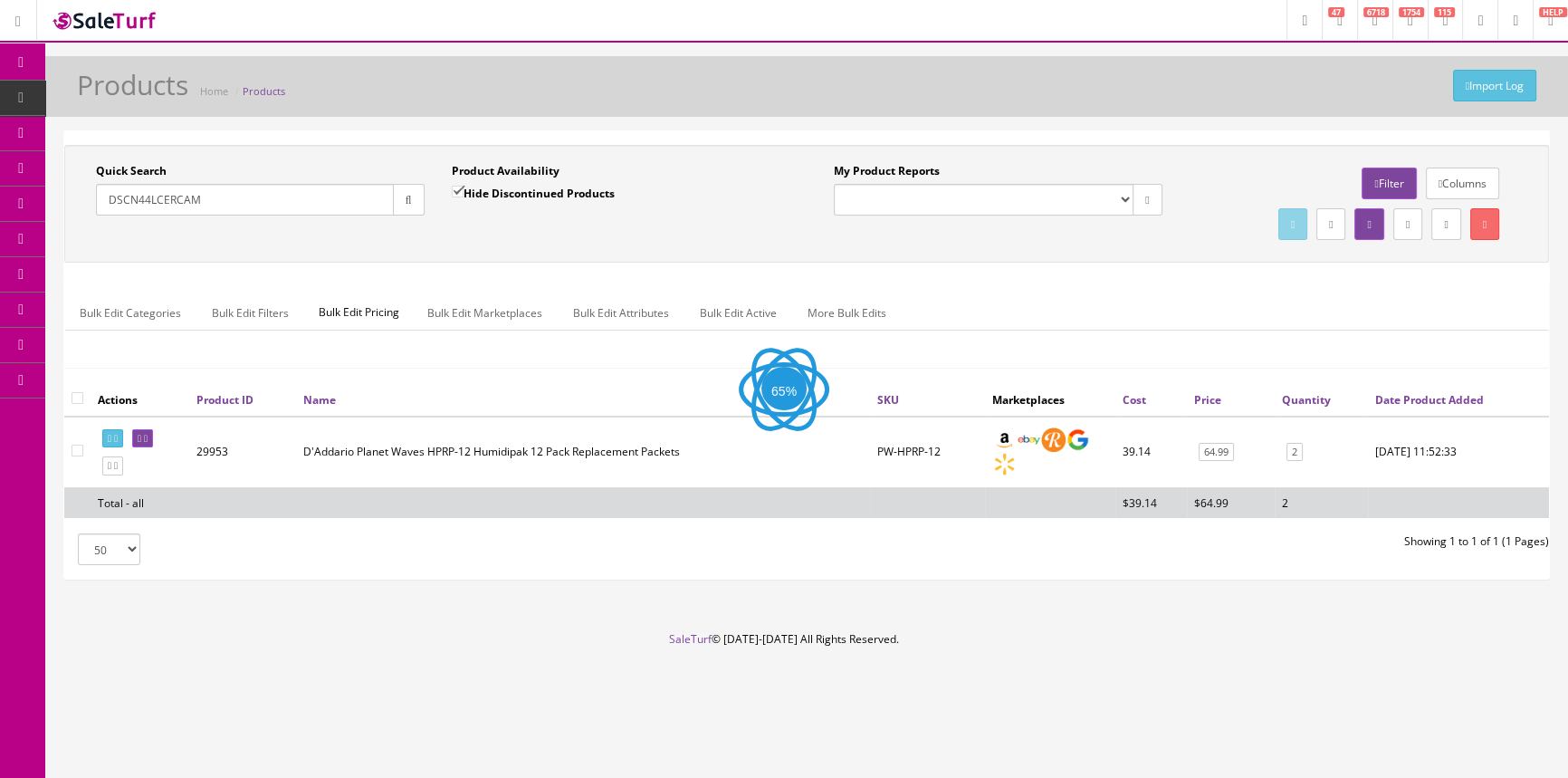
type input "DSCN44LCERCAM"
click at [470, 192] on label "Hide Discontinued Products" at bounding box center [533, 192] width 163 height 18
click at [463, 192] on input "Hide Discontinued Products" at bounding box center [457, 191] width 12 height 12
checkbox input "false"
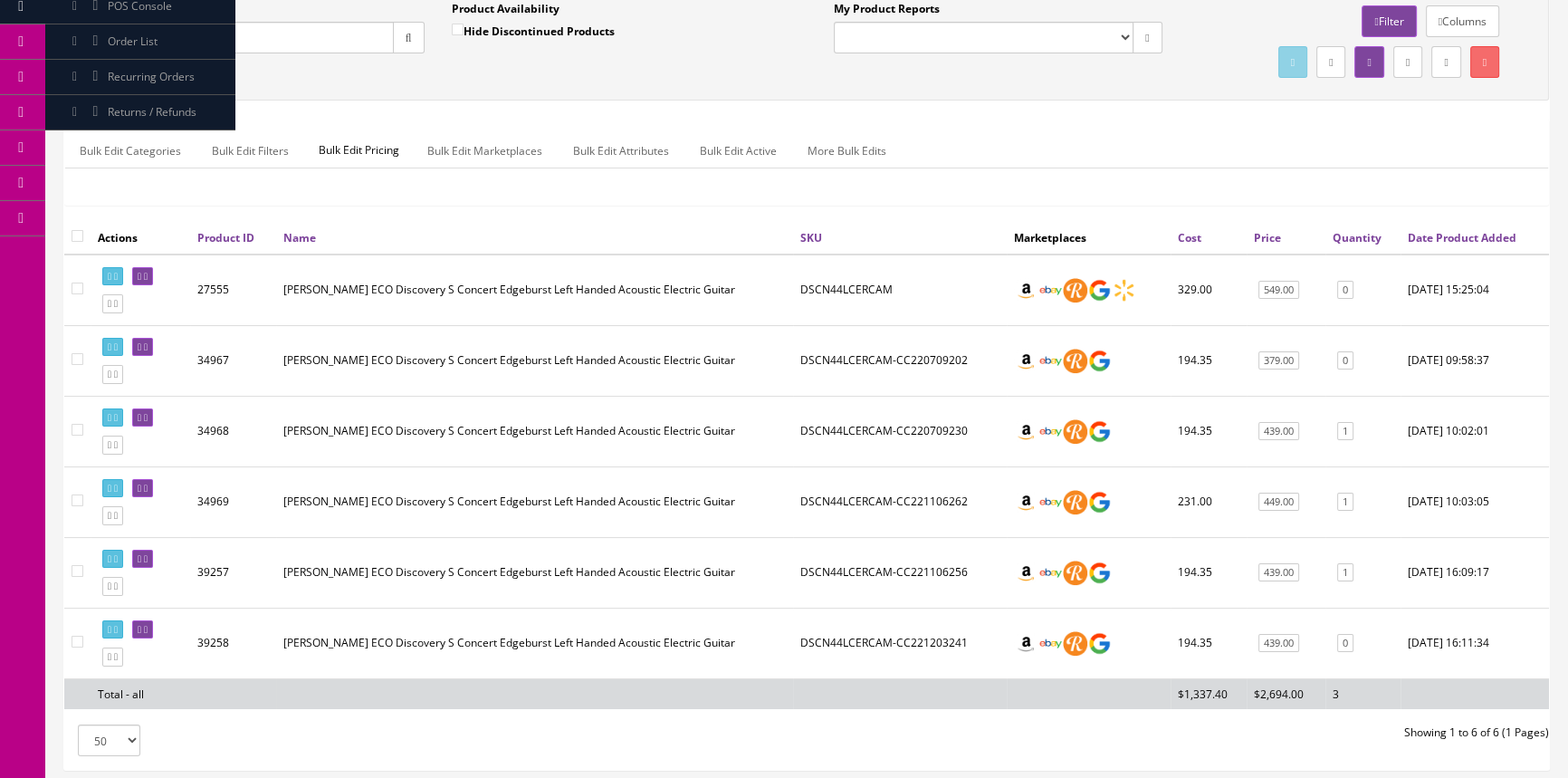
scroll to position [164, 0]
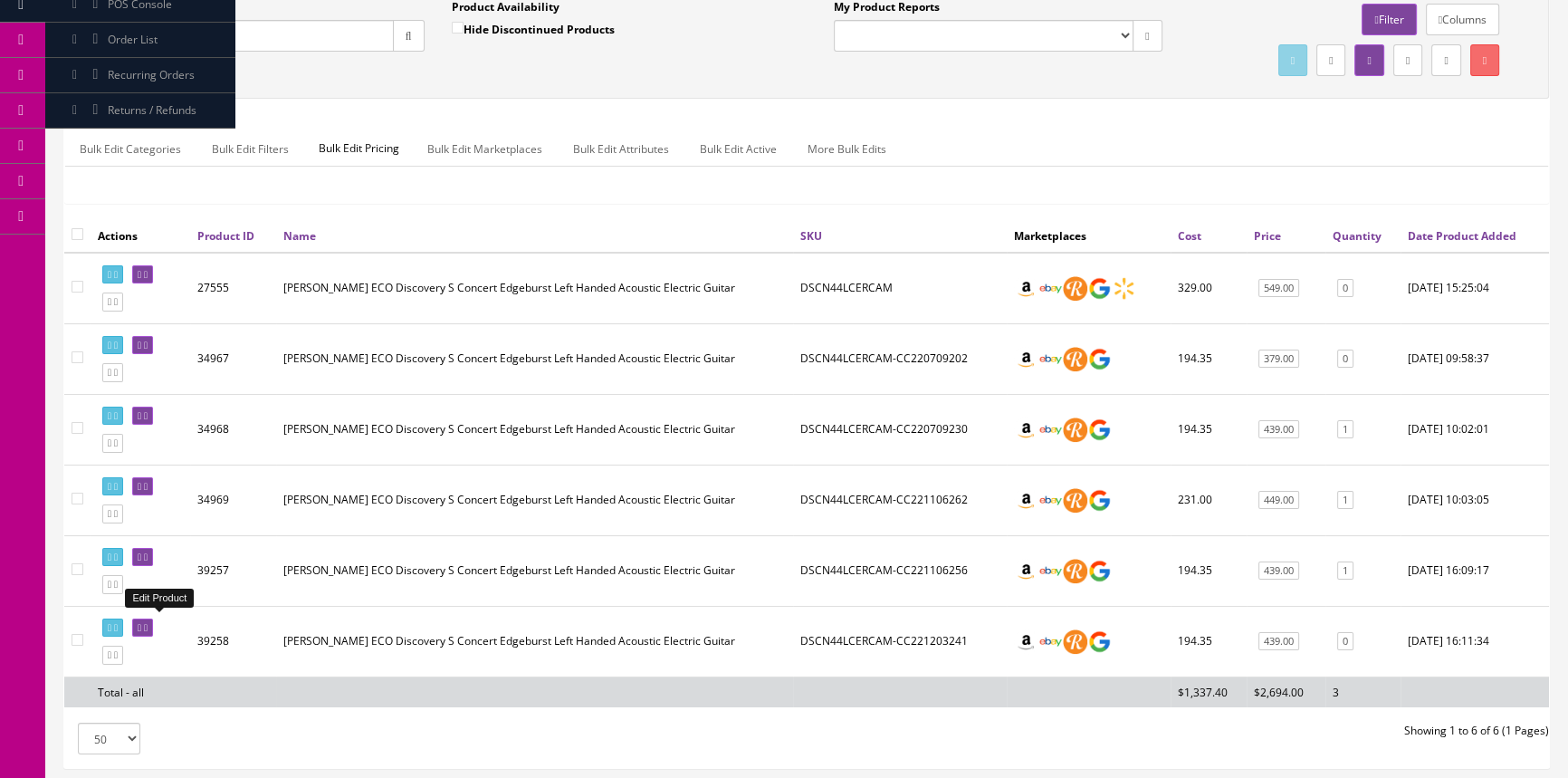
click at [148, 623] on icon at bounding box center [146, 627] width 4 height 10
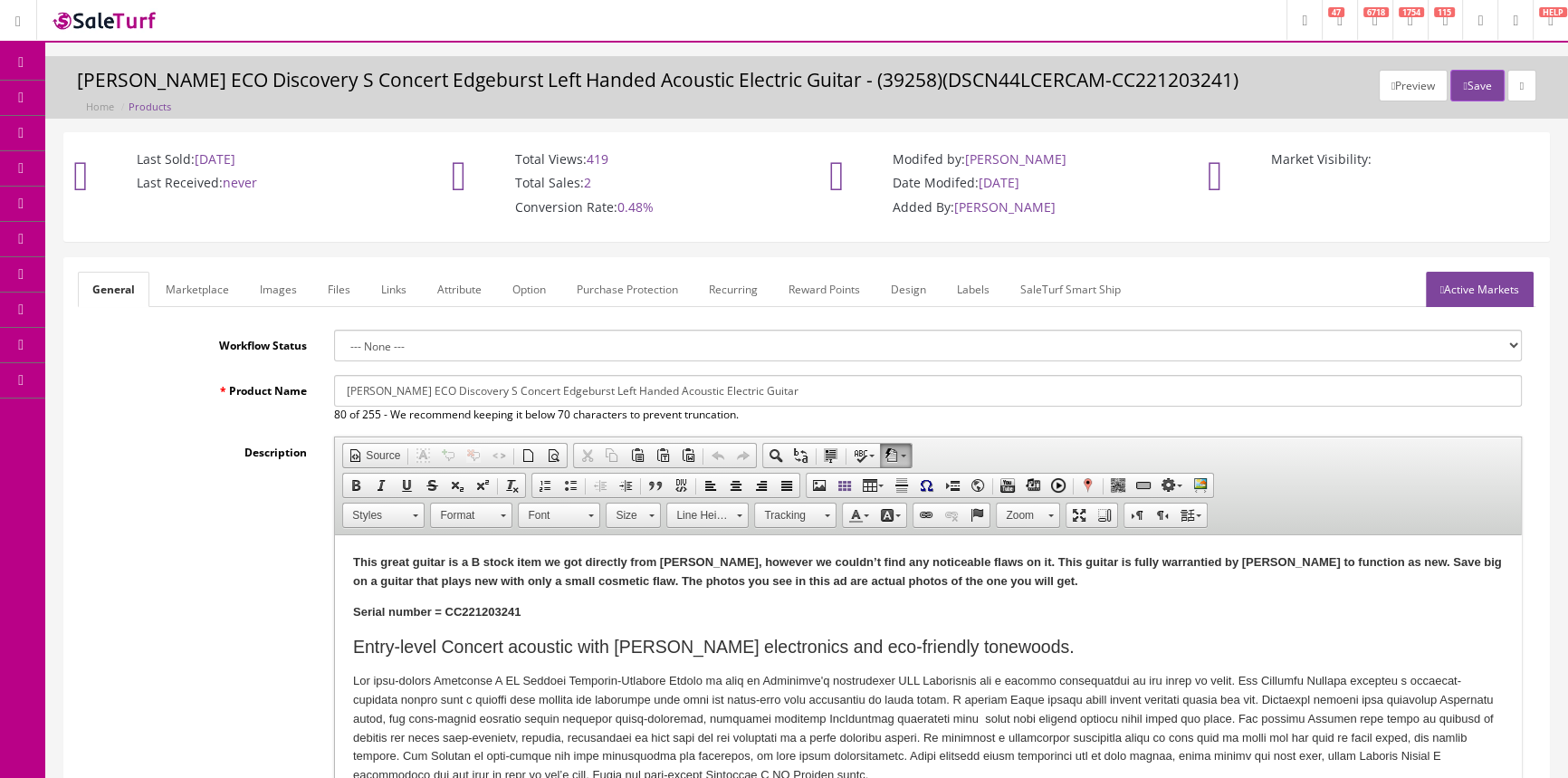
click at [178, 88] on link "Products" at bounding box center [141, 98] width 190 height 35
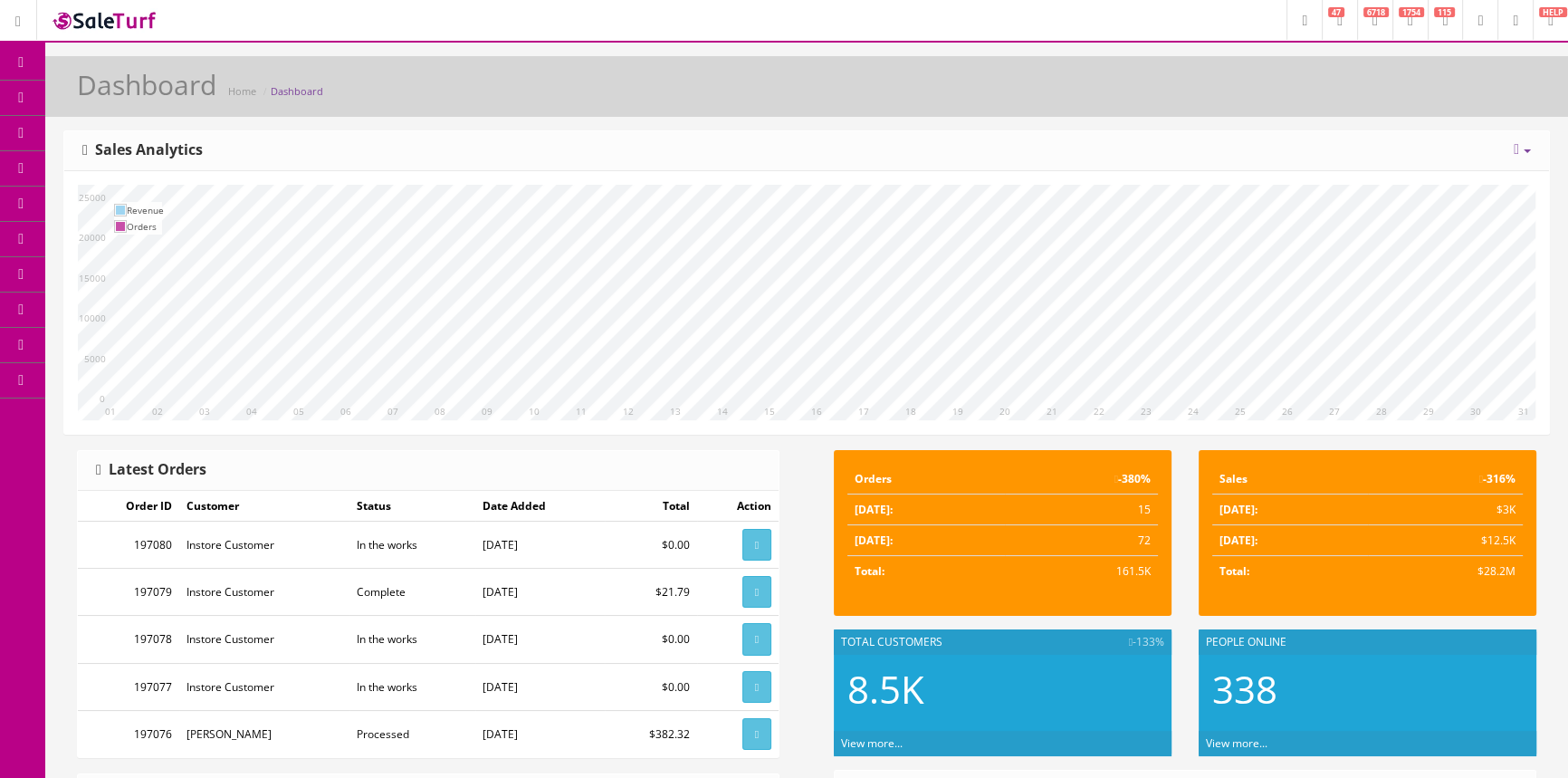
click at [141, 88] on link "Products" at bounding box center [141, 98] width 190 height 35
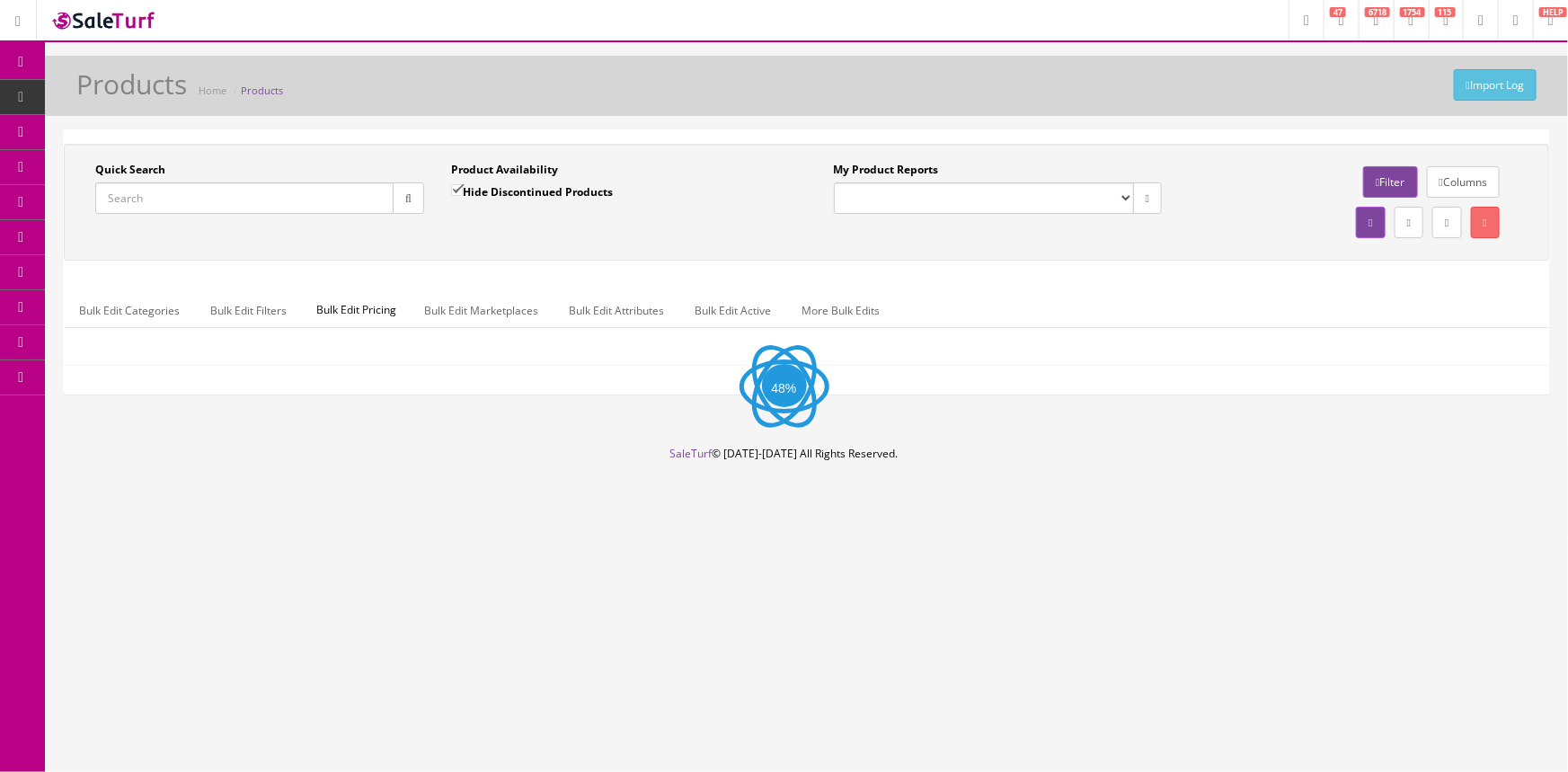
drag, startPoint x: 288, startPoint y: 200, endPoint x: 318, endPoint y: 193, distance: 30.8
click at [290, 204] on input "Quick Search" at bounding box center [245, 198] width 299 height 32
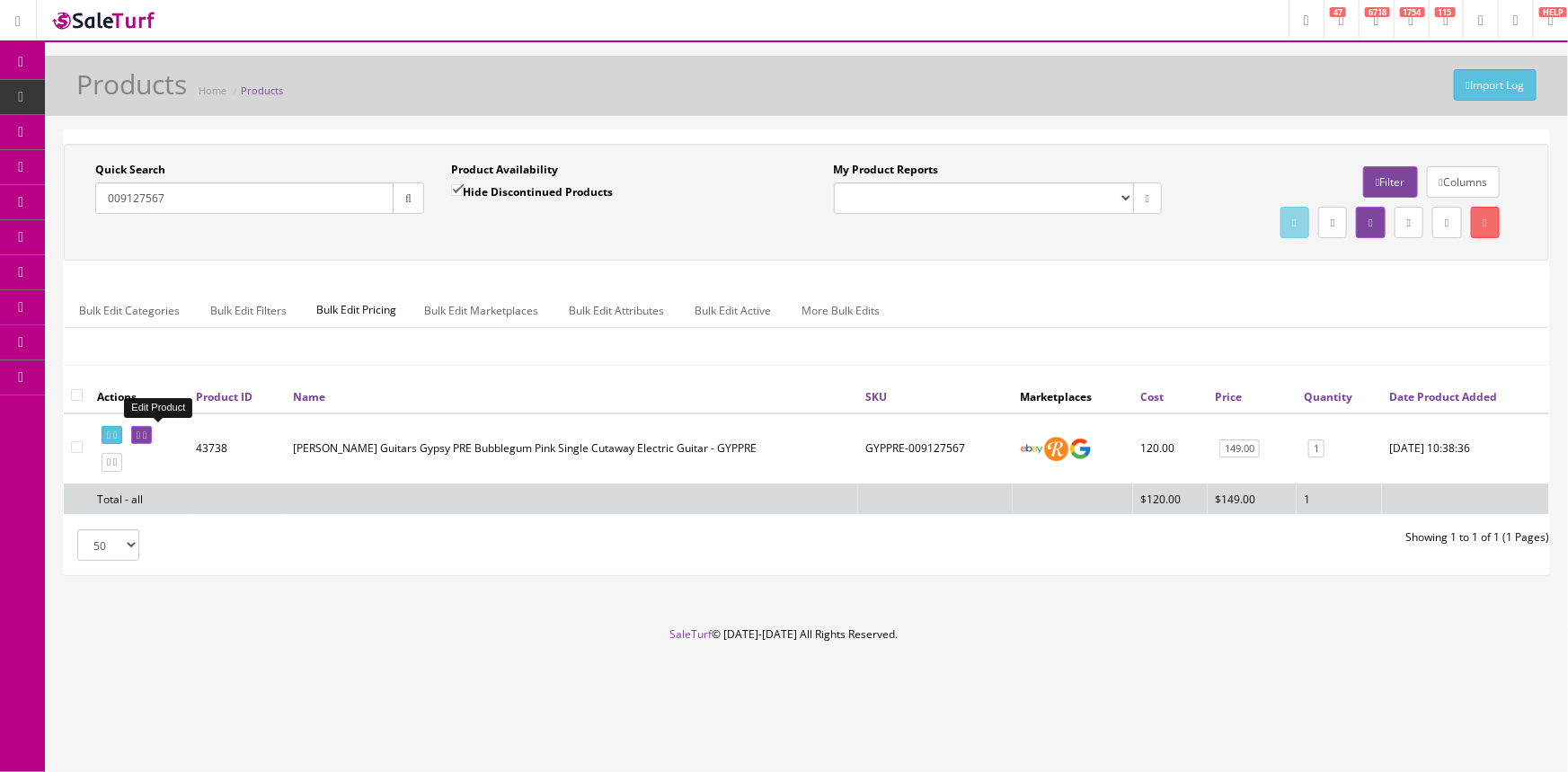
type input "009127567"
click at [146, 433] on link at bounding box center [141, 436] width 20 height 19
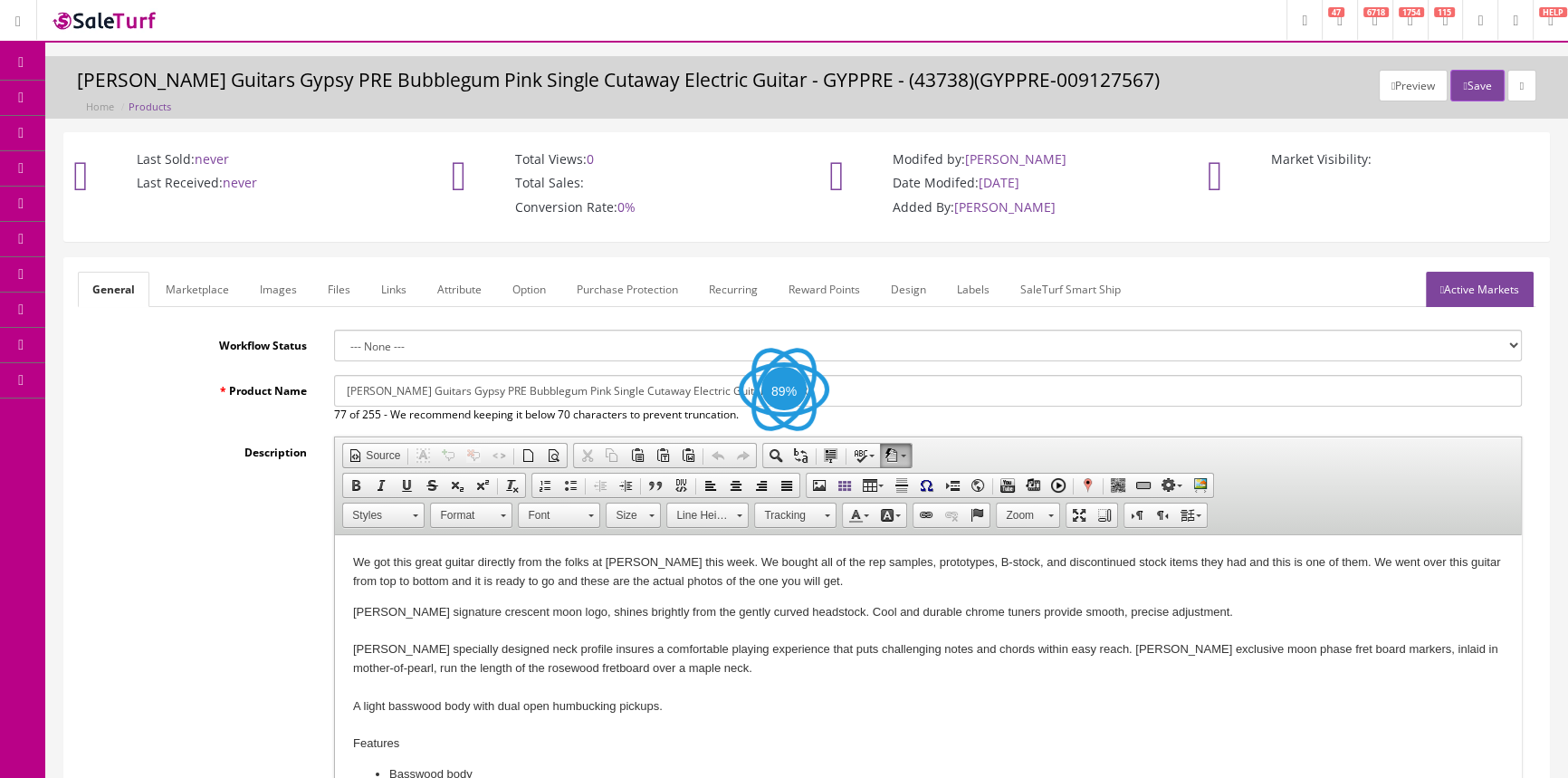
click at [977, 285] on link "Labels" at bounding box center [973, 289] width 61 height 35
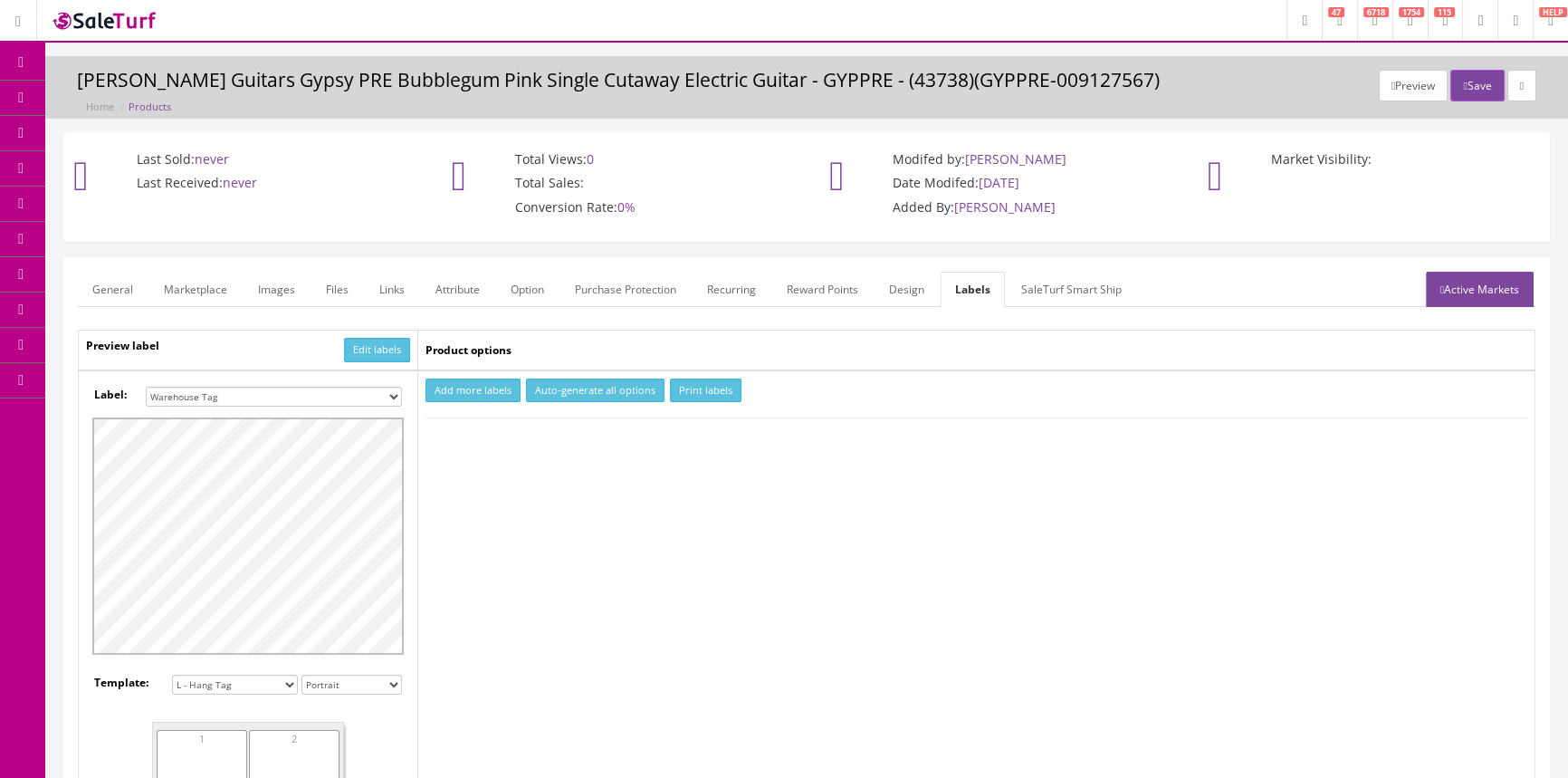
click at [381, 392] on select "Small Label 2 x 1 Label Shoe label 100 barcodes Dymo Label 2 X 1 Sticker Labels…" at bounding box center [274, 396] width 256 height 20
select select "16"
click at [146, 387] on select "Small Label 2 x 1 Label Shoe label 100 barcodes Dymo Label 2 X 1 Sticker Labels…" at bounding box center [274, 396] width 256 height 20
click at [483, 391] on button "Add more labels" at bounding box center [473, 390] width 95 height 24
type input "1"
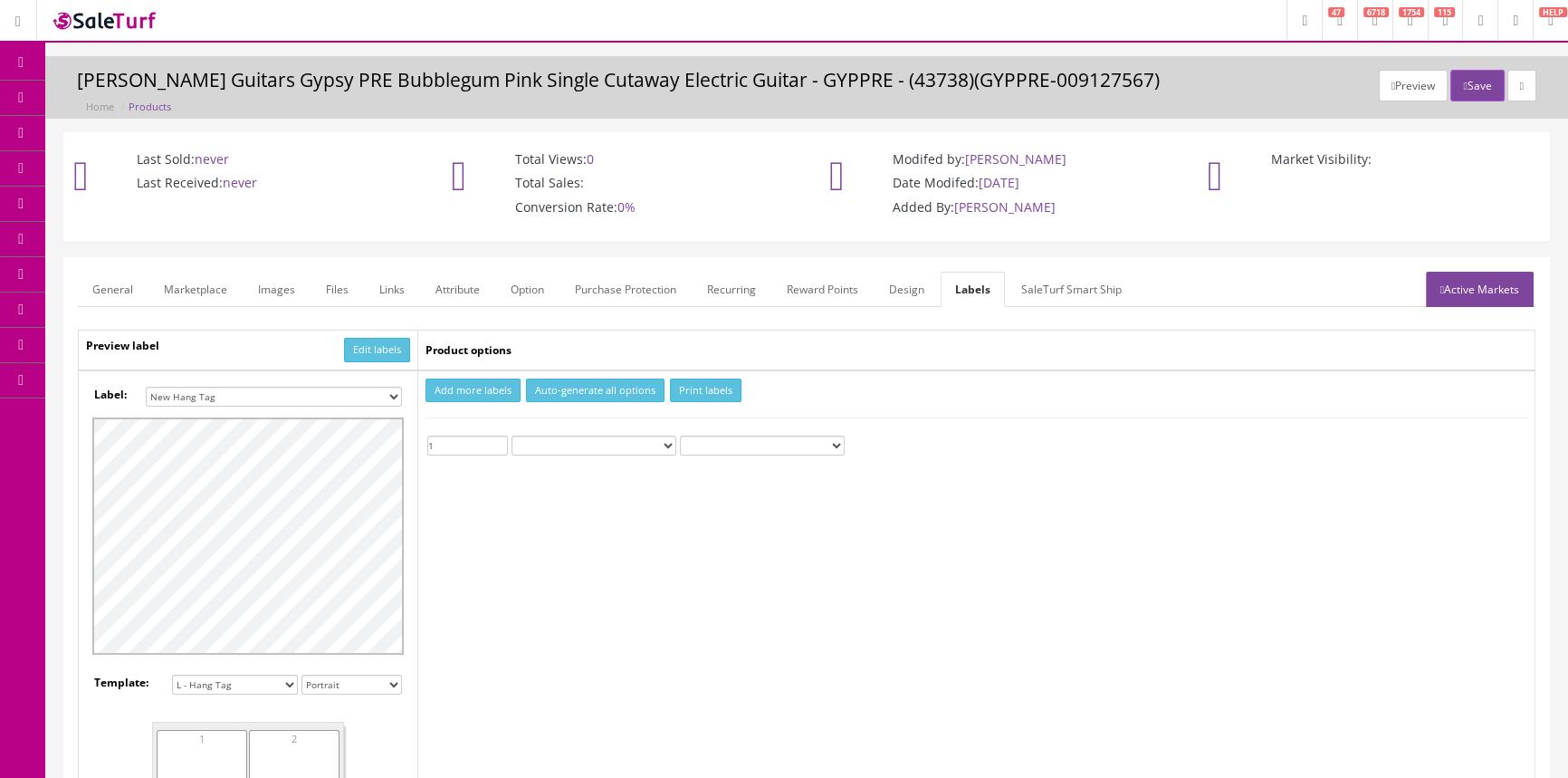
click at [498, 439] on input "1" at bounding box center [467, 445] width 81 height 20
click at [684, 387] on button "Print labels" at bounding box center [706, 390] width 72 height 24
click at [375, 394] on select "Small Label 2 x 1 Label Shoe label 100 barcodes Dymo Label 2 X 1 Sticker Labels…" at bounding box center [274, 396] width 256 height 20
select select "18"
click at [146, 387] on select "Small Label 2 x 1 Label Shoe label 100 barcodes Dymo Label 2 X 1 Sticker Labels…" at bounding box center [274, 396] width 256 height 20
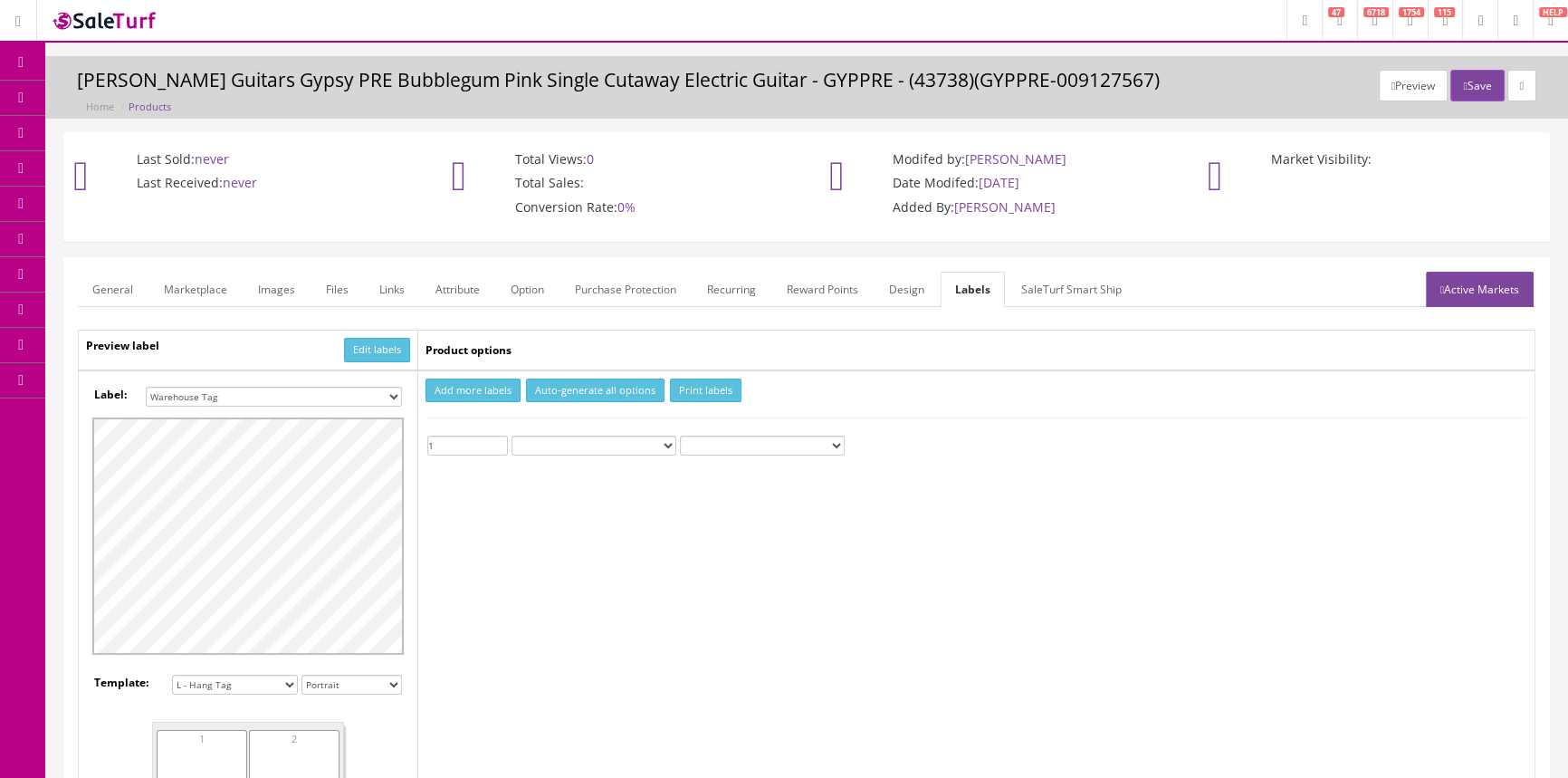
click at [729, 389] on button "Print labels" at bounding box center [706, 390] width 72 height 24
click at [141, 97] on span "Products" at bounding box center [130, 97] width 45 height 16
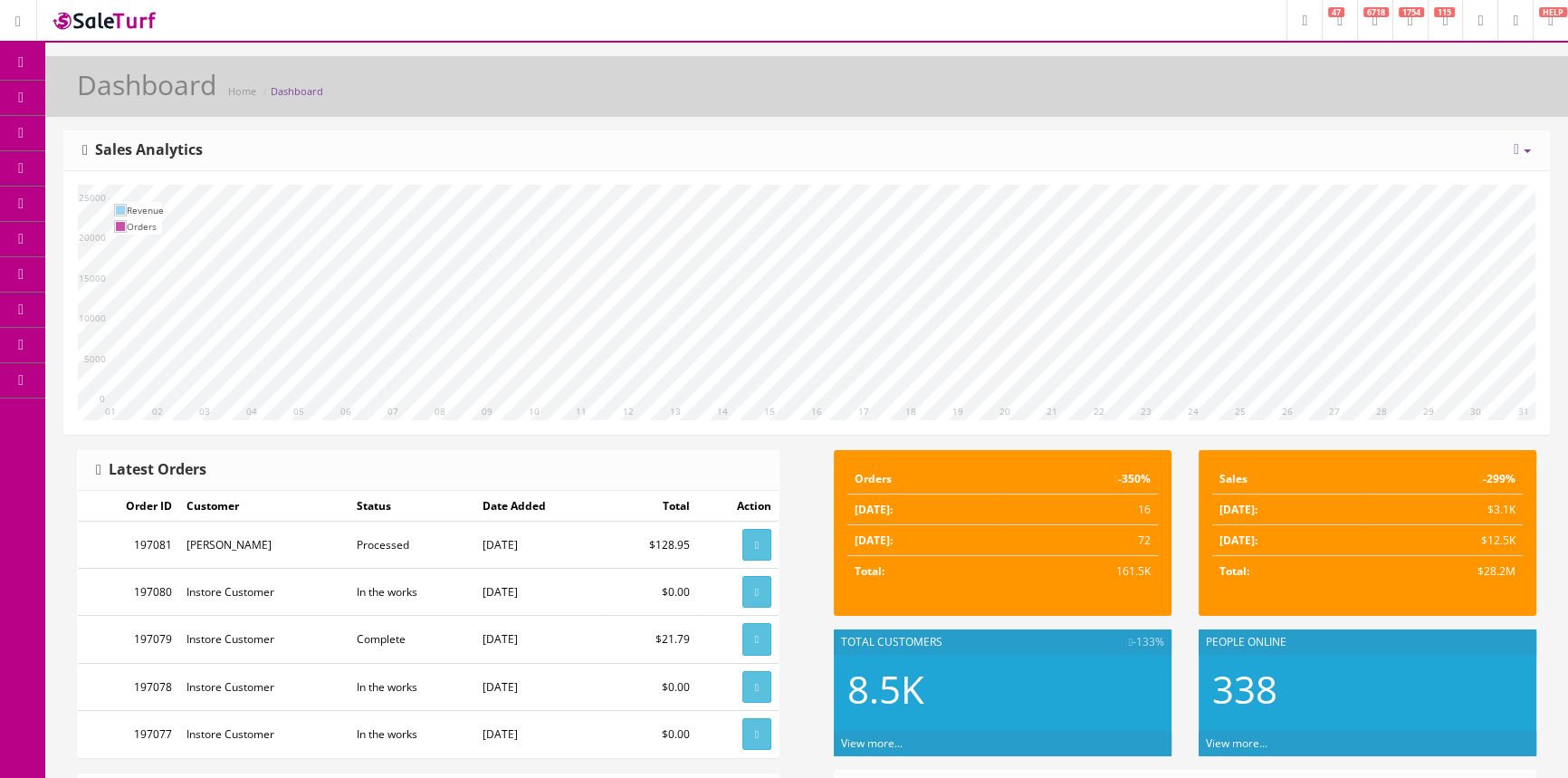
click at [152, 90] on span "Products" at bounding box center [130, 97] width 45 height 16
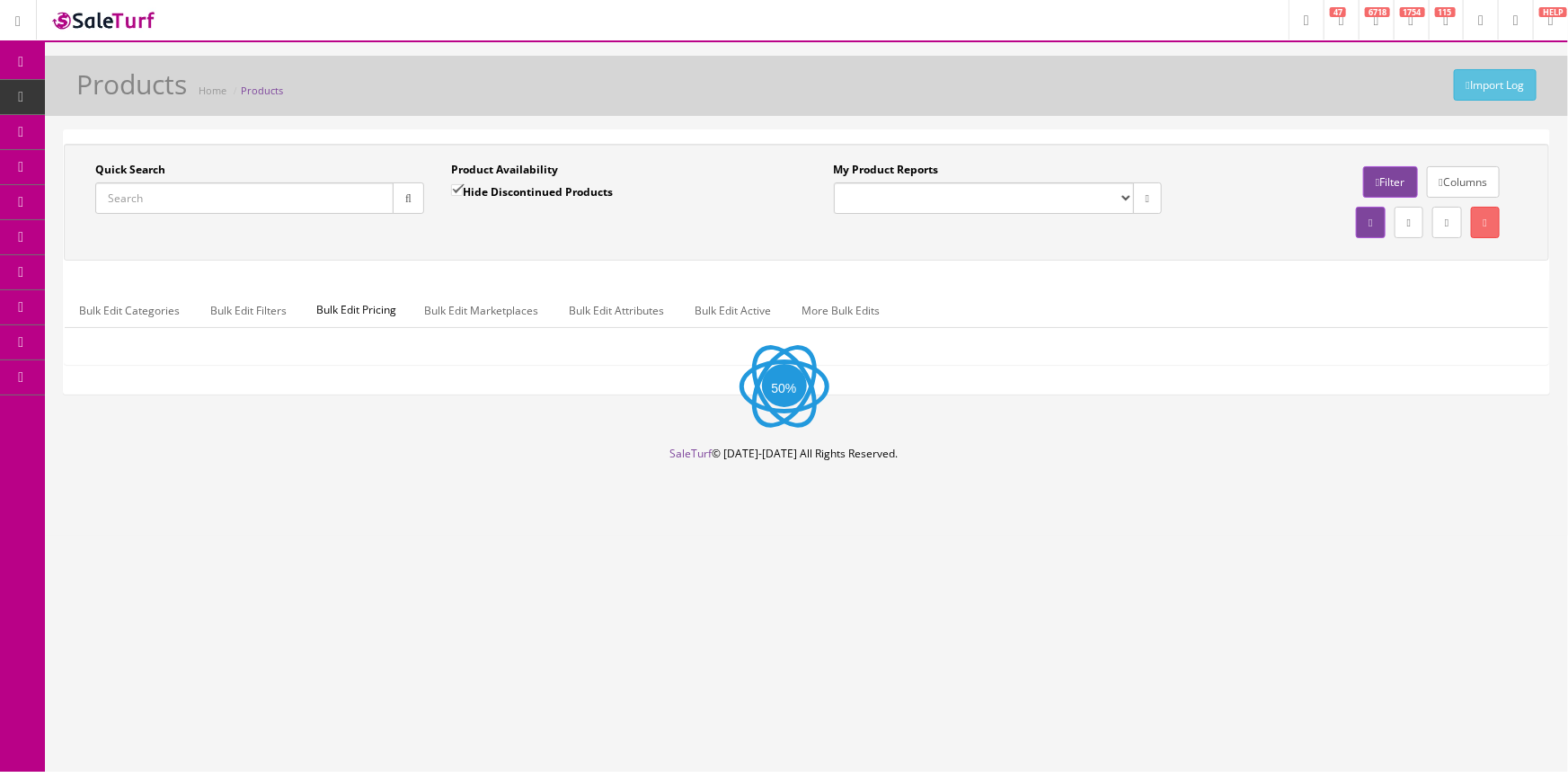
click at [189, 199] on input "Quick Search" at bounding box center [245, 198] width 299 height 32
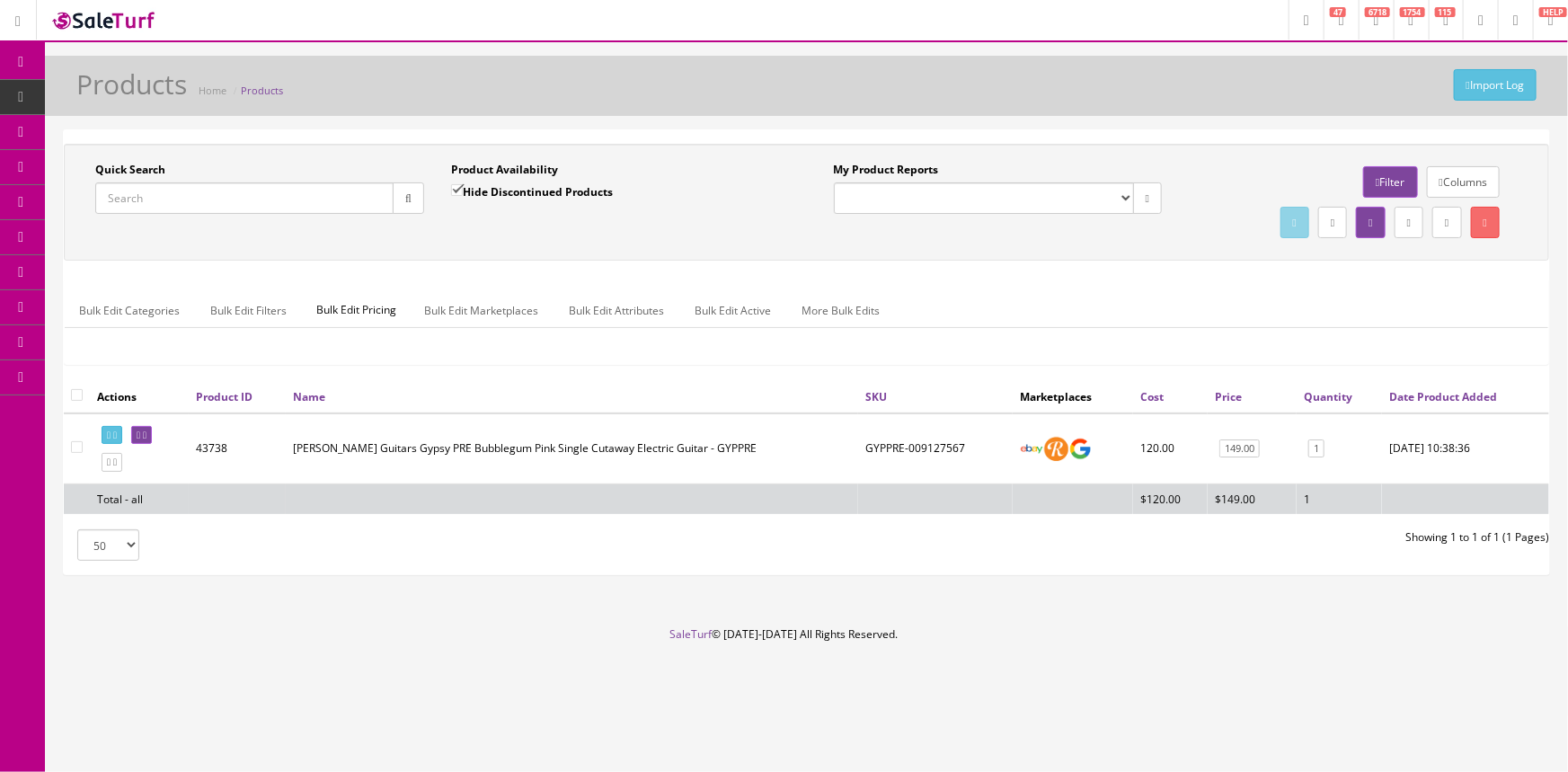
paste input "2401419892-JT24062118"
type input "2401419892-JT24062118"
click at [405, 196] on icon "button" at bounding box center [408, 198] width 7 height 11
drag, startPoint x: 102, startPoint y: 200, endPoint x: 233, endPoint y: 210, distance: 131.4
click at [233, 210] on input "2401419892-JT24062118" at bounding box center [245, 198] width 299 height 32
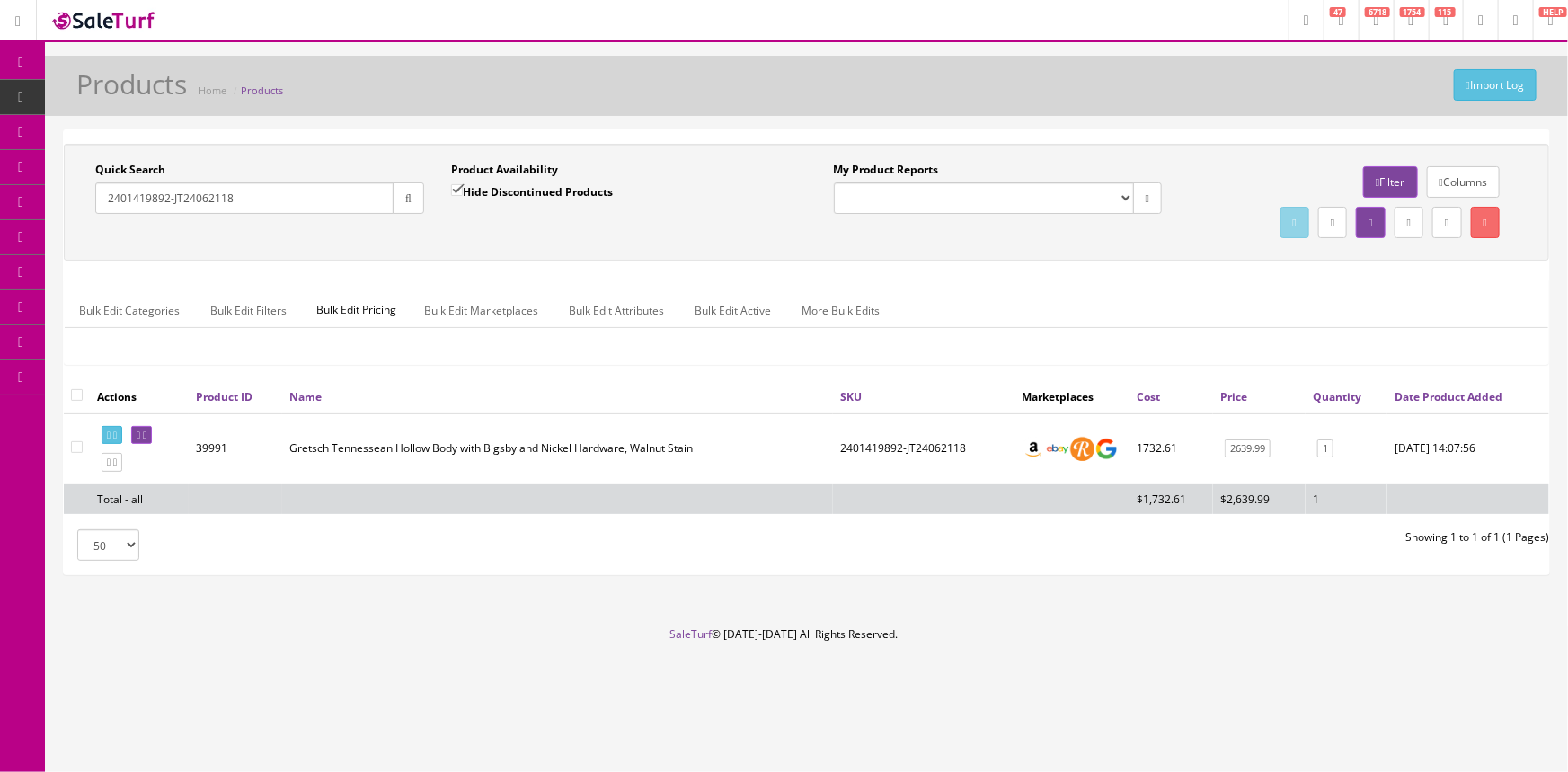
click at [140, 164] on span "POS Console" at bounding box center [139, 167] width 64 height 15
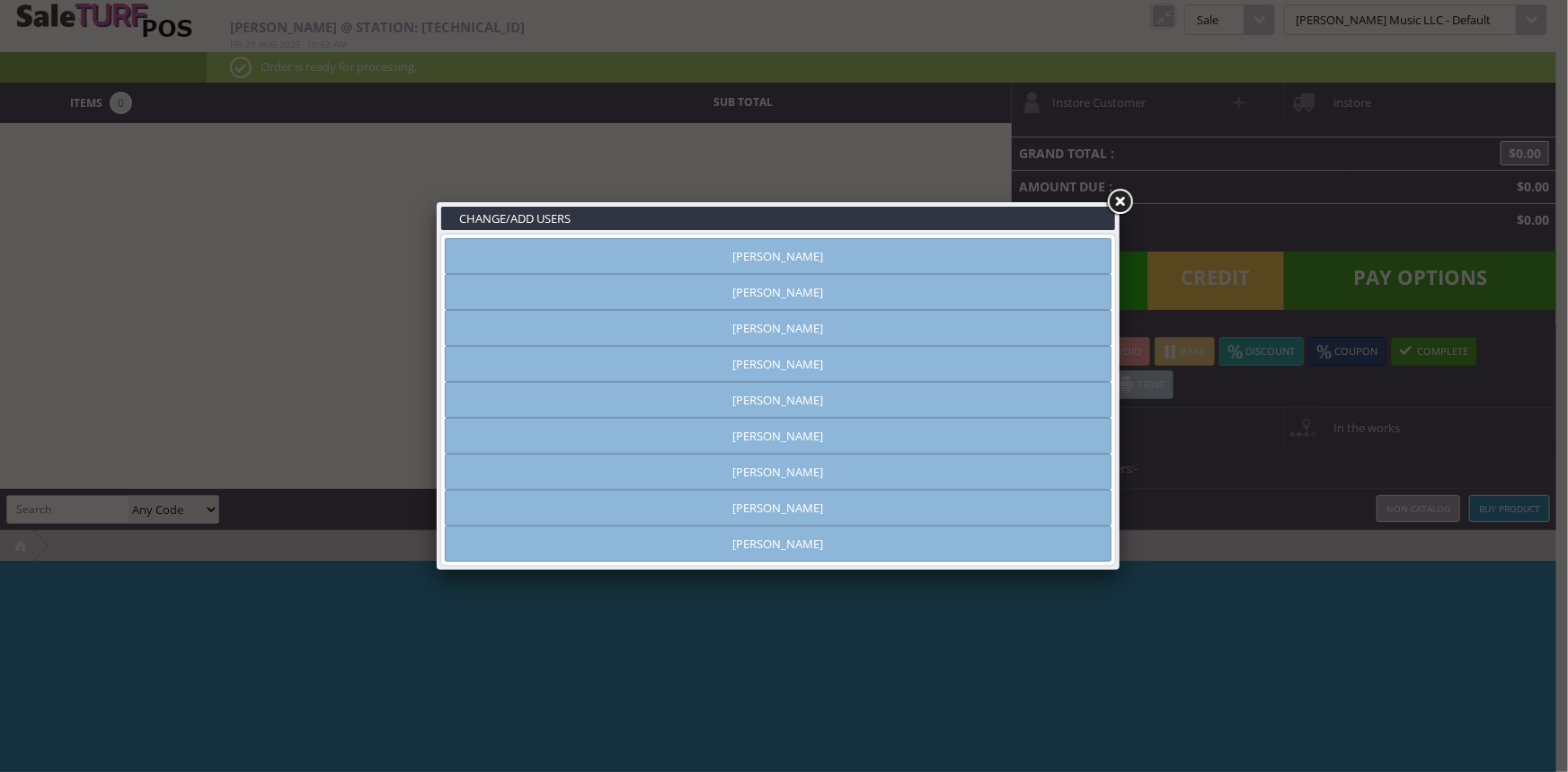
type input "[PERSON_NAME]"
click at [892, 256] on link "[PERSON_NAME]" at bounding box center [778, 255] width 667 height 36
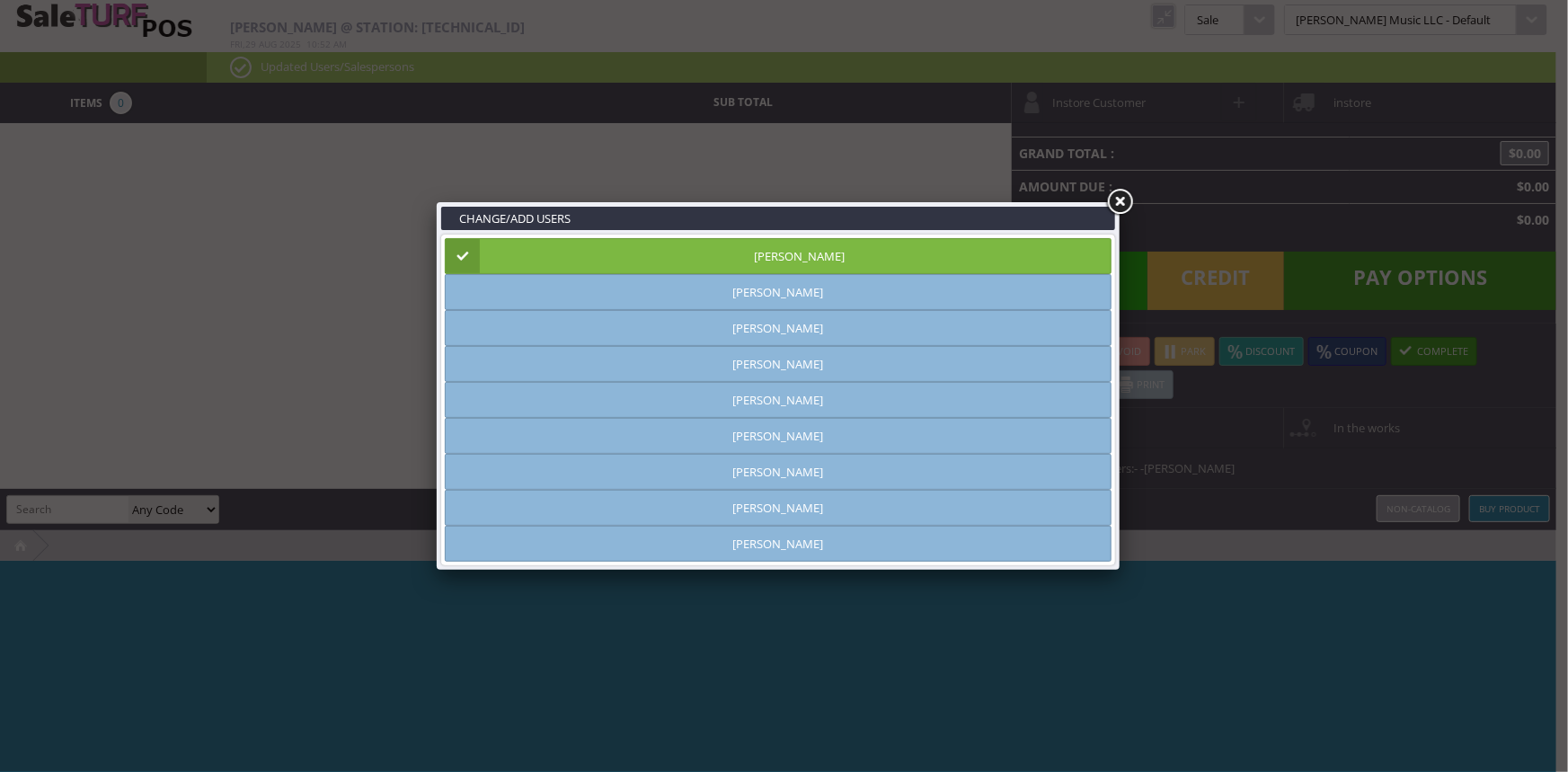
click at [1122, 197] on link at bounding box center [1120, 202] width 33 height 33
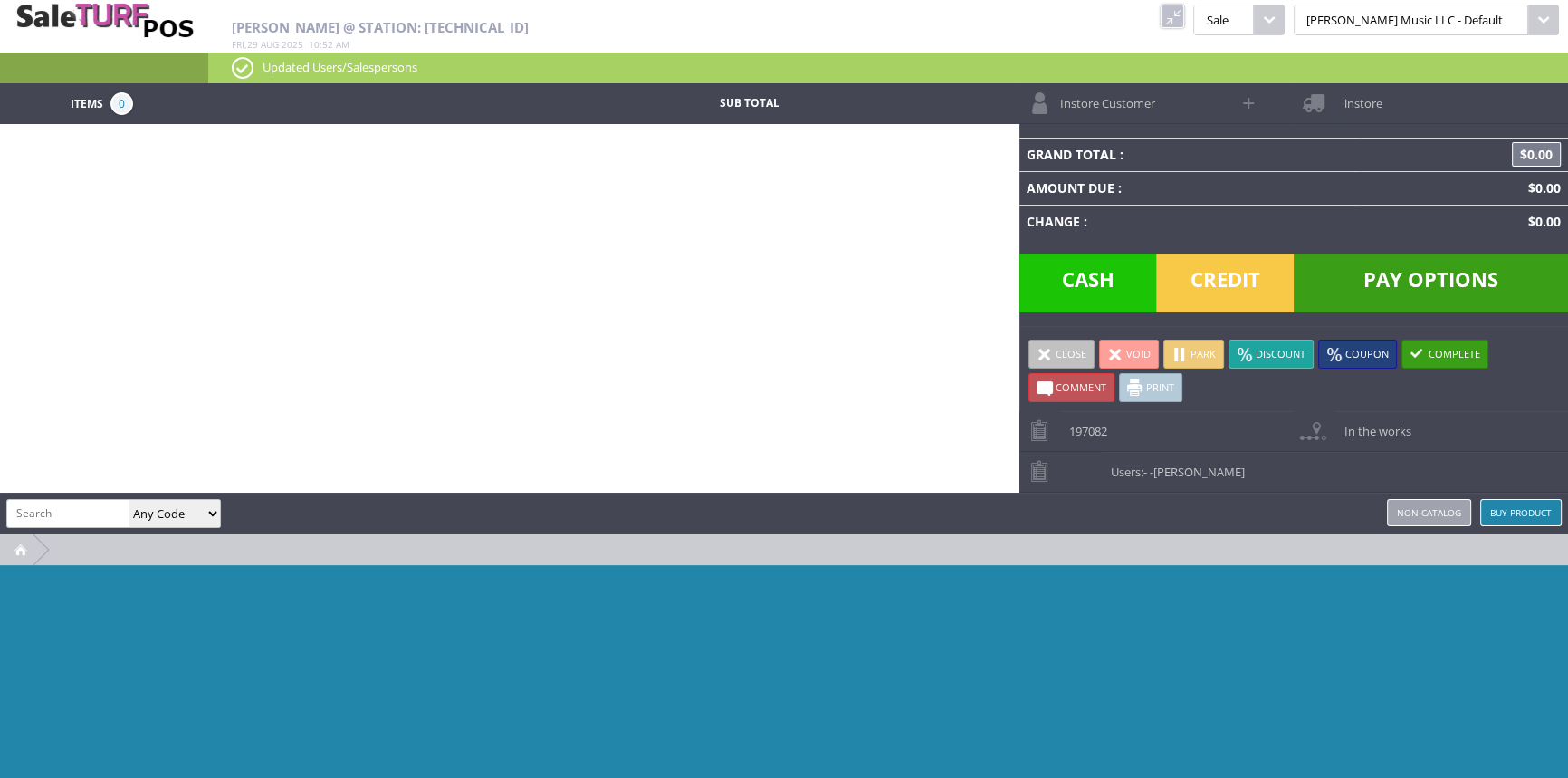
paste input "2401419892-JT24062118"
type input "2401419892-JT24062118"
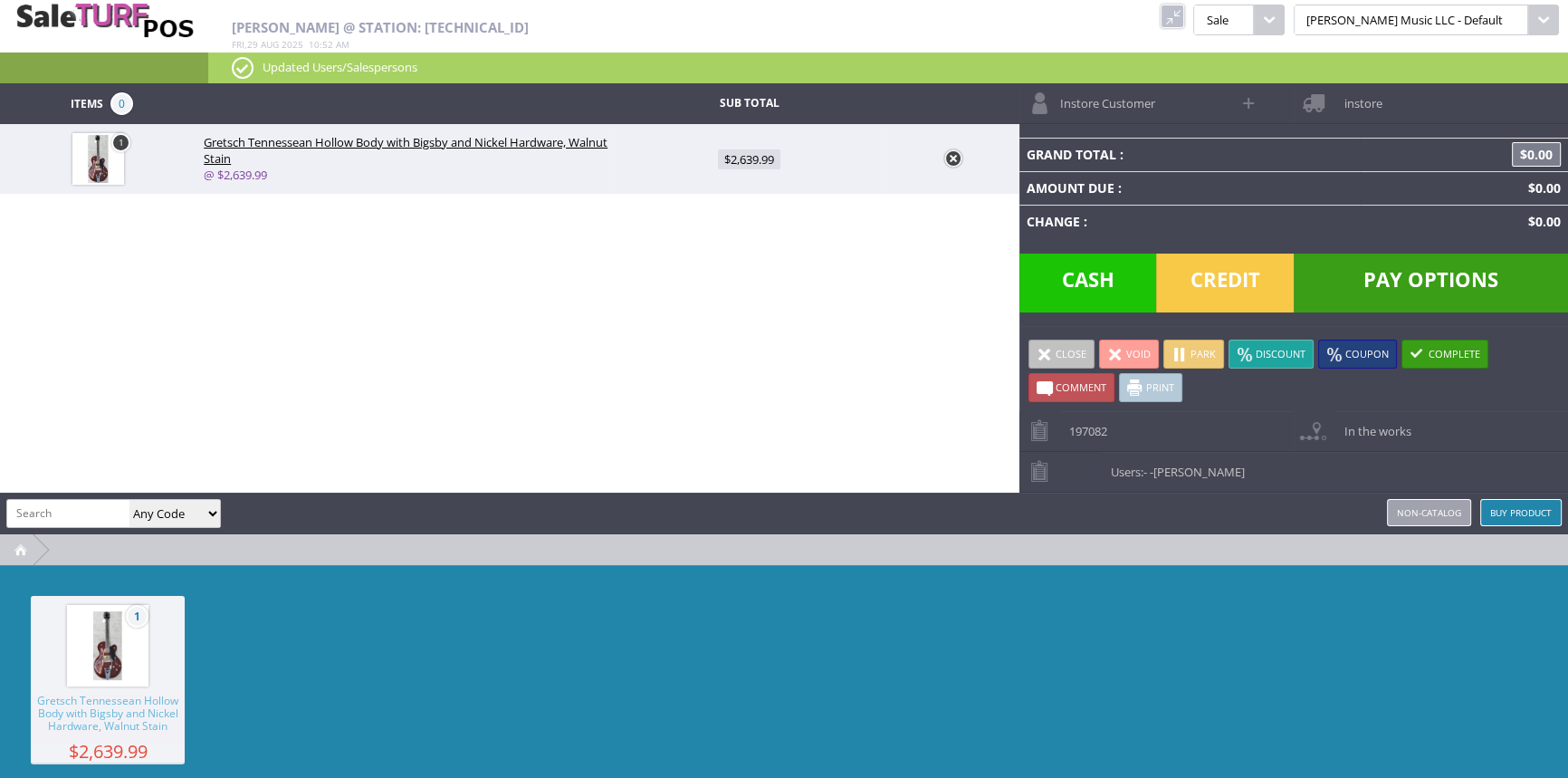
scroll to position [0, 0]
click at [747, 156] on span "$2,639.99" at bounding box center [749, 159] width 62 height 20
type input "2639.99"
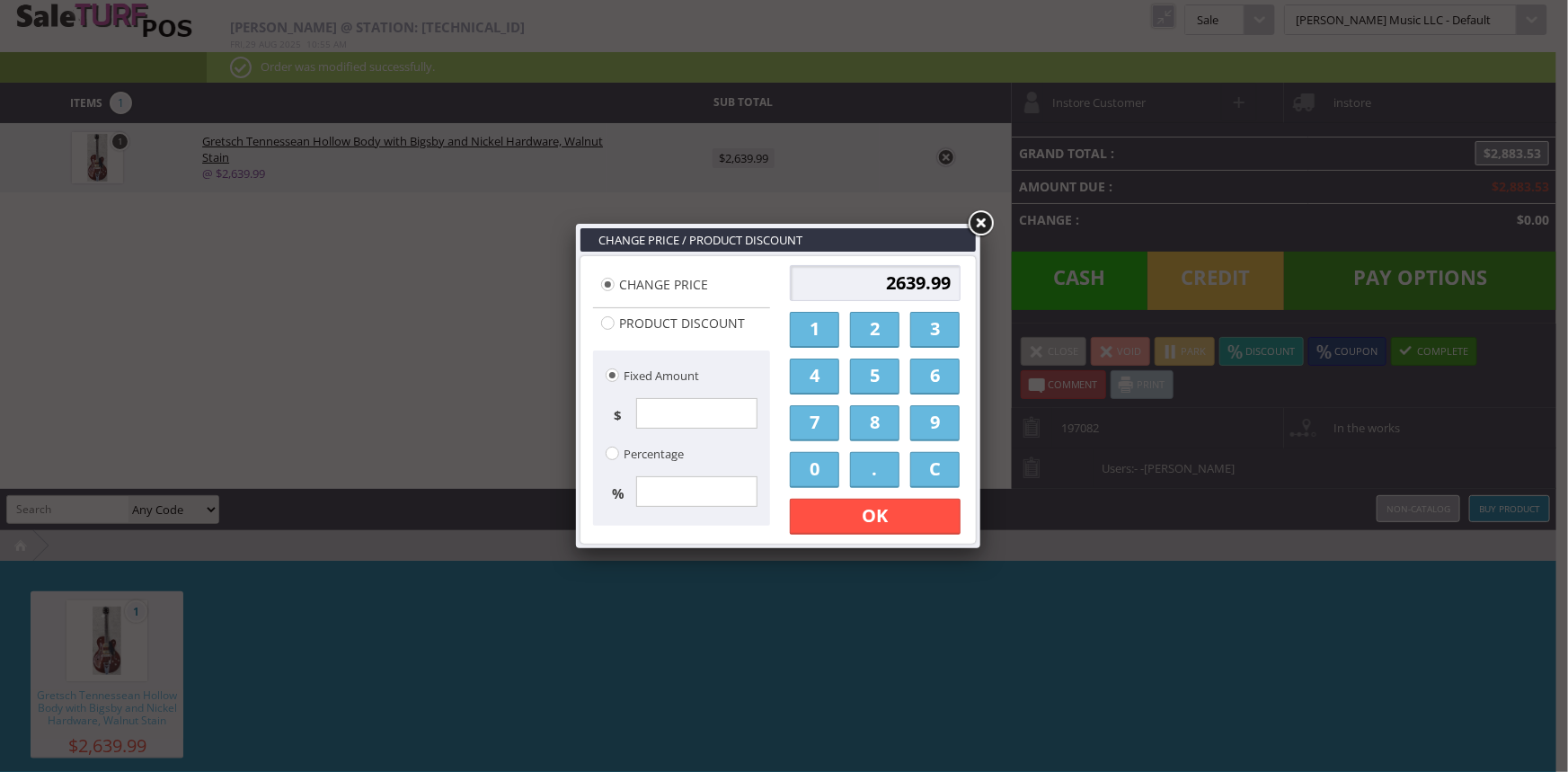
click at [925, 278] on input "2639.99" at bounding box center [874, 282] width 171 height 36
type input "2350.99"
click at [841, 520] on link "OK" at bounding box center [874, 516] width 171 height 36
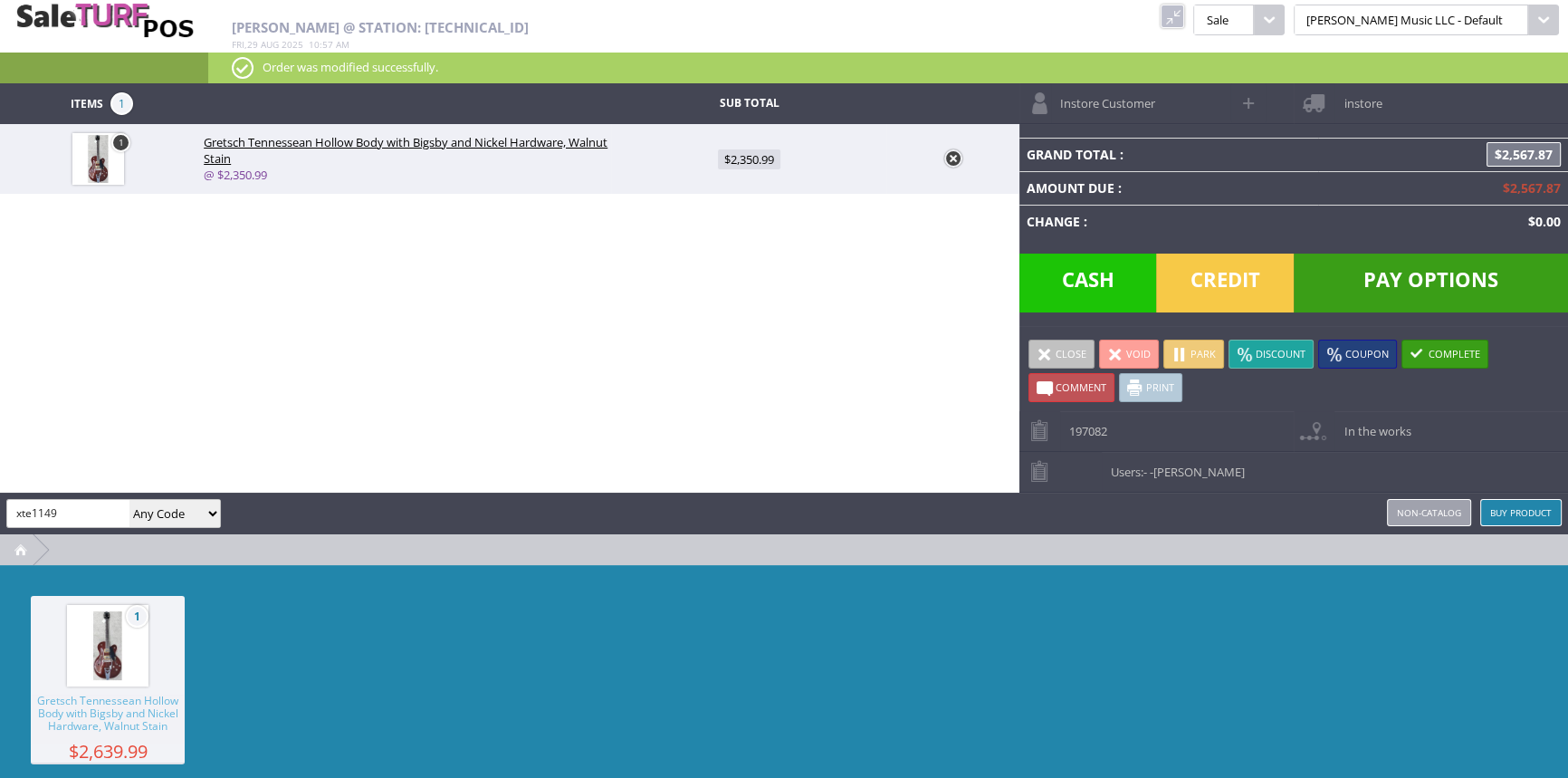
type input "xte1149"
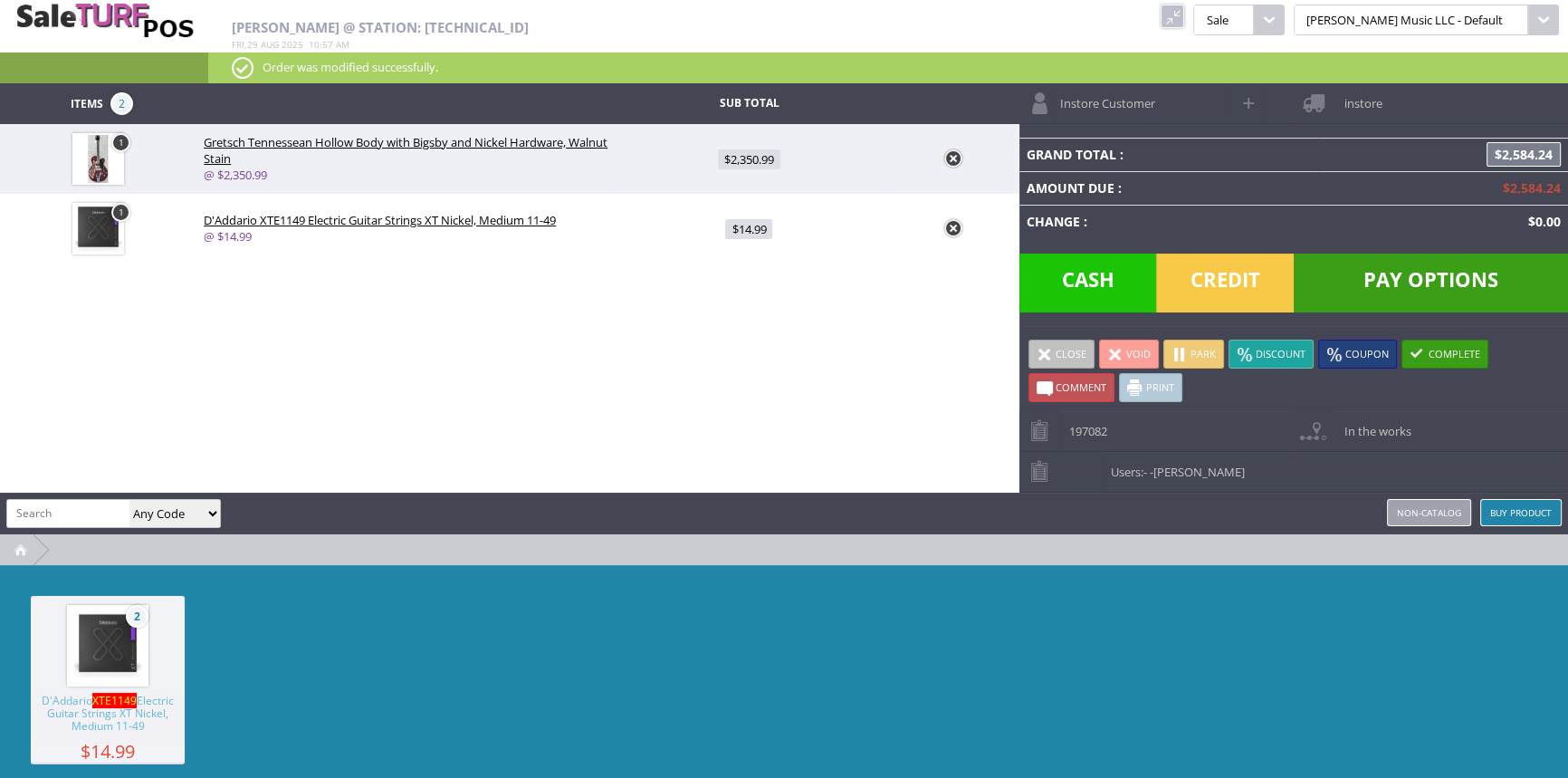
click at [1243, 103] on span at bounding box center [1249, 102] width 20 height 20
select select "6"
select select "1"
select select "6"
select select "1"
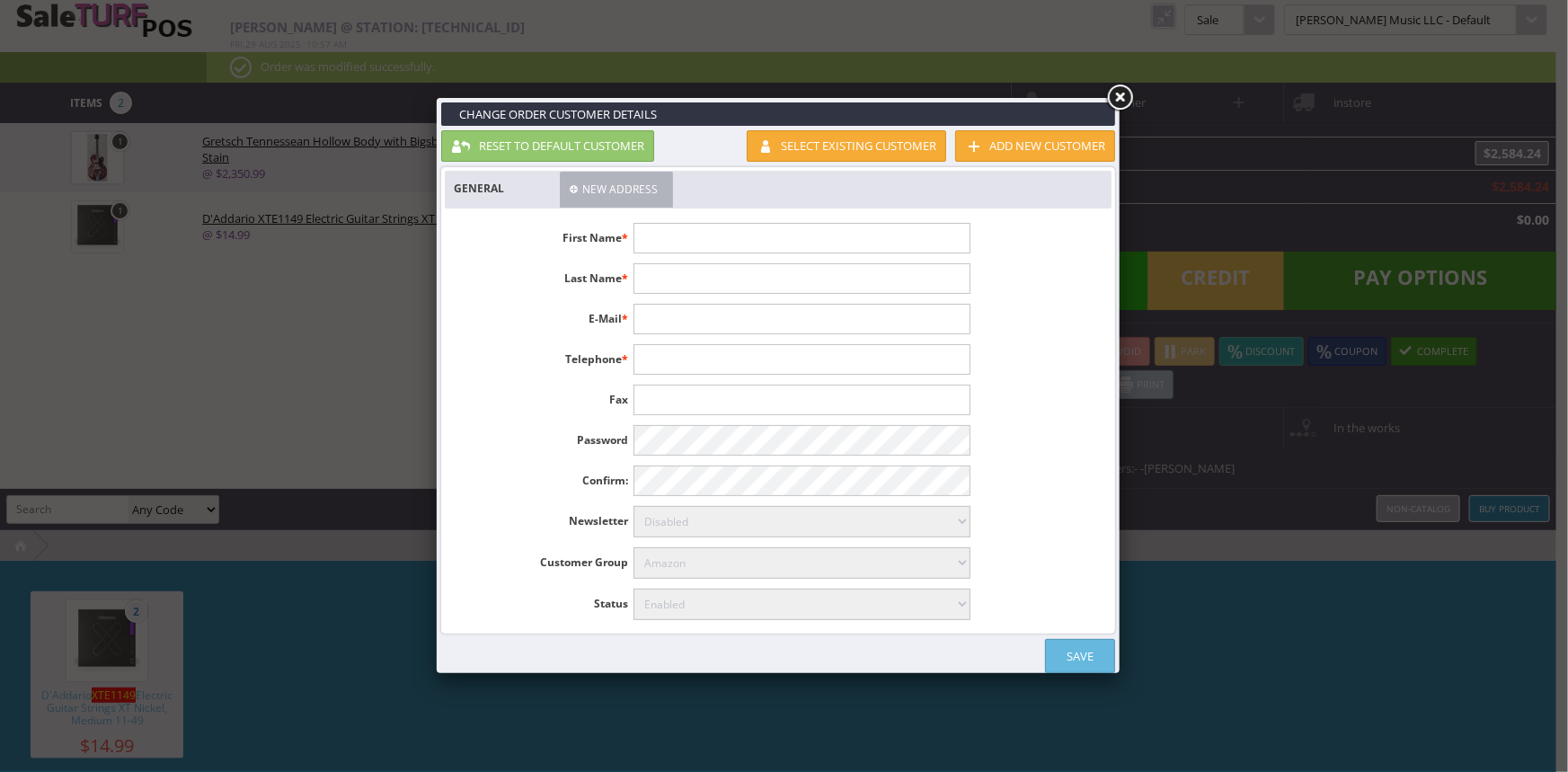
click at [843, 243] on input "text" at bounding box center [801, 238] width 336 height 31
type input "Richard"
type input "Sealock"
type input "[EMAIL_ADDRESS][DOMAIN_NAME]"
type input "[PHONE_NUMBER]"
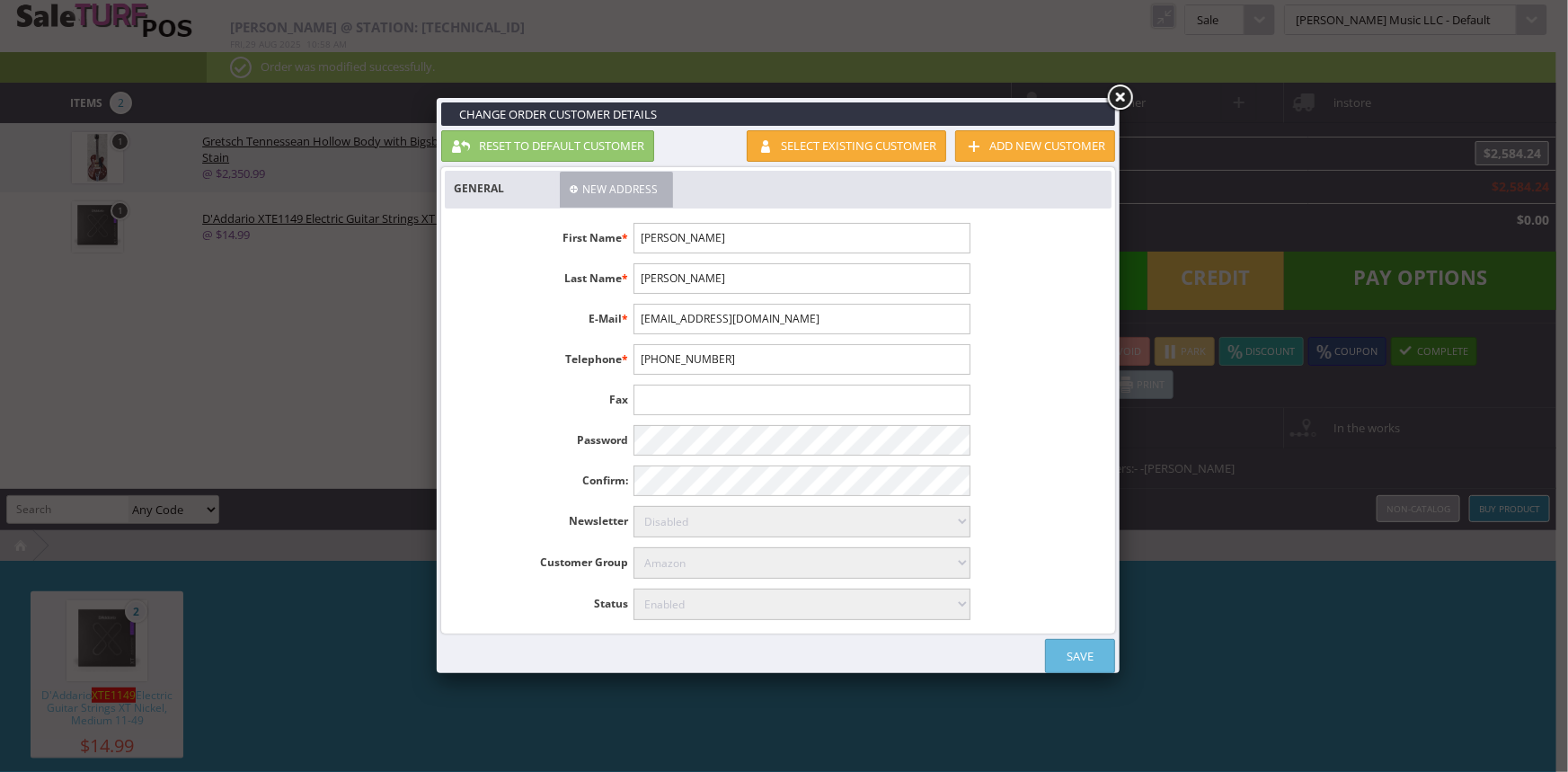
click at [1087, 649] on link "Save" at bounding box center [1079, 655] width 70 height 34
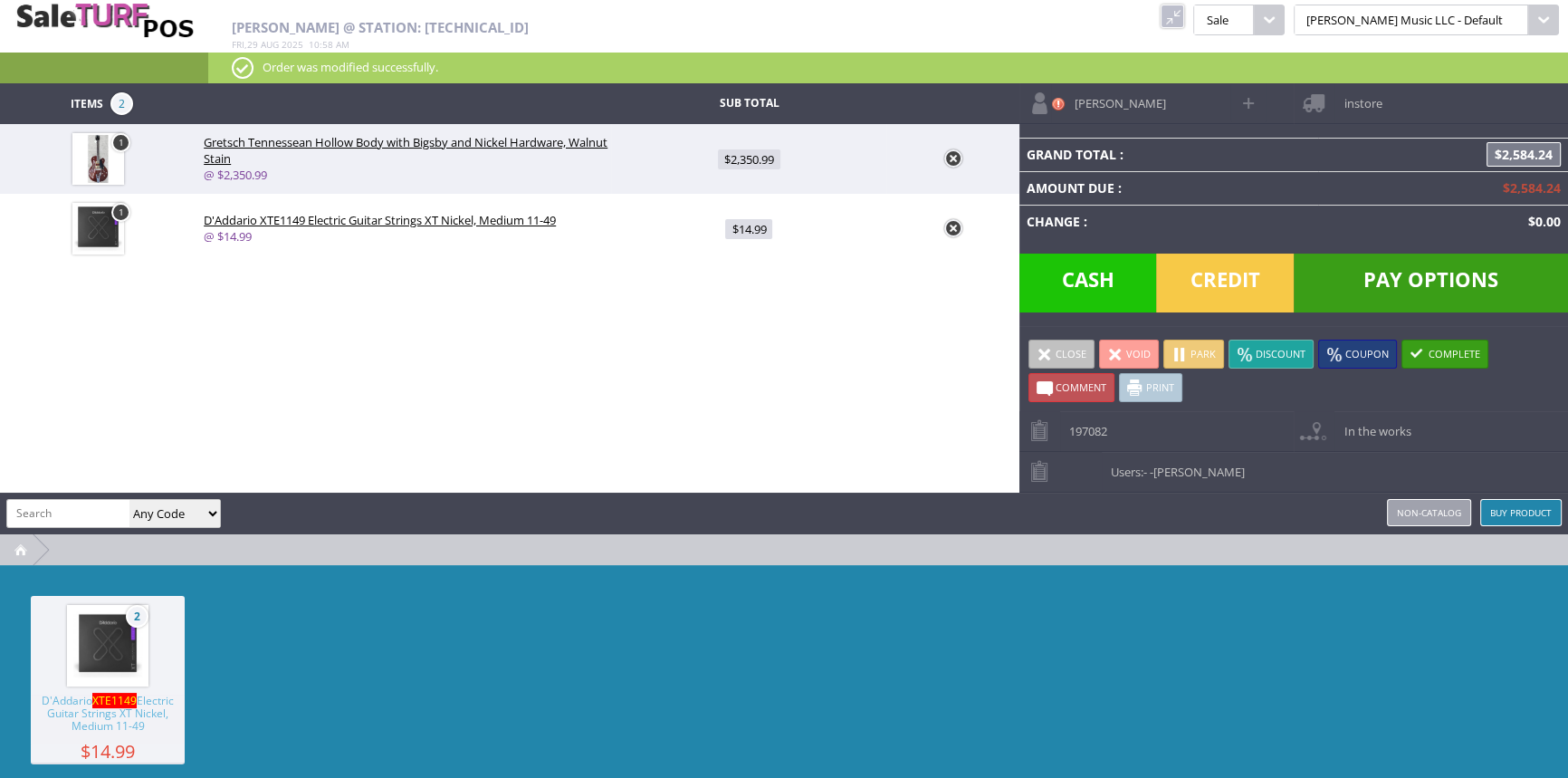
click at [1368, 97] on span "instore" at bounding box center [1357, 97] width 47 height 28
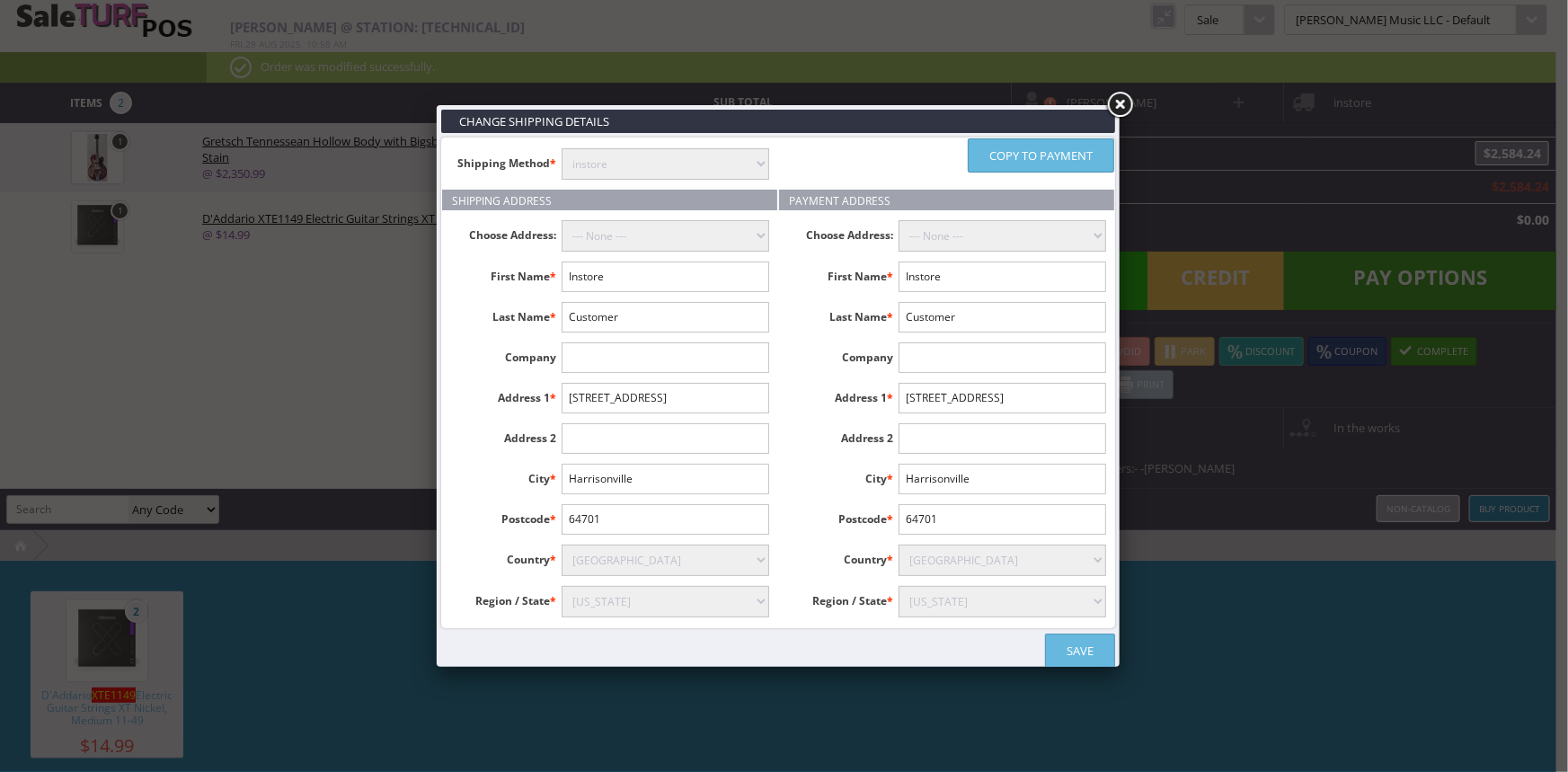
click at [716, 157] on select "instore Free Shipping (2-7days) ($0) Per Item Shipping ($2) text_description ($…" at bounding box center [665, 164] width 207 height 32
select select "free.free"
click at [562, 148] on select "instore Free Shipping (2-7days) ($0) Per Item Shipping ($2) text_description ($…" at bounding box center [665, 164] width 207 height 32
click at [706, 270] on input "Instore" at bounding box center [665, 277] width 207 height 31
type input "I"
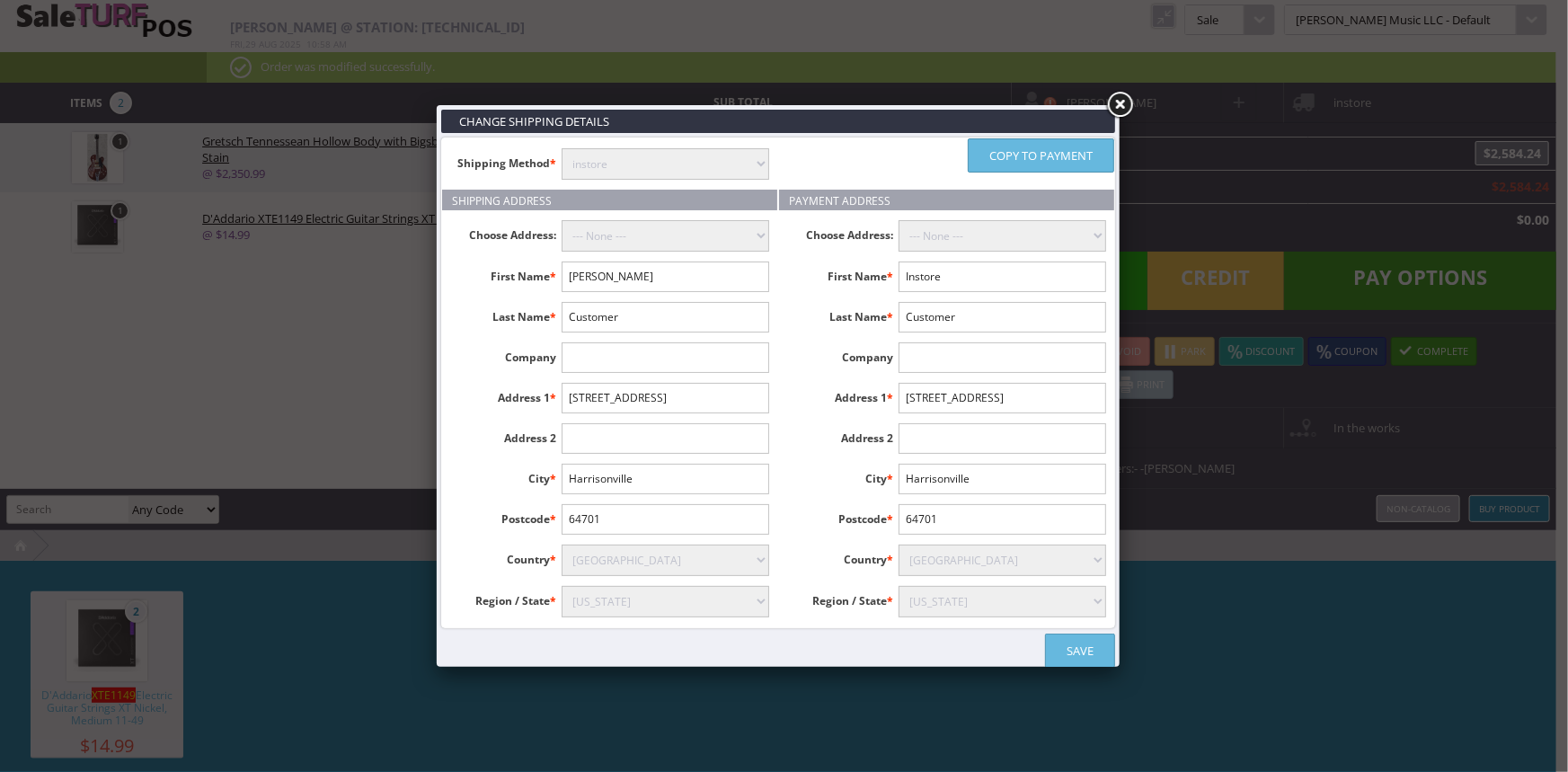
type input "Richard"
click at [684, 281] on input "Richard" at bounding box center [665, 277] width 207 height 31
type input "Sealock"
type input "12207 St. annes rd"
type input "80831"
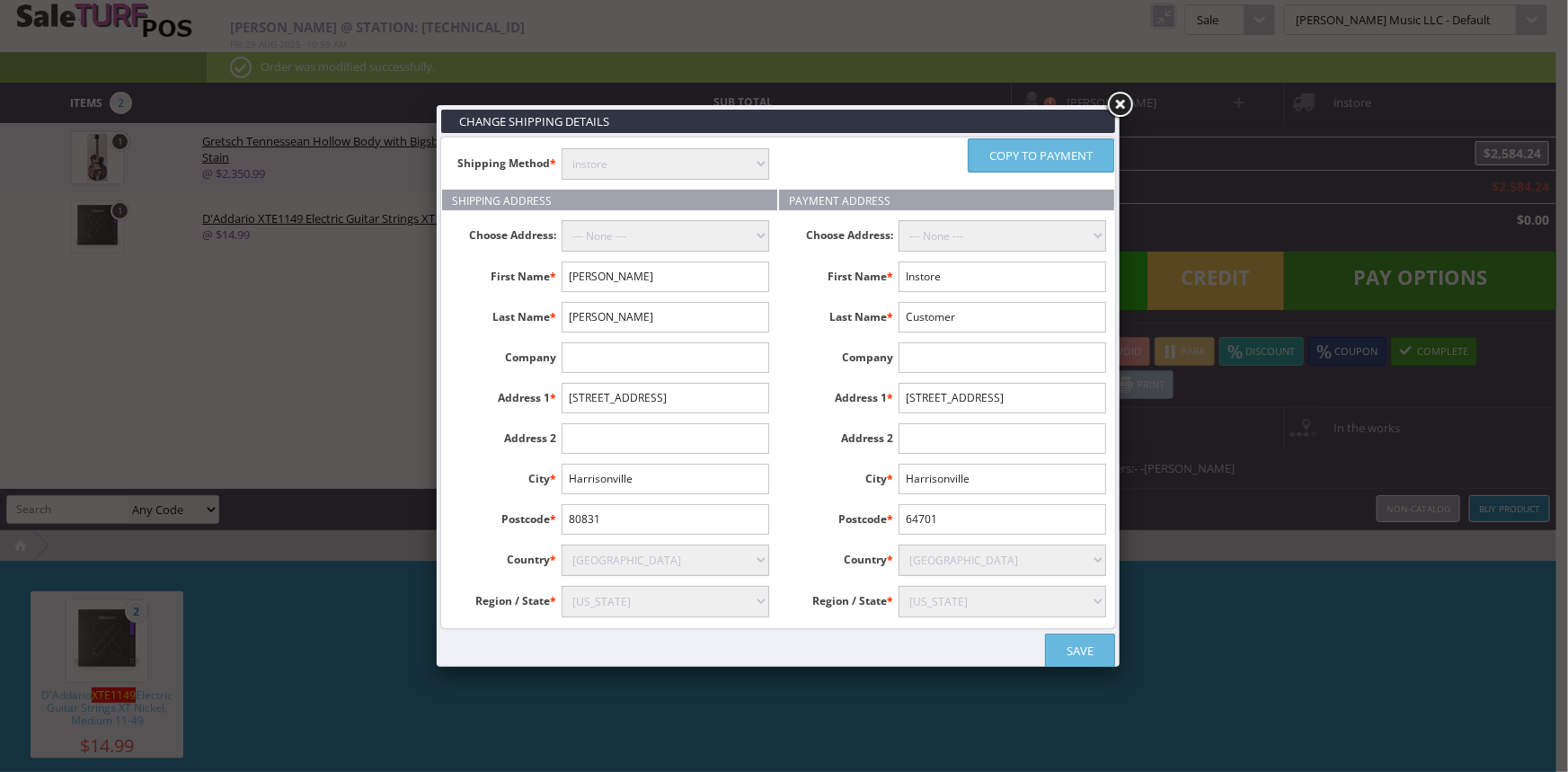
click at [674, 439] on input "text" at bounding box center [665, 439] width 207 height 31
type input "Peyton"
click at [697, 596] on select "Alabama Alaska American Samoa Arizona Arkansas Armed Forces Africa Armed Forces…" at bounding box center [665, 601] width 207 height 32
select select "3625"
click at [562, 586] on select "Alabama Alaska American Samoa Arizona Arkansas Armed Forces Africa Armed Forces…" at bounding box center [665, 601] width 207 height 32
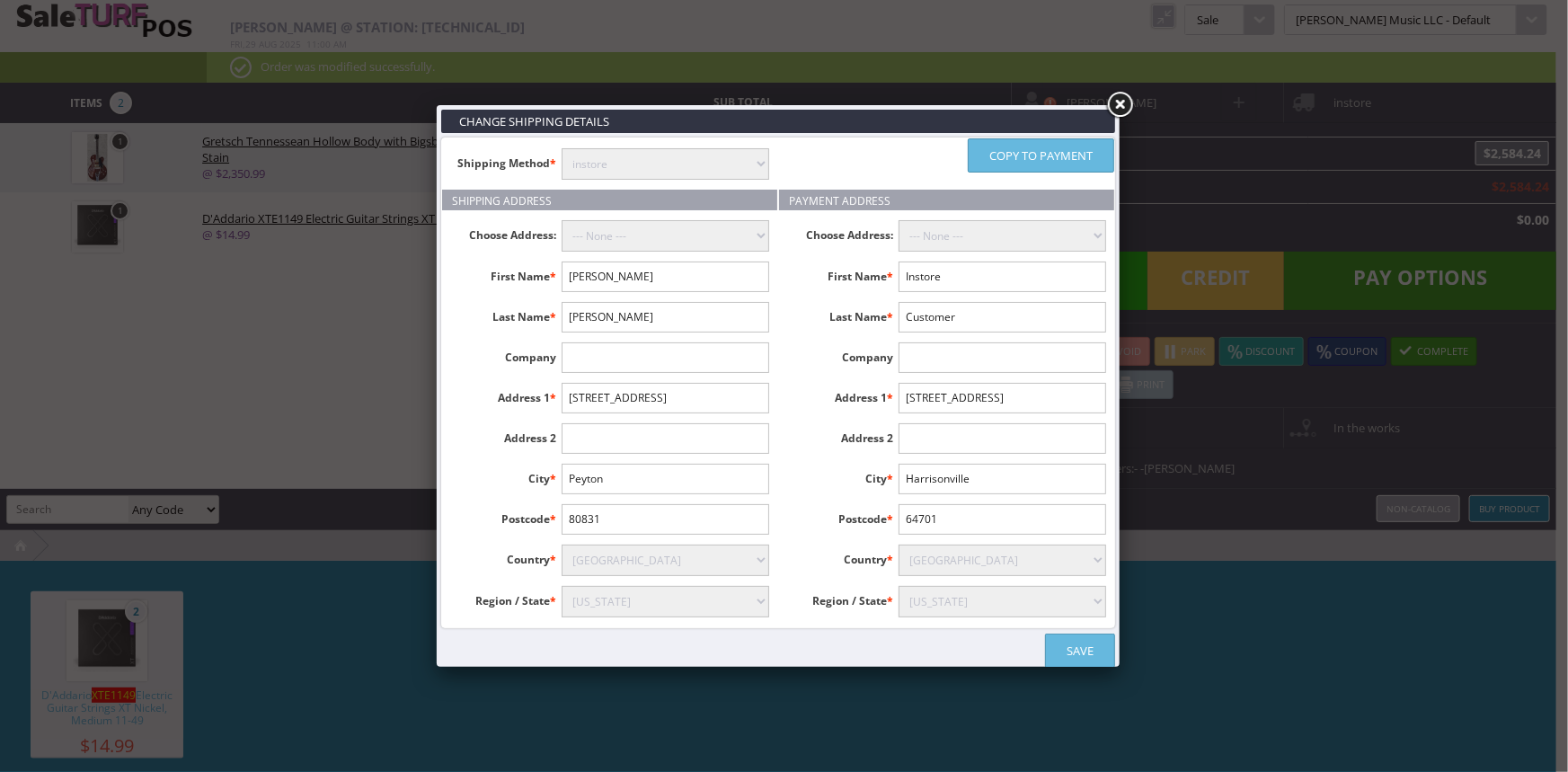
click at [1044, 159] on link "Copy to payment" at bounding box center [1041, 155] width 146 height 34
type input "Richard"
type input "Sealock"
type input "12207 St. annes rd"
type input "Peyton"
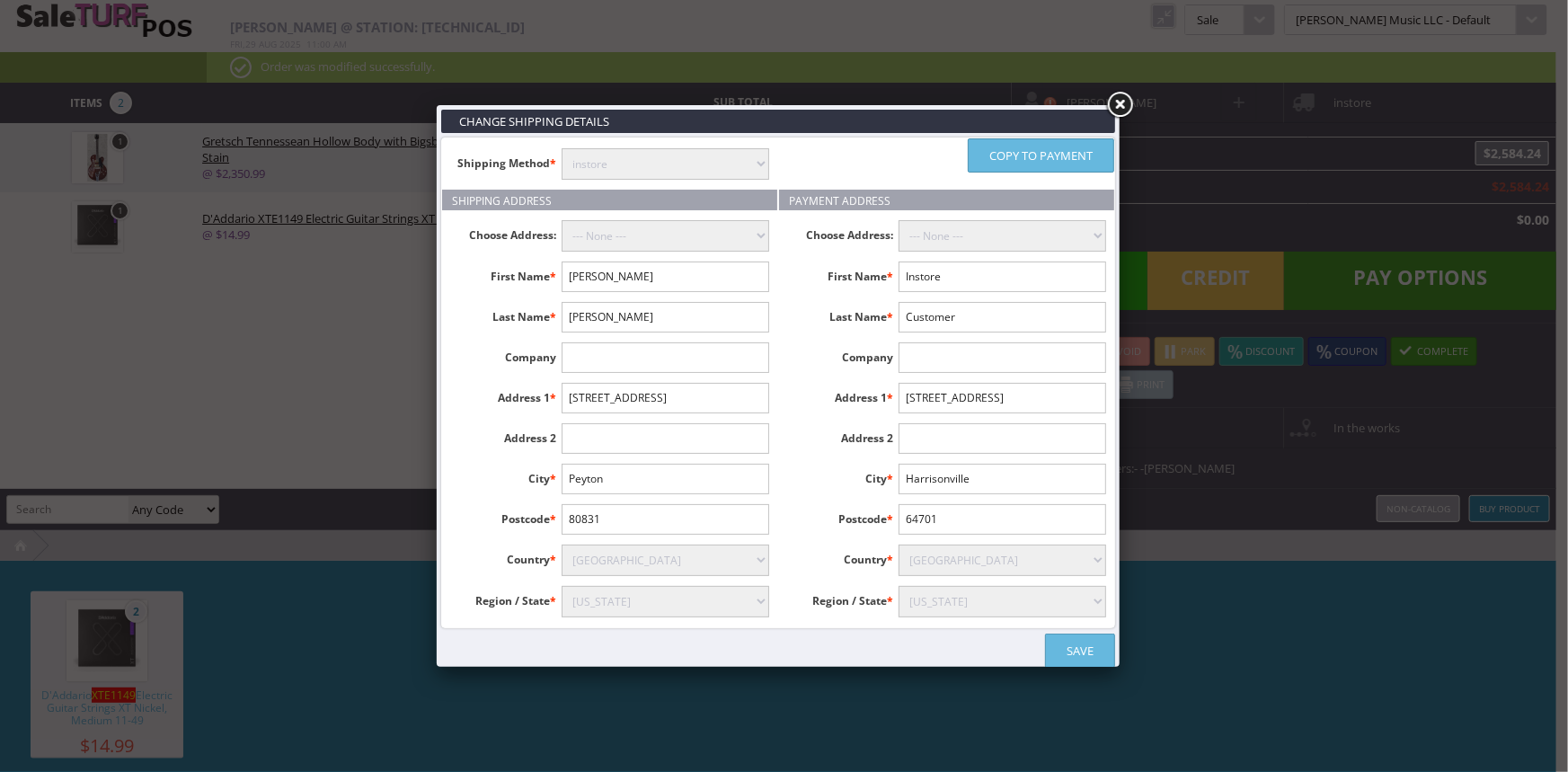
type input "80831"
select select "3625"
click at [1098, 649] on link "Save" at bounding box center [1079, 650] width 70 height 34
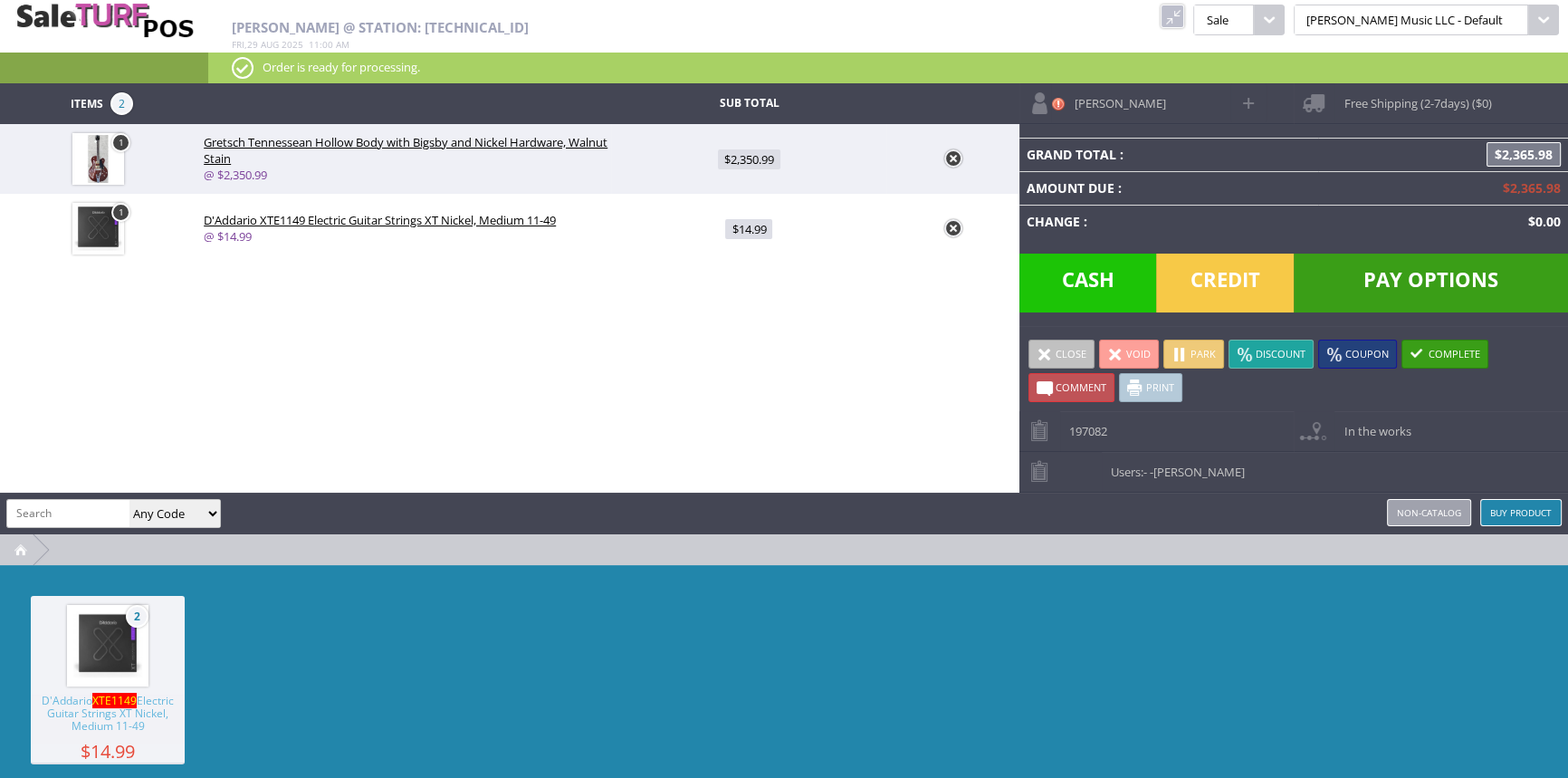
click at [1378, 282] on span "Pay Options" at bounding box center [1430, 283] width 274 height 59
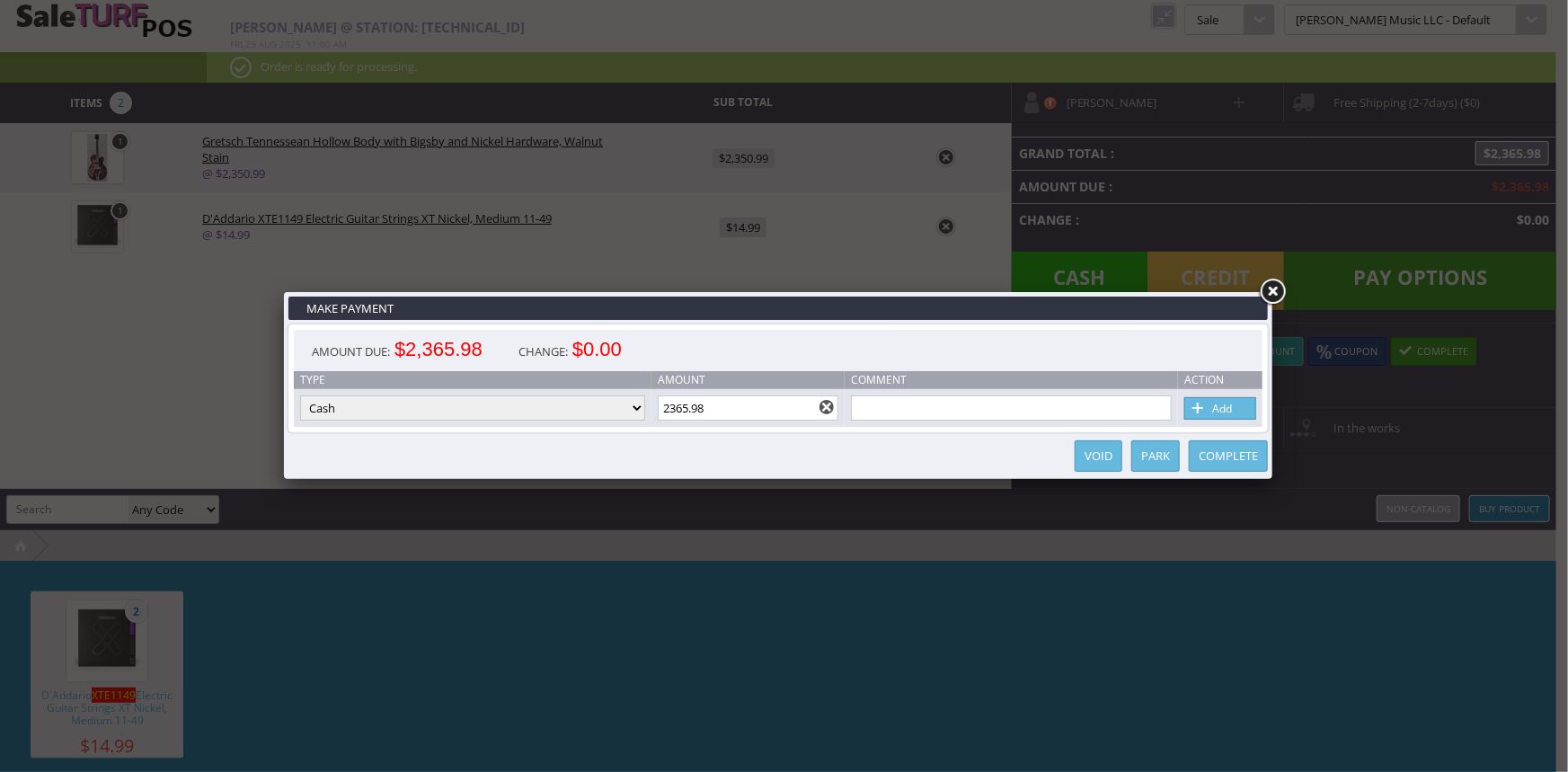
click at [524, 411] on select "Cash Credit Card Cheque or Money Order" at bounding box center [472, 408] width 345 height 25
select select "credit_card"
click at [300, 396] on select "Cash Credit Card Cheque or Money Order" at bounding box center [472, 408] width 345 height 25
click at [1224, 405] on link "Add" at bounding box center [1220, 408] width 72 height 22
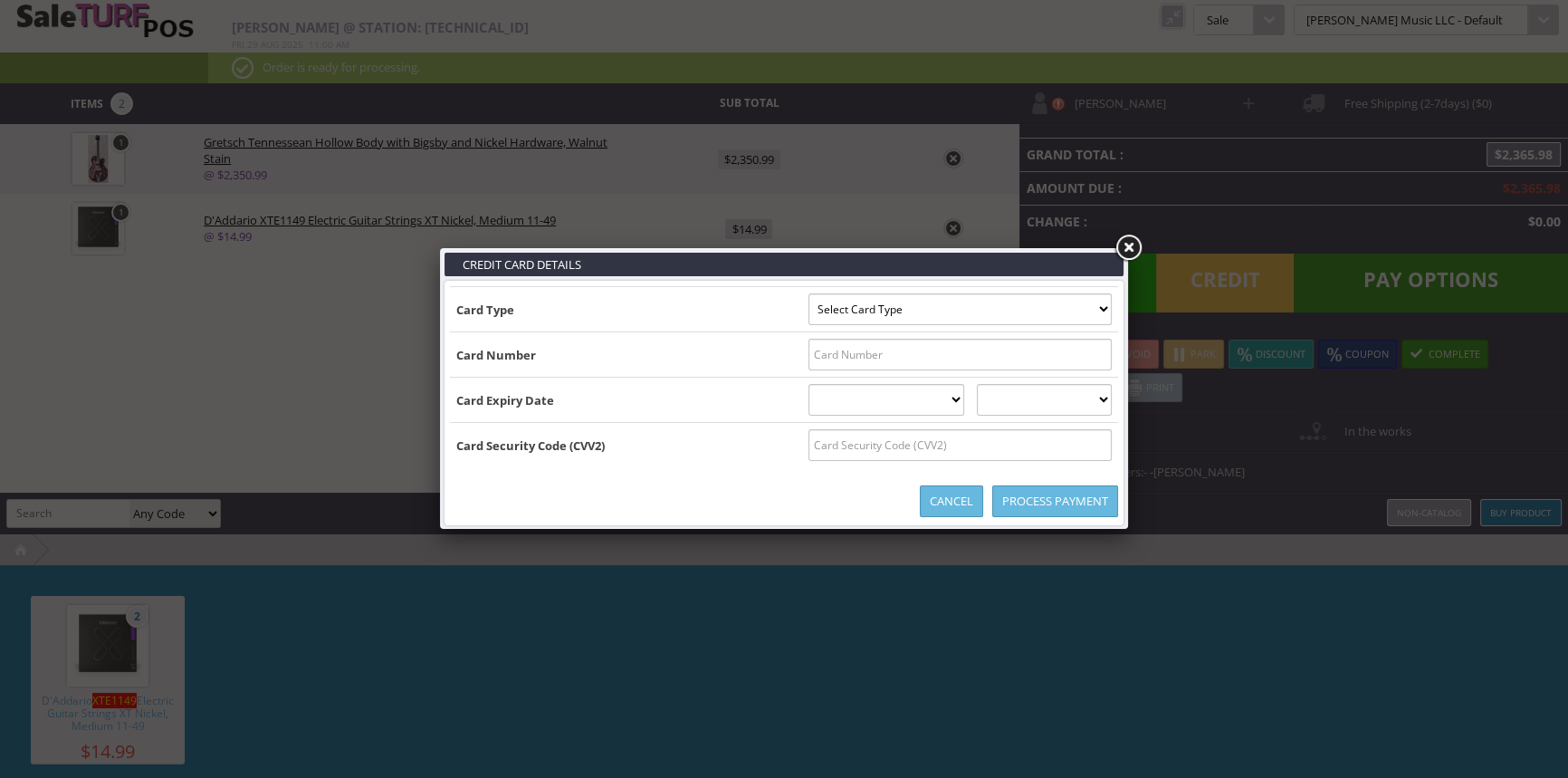
click at [1036, 314] on select "Select Card Type Visa MasterCard Discover Card American Express Maestro Solo" at bounding box center [960, 309] width 303 height 32
click at [1033, 317] on select "Select Card Type Visa MasterCard Discover Card American Express Maestro Solo" at bounding box center [960, 309] width 303 height 32
select select "MASTERCARD"
click at [809, 293] on select "Select Card Type Visa MasterCard Discover Card American Express Maestro Solo" at bounding box center [960, 309] width 303 height 32
click at [1022, 357] on input "text" at bounding box center [960, 355] width 303 height 32
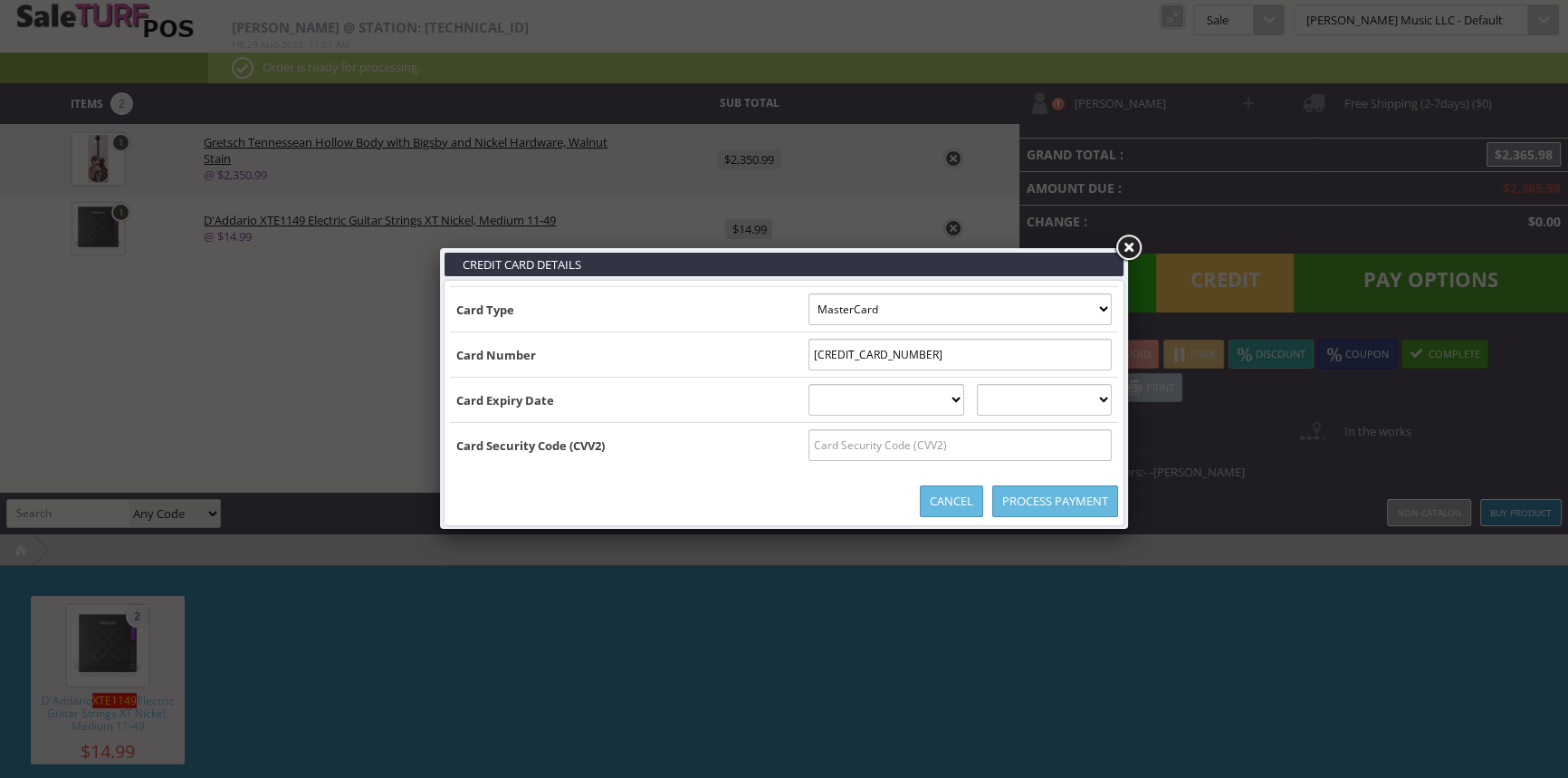
type input "5178059179621777"
click at [932, 396] on select "01 January 02 February 03 March 04 April 05 May 06 June 07 July 08 August 09 Se…" at bounding box center [886, 399] width 156 height 32
select select "12"
click at [809, 384] on select "01 January 02 February 03 March 04 April 05 May 06 June 07 July 08 August 09 Se…" at bounding box center [886, 399] width 156 height 32
click at [1076, 397] on select "2025 2026 2027 2028 2029 2030 2031 2032 2033 2034 2035" at bounding box center [1044, 399] width 135 height 32
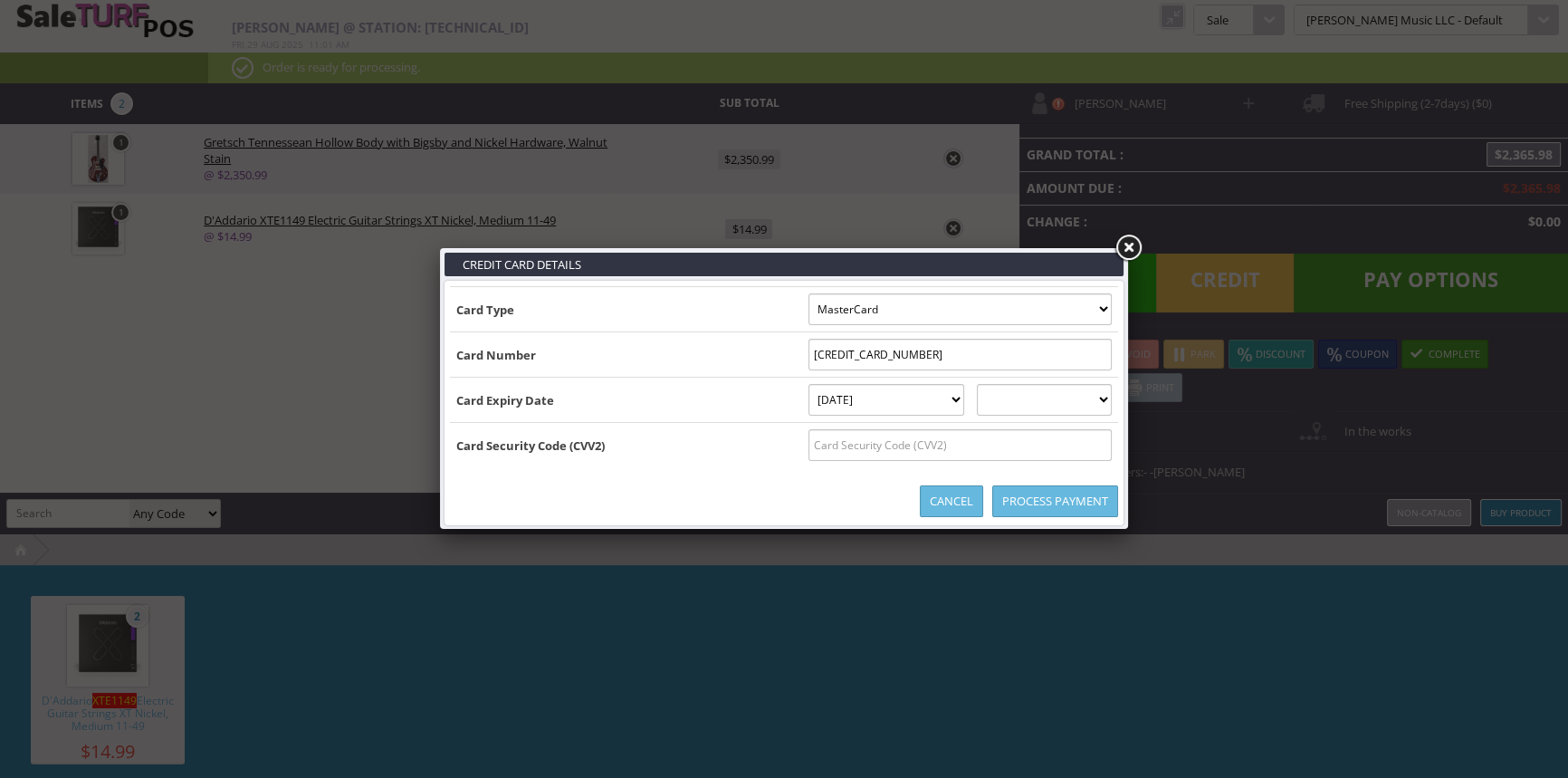
select select "2028"
click at [995, 384] on select "2025 2026 2027 2028 2029 2030 2031 2032 2033 2034 2035" at bounding box center [1044, 399] width 135 height 32
click at [1042, 439] on input "text" at bounding box center [960, 445] width 303 height 32
type input "955"
click at [1005, 501] on link "Process Payment" at bounding box center [1055, 501] width 126 height 32
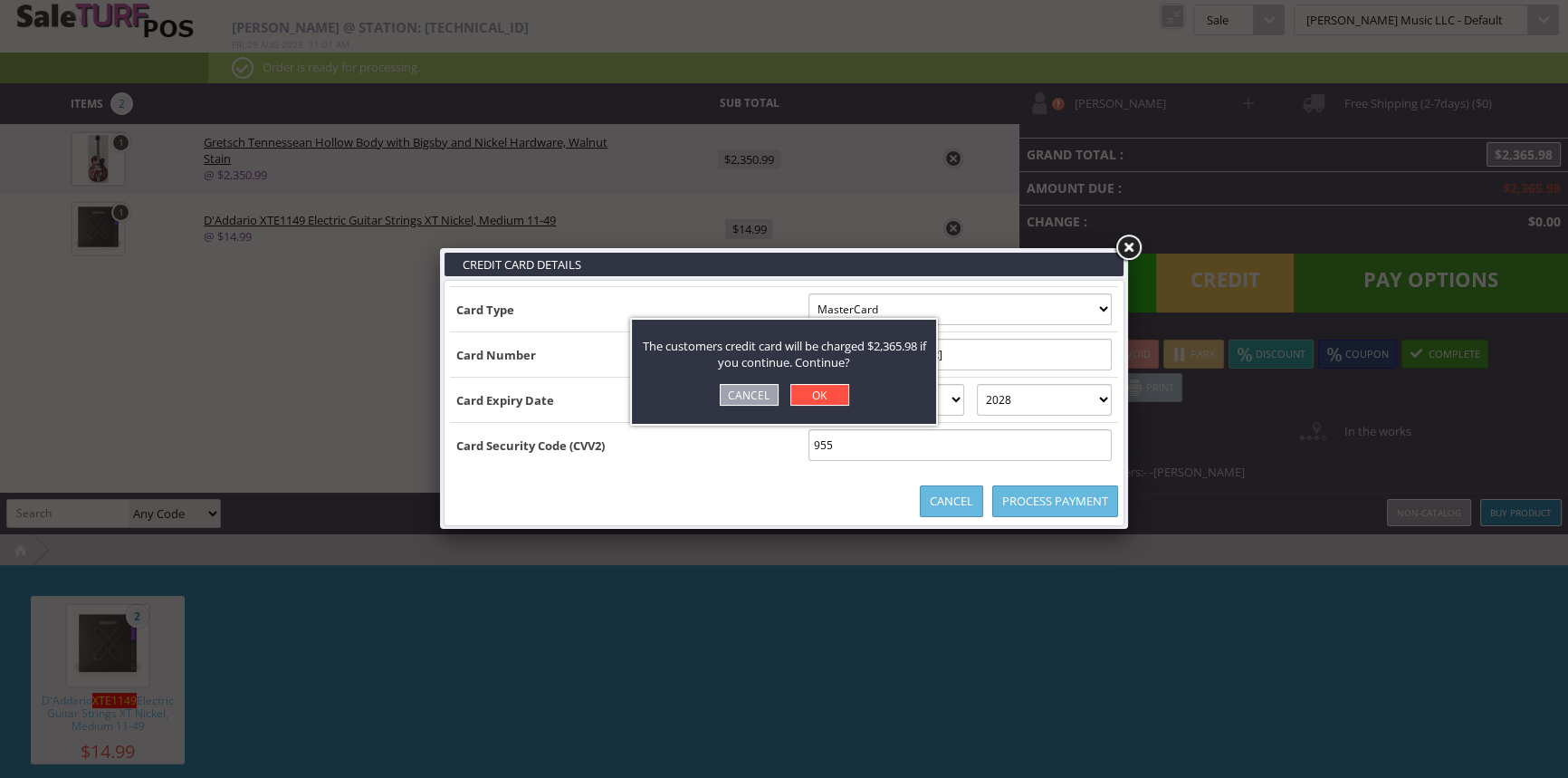
click at [838, 394] on link "OK" at bounding box center [819, 394] width 59 height 21
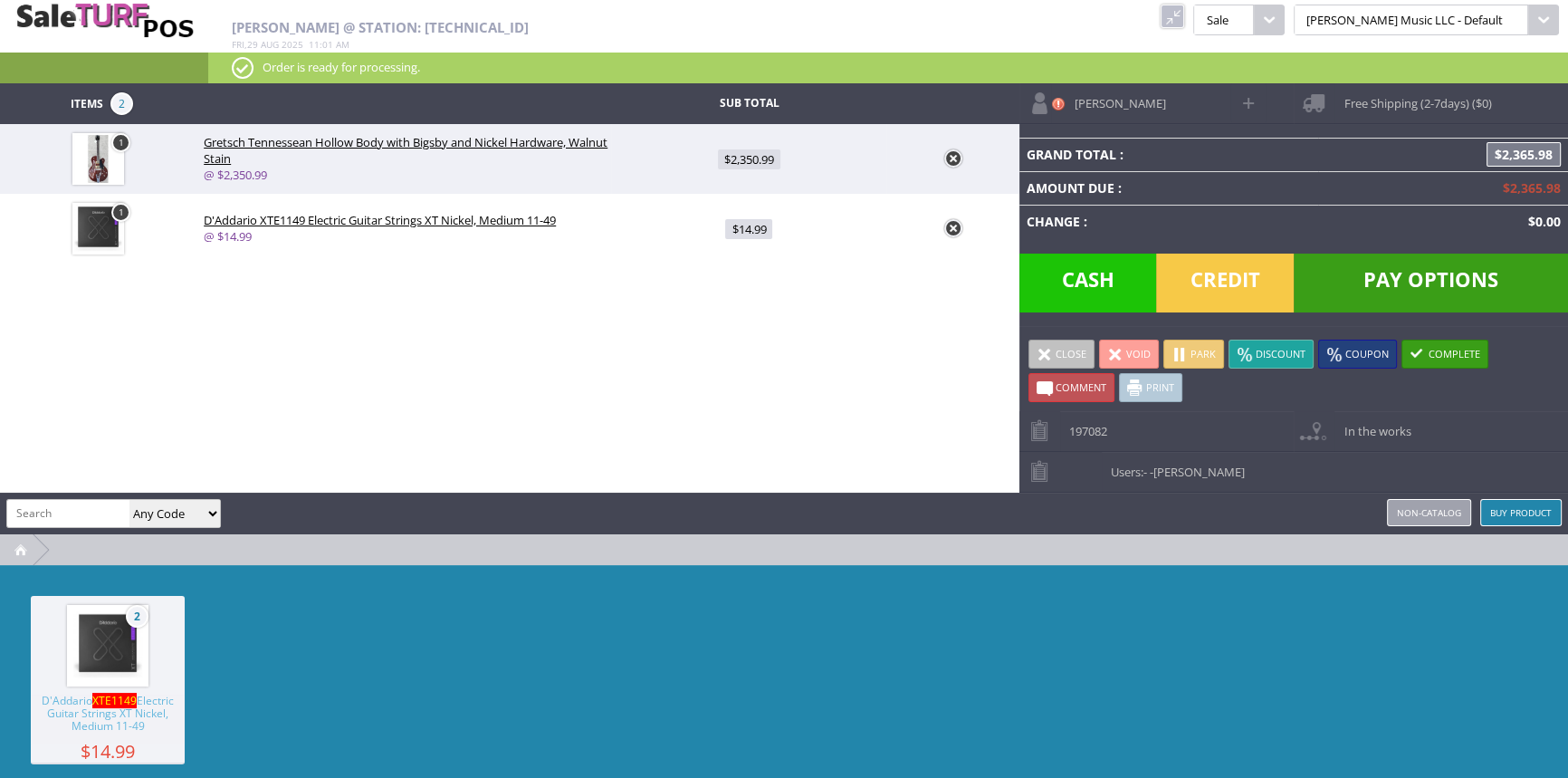
type input "0"
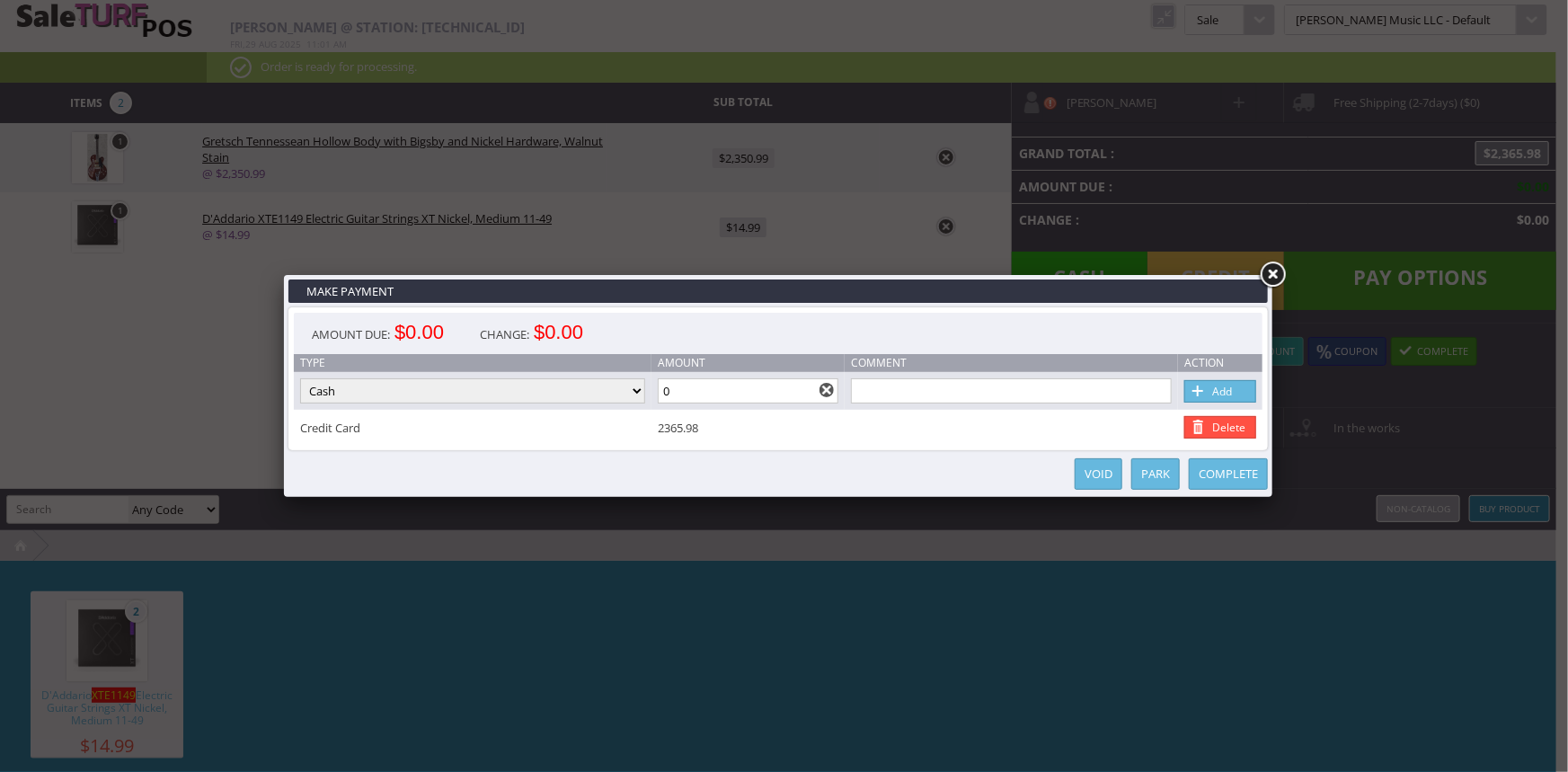
click at [1240, 474] on link "Complete" at bounding box center [1228, 473] width 79 height 32
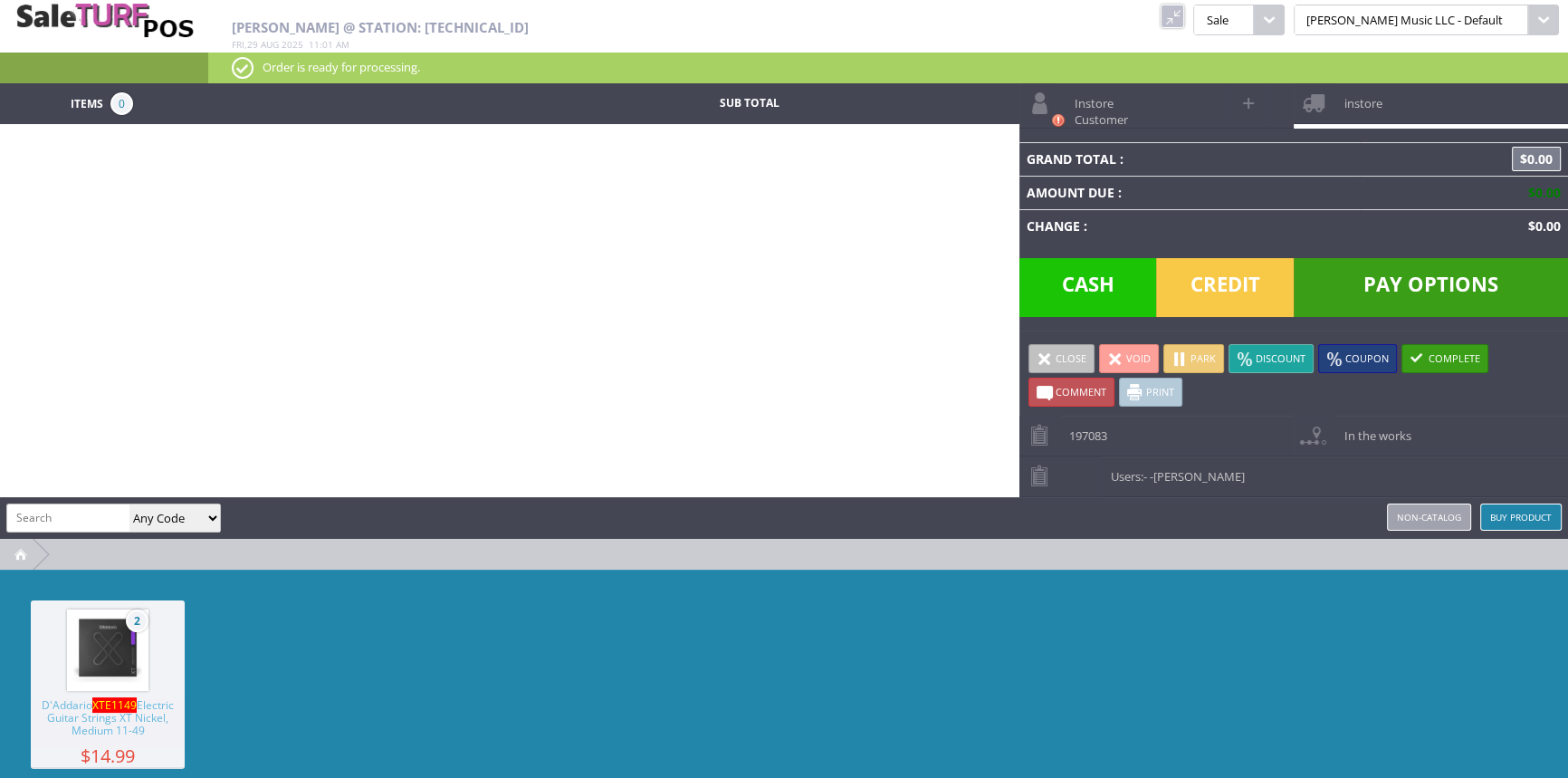
click at [1184, 9] on link at bounding box center [1172, 17] width 23 height 23
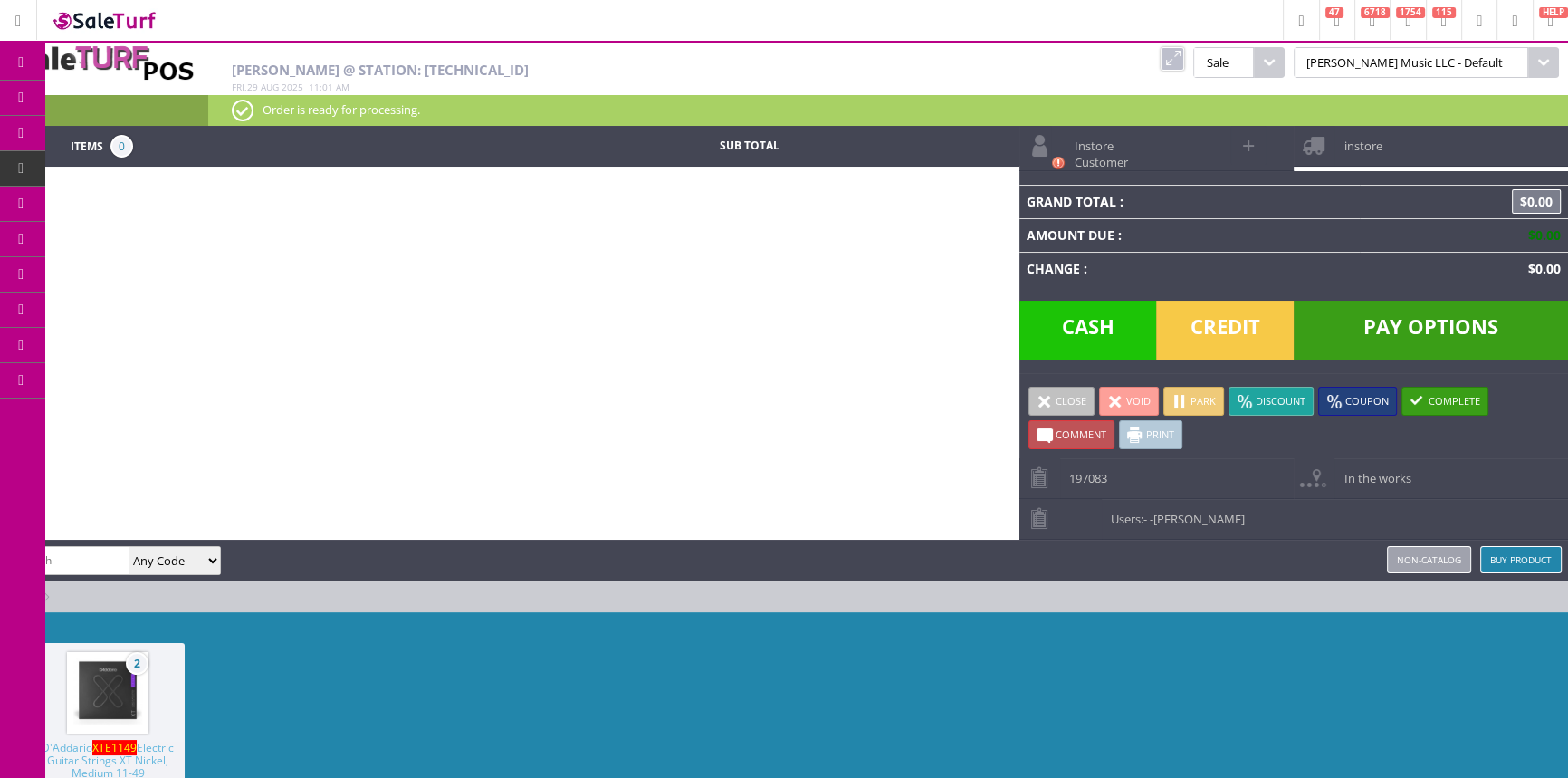
click at [139, 201] on span "Order List" at bounding box center [134, 204] width 53 height 17
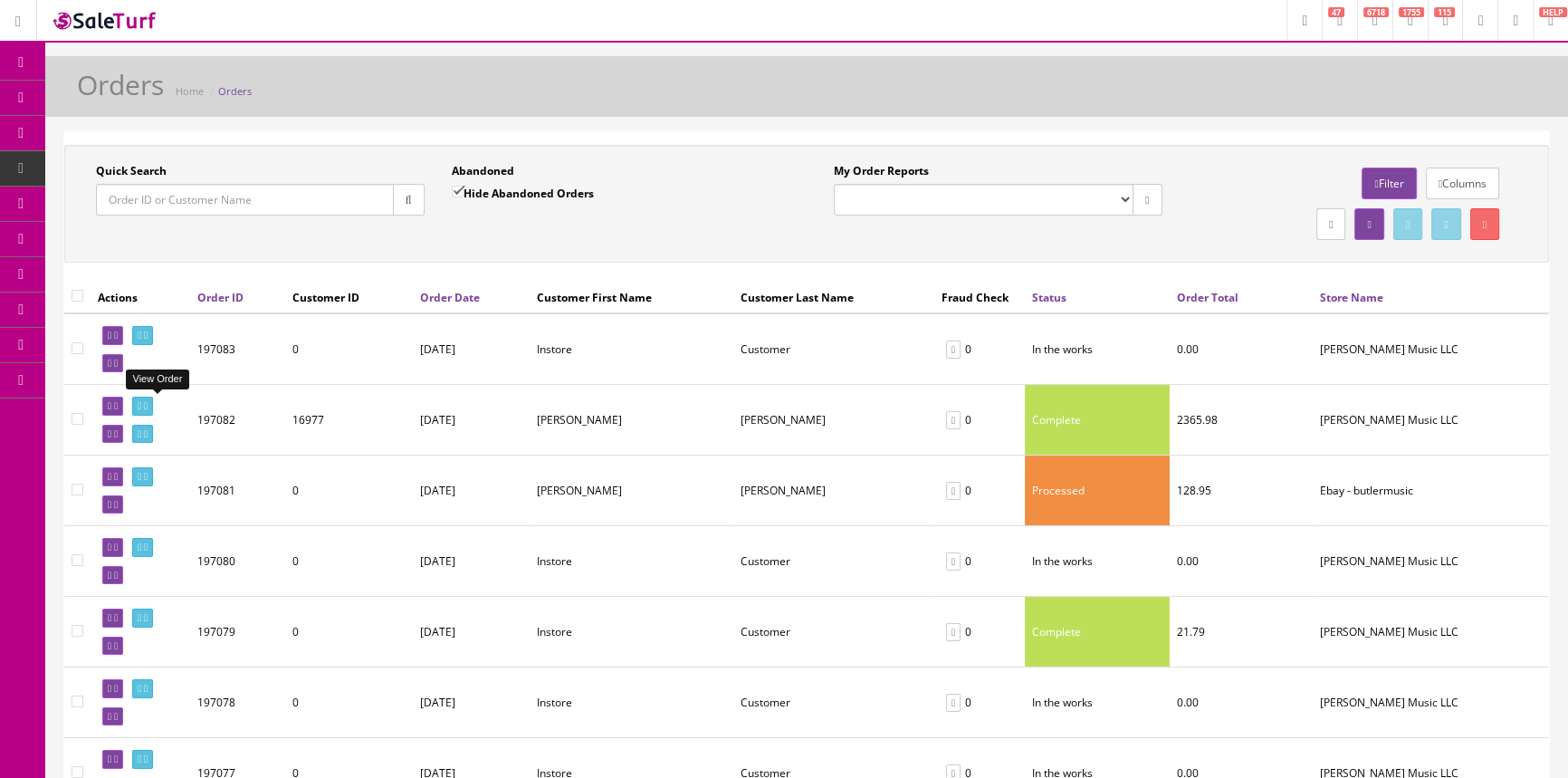
click at [141, 407] on icon at bounding box center [140, 406] width 4 height 10
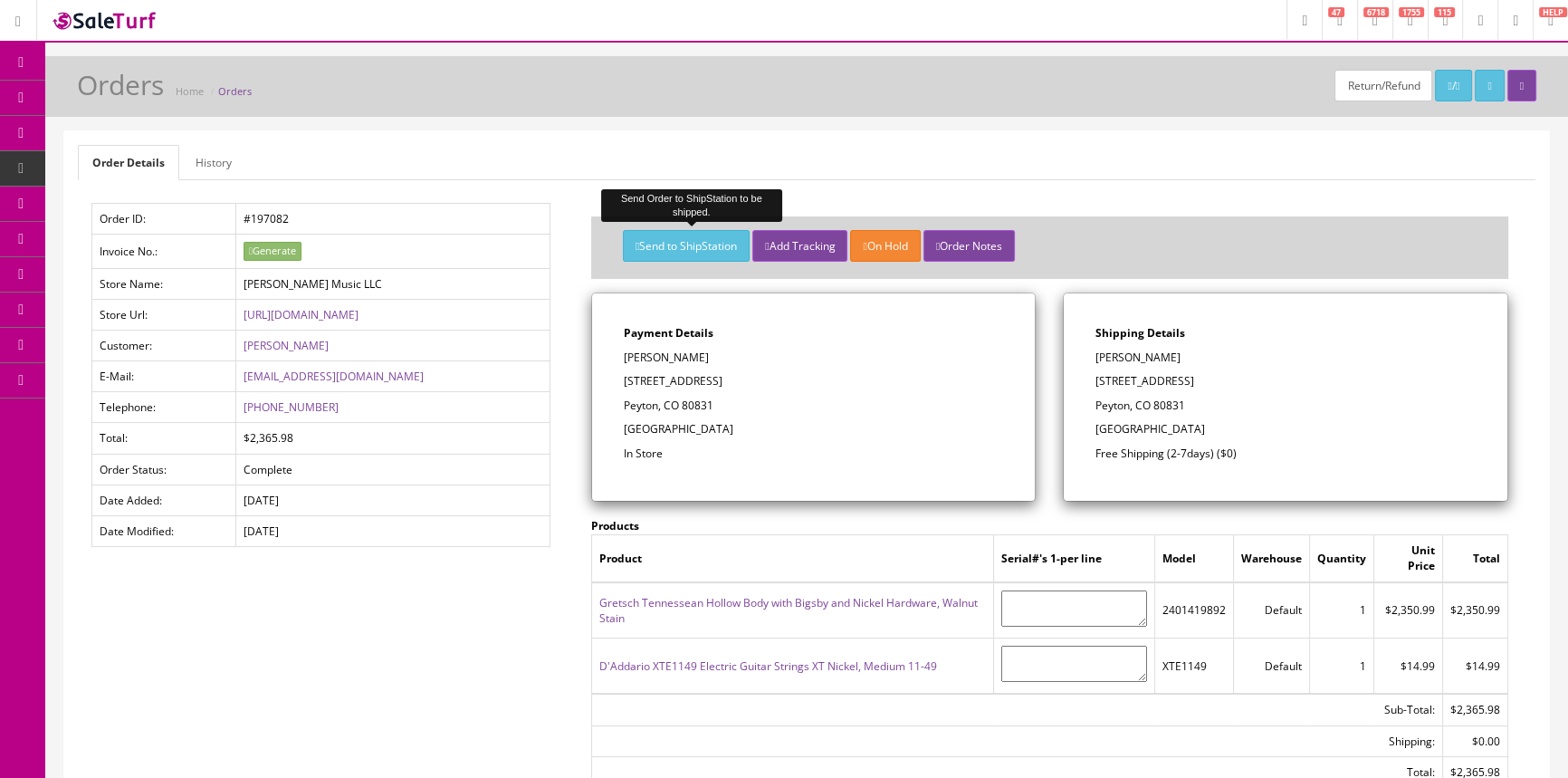
click at [702, 240] on button "Send to ShipStation" at bounding box center [685, 246] width 127 height 32
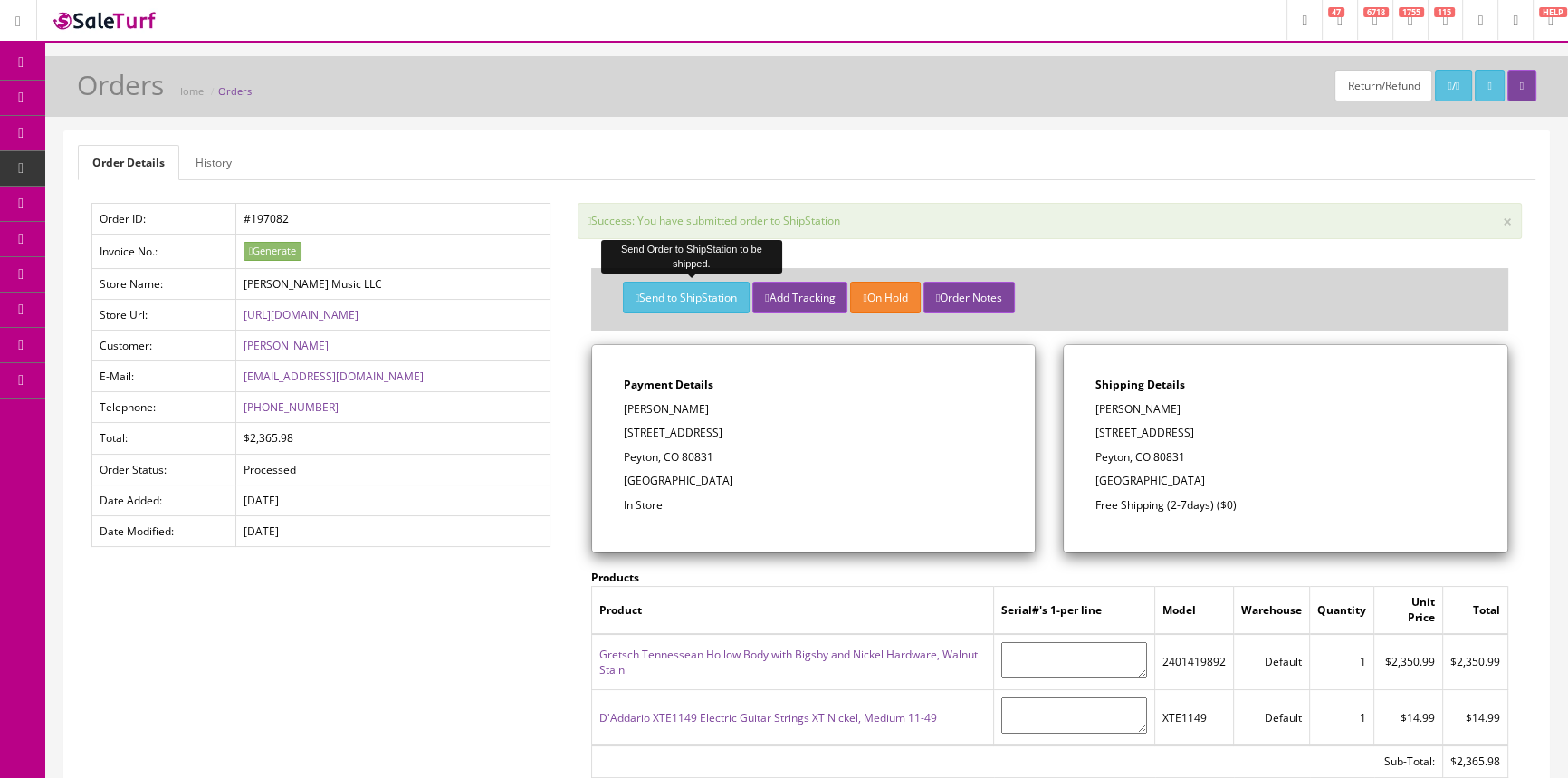
click at [74, 93] on link "Products" at bounding box center [141, 98] width 190 height 35
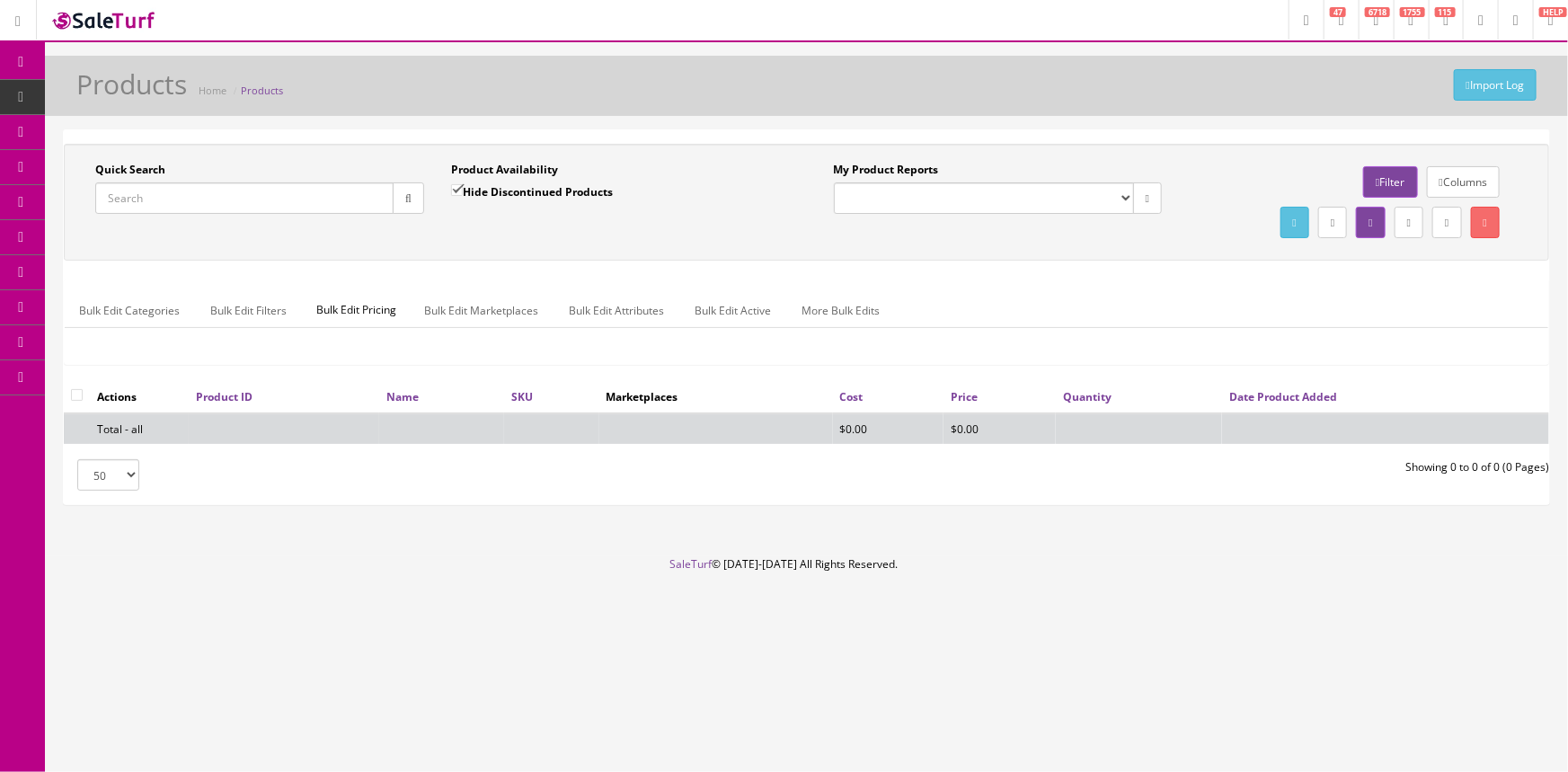
click at [147, 191] on input "Quick Search" at bounding box center [245, 198] width 299 height 32
type input "eqalgn"
click at [457, 188] on input "Hide Discontinued Products" at bounding box center [457, 190] width 12 height 12
checkbox input "false"
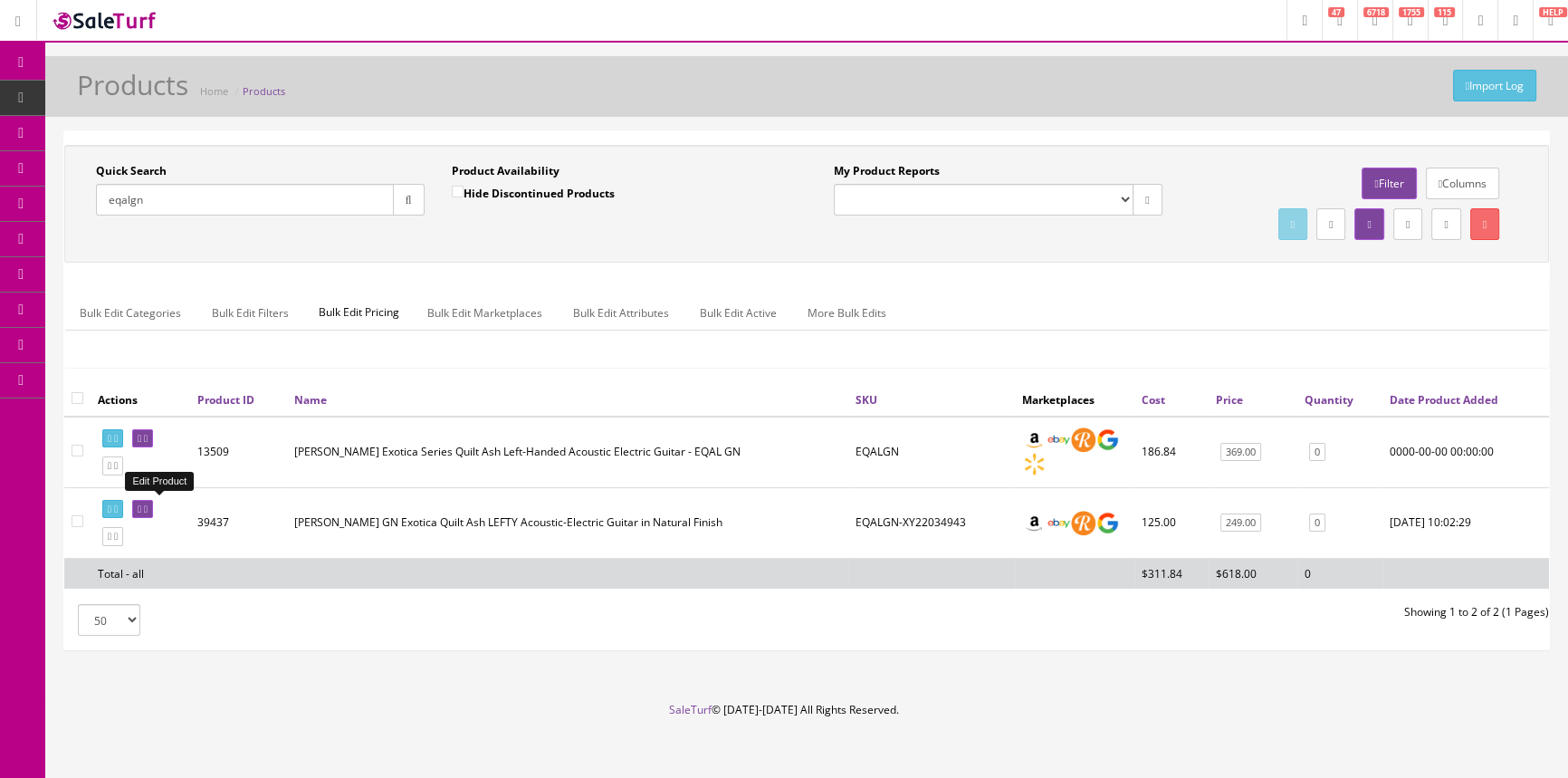
click at [141, 504] on icon at bounding box center [140, 509] width 4 height 10
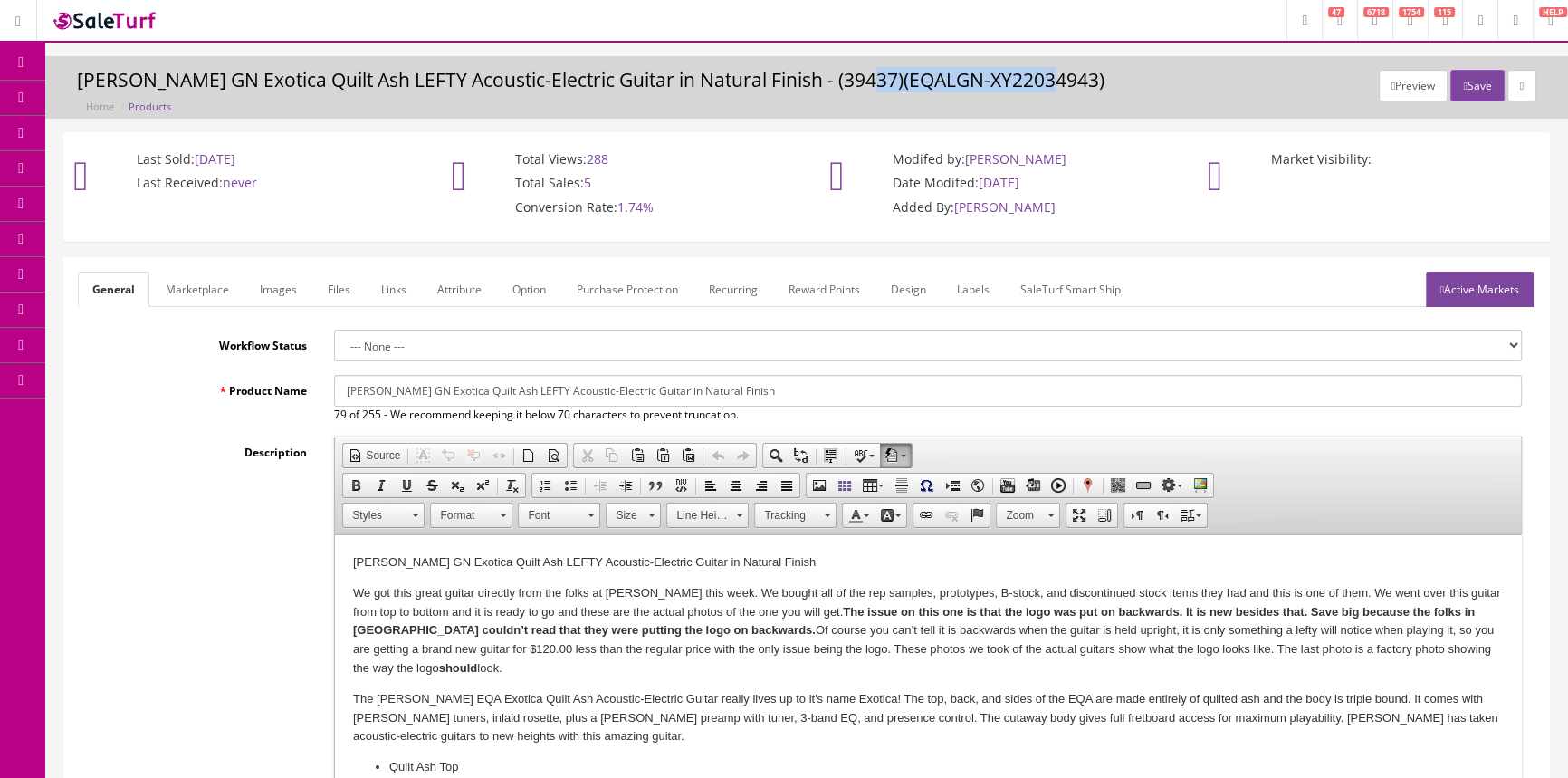
drag, startPoint x: 864, startPoint y: 81, endPoint x: 1056, endPoint y: 85, distance: 192.0
click at [1056, 85] on h3 "[PERSON_NAME] GN Exotica Quilt Ash LEFTY Acoustic-Electric Guitar in Natural Fi…" at bounding box center [806, 80] width 1459 height 20
copy h3 "EQALGN-XY22034943"
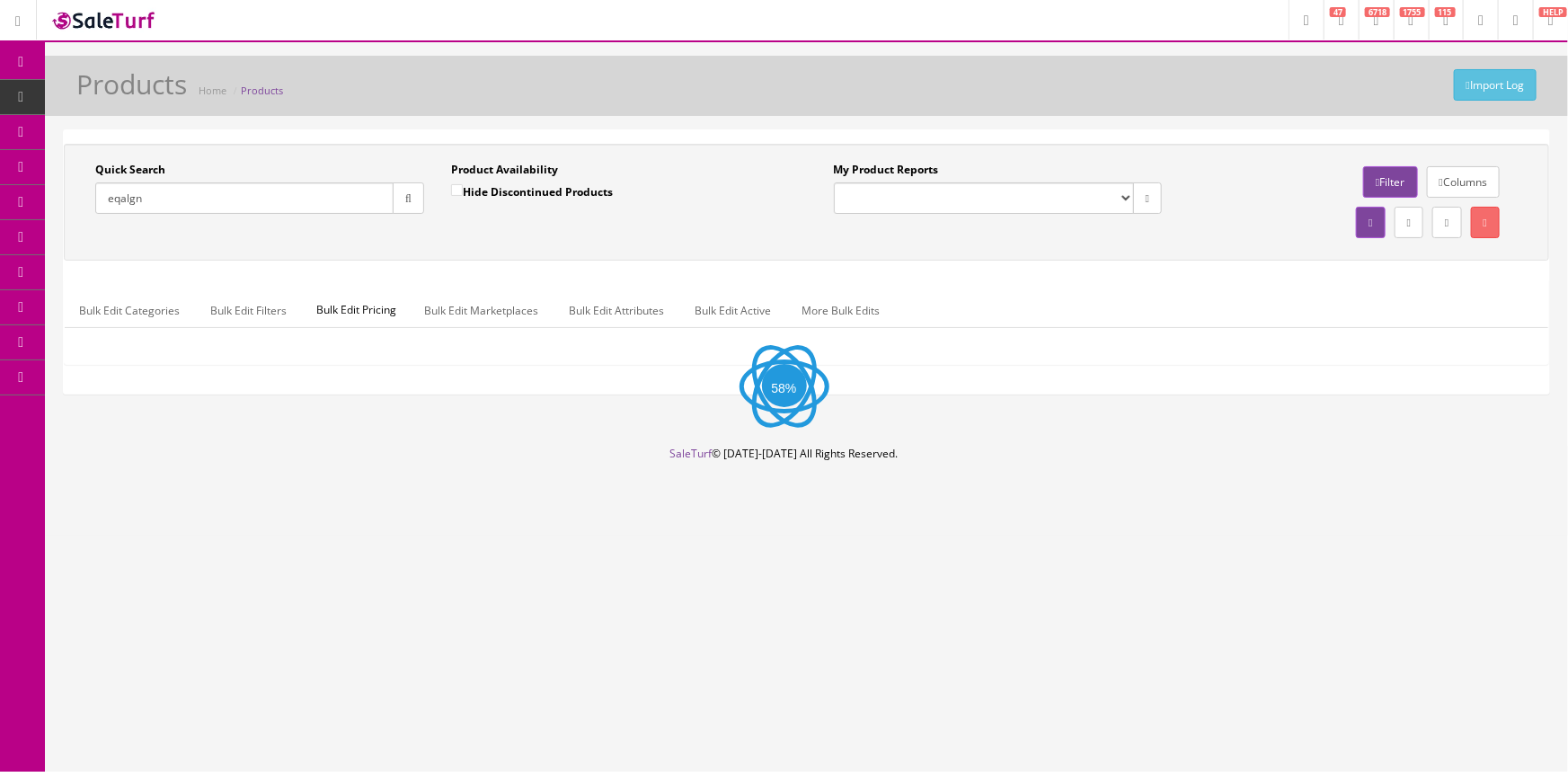
click at [181, 194] on input "eqalgn" at bounding box center [245, 198] width 299 height 32
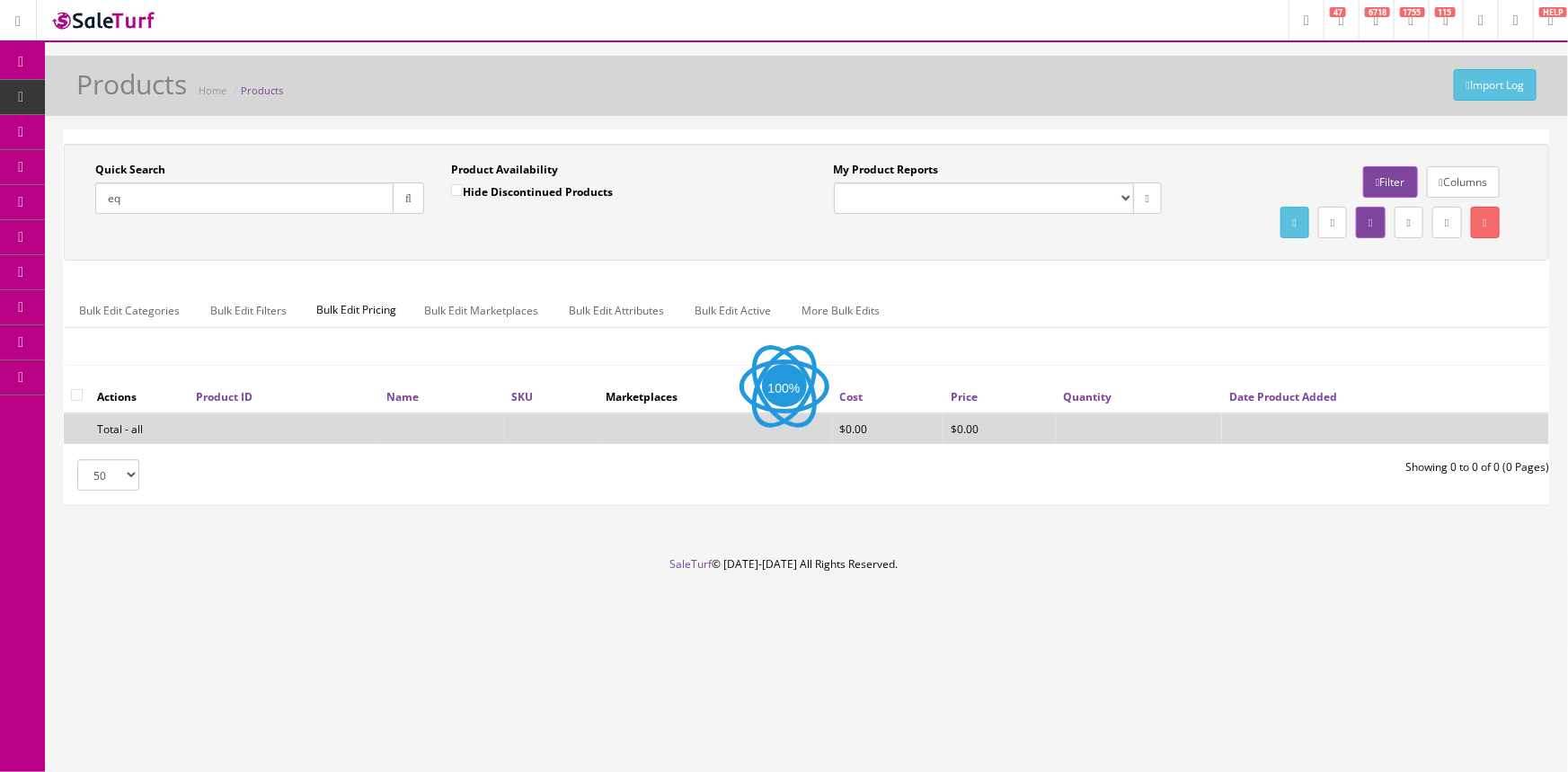
type input "e"
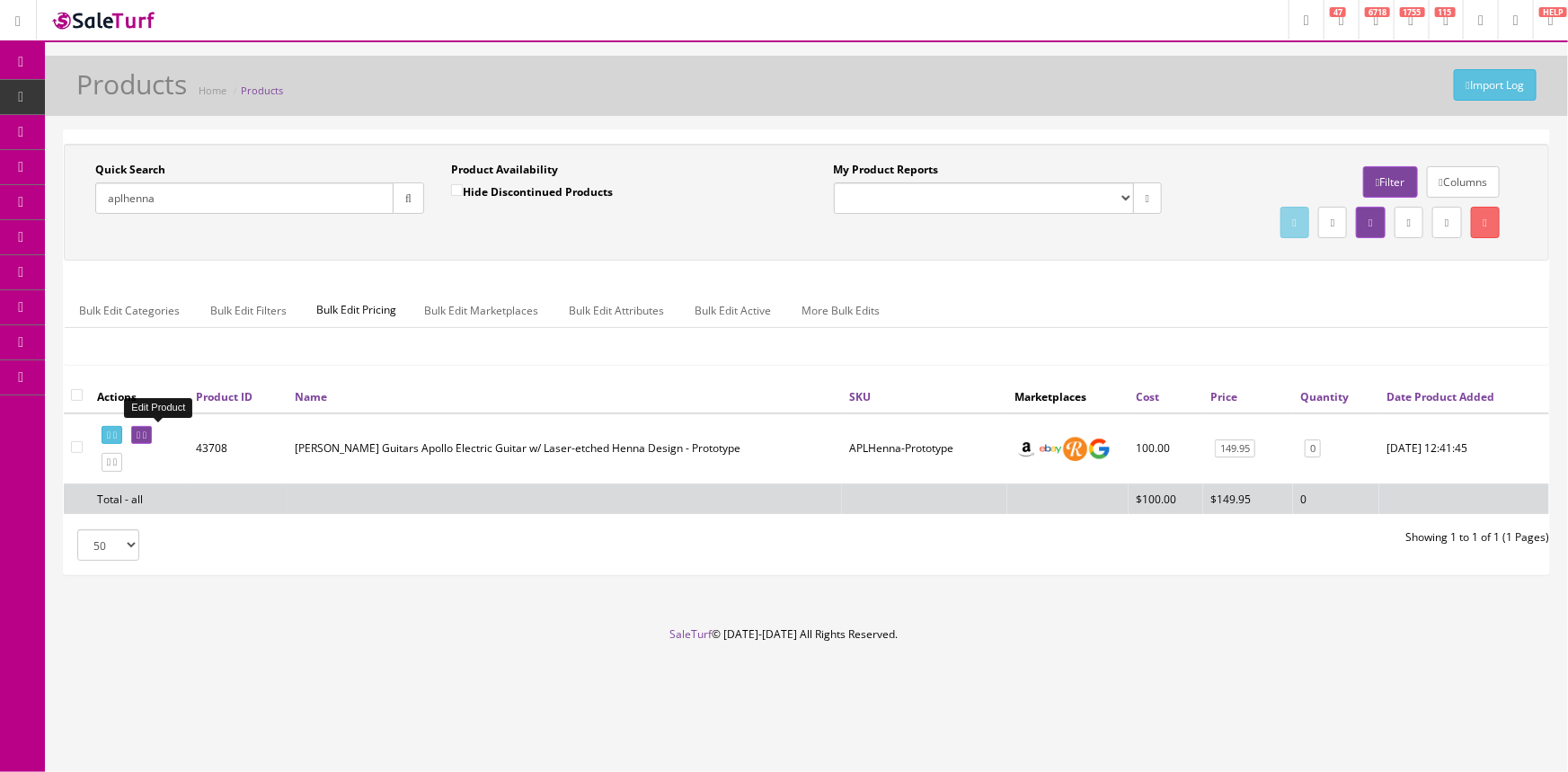
type input "aplhenna"
click at [152, 432] on link at bounding box center [141, 436] width 20 height 19
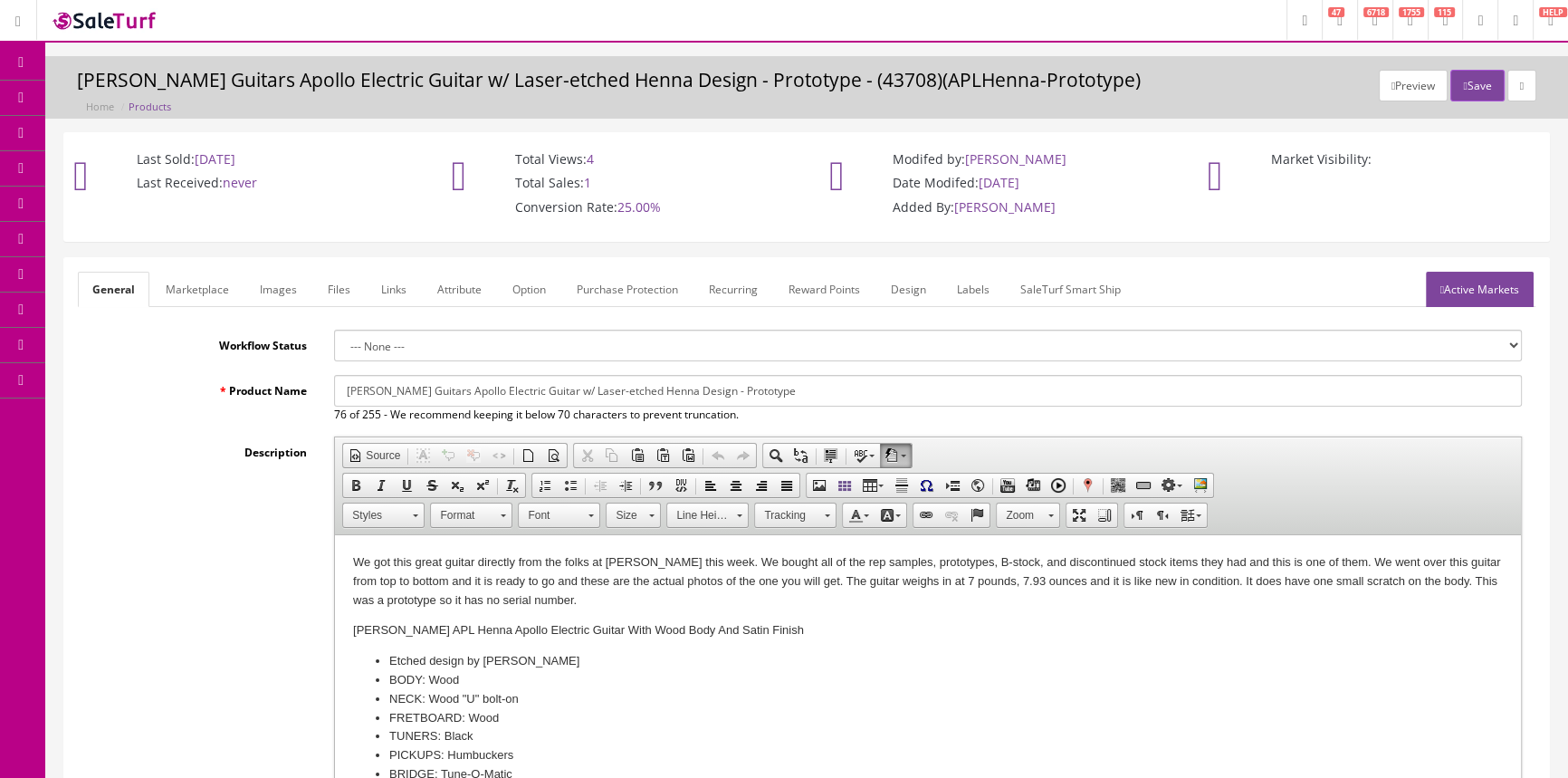
click at [258, 296] on link "Images" at bounding box center [279, 289] width 66 height 35
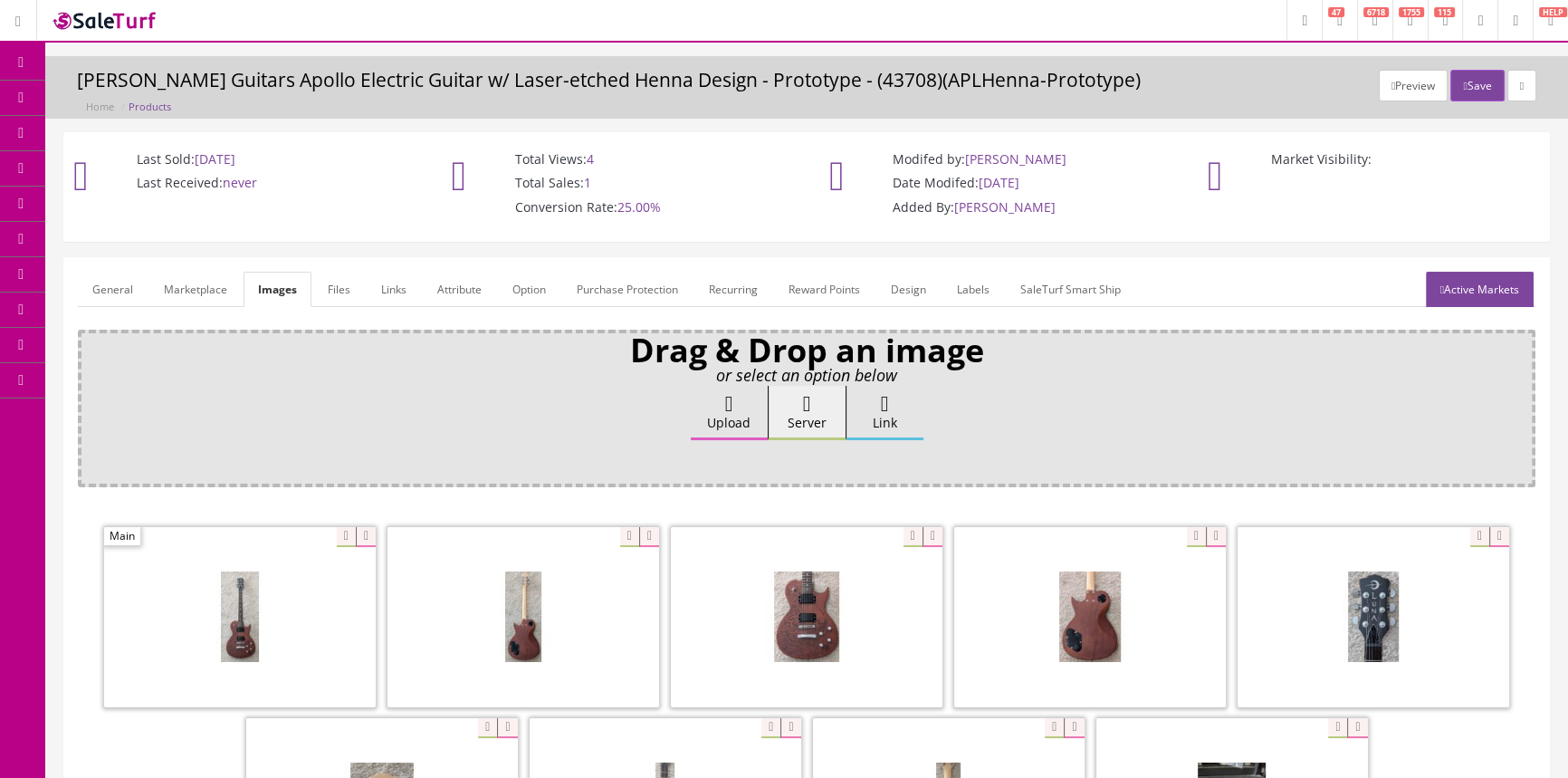
click at [111, 289] on link "General" at bounding box center [113, 289] width 70 height 35
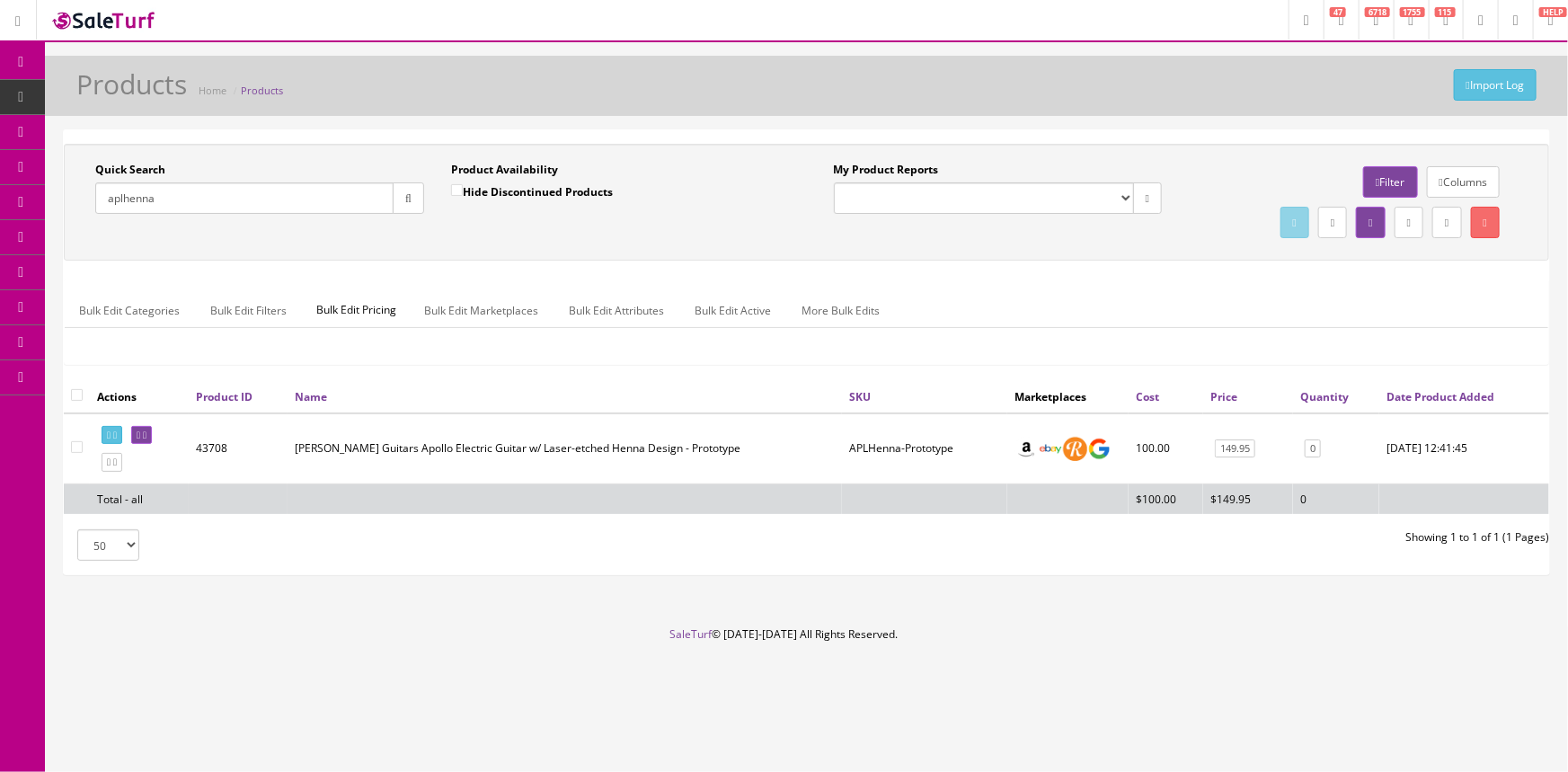
click at [173, 198] on input "aplhenna" at bounding box center [245, 198] width 299 height 32
type input "a"
type input "a24020297"
click at [140, 436] on icon at bounding box center [139, 436] width 4 height 10
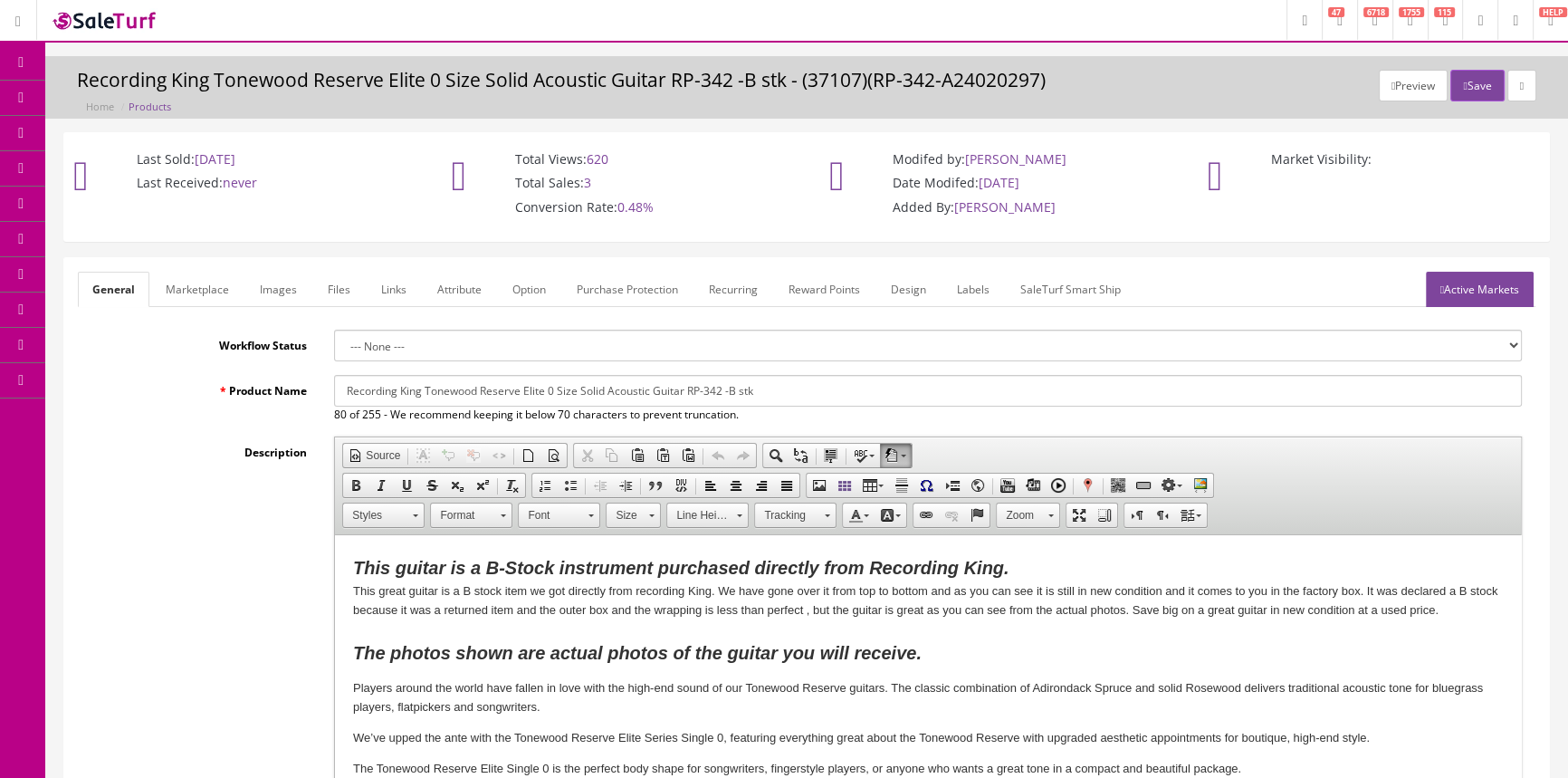
click at [973, 281] on link "Labels" at bounding box center [973, 289] width 61 height 35
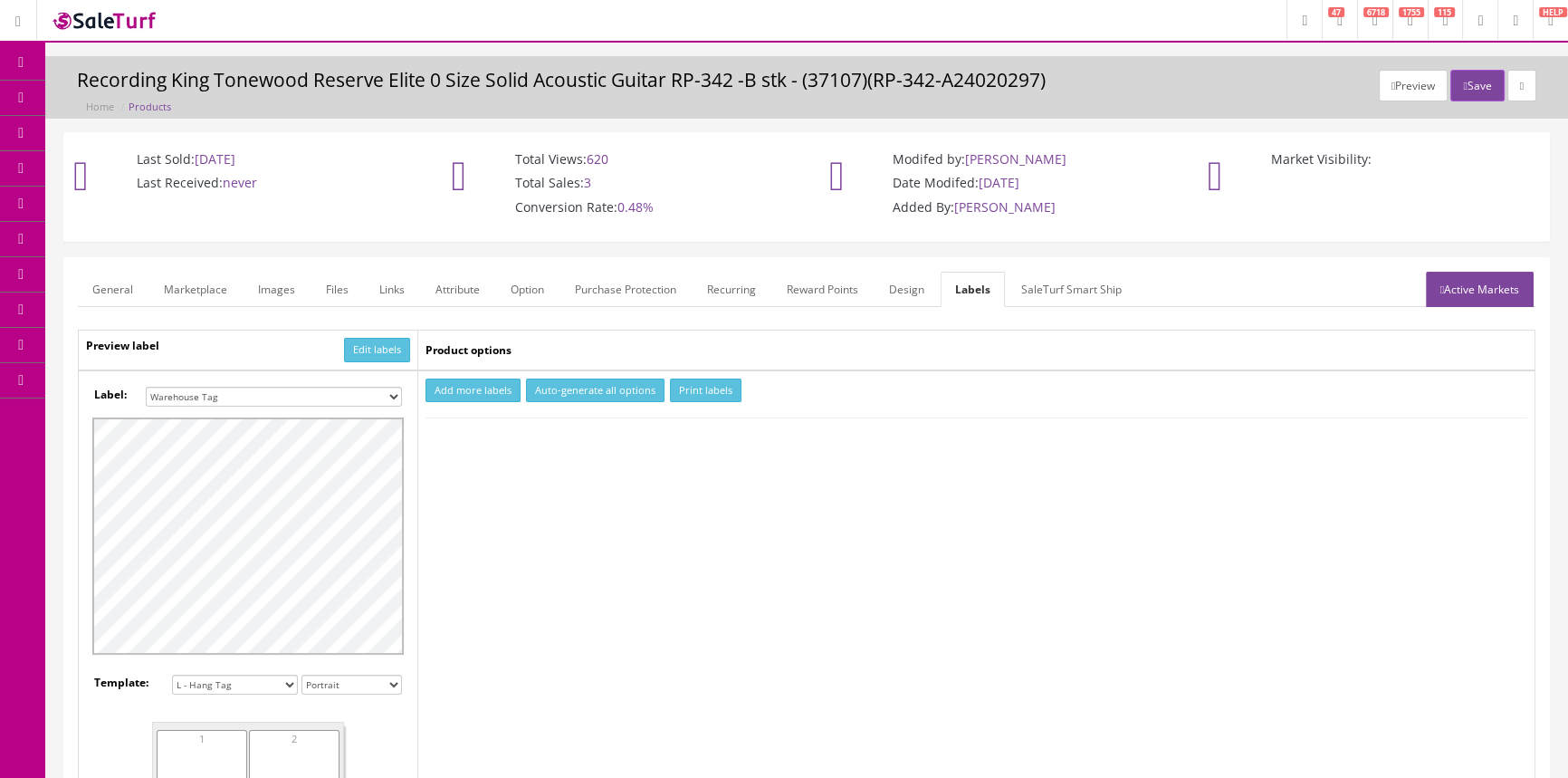
click at [227, 391] on select "Small Label 2 x 1 Label Shoe label 100 barcodes Dymo Label 2 X 1 Sticker Labels…" at bounding box center [274, 396] width 256 height 20
select select "16"
click at [146, 387] on select "Small Label 2 x 1 Label Shoe label 100 barcodes Dymo Label 2 X 1 Sticker Labels…" at bounding box center [274, 396] width 256 height 20
click at [482, 389] on button "Add more labels" at bounding box center [473, 390] width 95 height 24
type input "1"
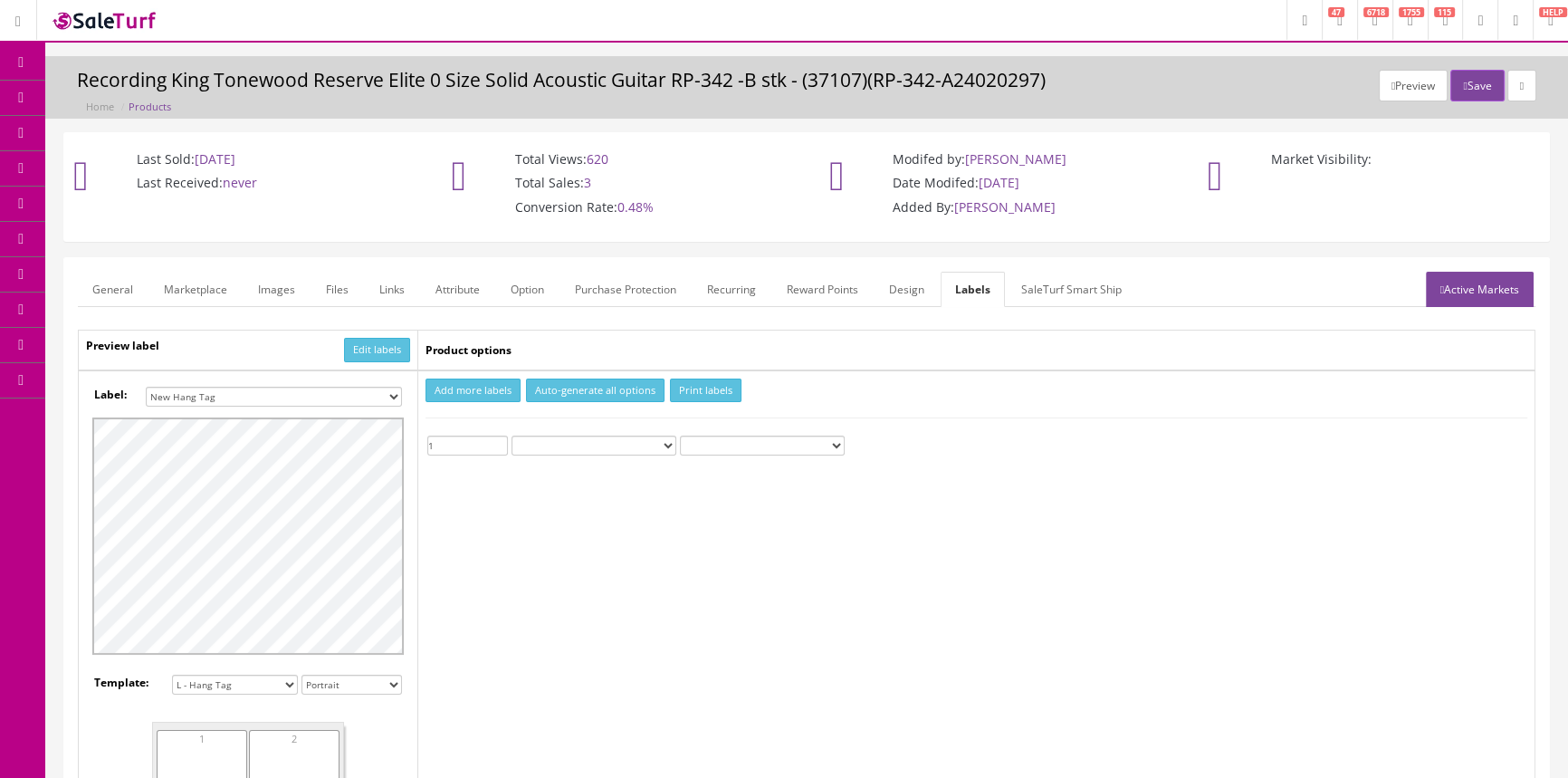
click at [496, 443] on input "1" at bounding box center [467, 445] width 81 height 20
click at [710, 391] on button "Print labels" at bounding box center [706, 390] width 72 height 24
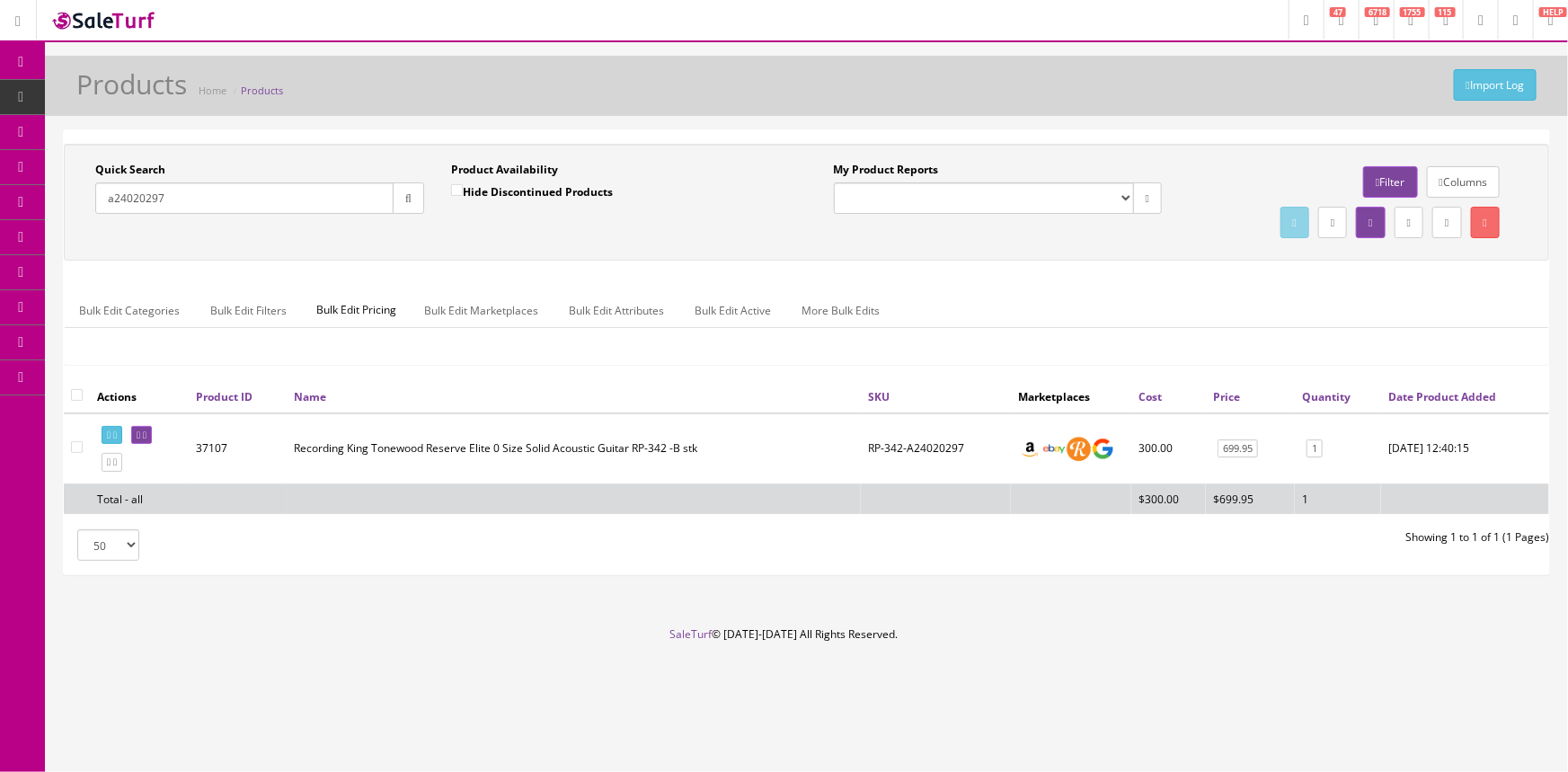
click at [280, 196] on input "a24020297" at bounding box center [245, 198] width 299 height 32
type input "a"
type input "hjq2-42"
click at [140, 433] on icon at bounding box center [139, 436] width 4 height 10
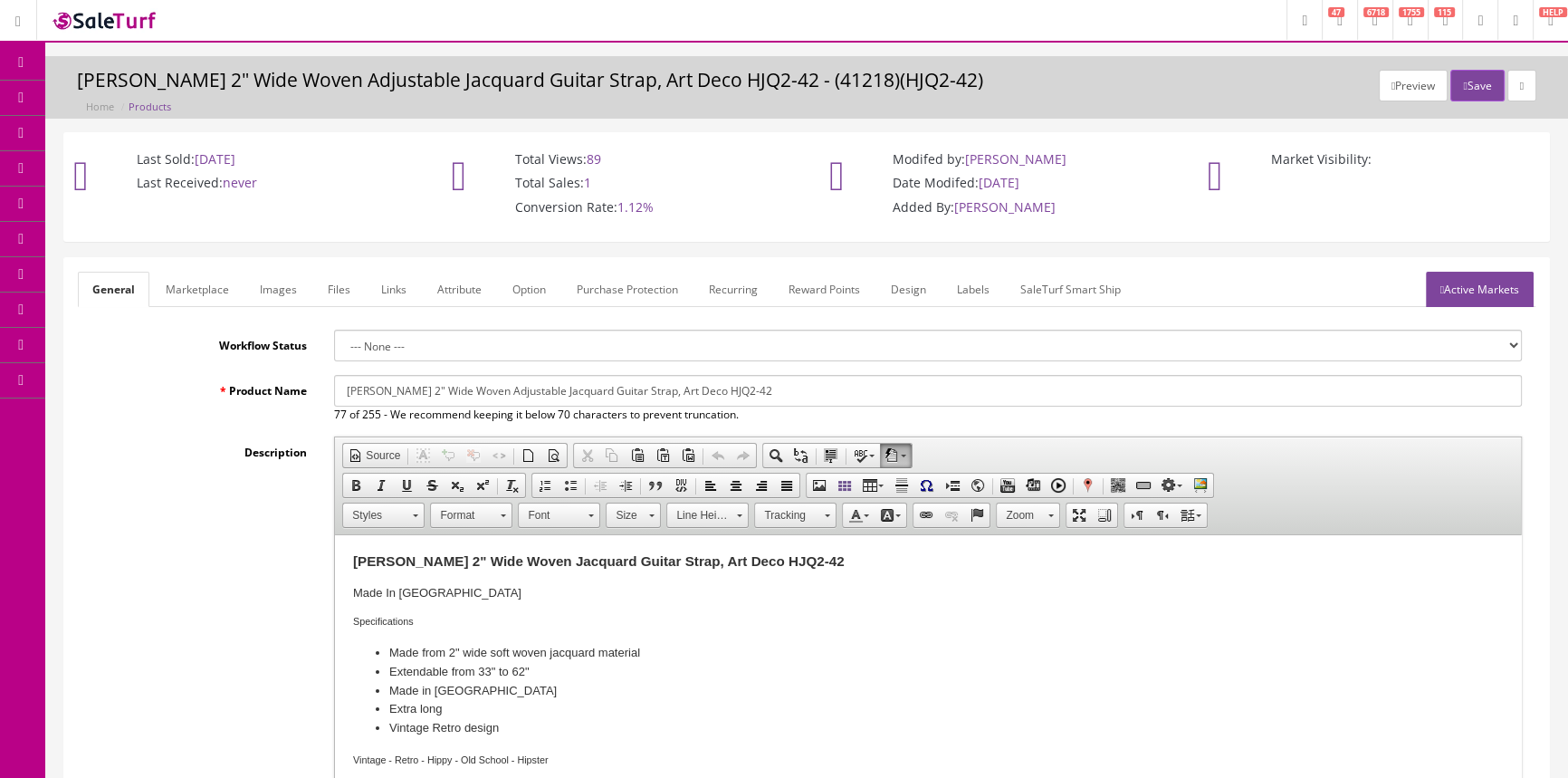
click at [289, 279] on link "Images" at bounding box center [279, 289] width 66 height 35
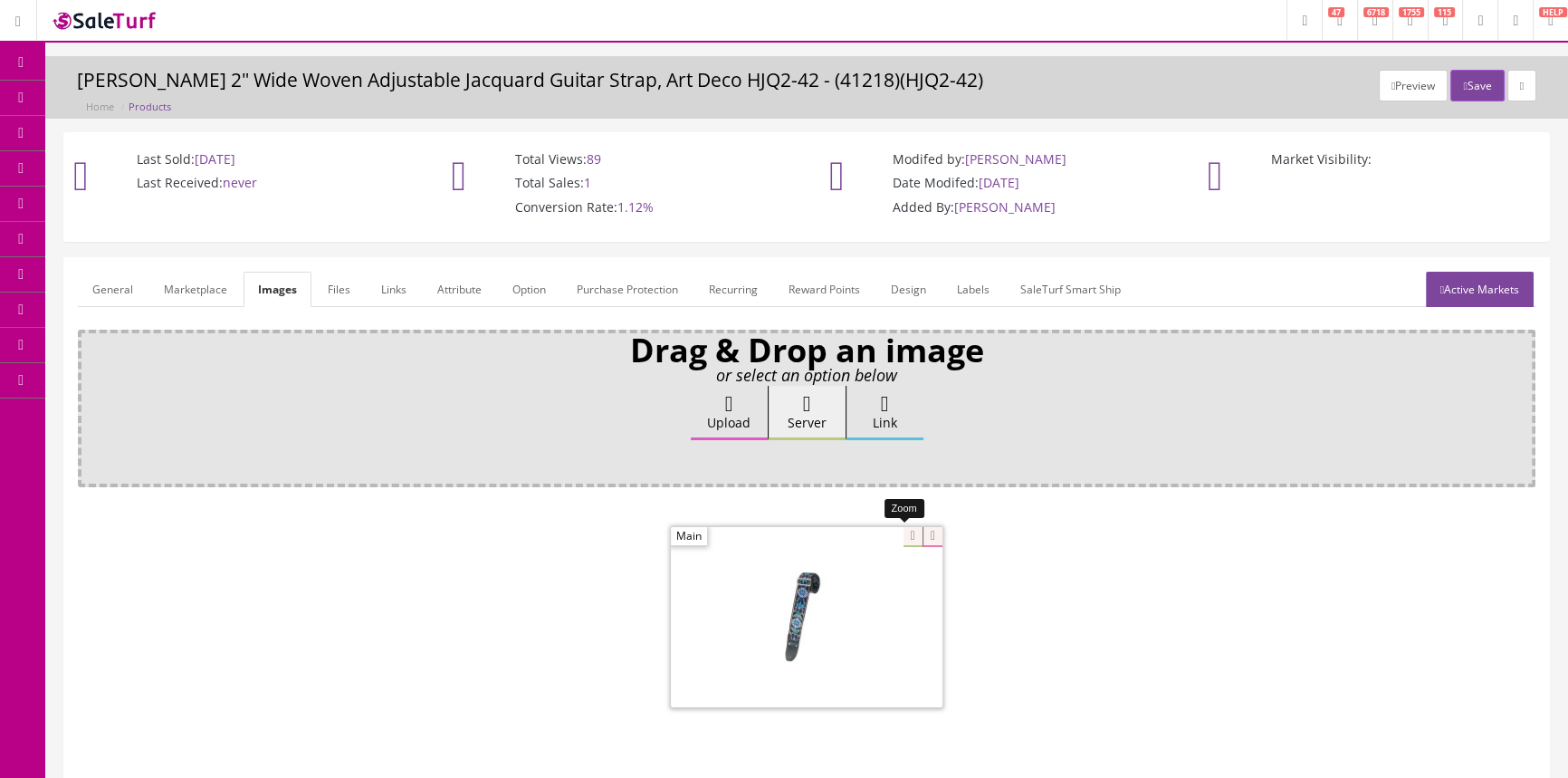
click at [908, 543] on div at bounding box center [807, 617] width 272 height 181
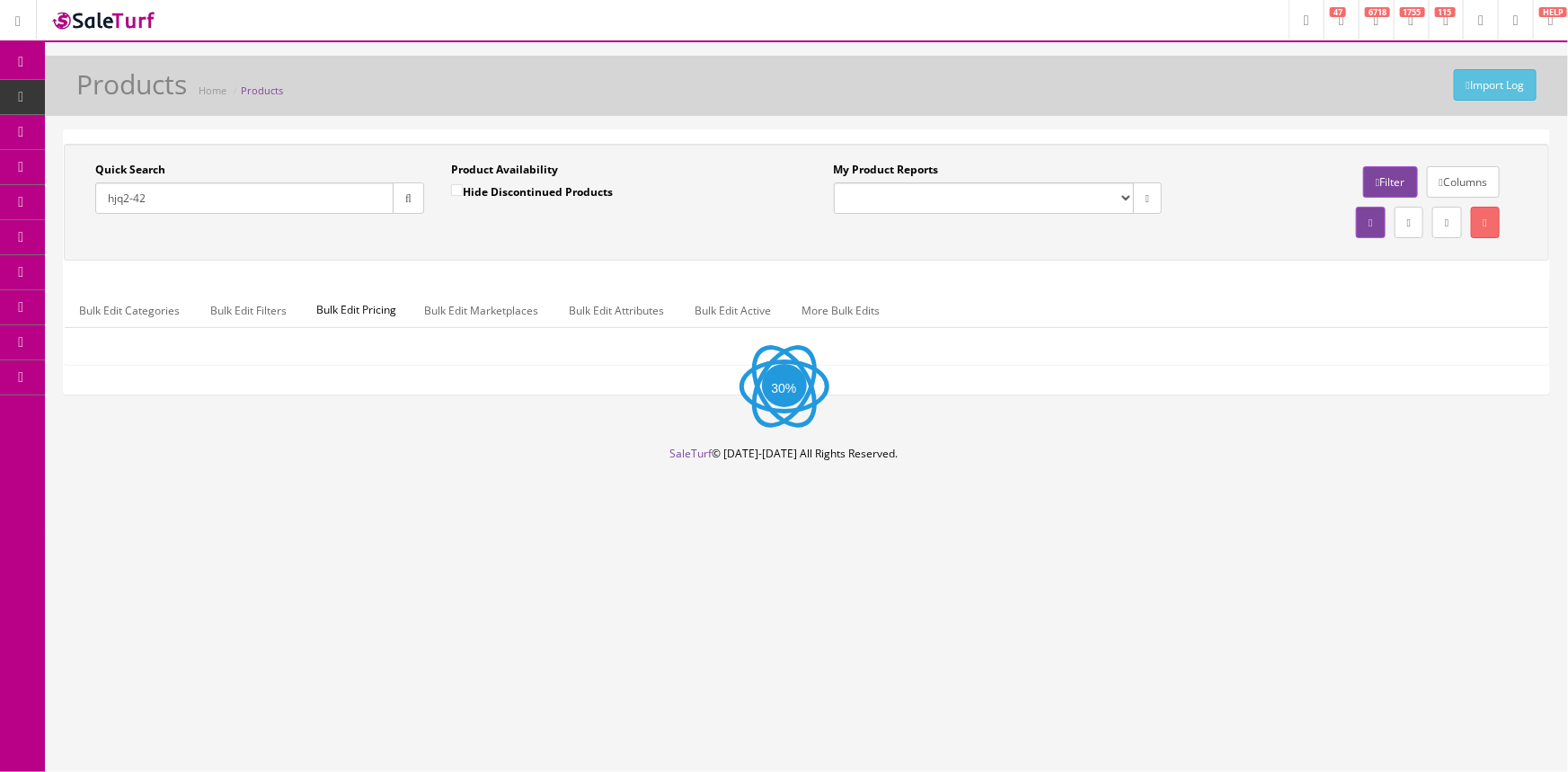
click at [168, 201] on input "hjq2-42" at bounding box center [245, 198] width 299 height 32
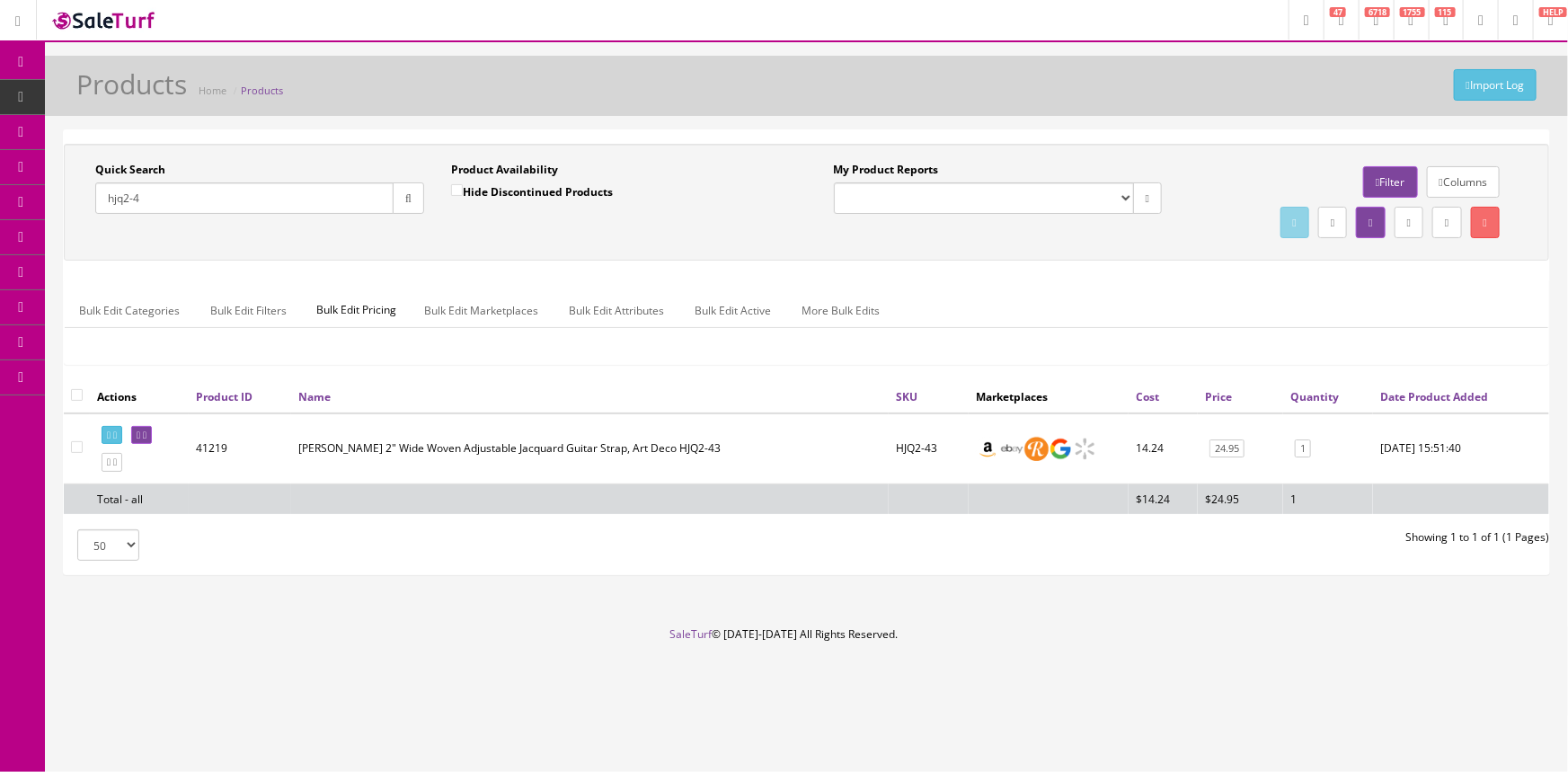
type input "hjq2-42"
click at [146, 431] on icon at bounding box center [145, 436] width 4 height 10
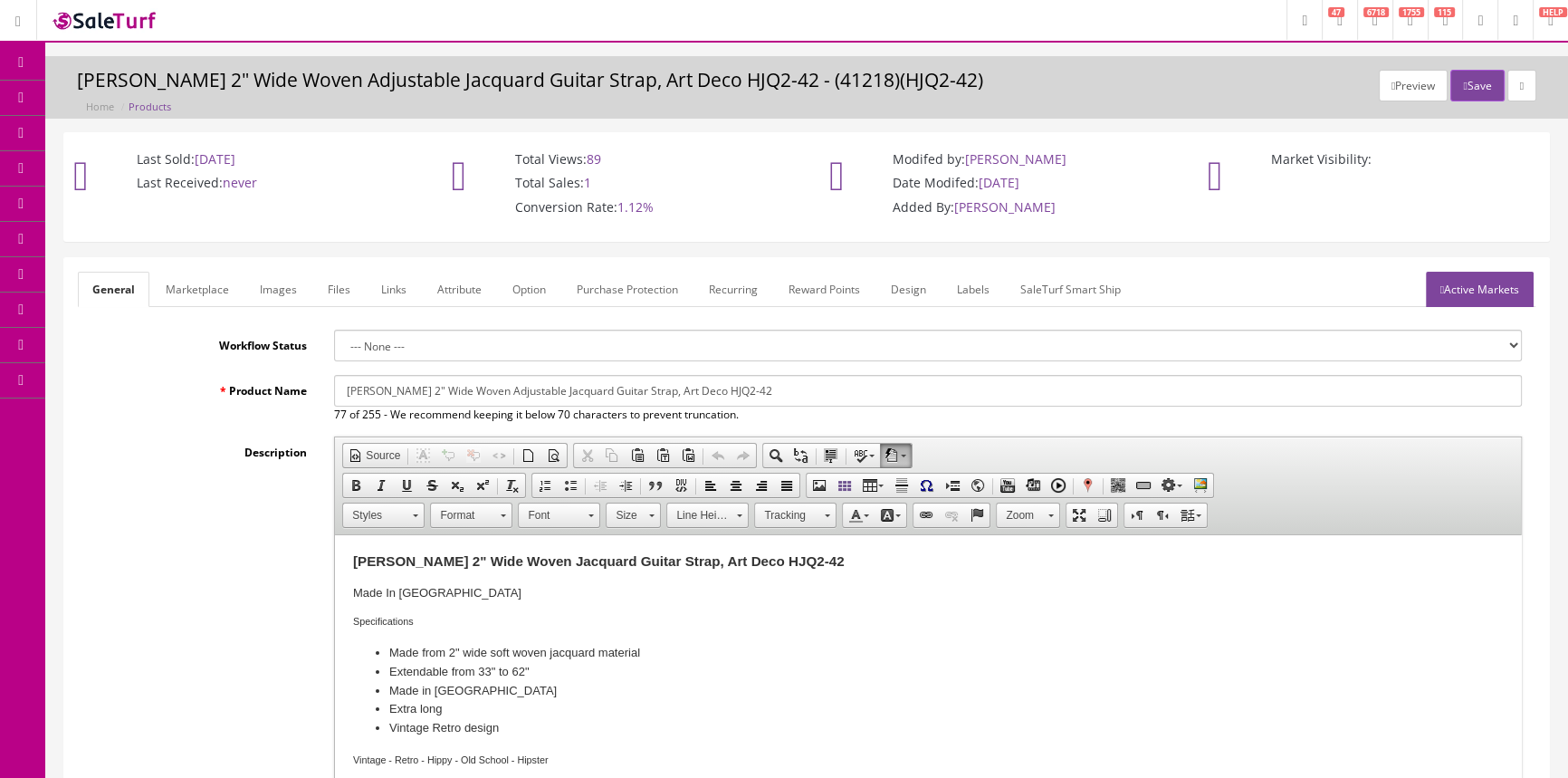
click at [272, 288] on link "Images" at bounding box center [279, 289] width 66 height 35
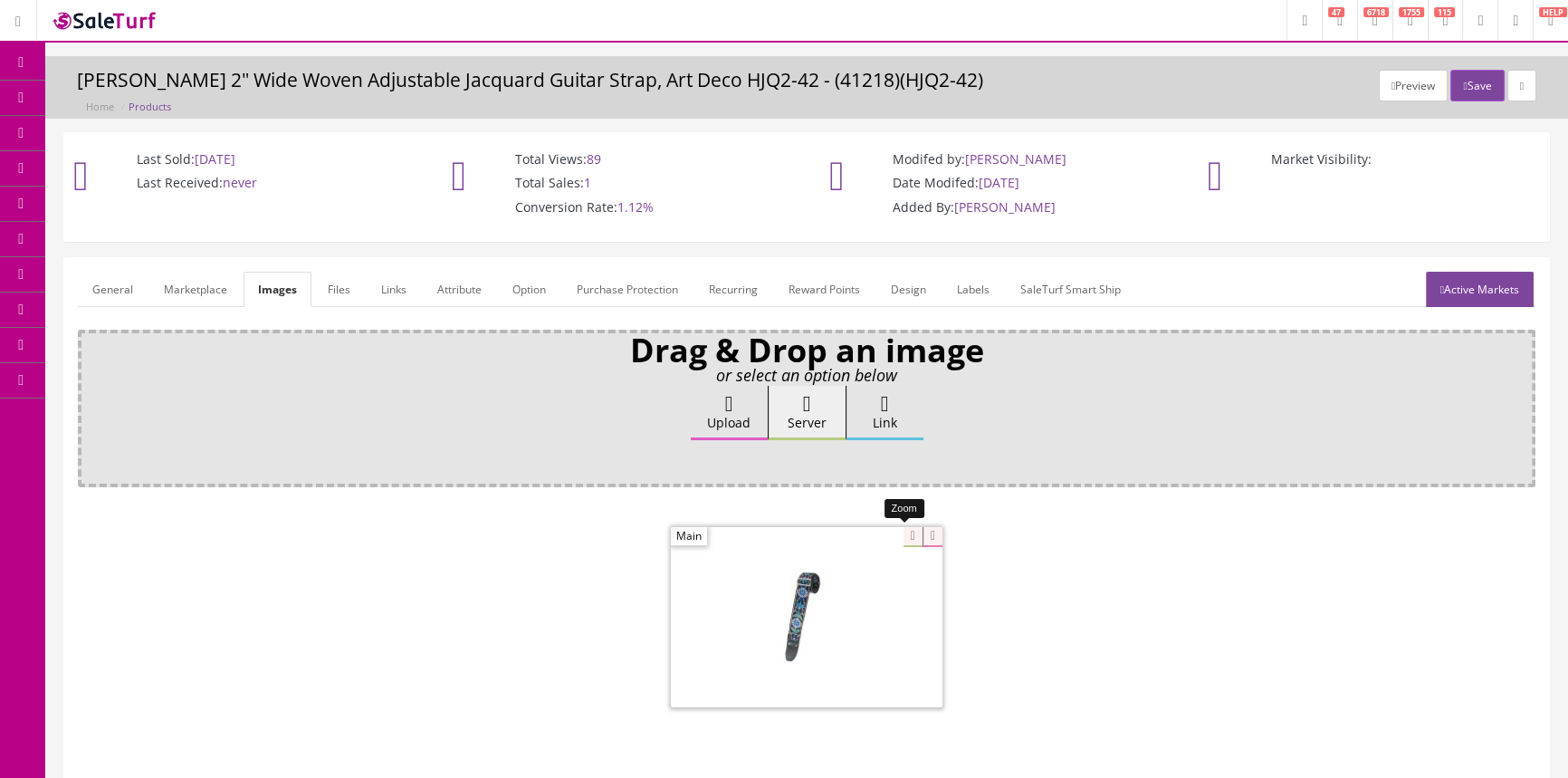
click at [898, 541] on div at bounding box center [807, 617] width 272 height 181
click at [151, 99] on span "Products" at bounding box center [130, 97] width 45 height 16
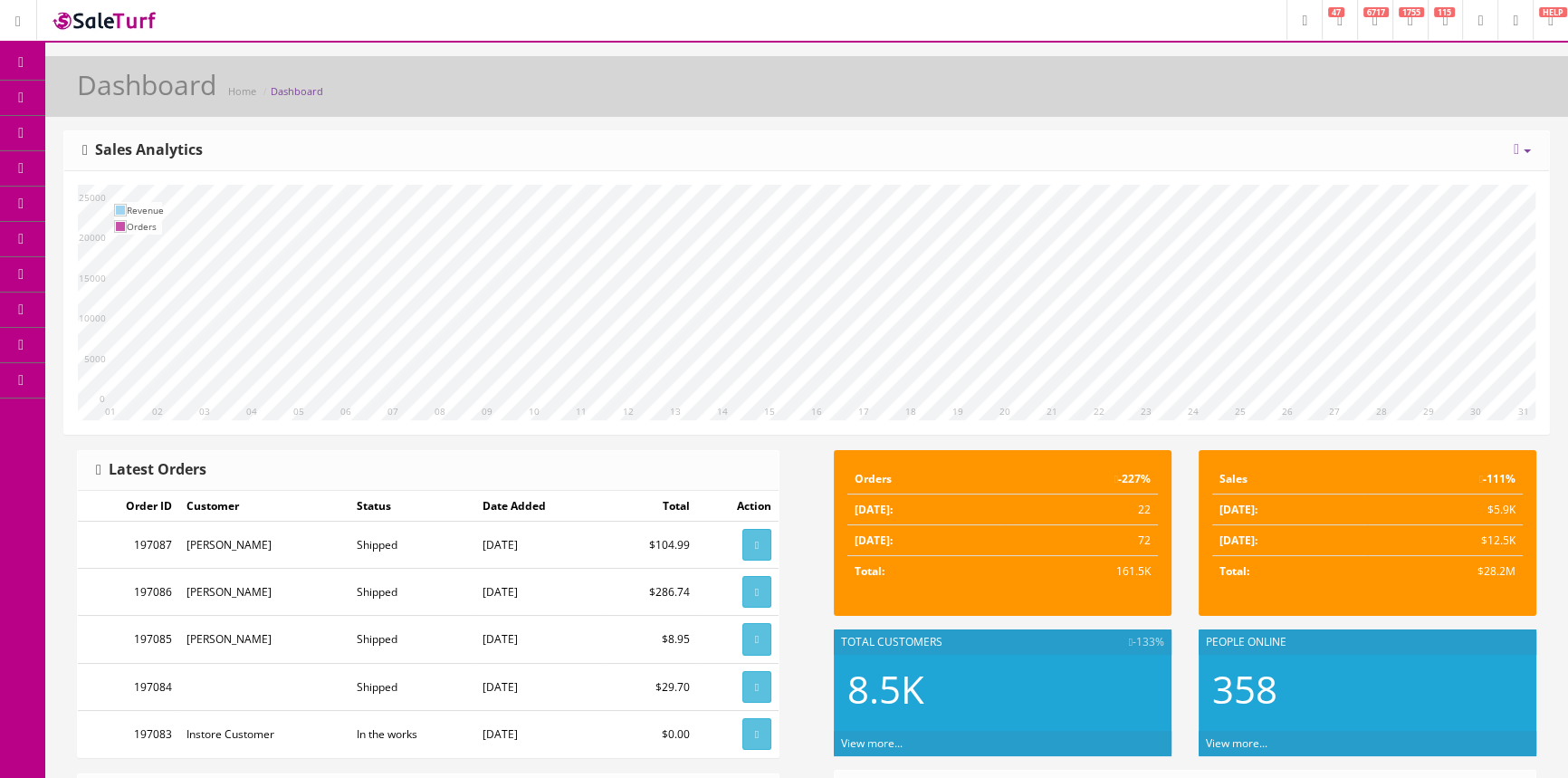
click at [136, 87] on link "Products" at bounding box center [141, 98] width 190 height 35
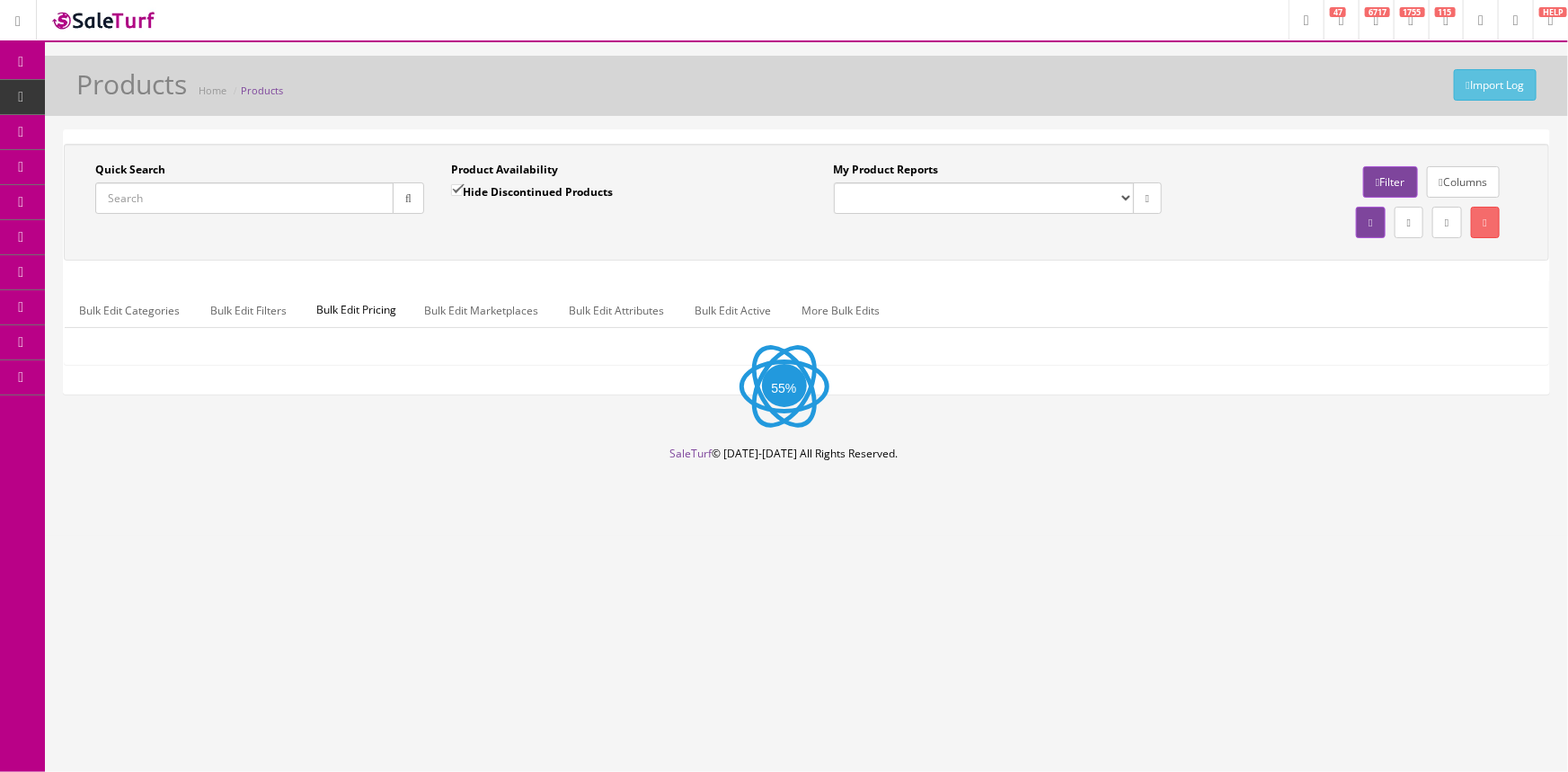
click at [179, 200] on input "Quick Search" at bounding box center [245, 198] width 299 height 32
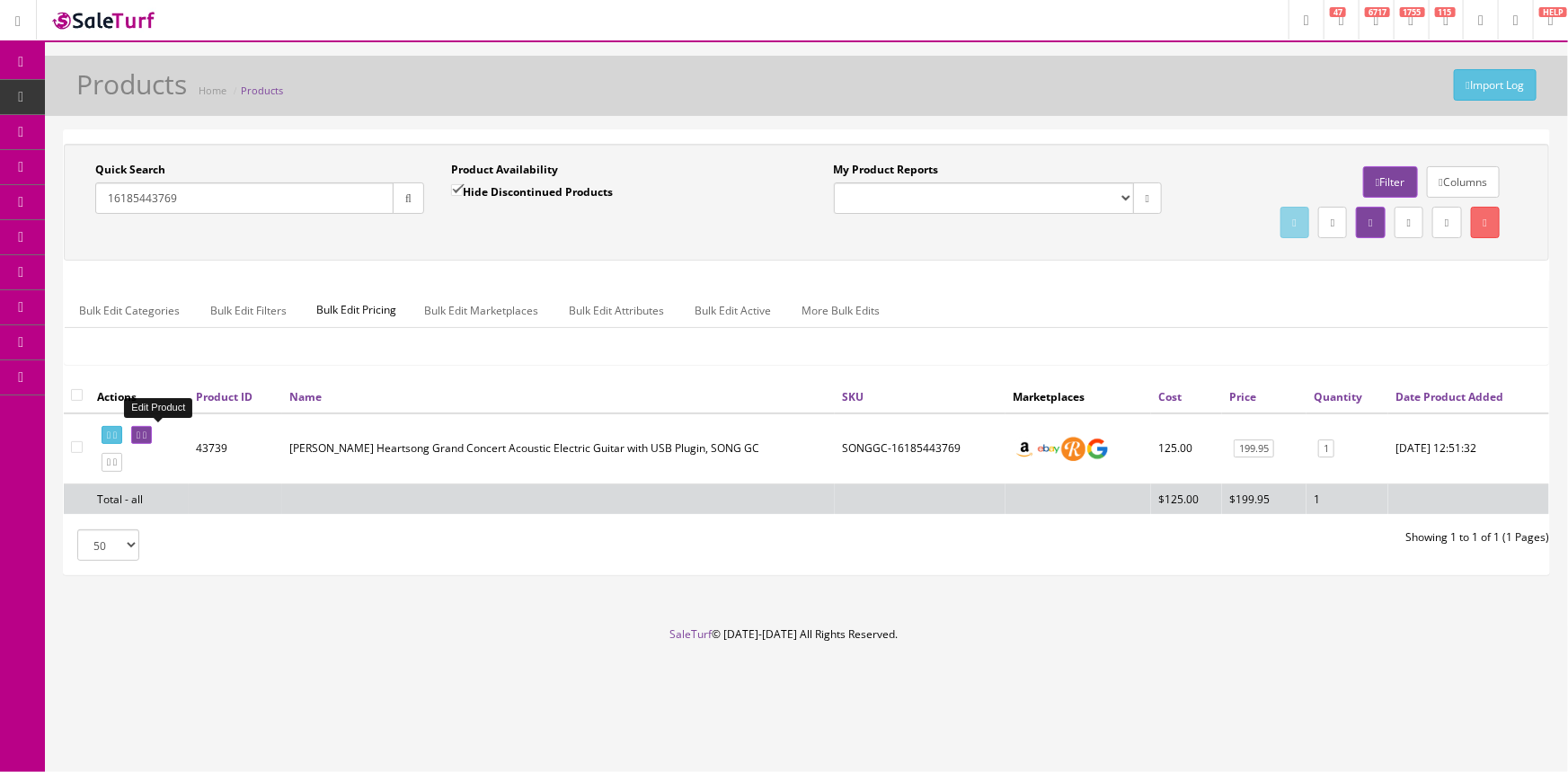
type input "16185443769"
click at [140, 431] on icon at bounding box center [139, 436] width 4 height 10
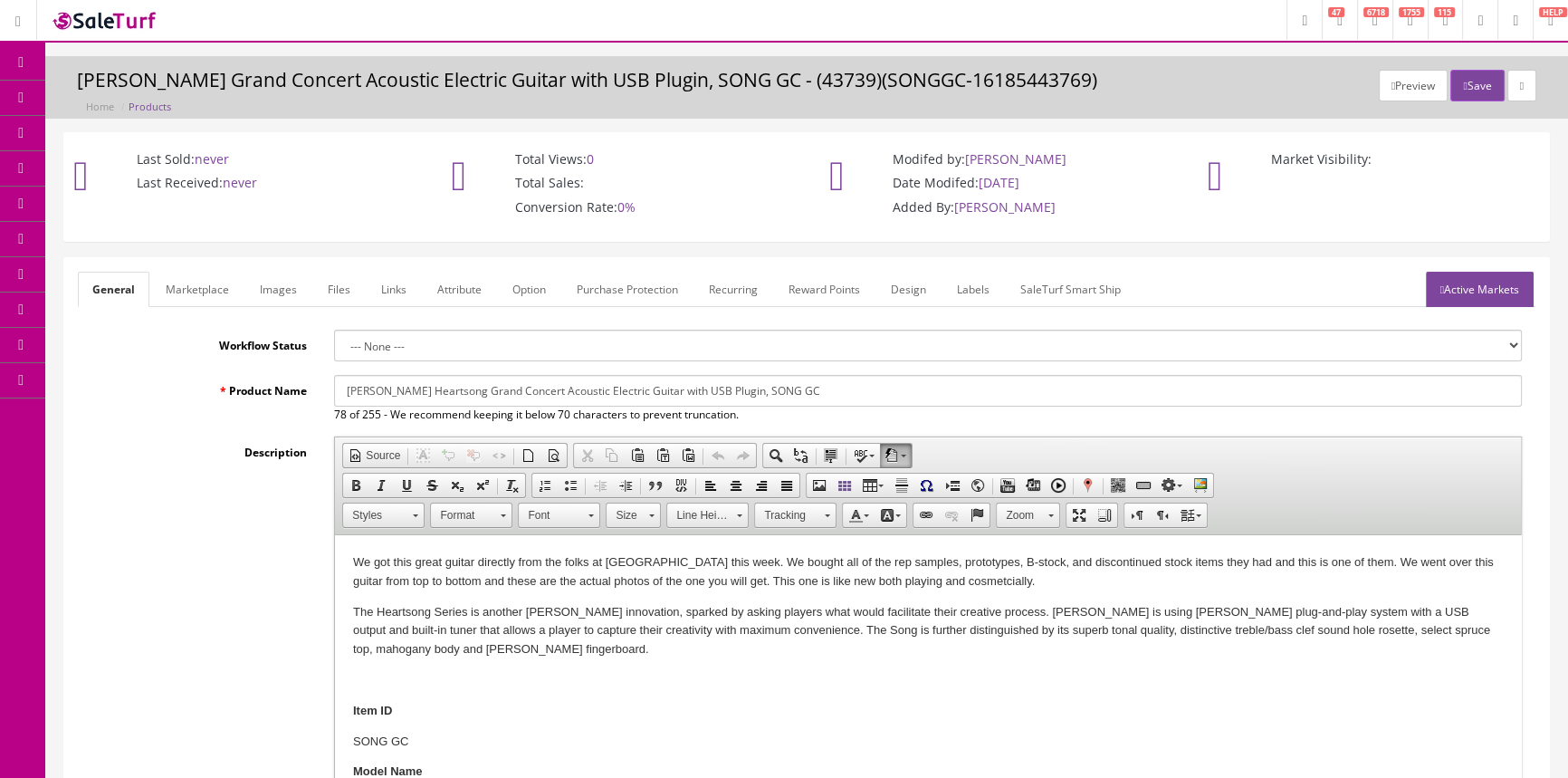
click at [969, 286] on link "Labels" at bounding box center [973, 289] width 61 height 35
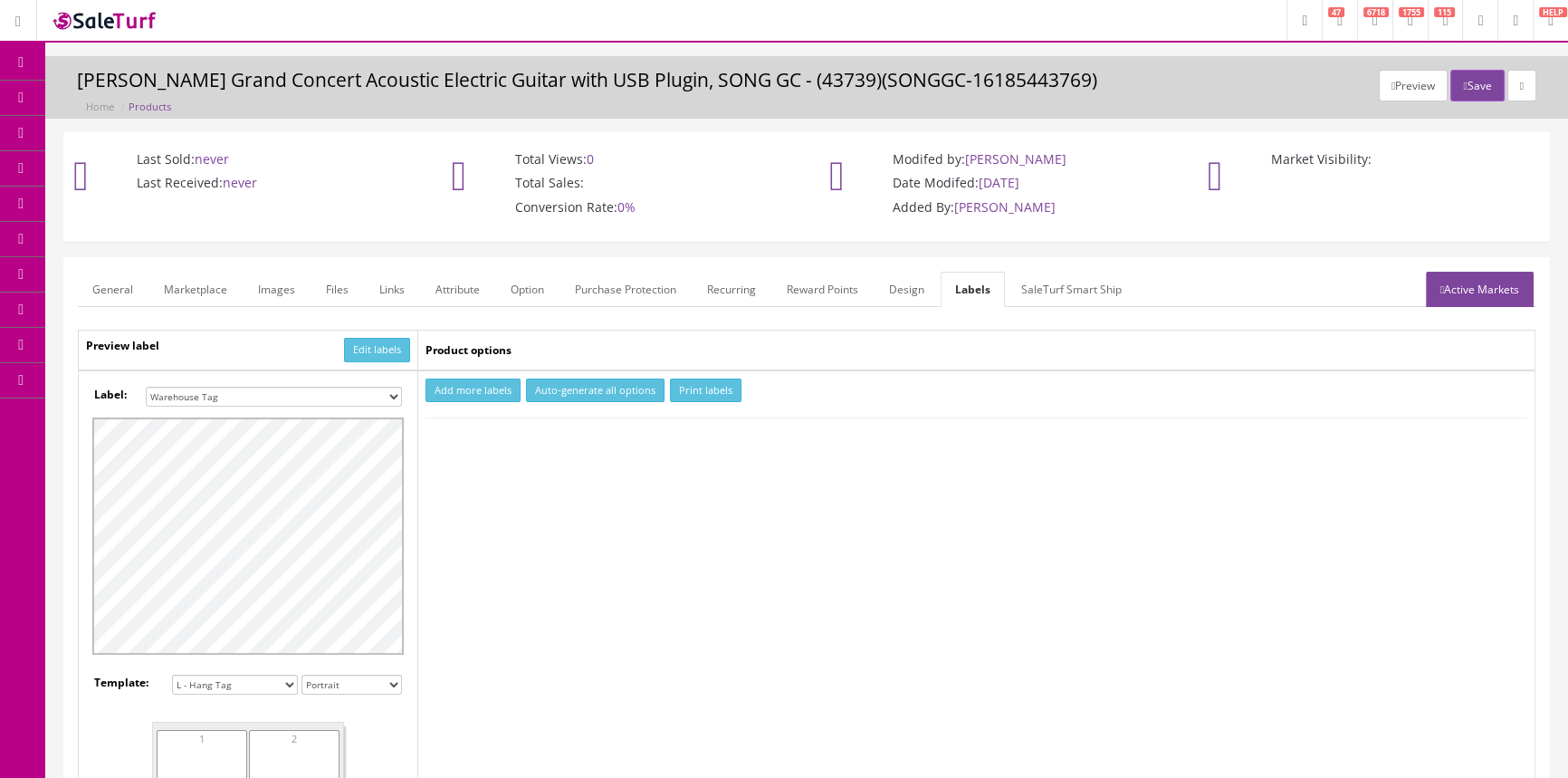
click at [381, 392] on select "Small Label 2 x 1 Label Shoe label 100 barcodes Dymo Label 2 X 1 Sticker Labels…" at bounding box center [274, 396] width 256 height 20
select select "16"
click at [146, 387] on select "Small Label 2 x 1 Label Shoe label 100 barcodes Dymo Label 2 X 1 Sticker Labels…" at bounding box center [274, 396] width 256 height 20
click at [461, 389] on button "Add more labels" at bounding box center [473, 390] width 95 height 24
type input "1"
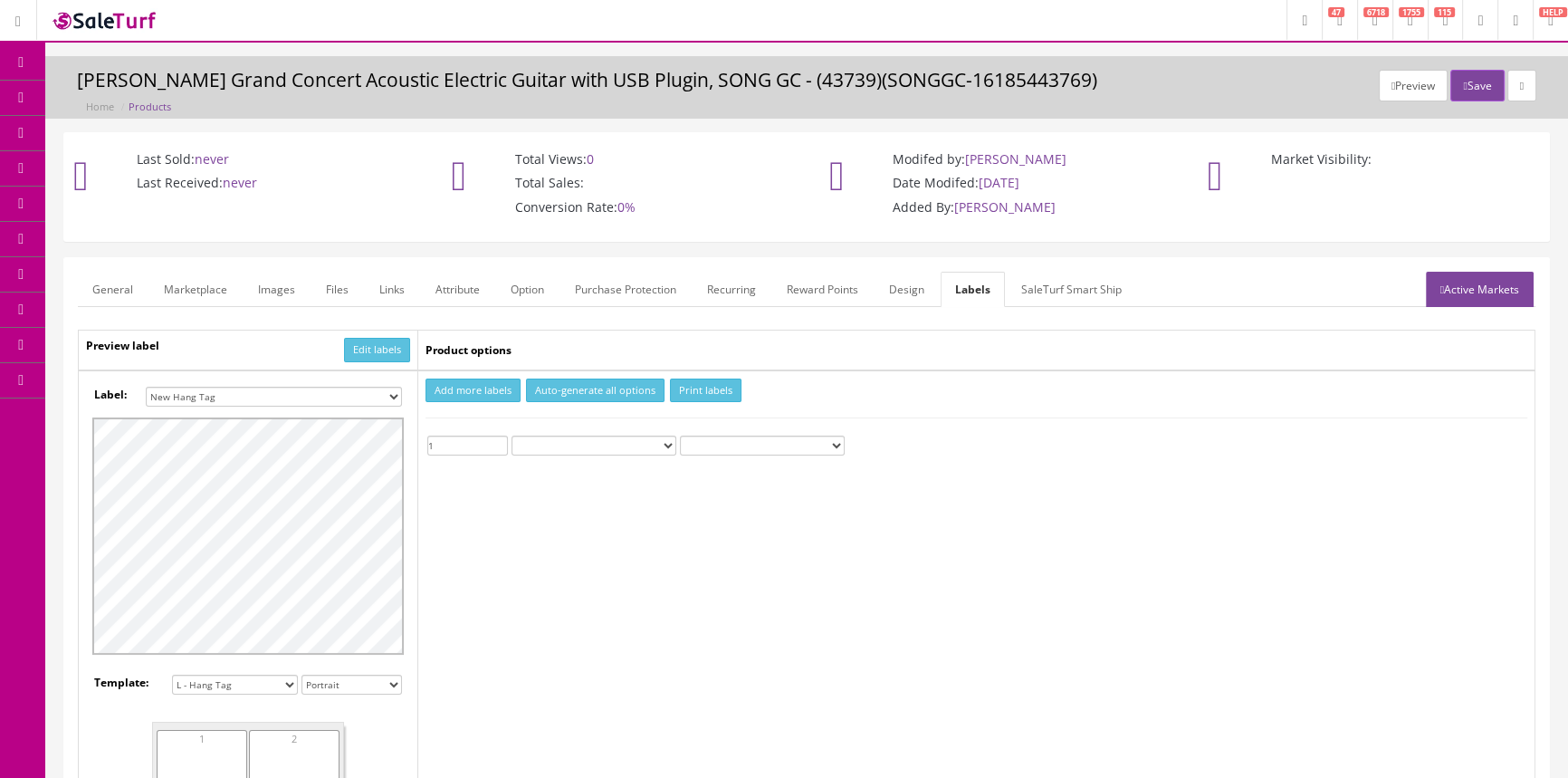
click at [497, 438] on input "1" at bounding box center [467, 445] width 81 height 20
click at [685, 389] on button "Print labels" at bounding box center [706, 390] width 72 height 24
click at [178, 95] on link "Products" at bounding box center [141, 98] width 190 height 35
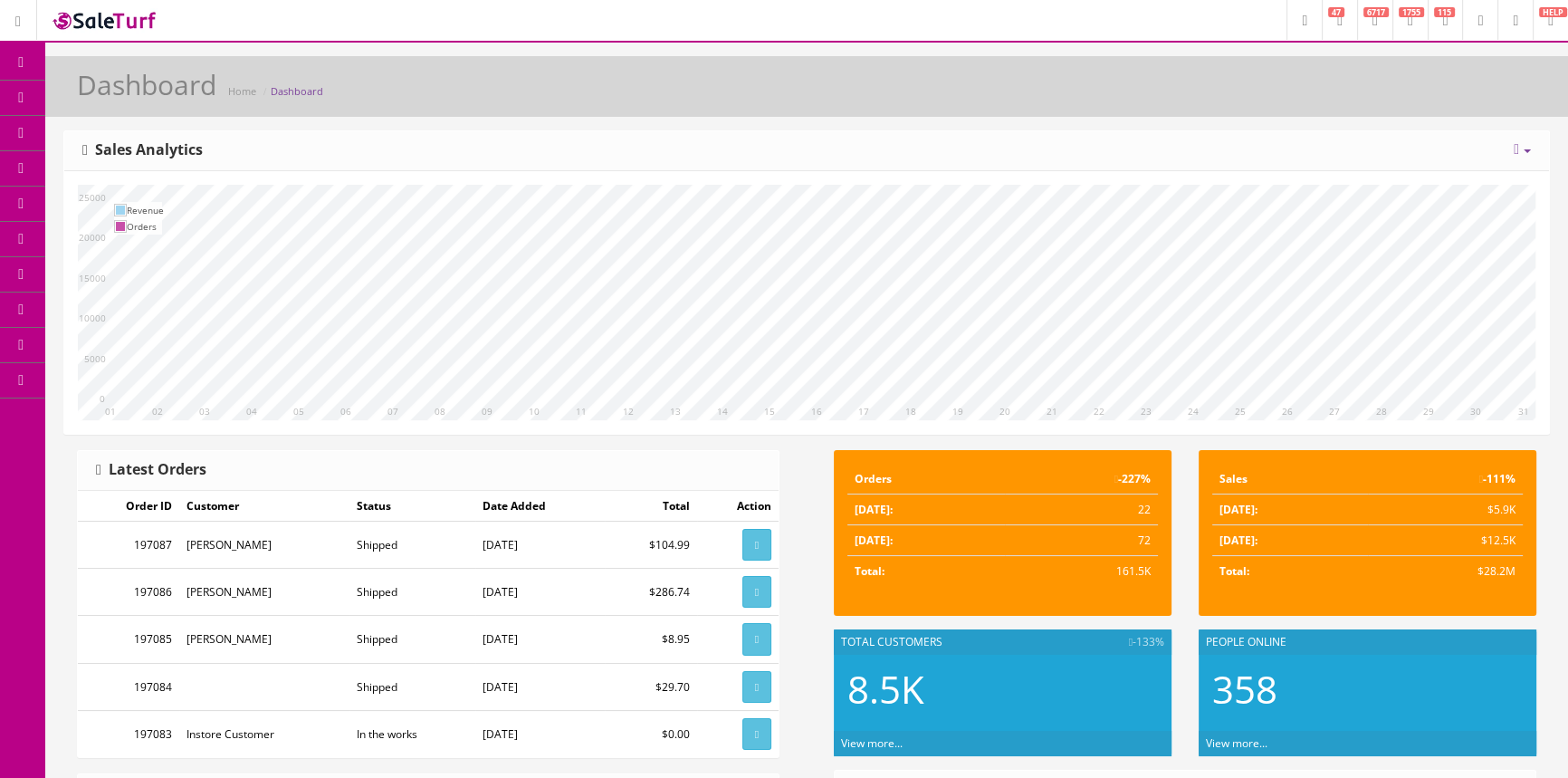
click at [152, 99] on span "Products" at bounding box center [130, 97] width 45 height 16
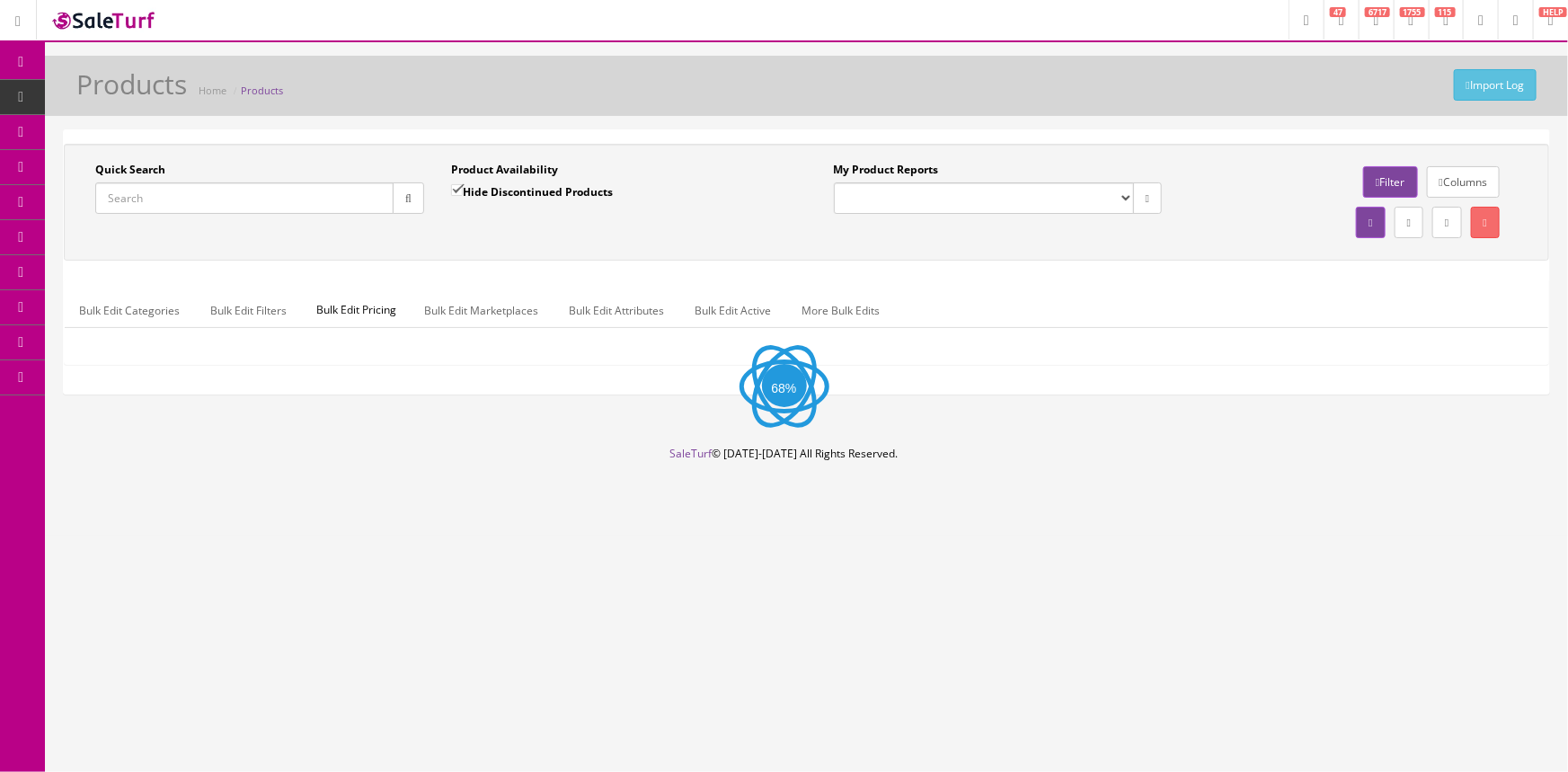
click at [193, 204] on input "Quick Search" at bounding box center [245, 198] width 299 height 32
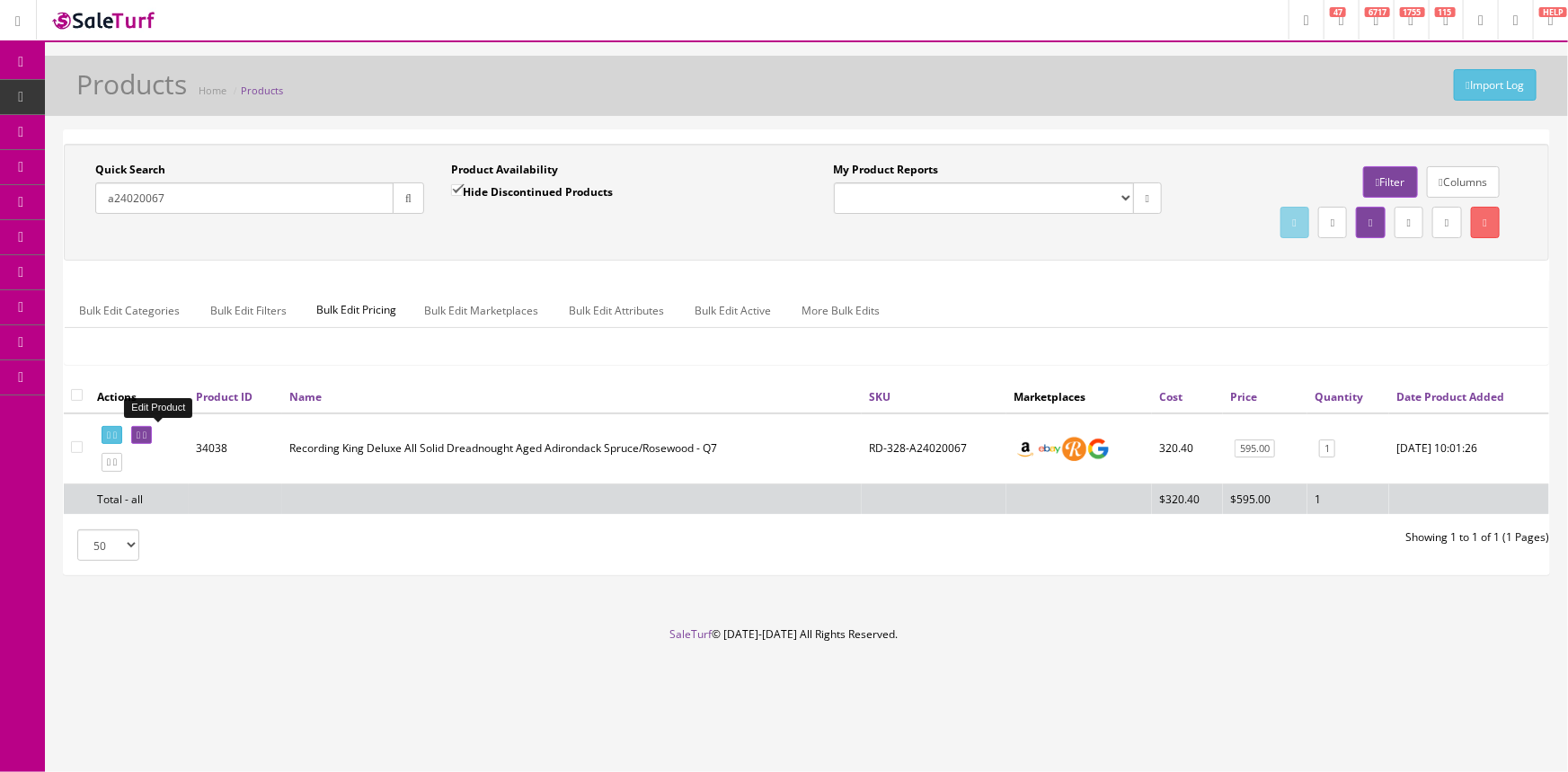
type input "a24020067"
click at [140, 431] on icon at bounding box center [139, 436] width 4 height 10
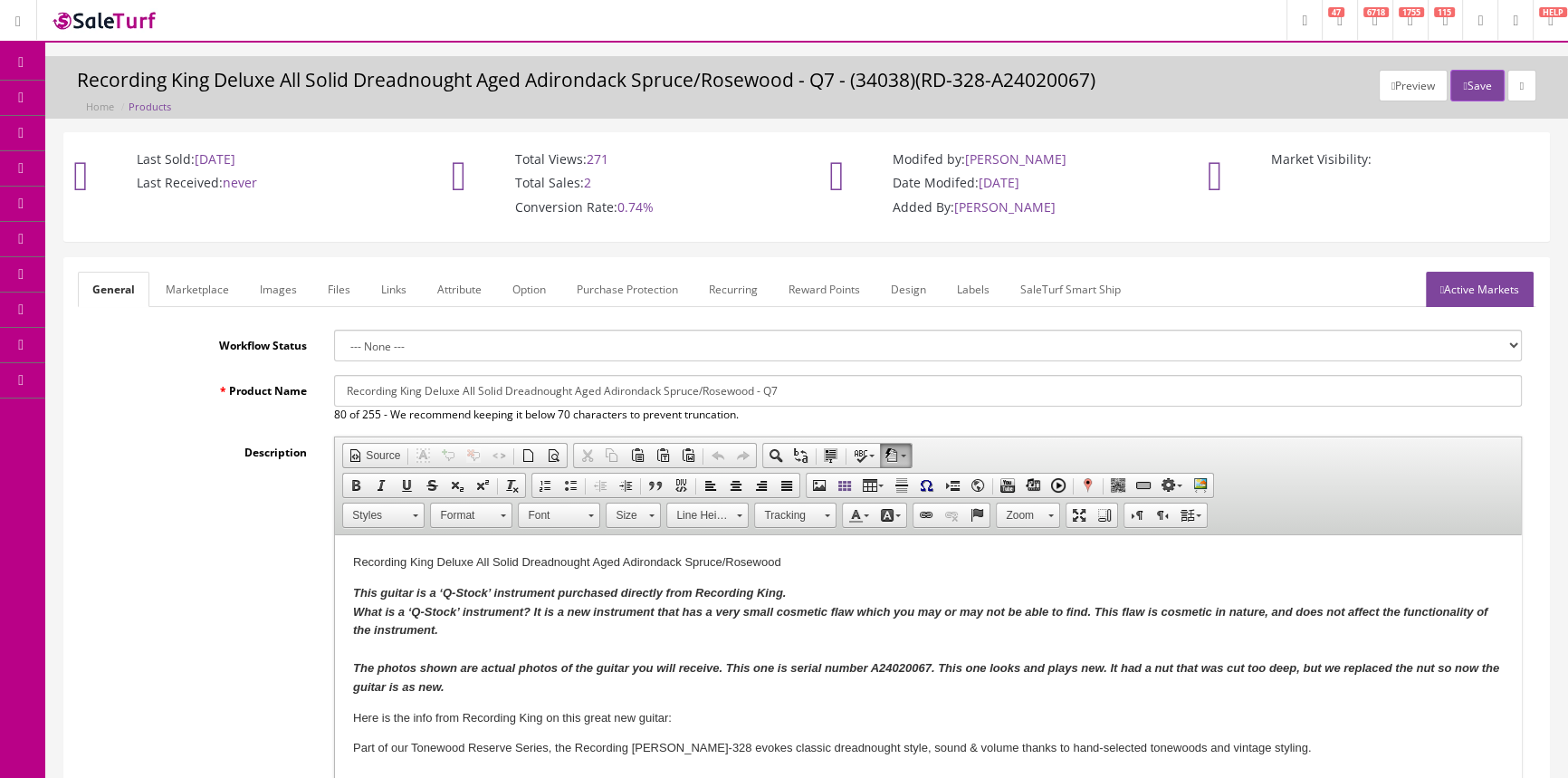
click at [957, 281] on link "Labels" at bounding box center [973, 289] width 61 height 35
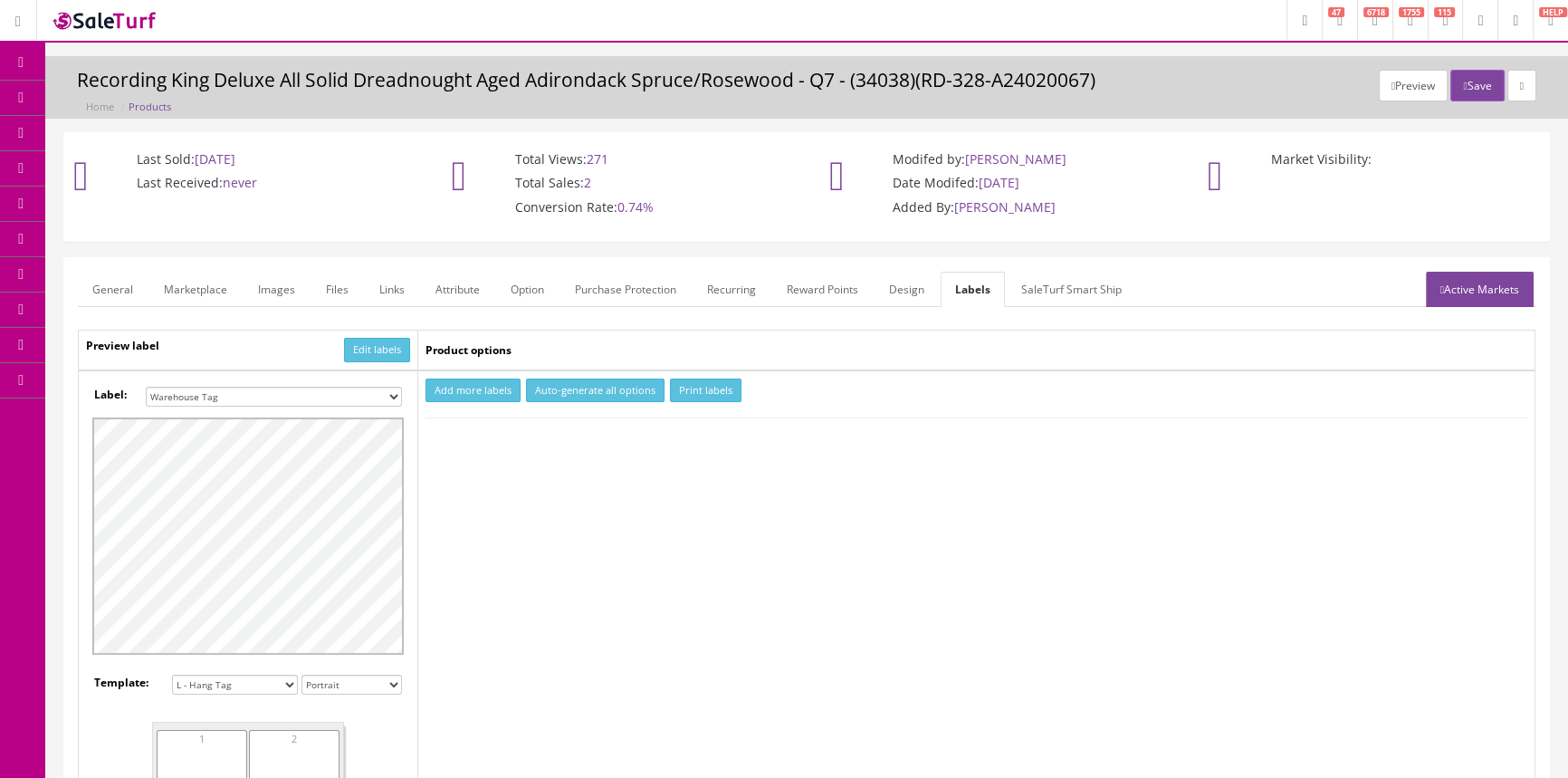
click at [373, 392] on select "Small Label 2 x 1 Label Shoe label 100 barcodes Dymo Label 2 X 1 Sticker Labels…" at bounding box center [274, 396] width 256 height 20
select select "16"
click at [146, 387] on select "Small Label 2 x 1 Label Shoe label 100 barcodes Dymo Label 2 X 1 Sticker Labels…" at bounding box center [274, 396] width 256 height 20
click at [496, 389] on button "Add more labels" at bounding box center [473, 390] width 95 height 24
type input "1"
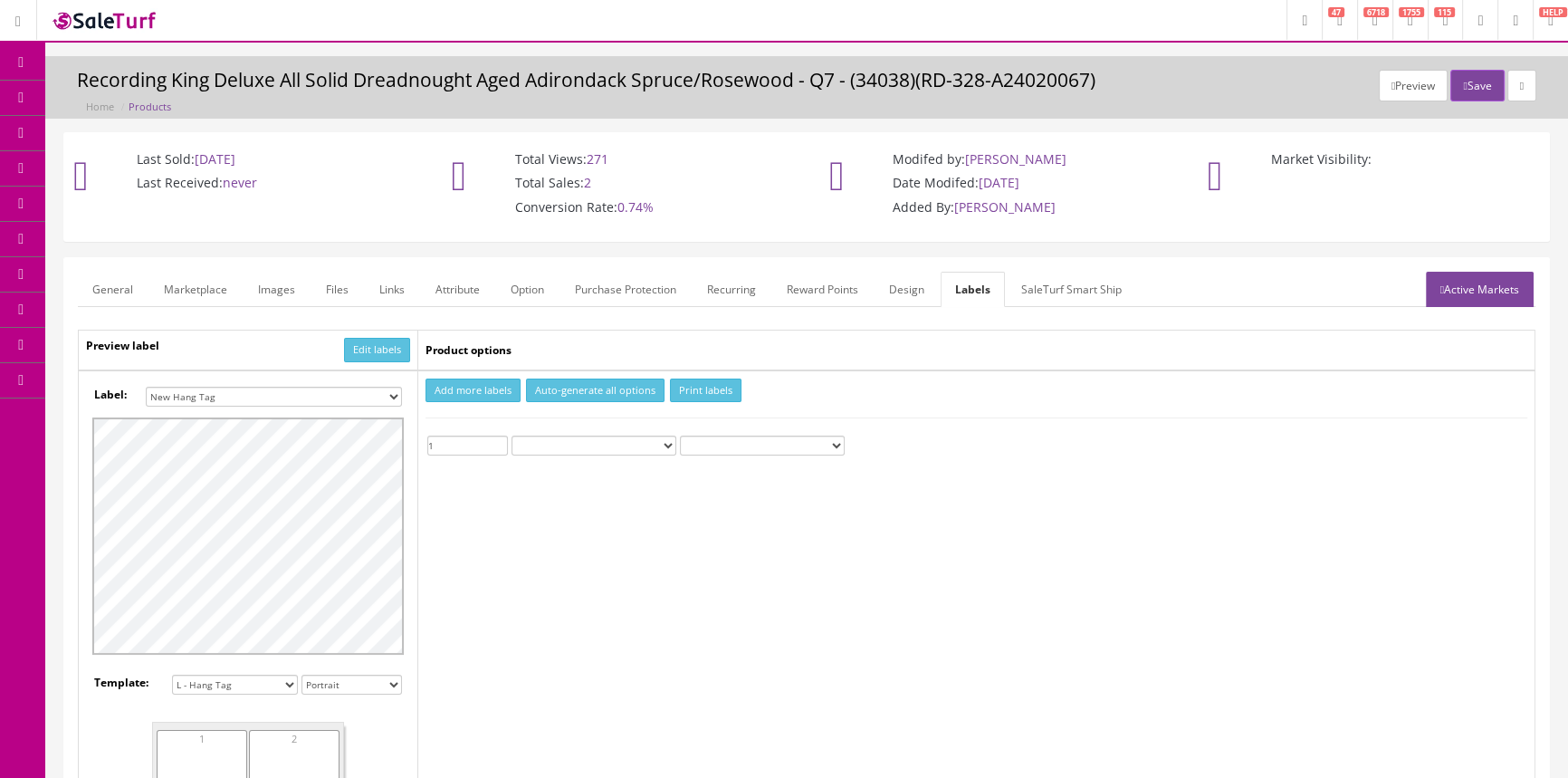
click at [496, 437] on input "1" at bounding box center [467, 445] width 81 height 20
click at [679, 388] on button "Print labels" at bounding box center [706, 390] width 72 height 24
click at [144, 100] on span "Products" at bounding box center [130, 97] width 45 height 16
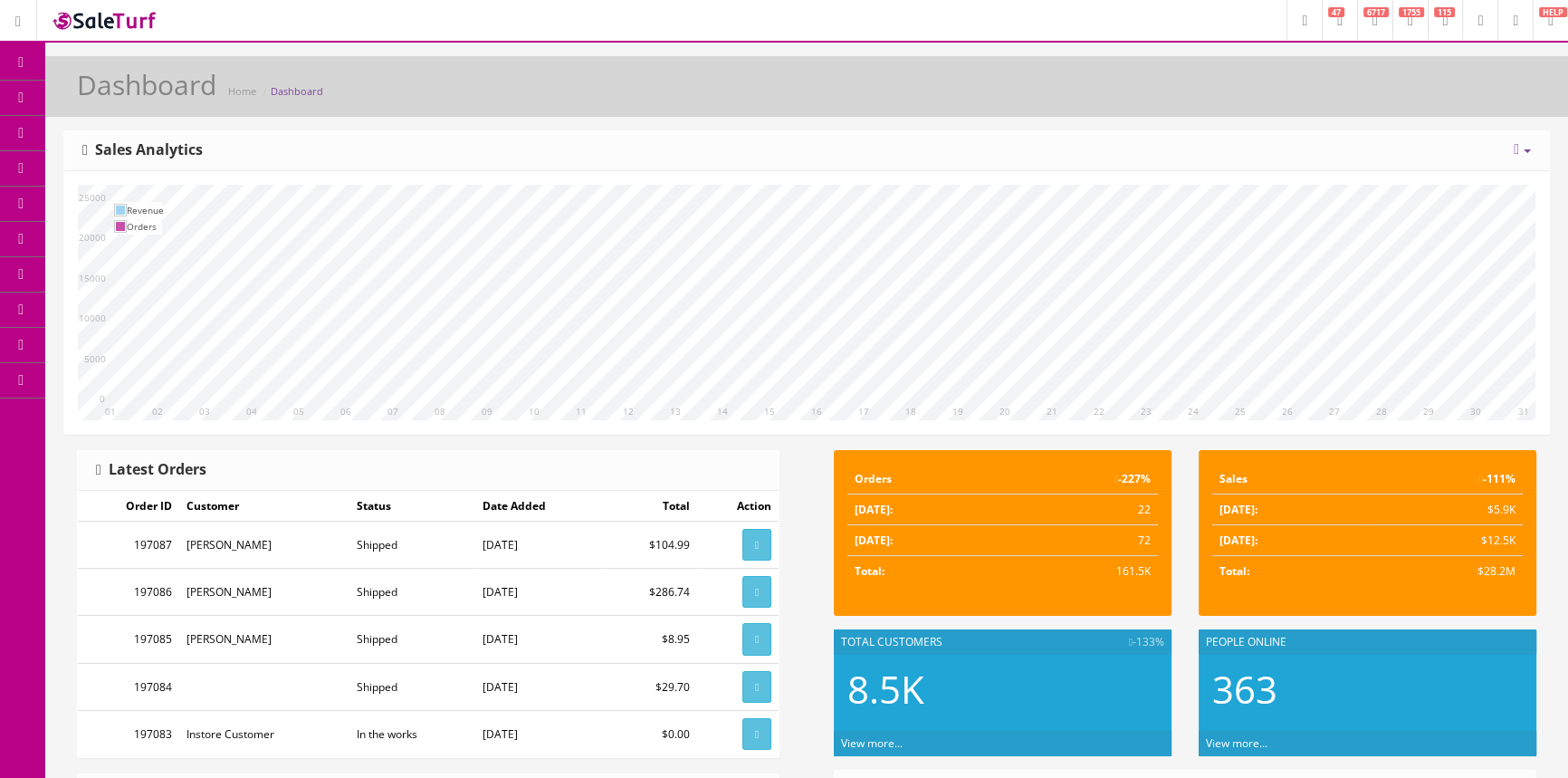
click at [147, 90] on span "Products" at bounding box center [130, 97] width 45 height 16
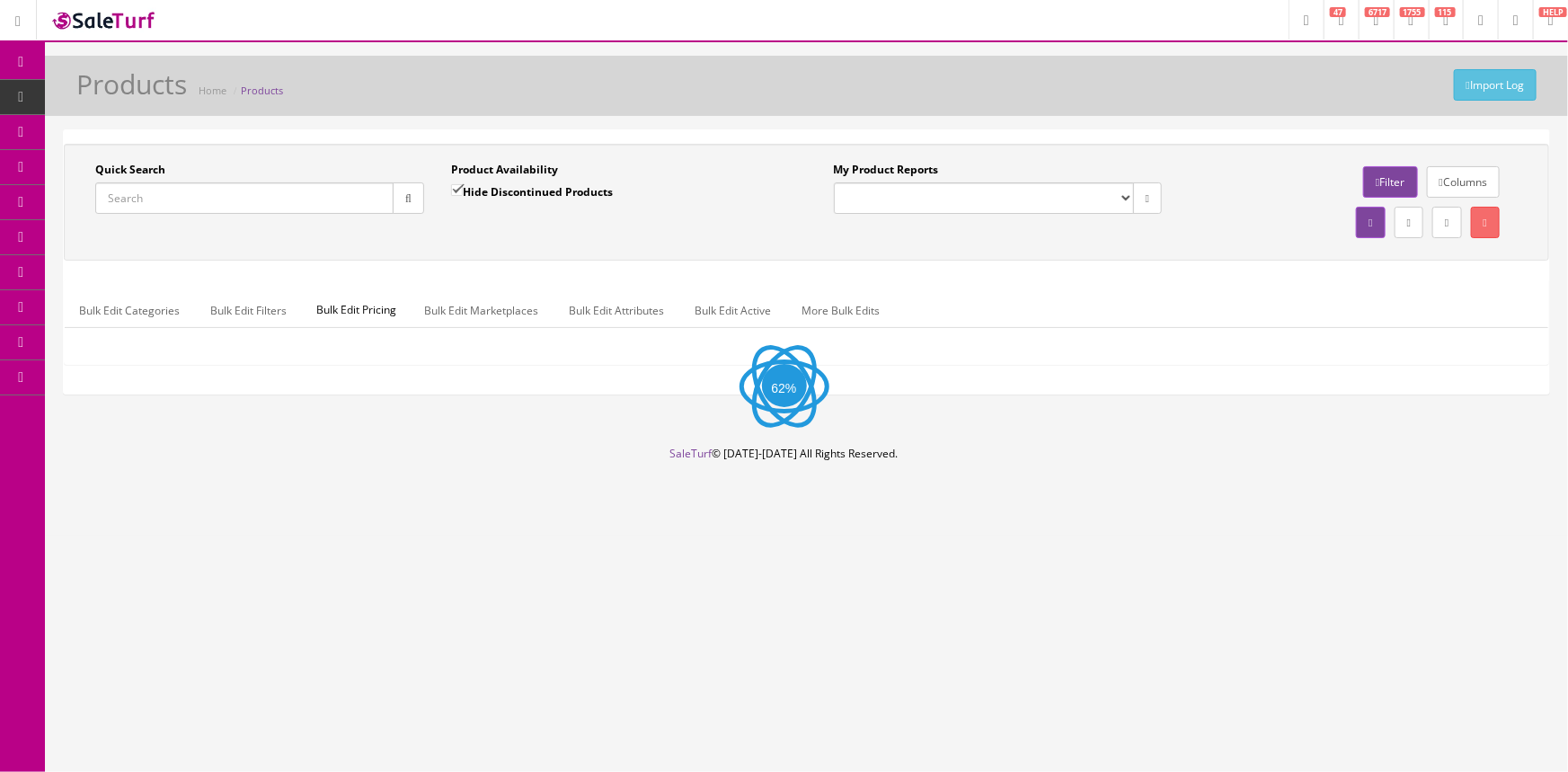
click at [168, 206] on input "Quick Search" at bounding box center [245, 198] width 299 height 32
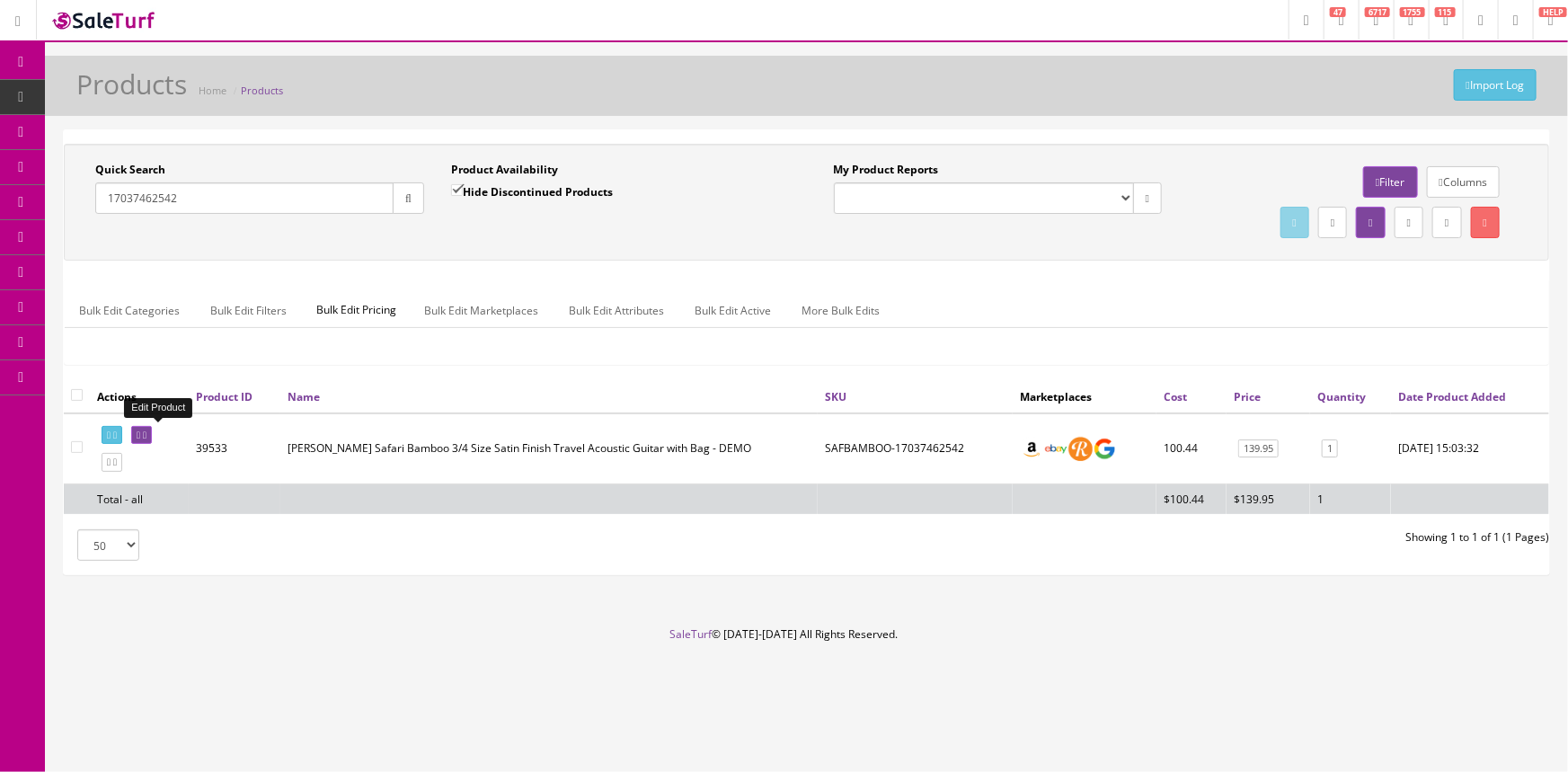
type input "17037462542"
click at [140, 434] on icon at bounding box center [139, 436] width 4 height 10
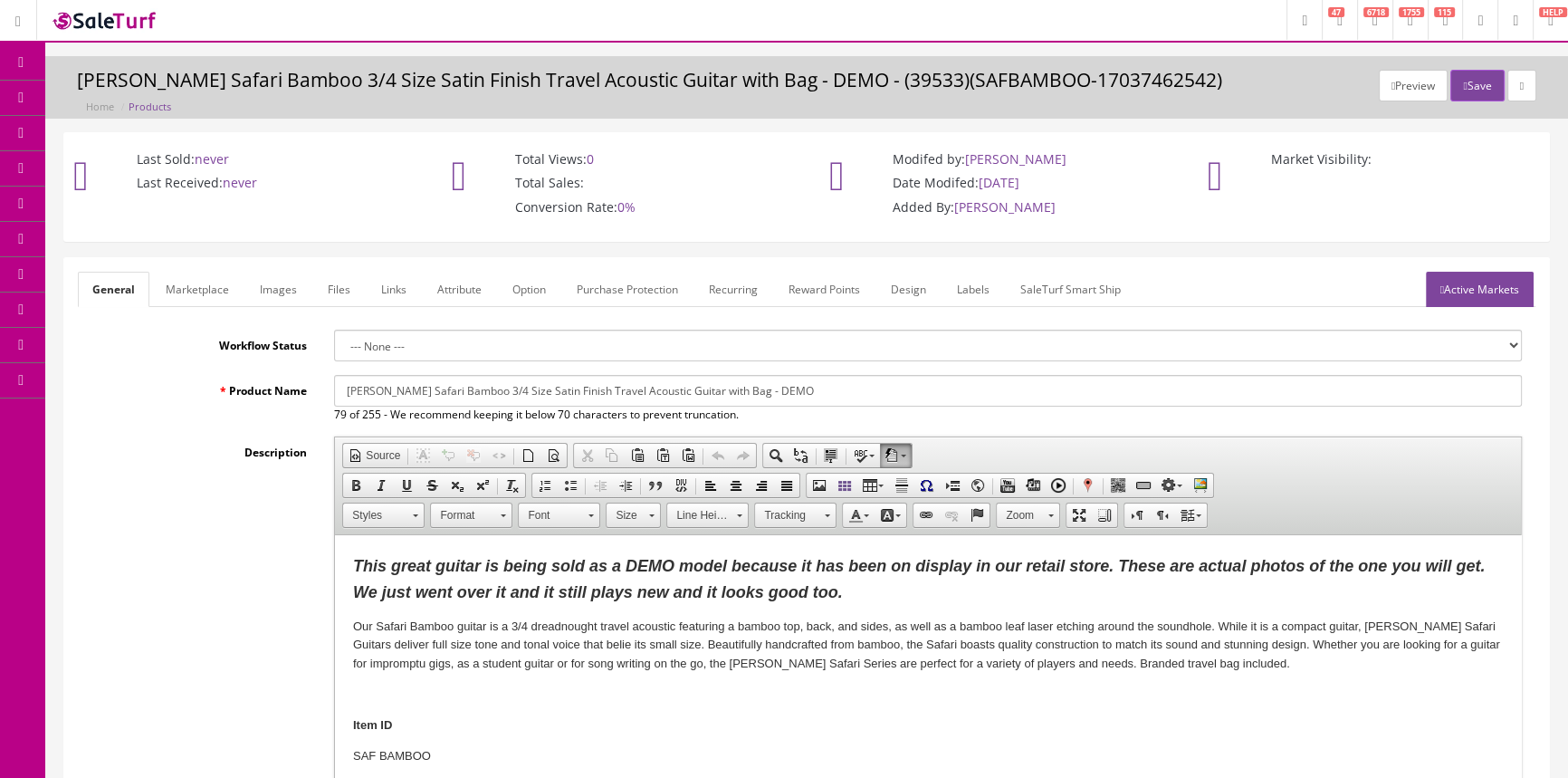
click at [983, 282] on link "Labels" at bounding box center [973, 289] width 61 height 35
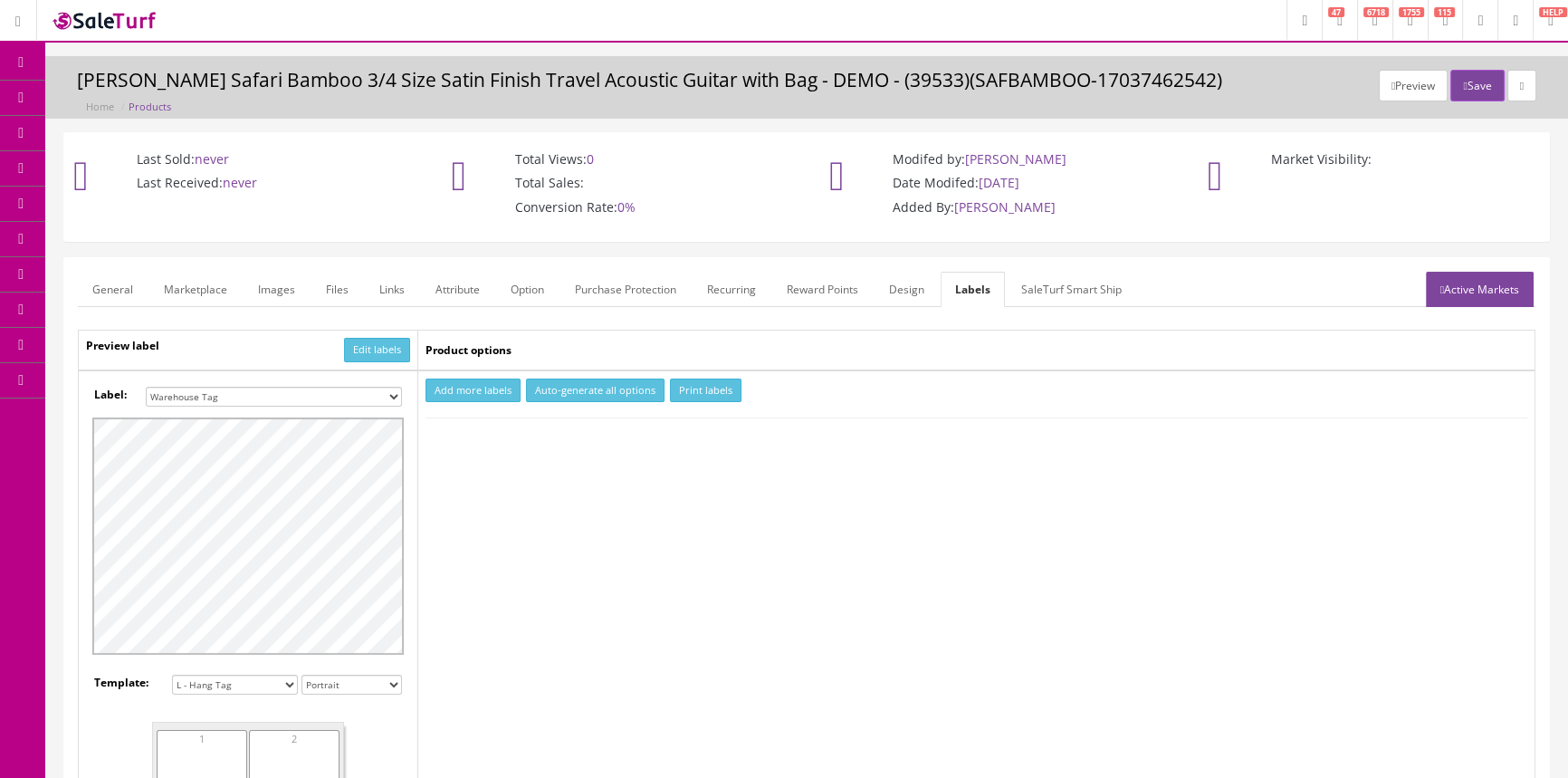
click at [344, 395] on select "Small Label 2 x 1 Label Shoe label 100 barcodes Dymo Label 2 X 1 Sticker Labels…" at bounding box center [274, 396] width 256 height 20
select select "16"
click at [146, 387] on select "Small Label 2 x 1 Label Shoe label 100 barcodes Dymo Label 2 X 1 Sticker Labels…" at bounding box center [274, 396] width 256 height 20
click at [458, 390] on button "Add more labels" at bounding box center [473, 390] width 95 height 24
drag, startPoint x: 500, startPoint y: 437, endPoint x: 576, endPoint y: 422, distance: 77.5
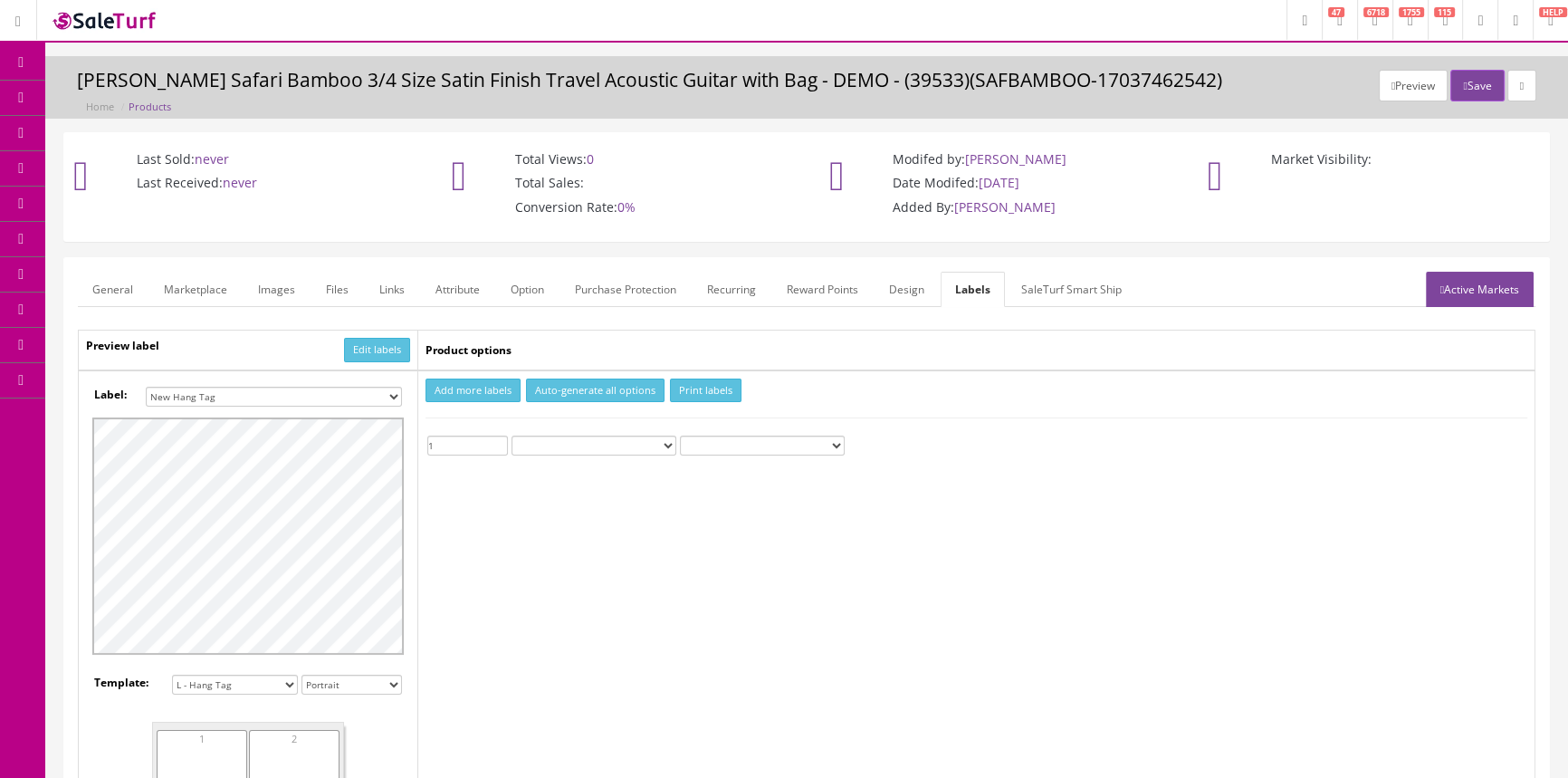
type input "1"
click at [501, 437] on input "1" at bounding box center [467, 445] width 81 height 20
click at [709, 389] on button "Print labels" at bounding box center [706, 390] width 72 height 24
